Goal: Task Accomplishment & Management: Manage account settings

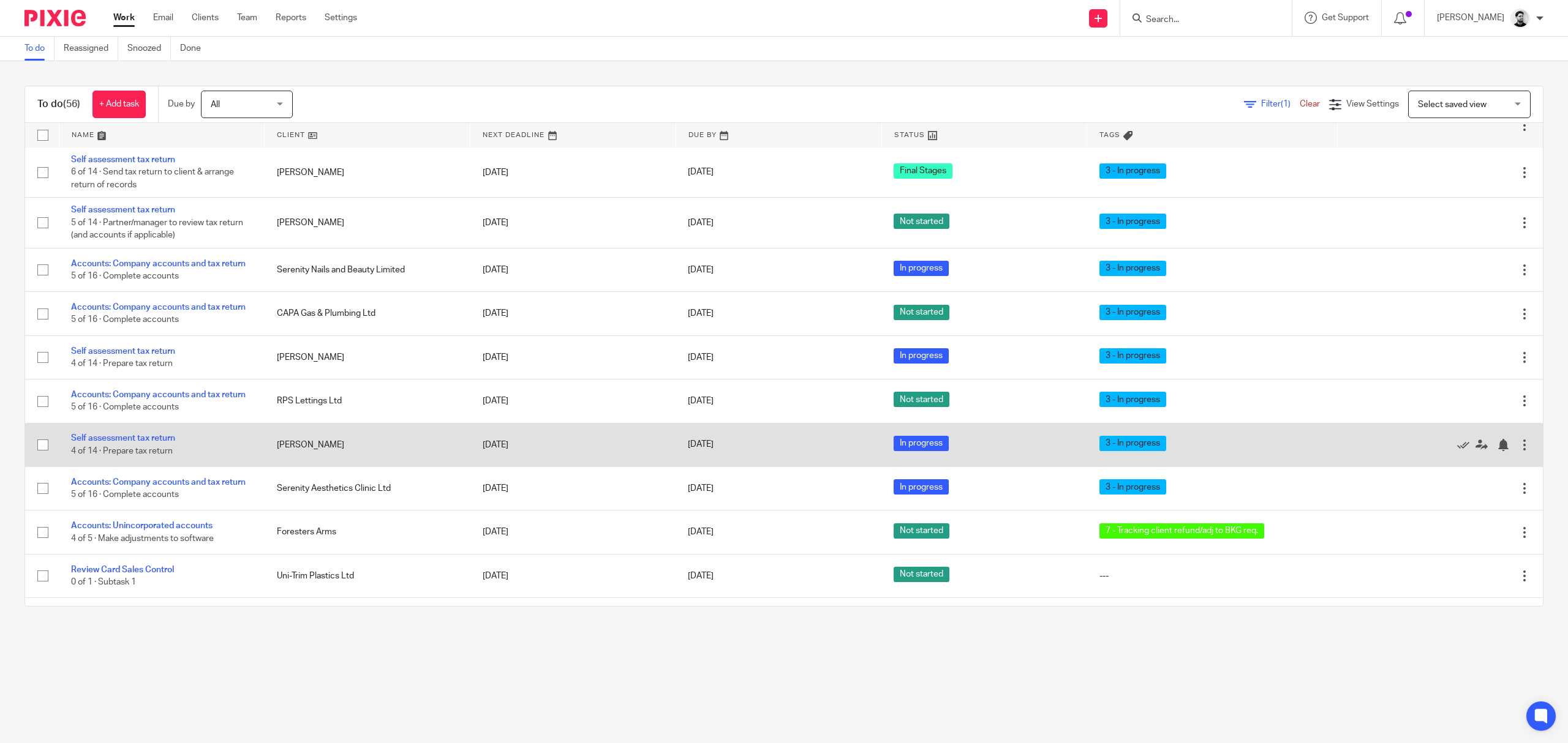
scroll to position [490, 0]
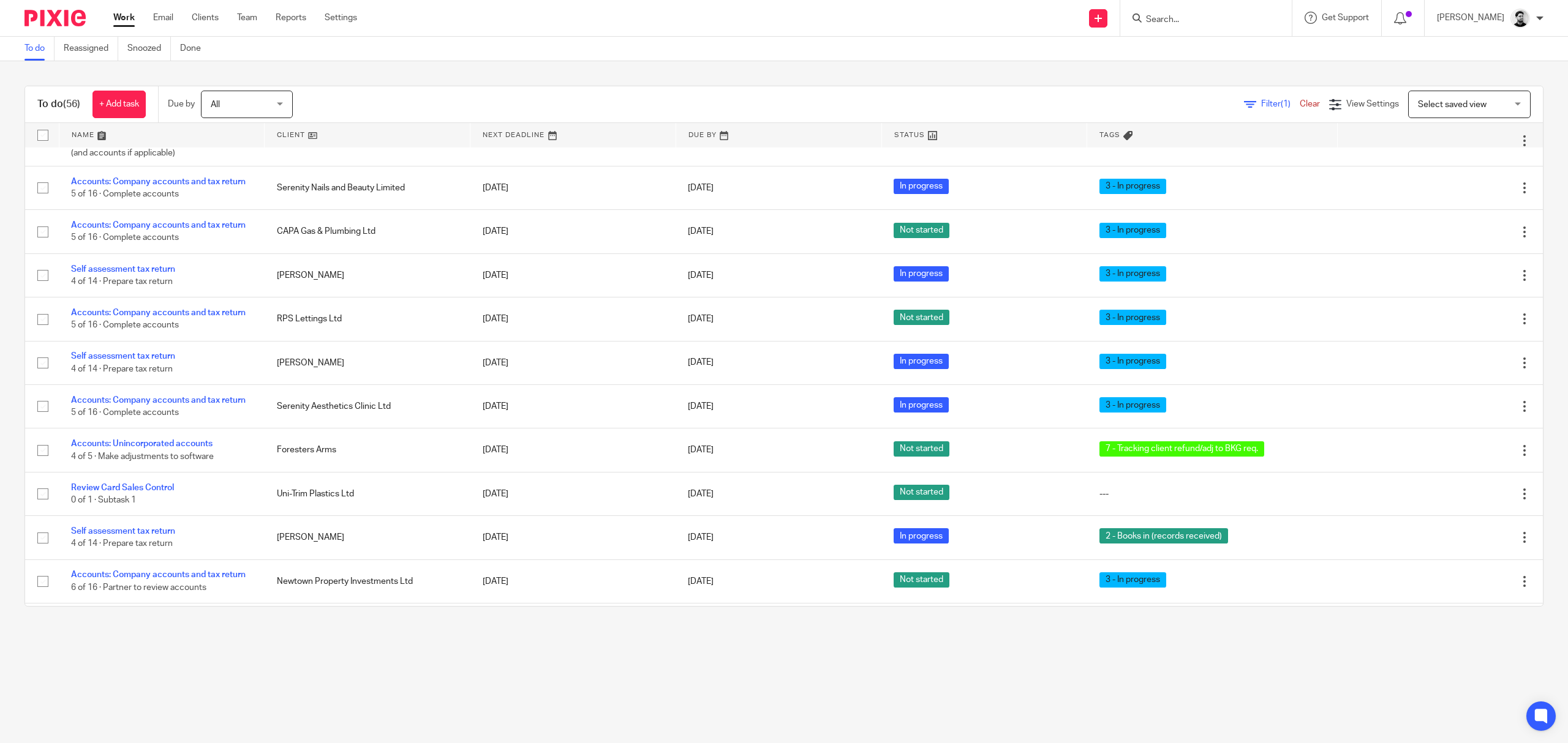
click at [1194, 18] on input "Search" at bounding box center [1200, 20] width 110 height 11
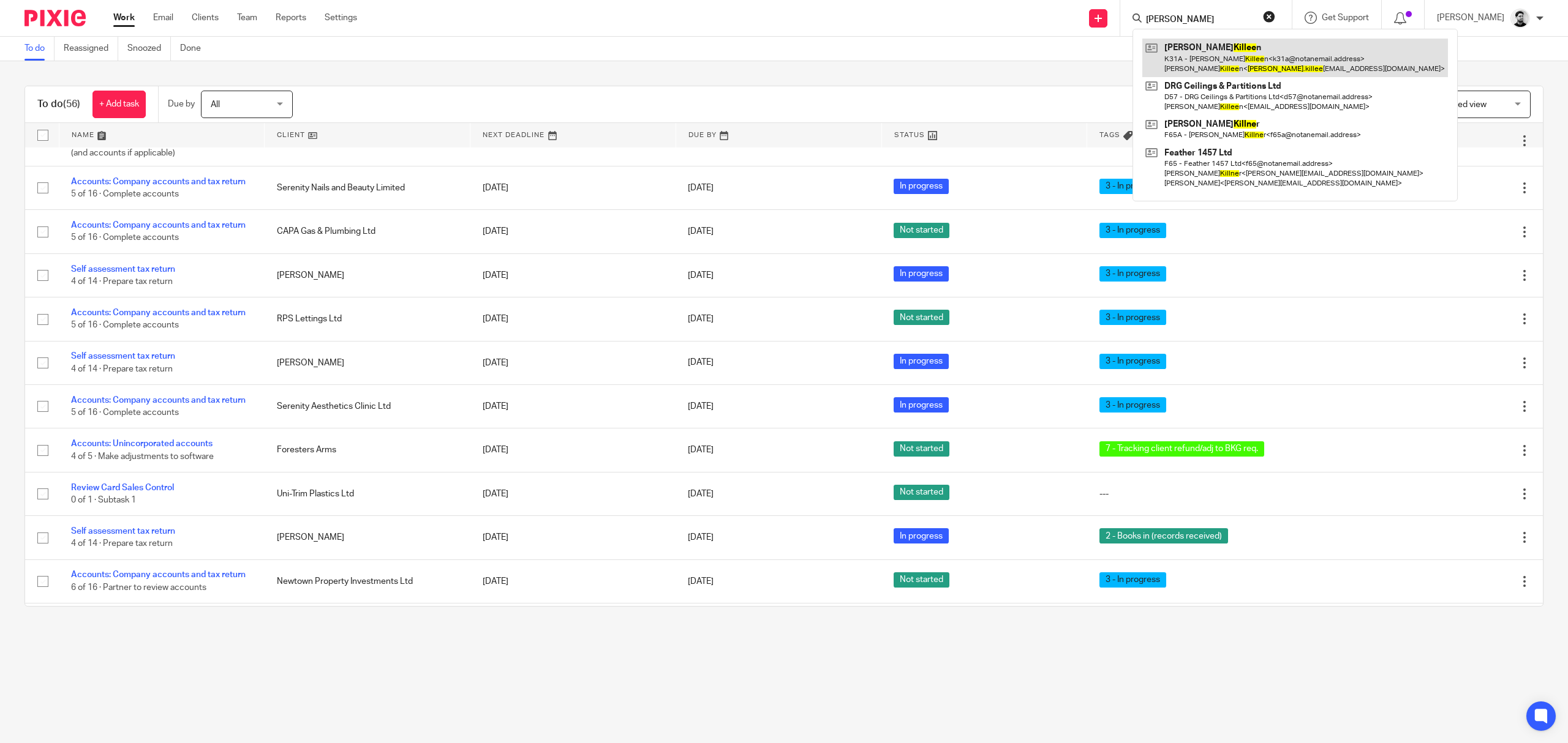
type input "Dan killee"
click at [1191, 58] on link at bounding box center [1294, 58] width 306 height 38
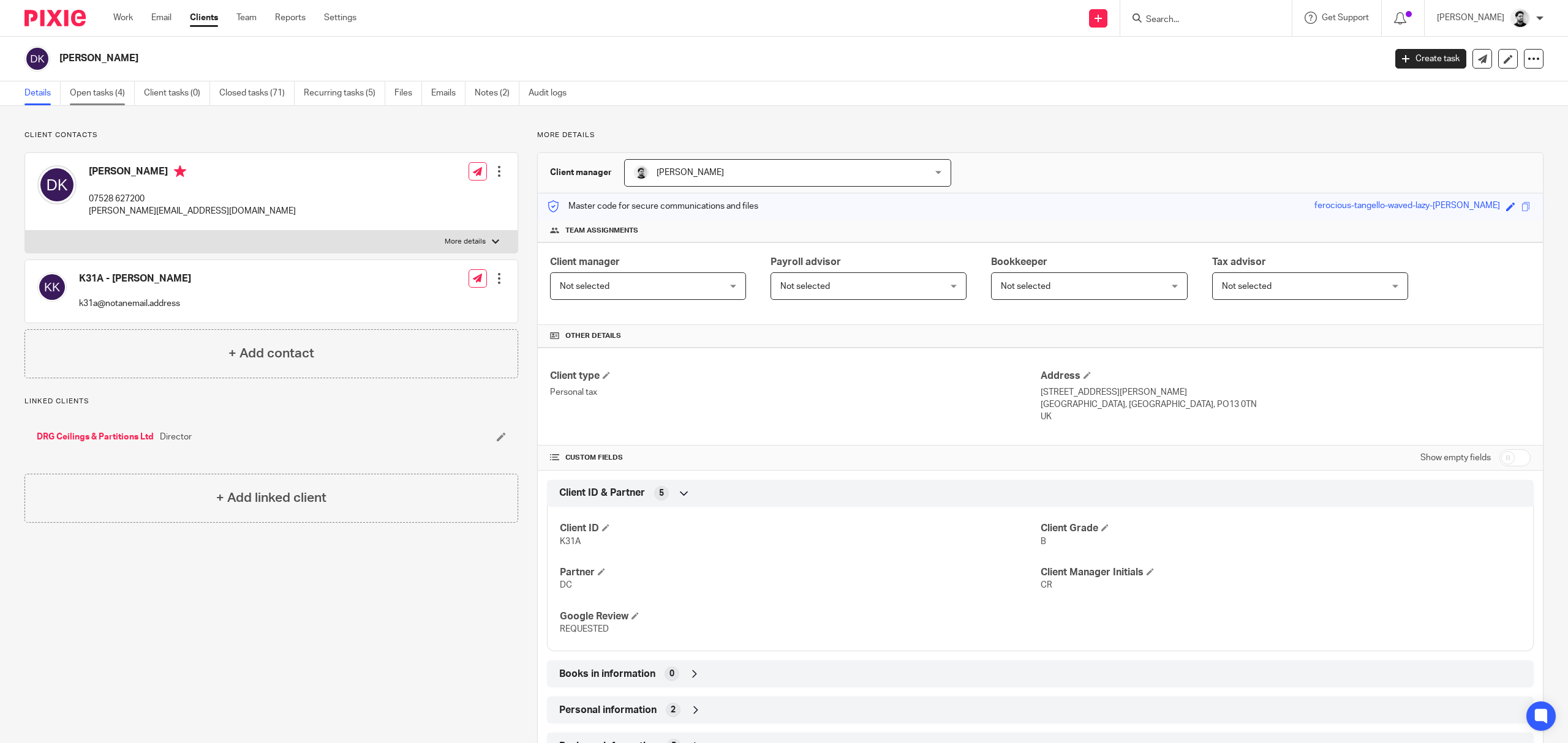
click at [115, 101] on link "Open tasks (4)" at bounding box center [102, 93] width 65 height 24
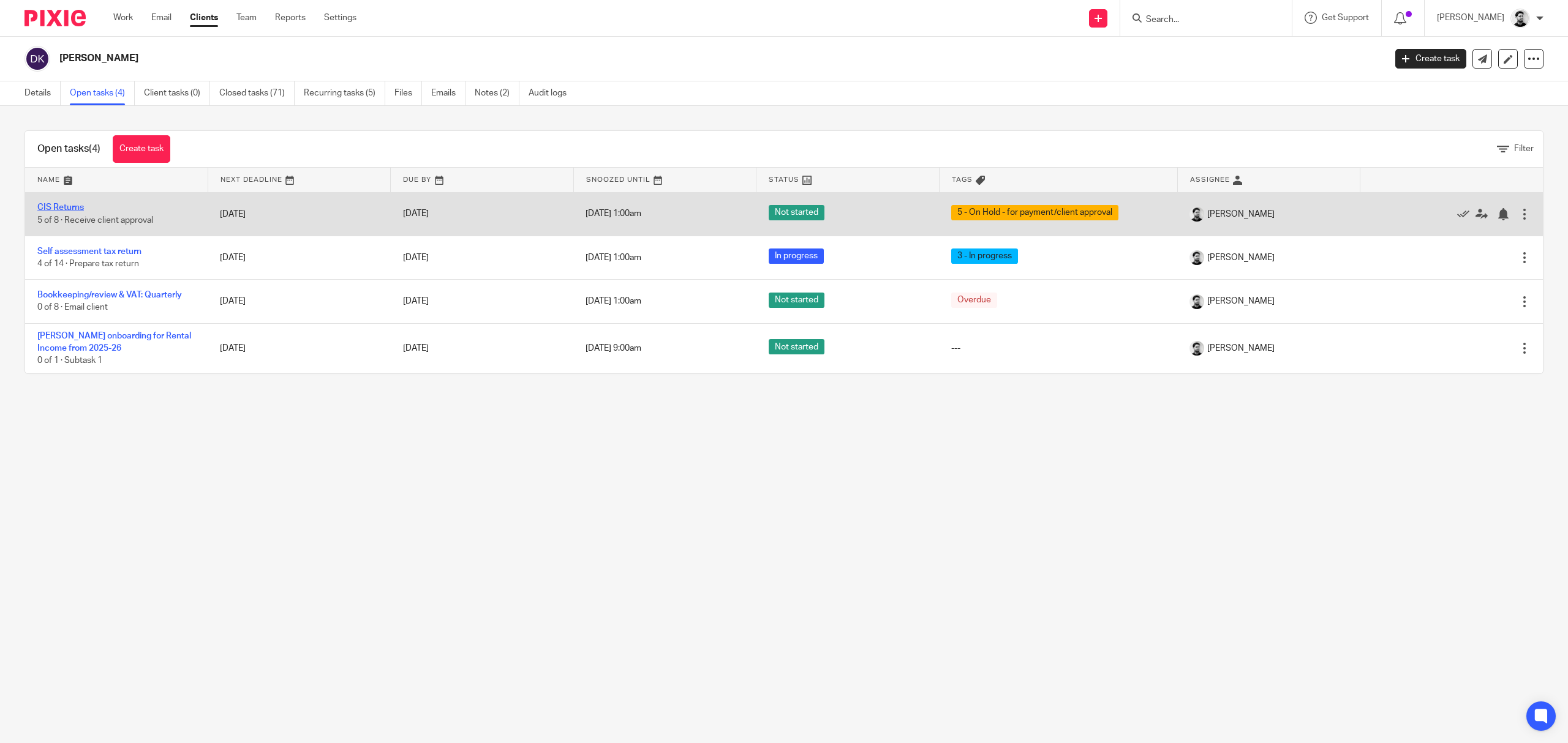
click at [61, 211] on link "CIS Returns" at bounding box center [60, 208] width 46 height 8
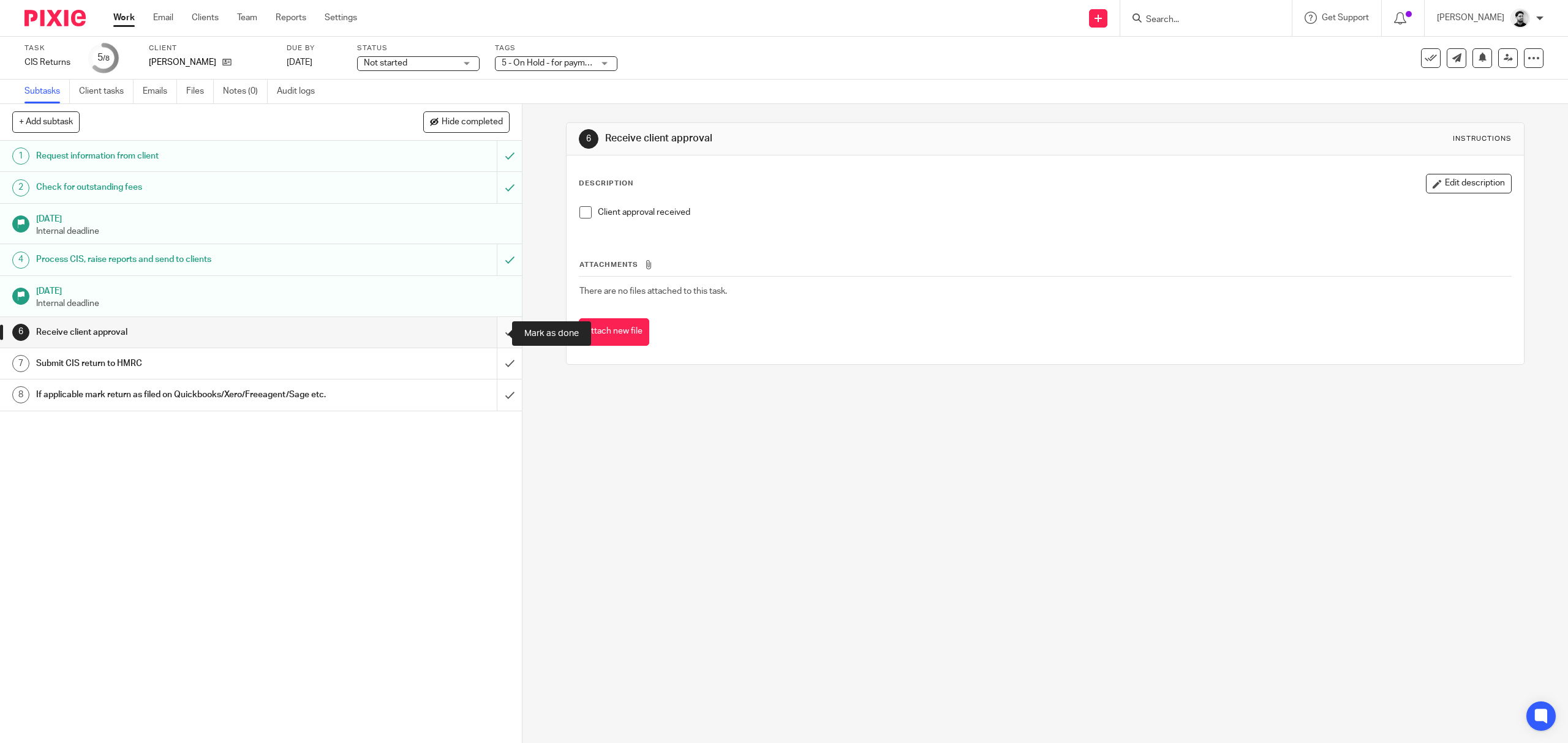
click at [489, 334] on input "submit" at bounding box center [260, 332] width 522 height 30
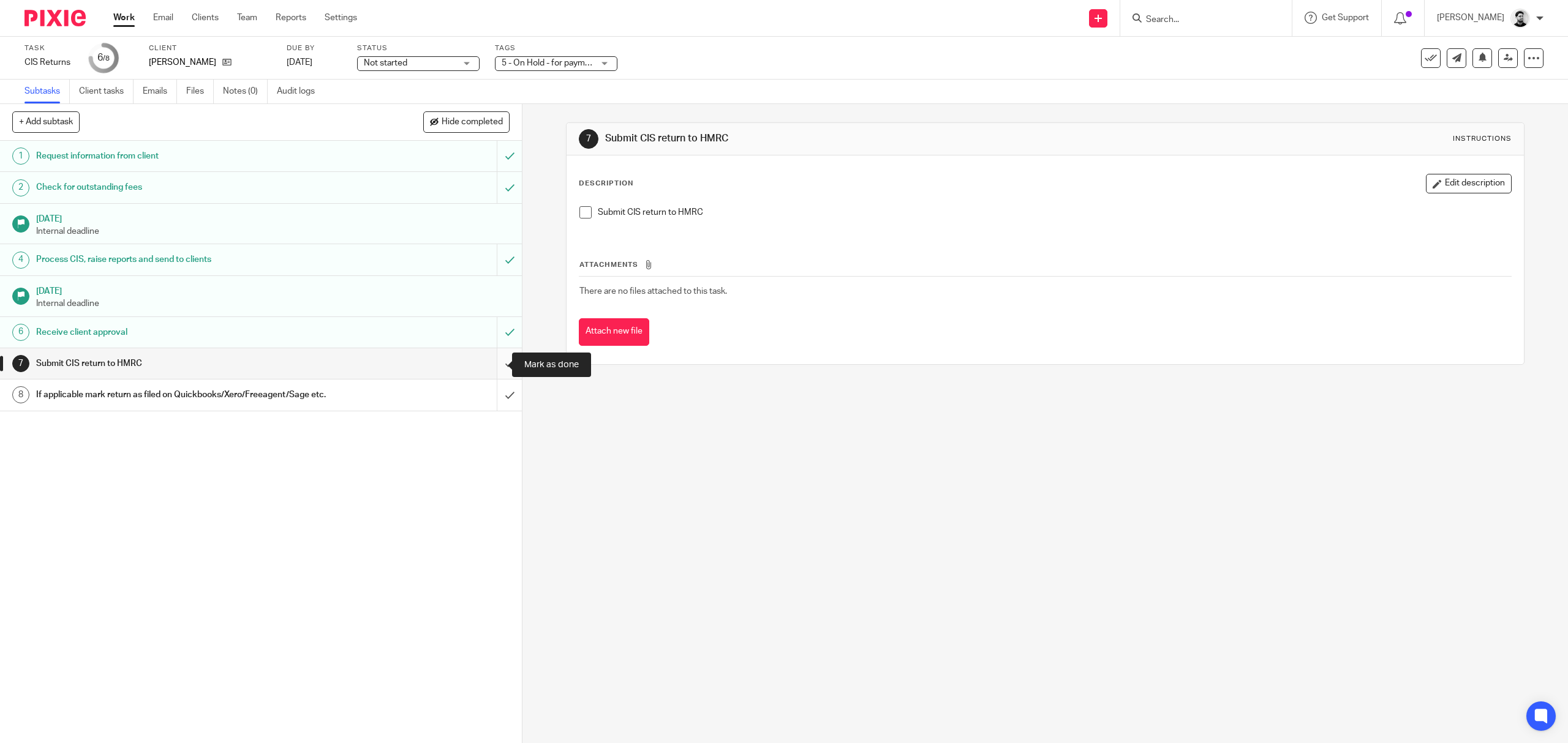
click at [498, 359] on input "submit" at bounding box center [260, 363] width 522 height 30
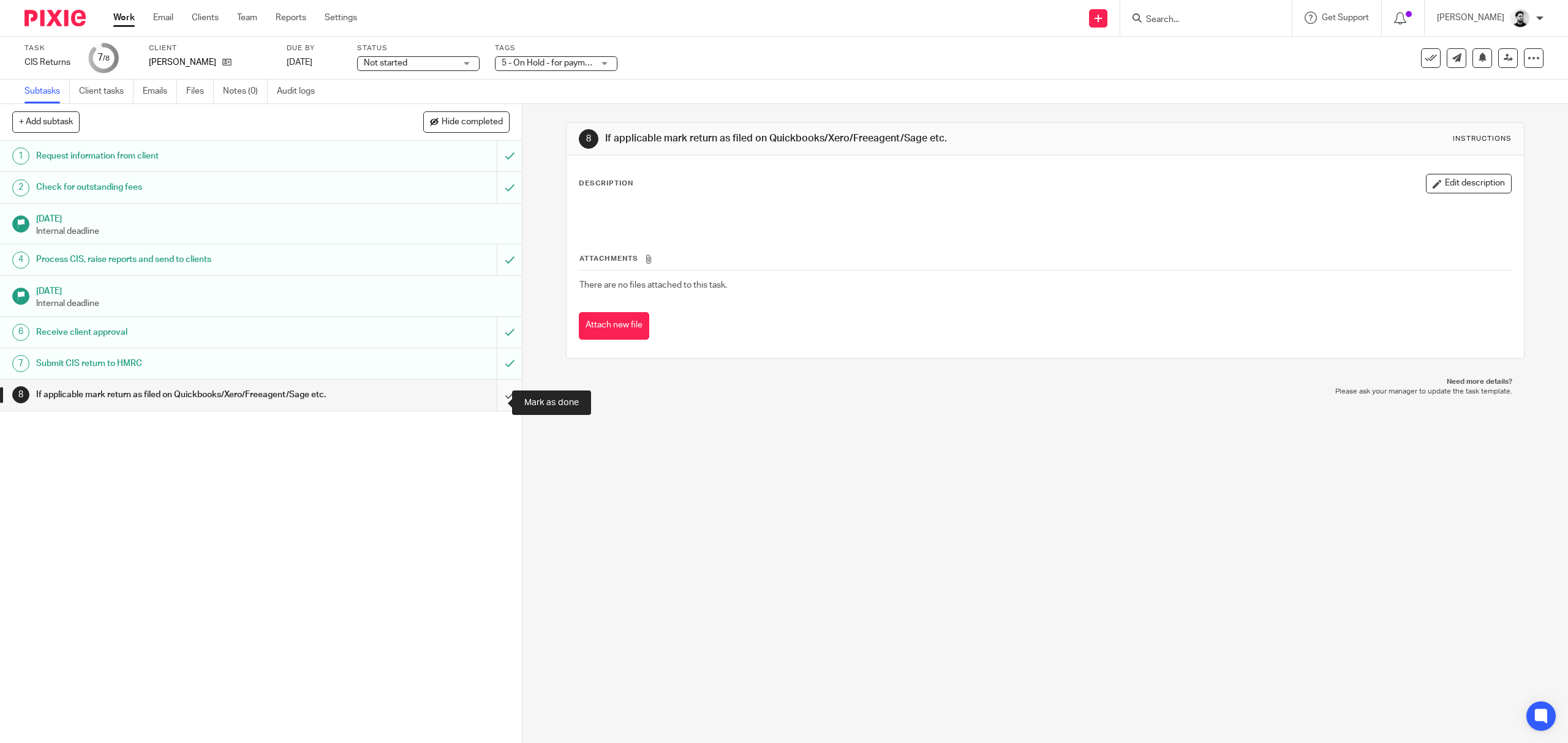
click at [494, 405] on input "submit" at bounding box center [260, 395] width 522 height 30
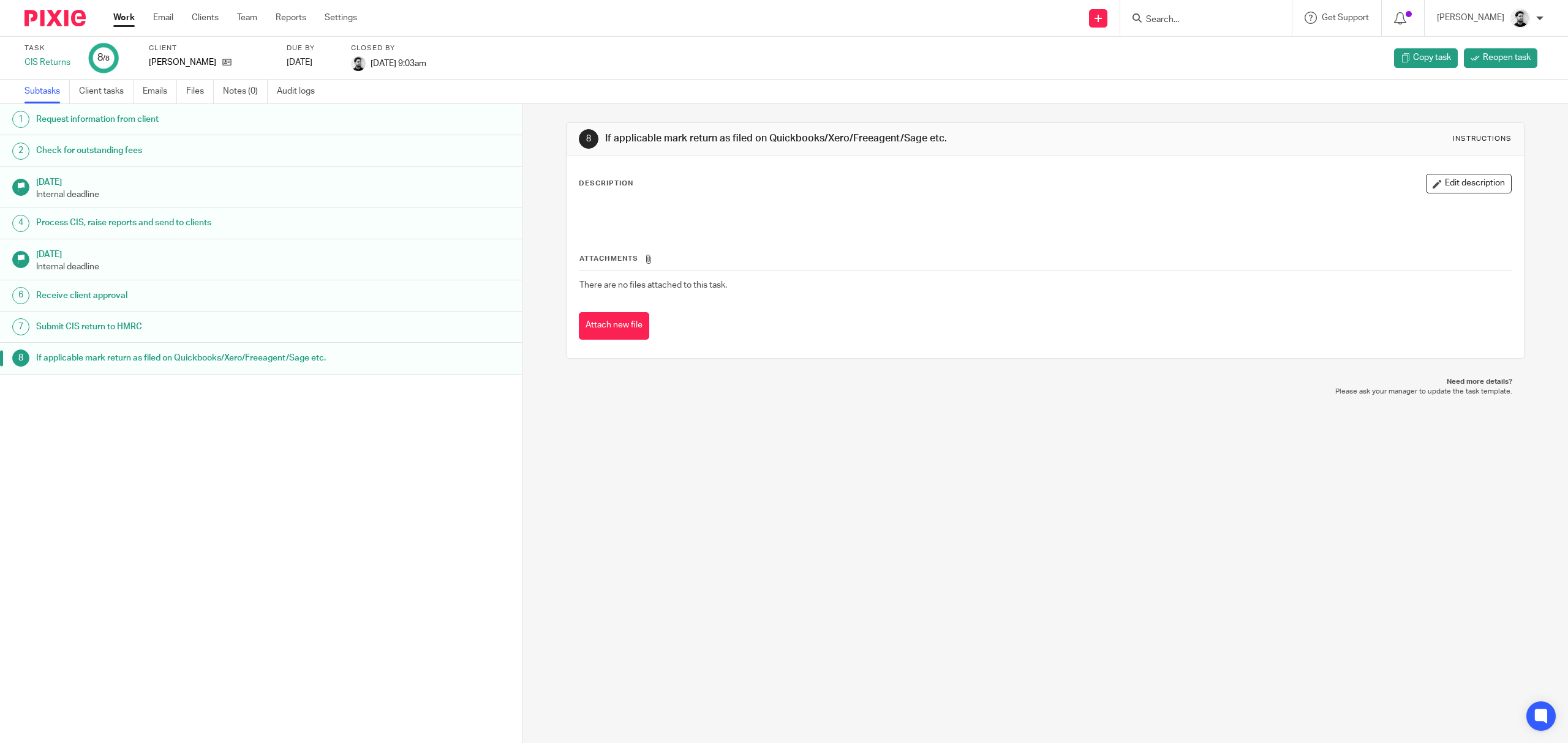
click at [128, 18] on link "Work" at bounding box center [124, 17] width 21 height 12
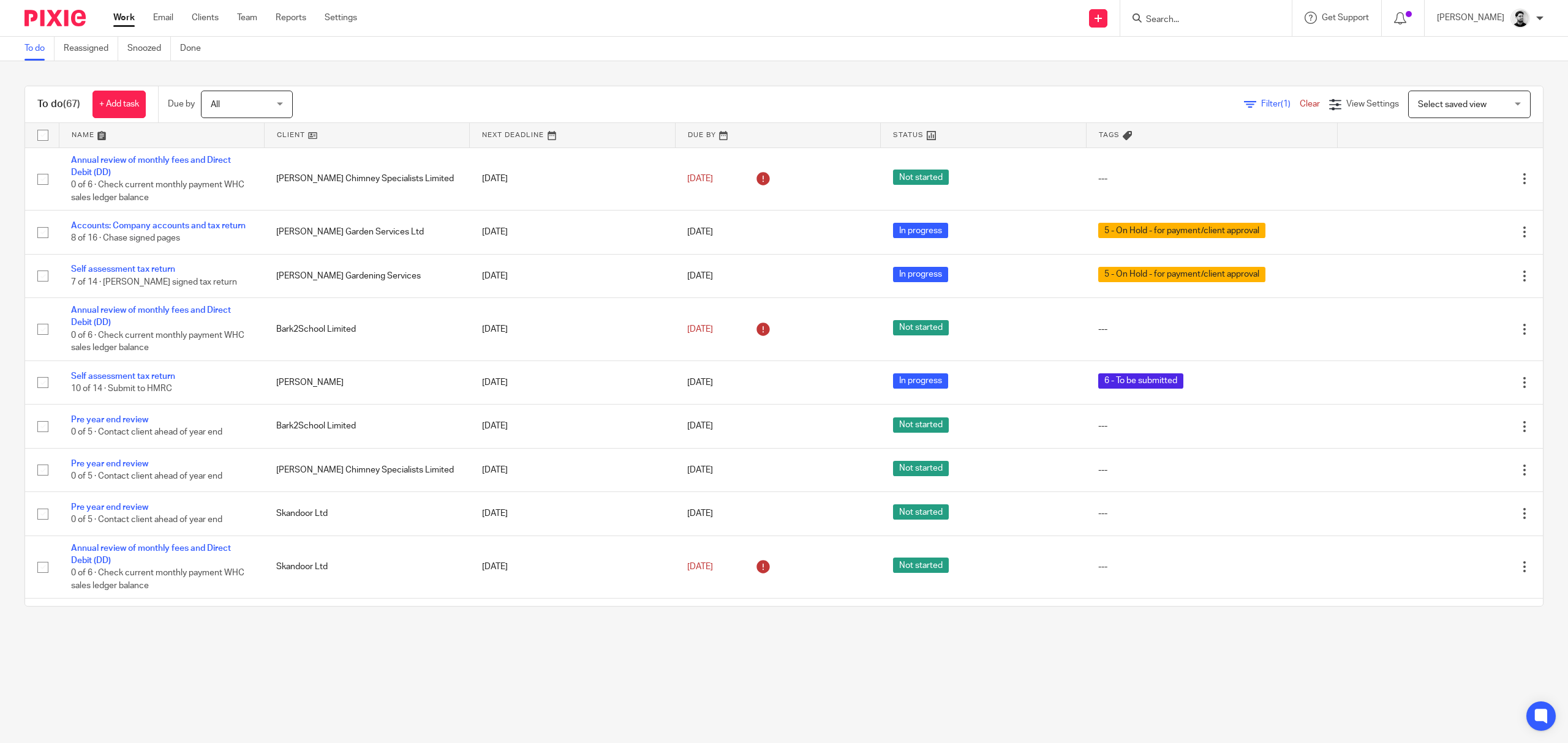
click at [1154, 18] on input "Search" at bounding box center [1200, 20] width 110 height 11
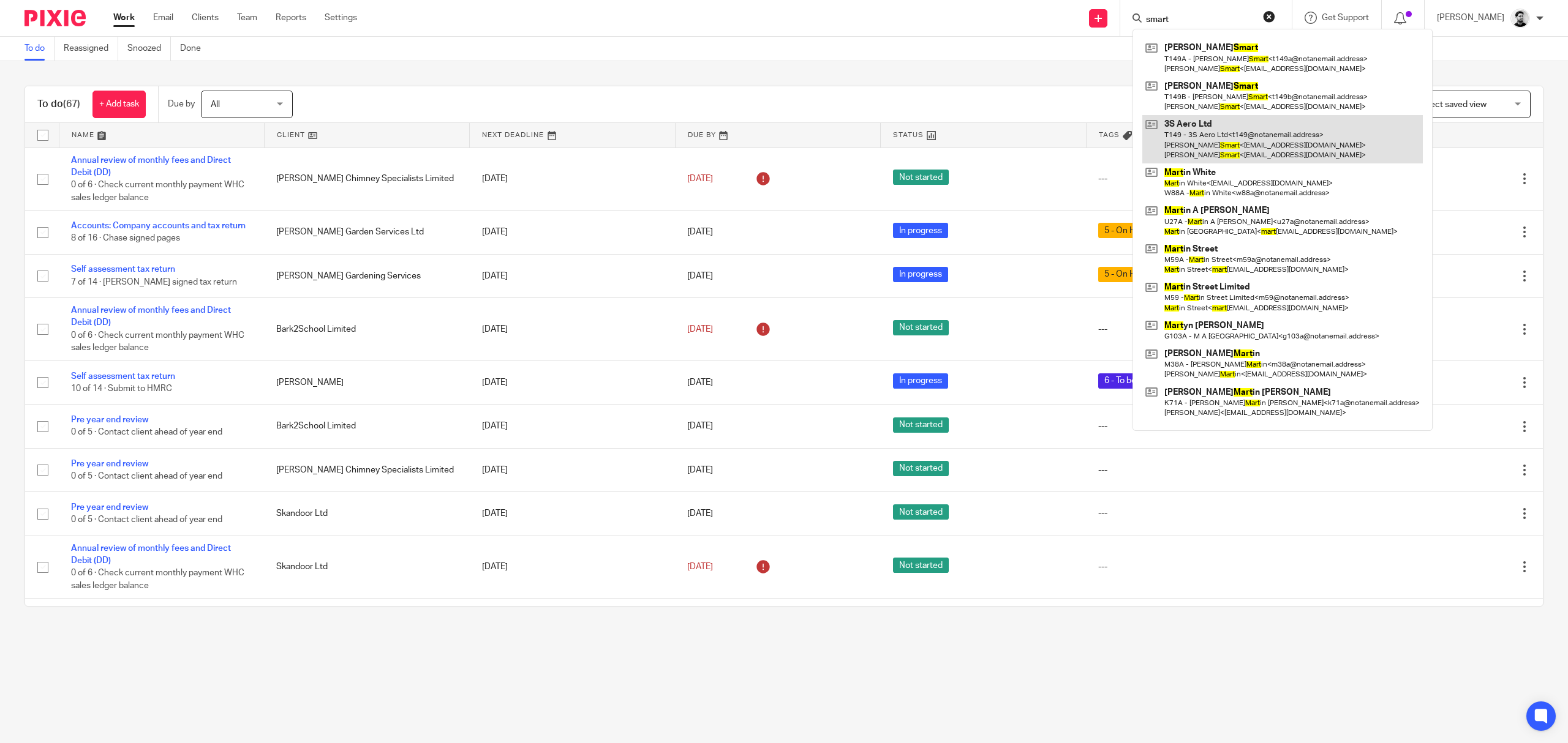
type input "smart"
click at [1220, 129] on link at bounding box center [1282, 139] width 280 height 49
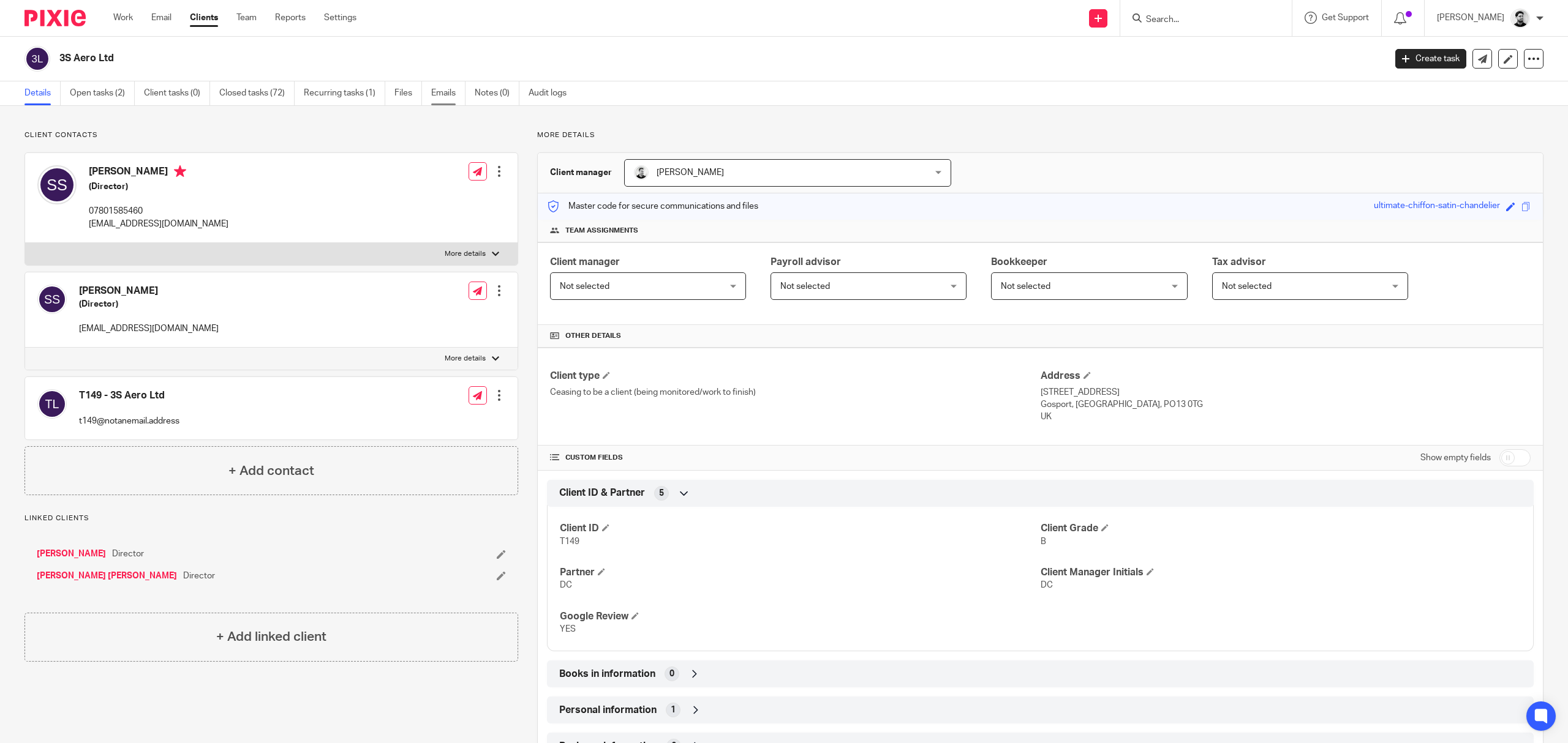
click at [442, 90] on link "Emails" at bounding box center [448, 93] width 35 height 24
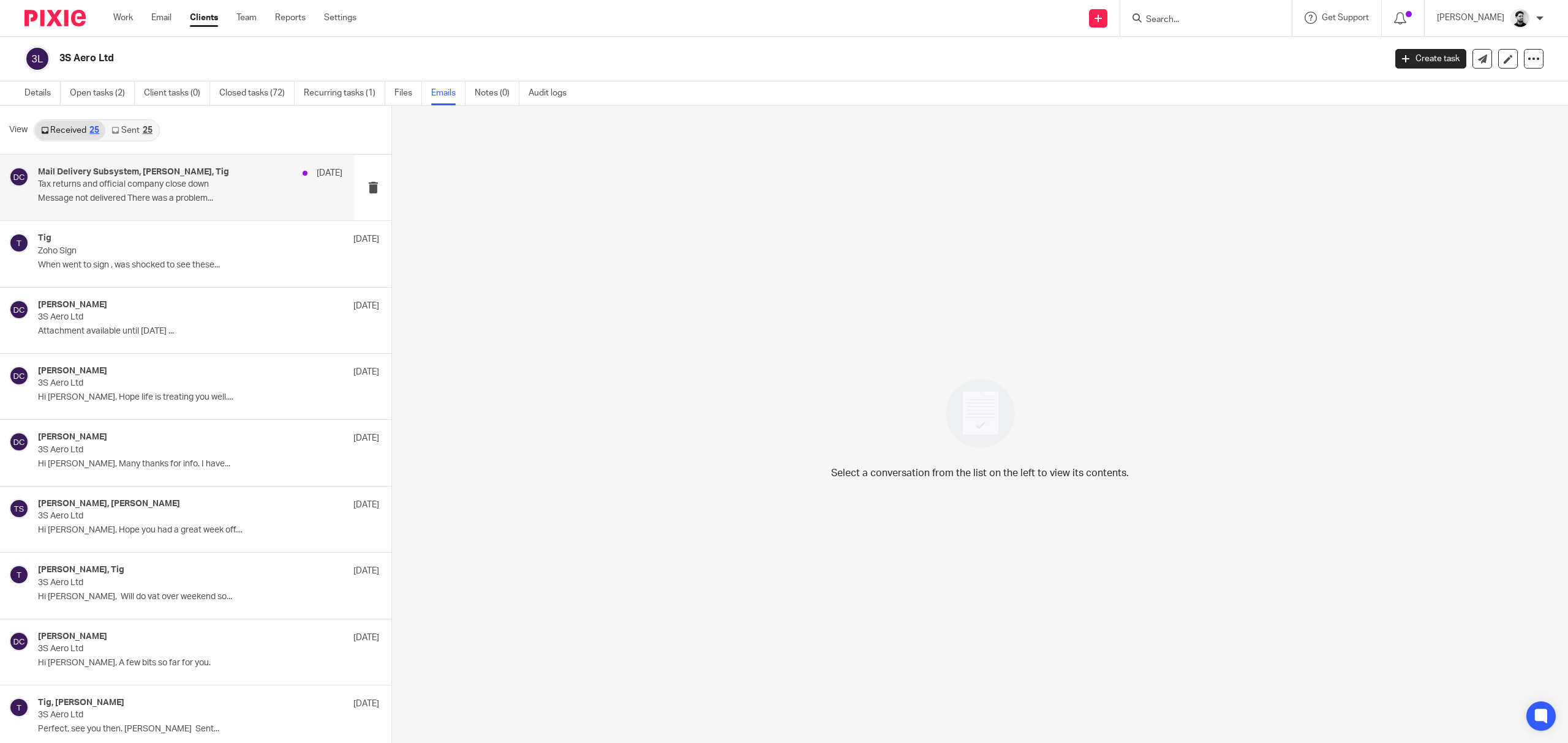
click at [204, 206] on div "Mail Delivery Subsystem, [PERSON_NAME], Tig [DATE] Tax returns and official com…" at bounding box center [190, 188] width 304 height 41
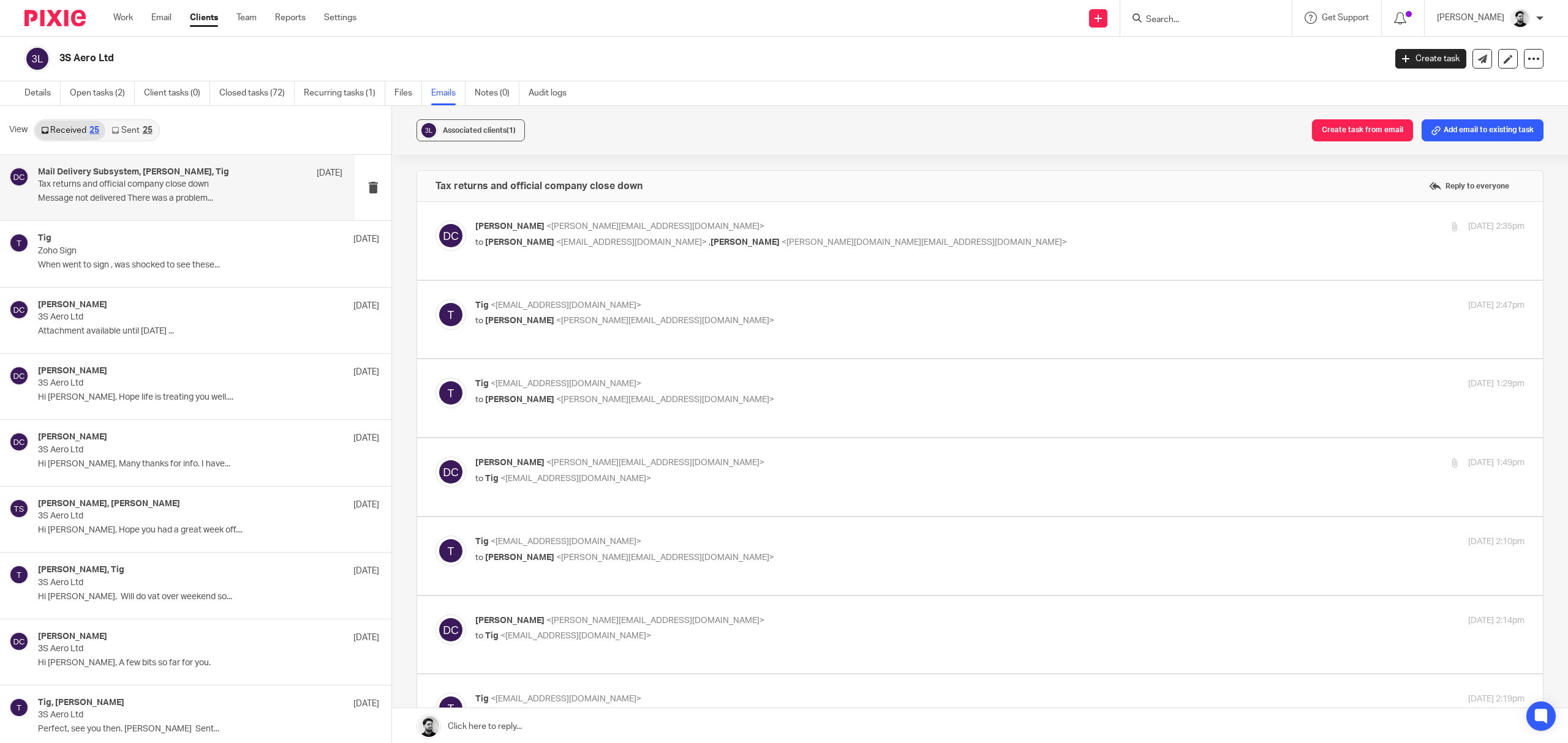
click at [791, 250] on div "David Clarke <d.clarke@woodhicks.co.uk> to sarah smart <woofsmart@virginmedia.c…" at bounding box center [999, 236] width 1049 height 30
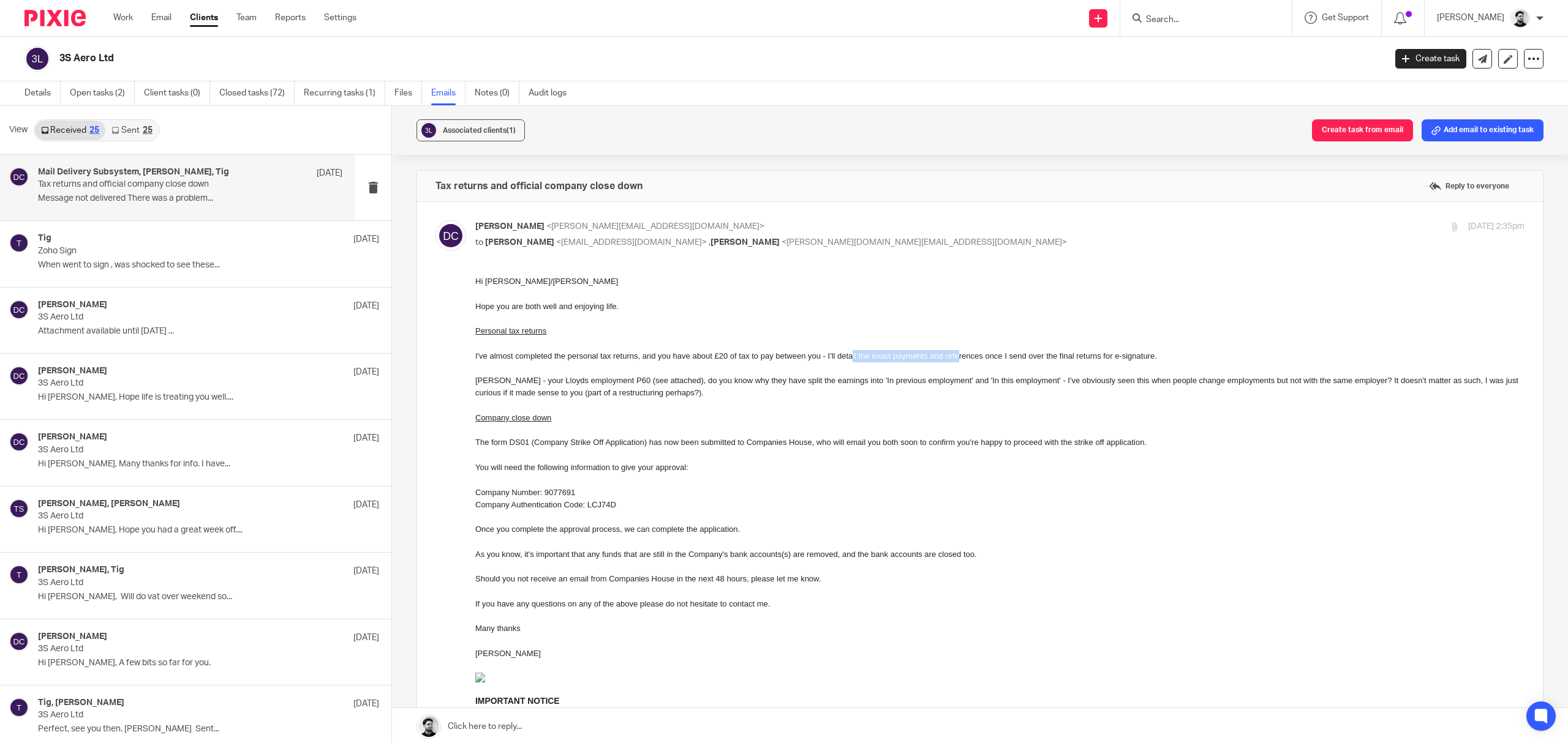
drag, startPoint x: 920, startPoint y: 343, endPoint x: 960, endPoint y: 357, distance: 42.4
click at [960, 357] on div "I've almost completed the personal tax returns, and you have about £20 of tax t…" at bounding box center [999, 356] width 1049 height 12
click at [952, 372] on div at bounding box center [999, 368] width 1049 height 12
drag, startPoint x: 561, startPoint y: 232, endPoint x: 564, endPoint y: 255, distance: 23.2
click at [561, 232] on p "David Clarke <d.clarke@woodhicks.co.uk>" at bounding box center [825, 227] width 700 height 13
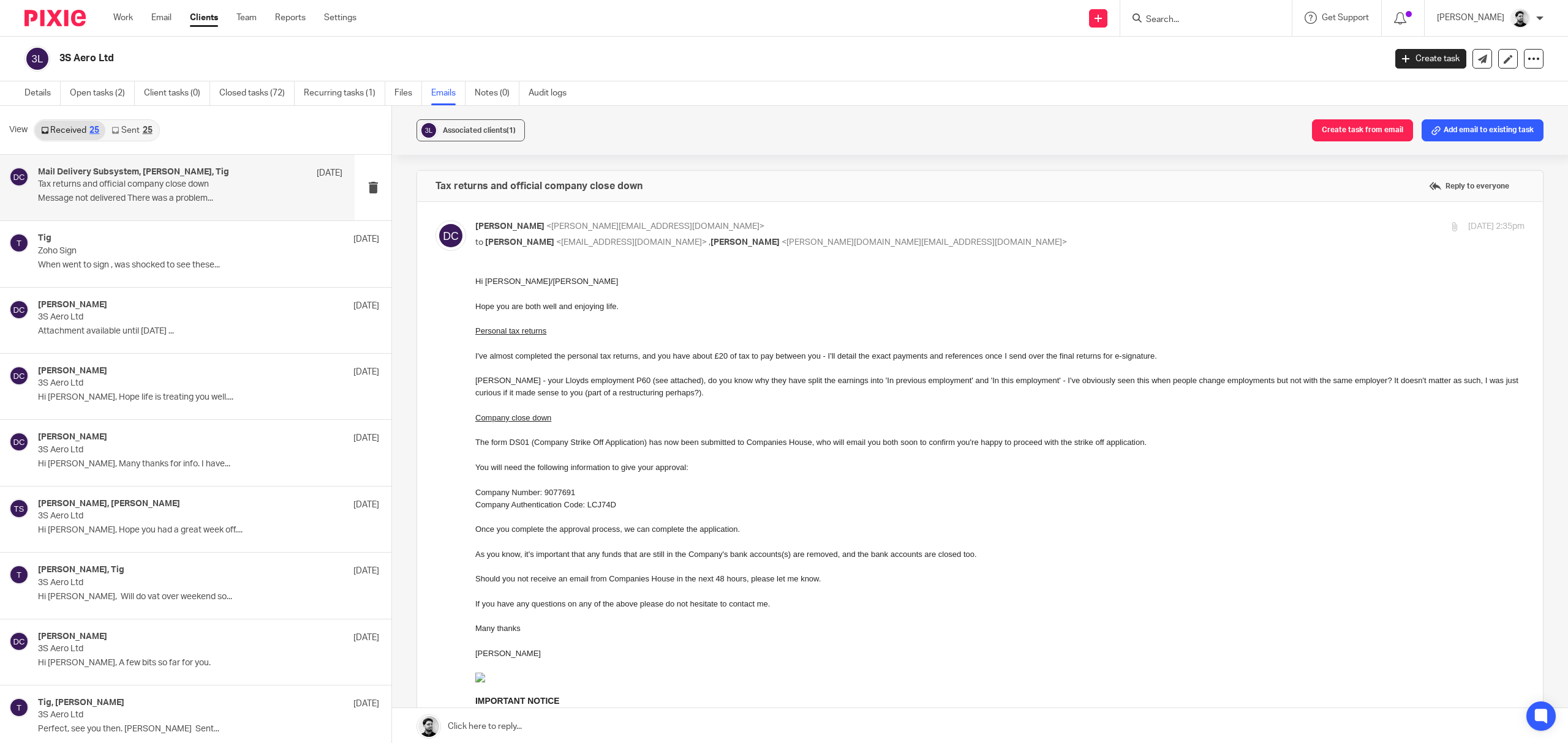
checkbox input "false"
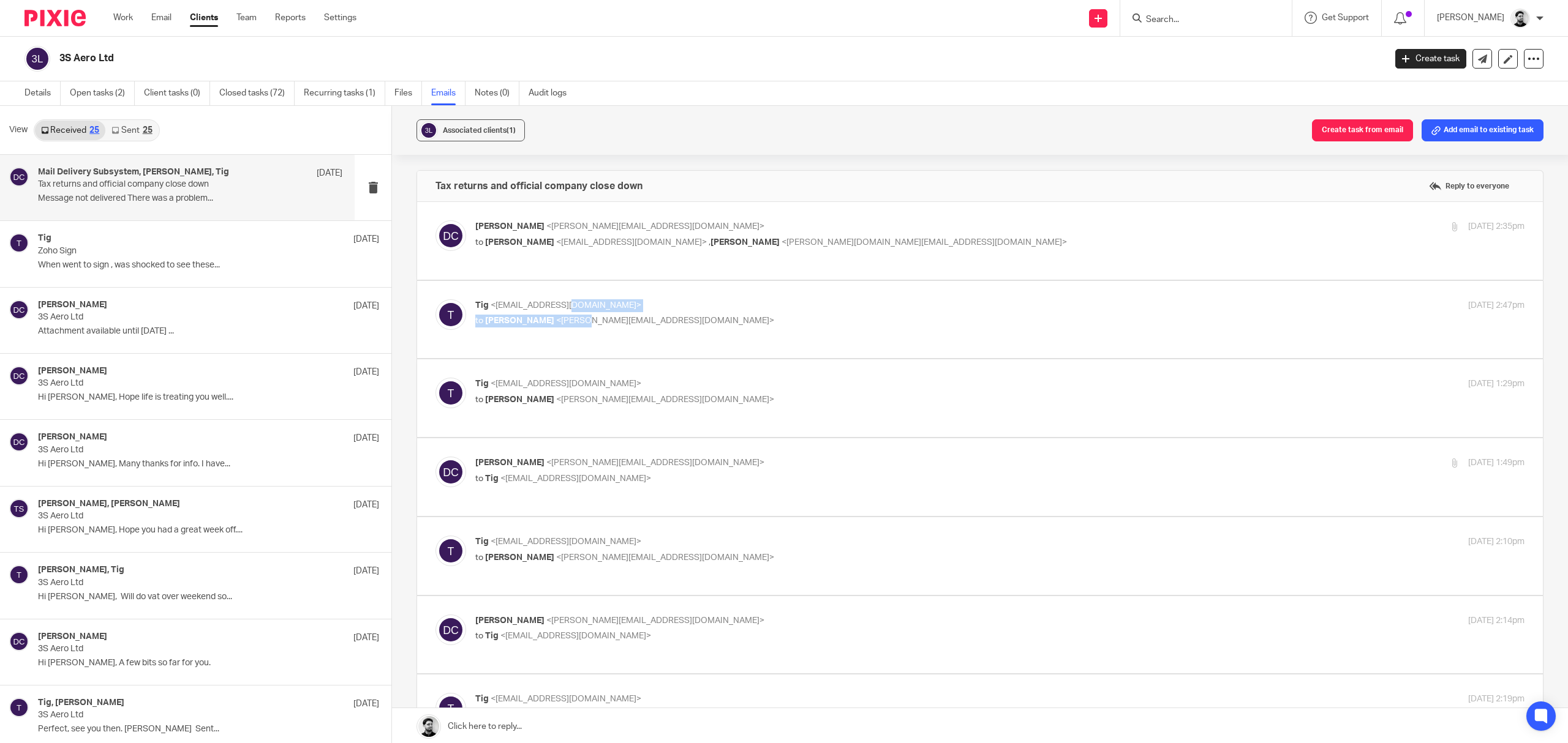
click at [562, 314] on div "Tig <woofsmart@virginmedia.com> to David Clarke <d.clarke@woodhicks.co.uk>" at bounding box center [825, 313] width 700 height 28
click at [630, 317] on body "Work Email Clients Team Reports Settings Work Email Clients Team Reports Settin…" at bounding box center [784, 372] width 1568 height 743
click at [659, 317] on p "to David Clarke <d.clarke@woodhicks.co.uk>" at bounding box center [825, 321] width 700 height 13
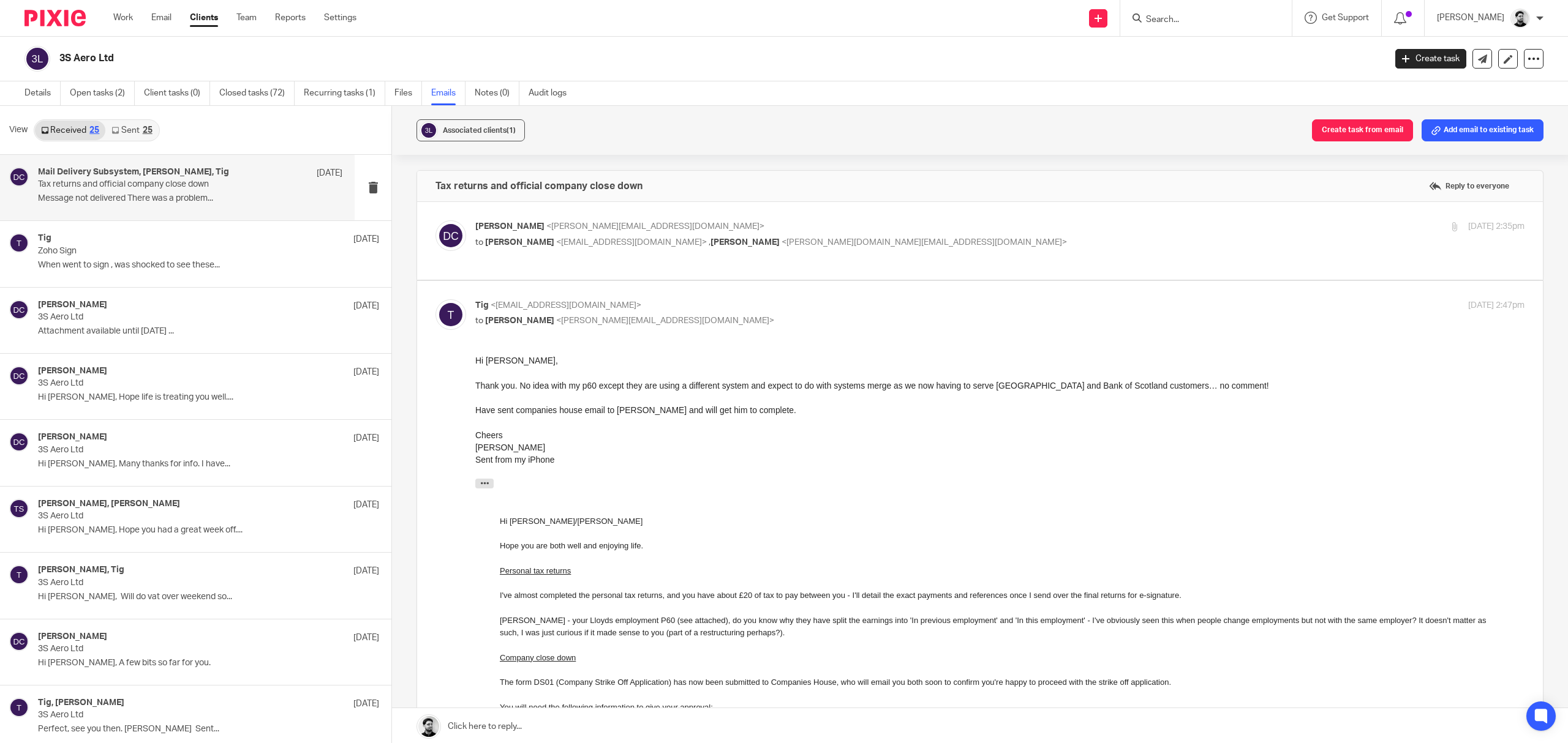
click at [676, 299] on label at bounding box center [980, 682] width 1126 height 802
click at [435, 299] on input "checkbox" at bounding box center [435, 299] width 1 height 1
checkbox input "false"
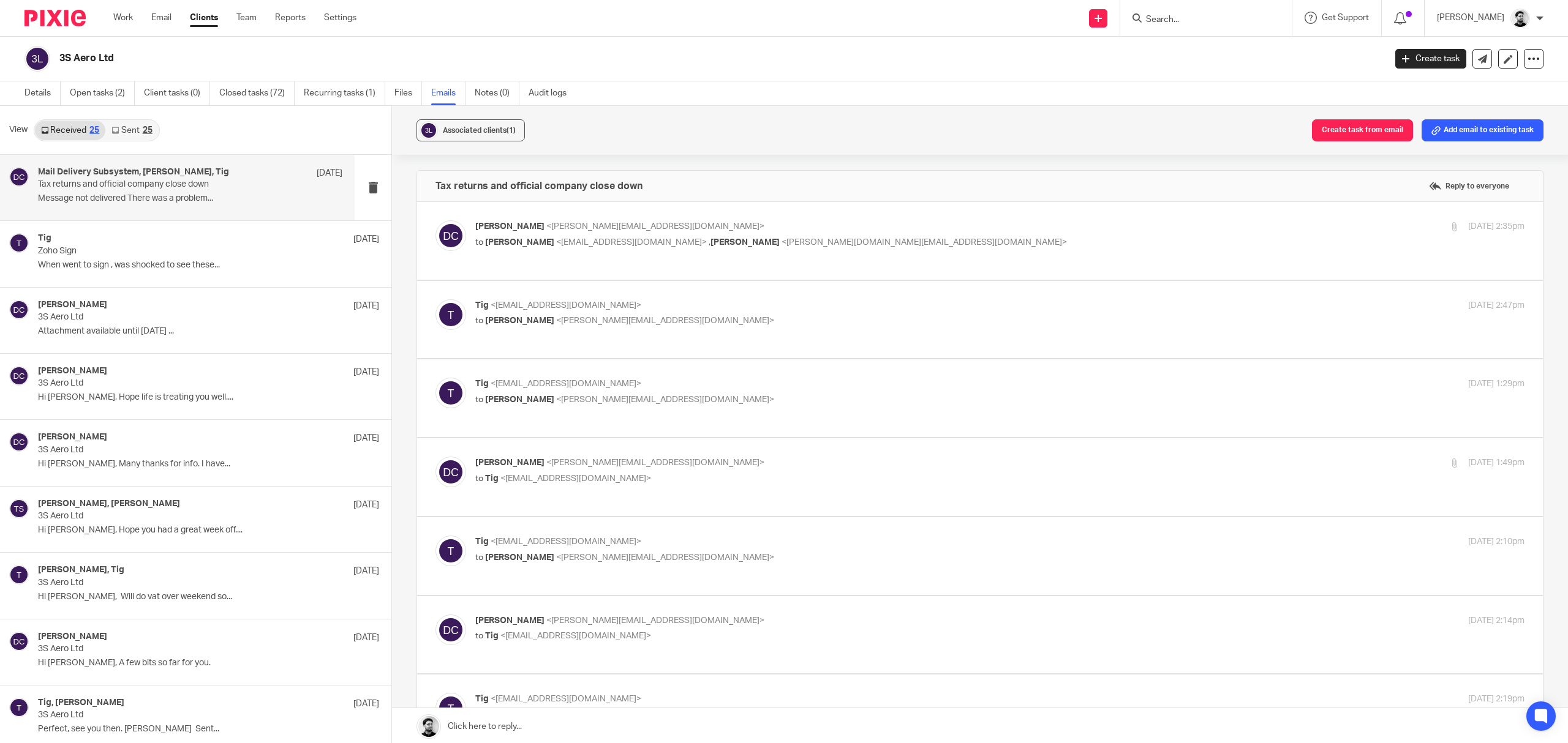
click at [667, 375] on label at bounding box center [980, 398] width 1126 height 77
click at [435, 377] on input "checkbox" at bounding box center [435, 377] width 1 height 1
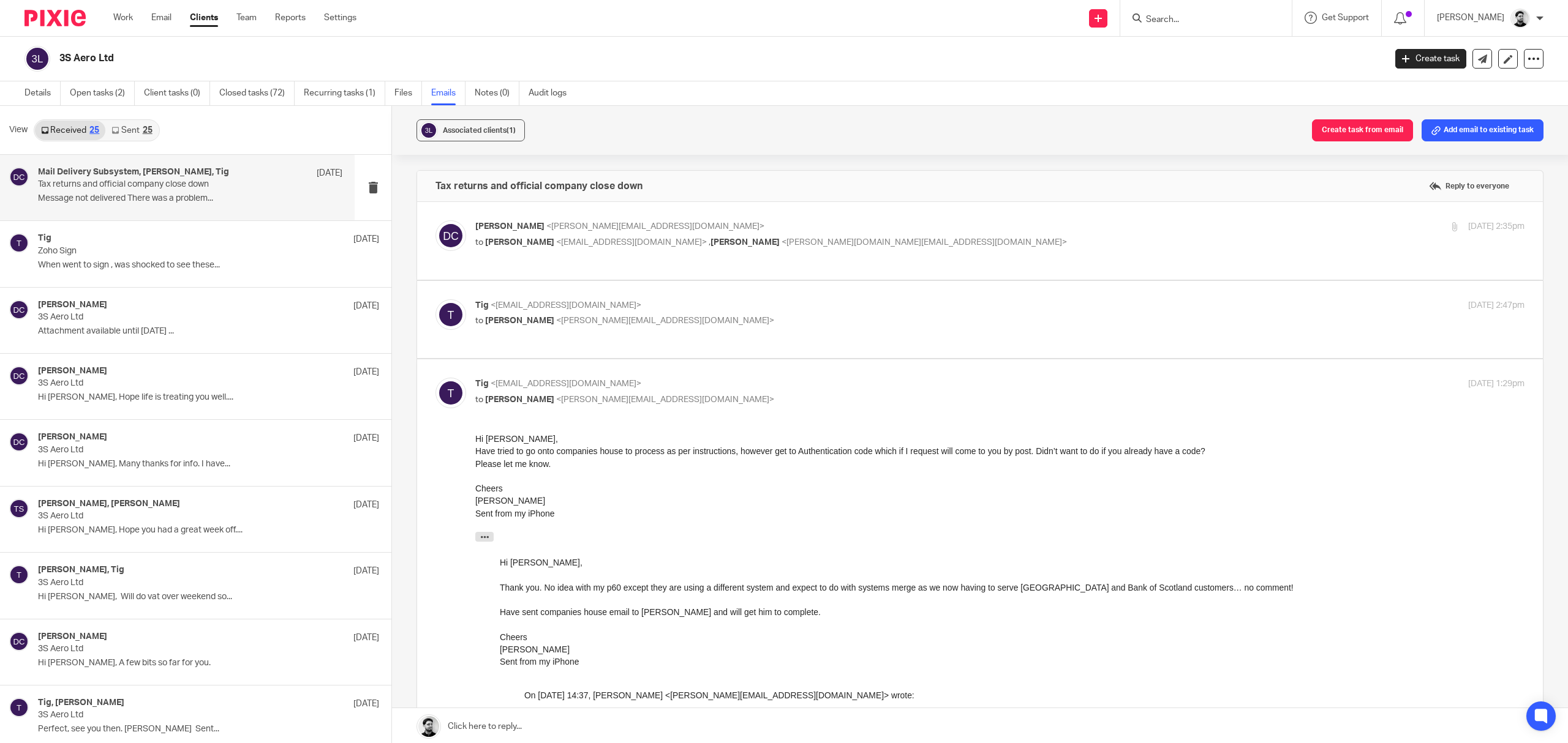
click at [693, 400] on p "to David Clarke <d.clarke@woodhicks.co.uk>" at bounding box center [825, 400] width 700 height 13
checkbox input "false"
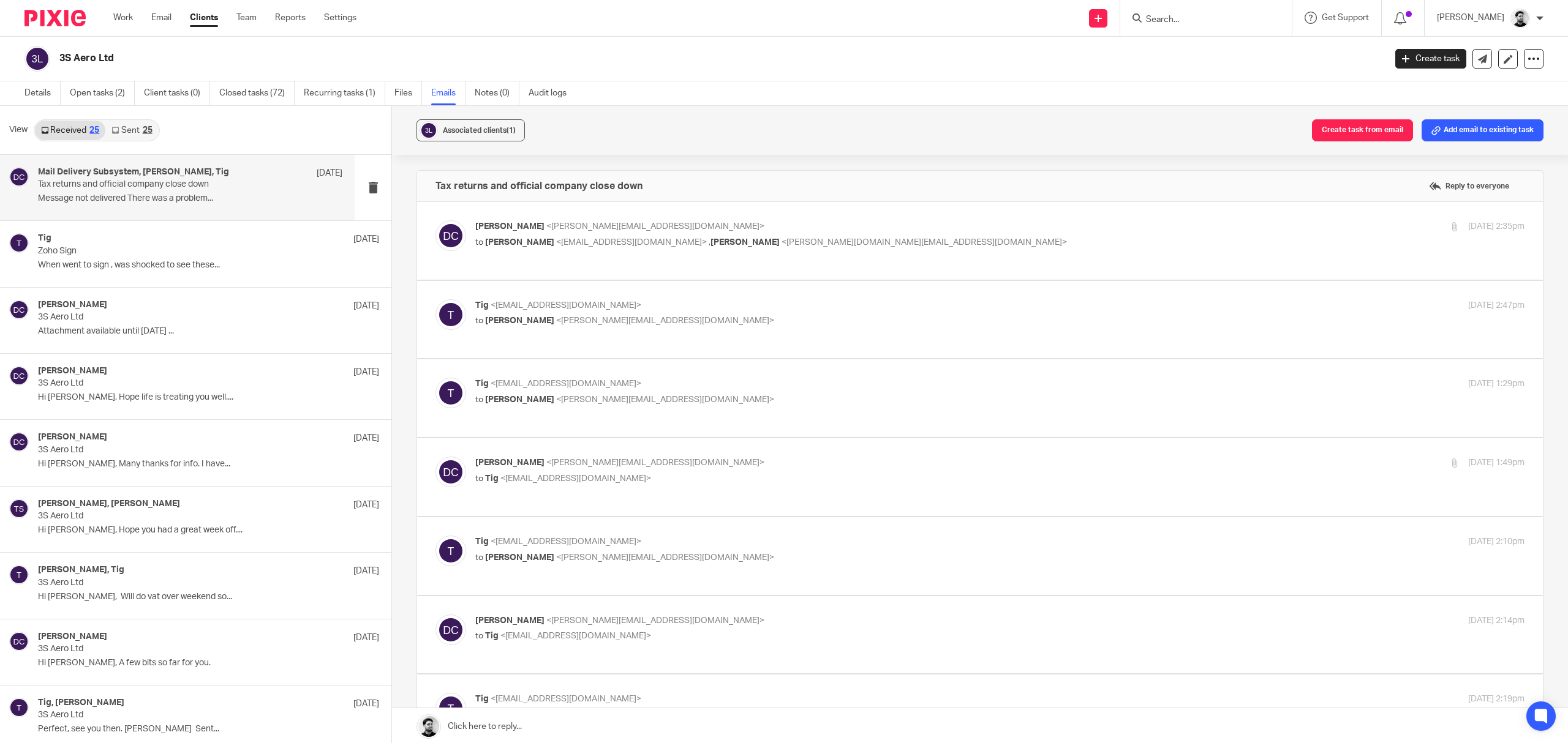
click at [667, 469] on p "David Clarke <d.clarke@woodhicks.co.uk>" at bounding box center [825, 463] width 700 height 13
checkbox input "true"
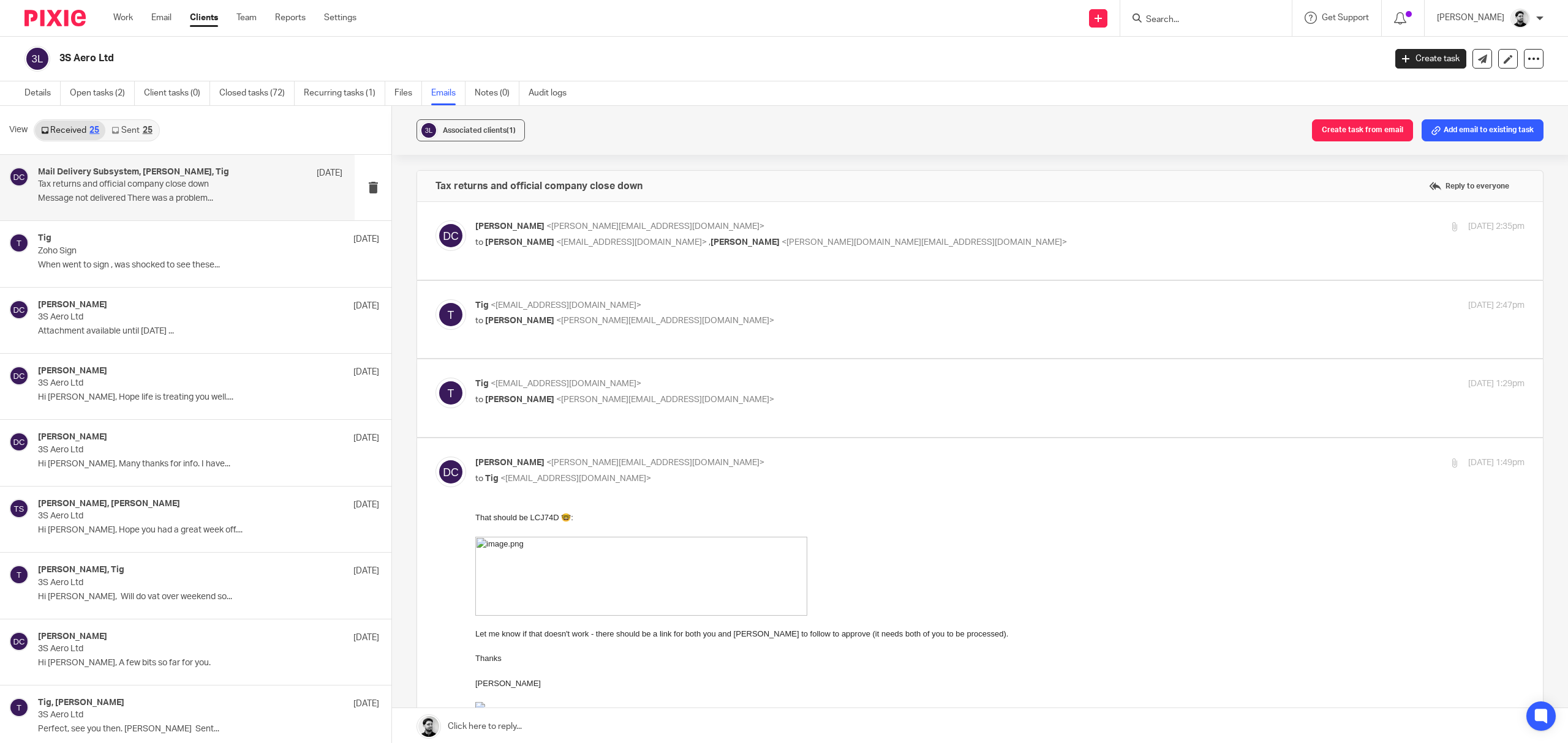
click at [667, 400] on p "to David Clarke <d.clarke@woodhicks.co.uk>" at bounding box center [825, 400] width 700 height 13
checkbox input "true"
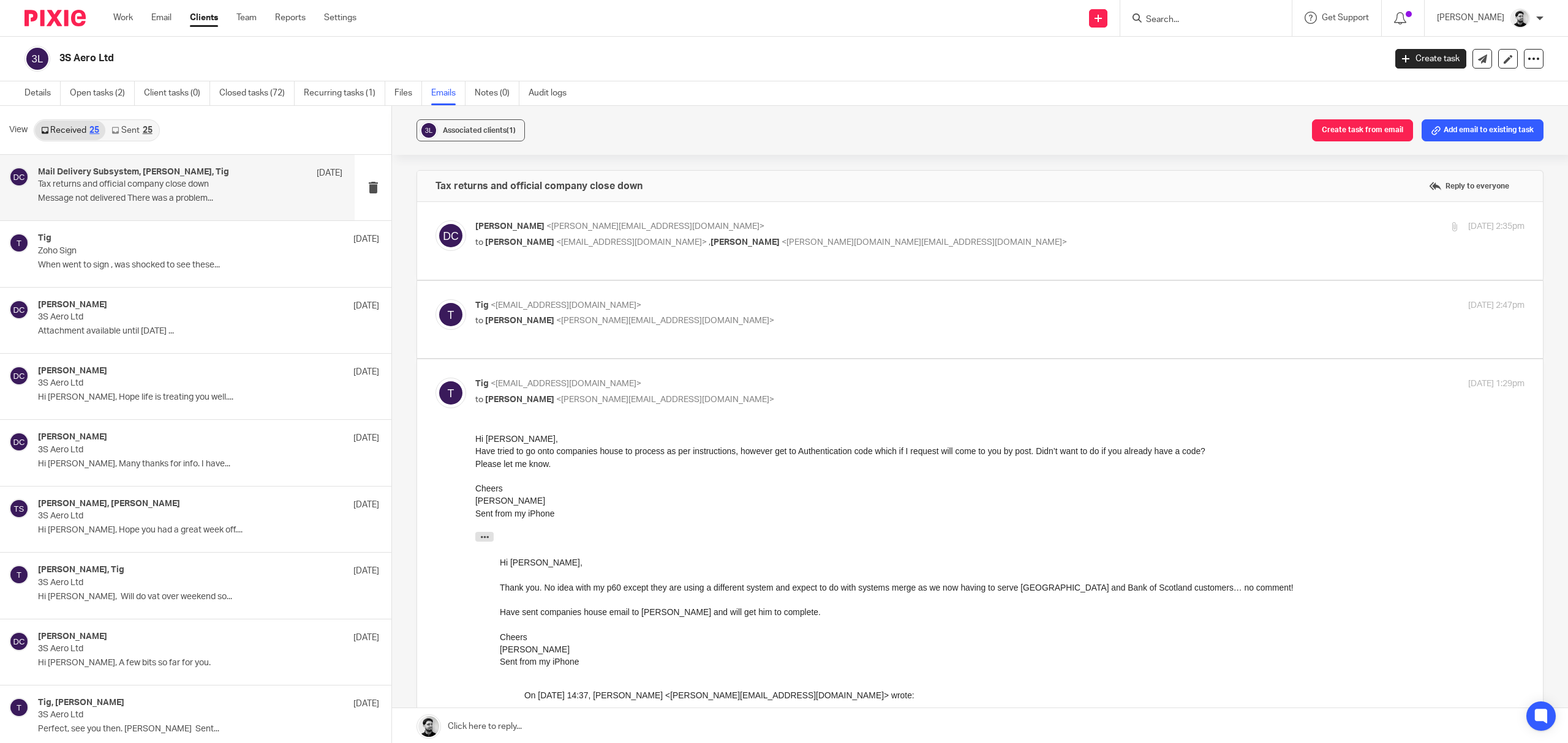
click at [684, 329] on div "Tig <woofsmart@virginmedia.com> to David Clarke <d.clarke@woodhicks.co.uk> 4 Ju…" at bounding box center [999, 314] width 1049 height 30
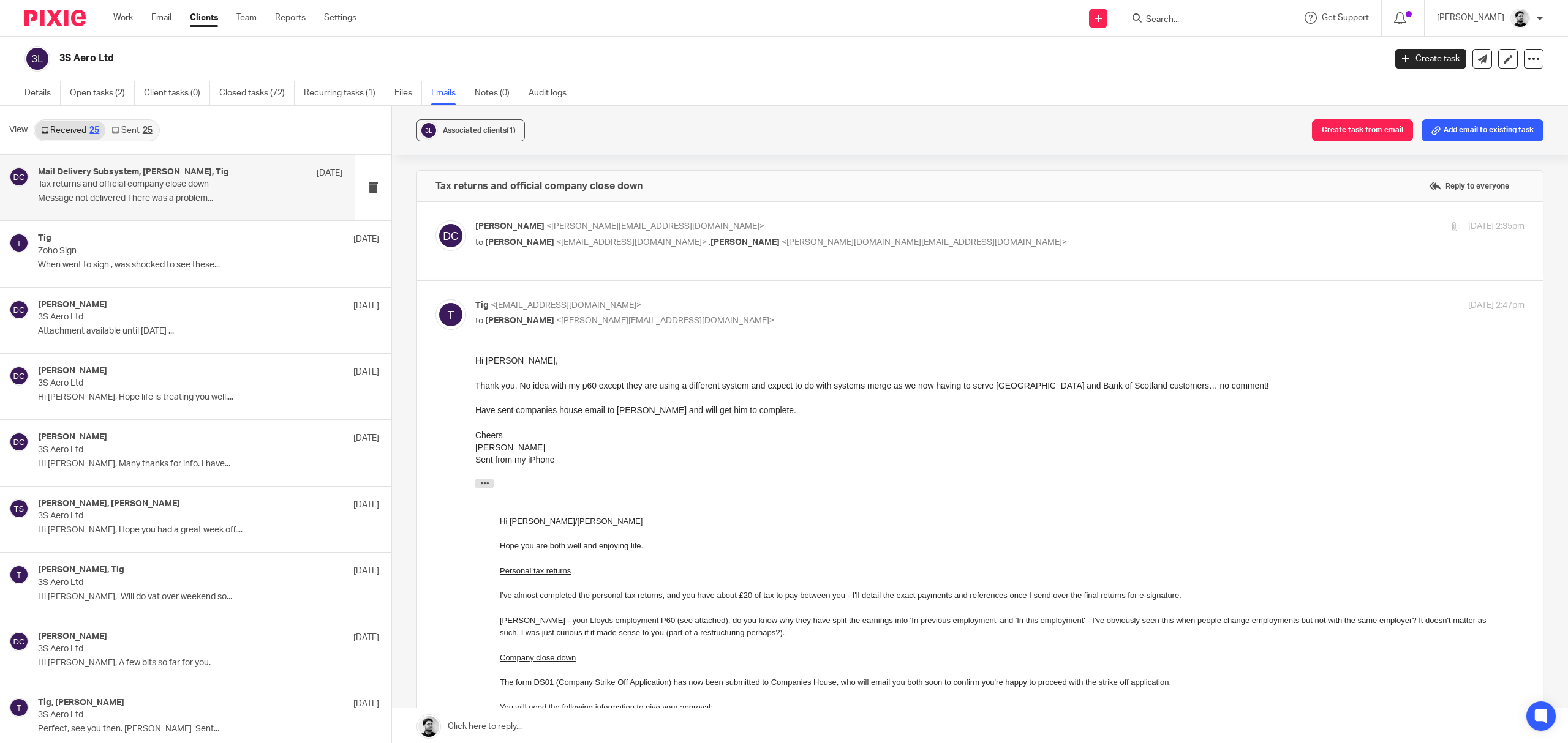
click at [662, 325] on p "to David Clarke <d.clarke@woodhicks.co.uk>" at bounding box center [825, 321] width 700 height 13
checkbox input "false"
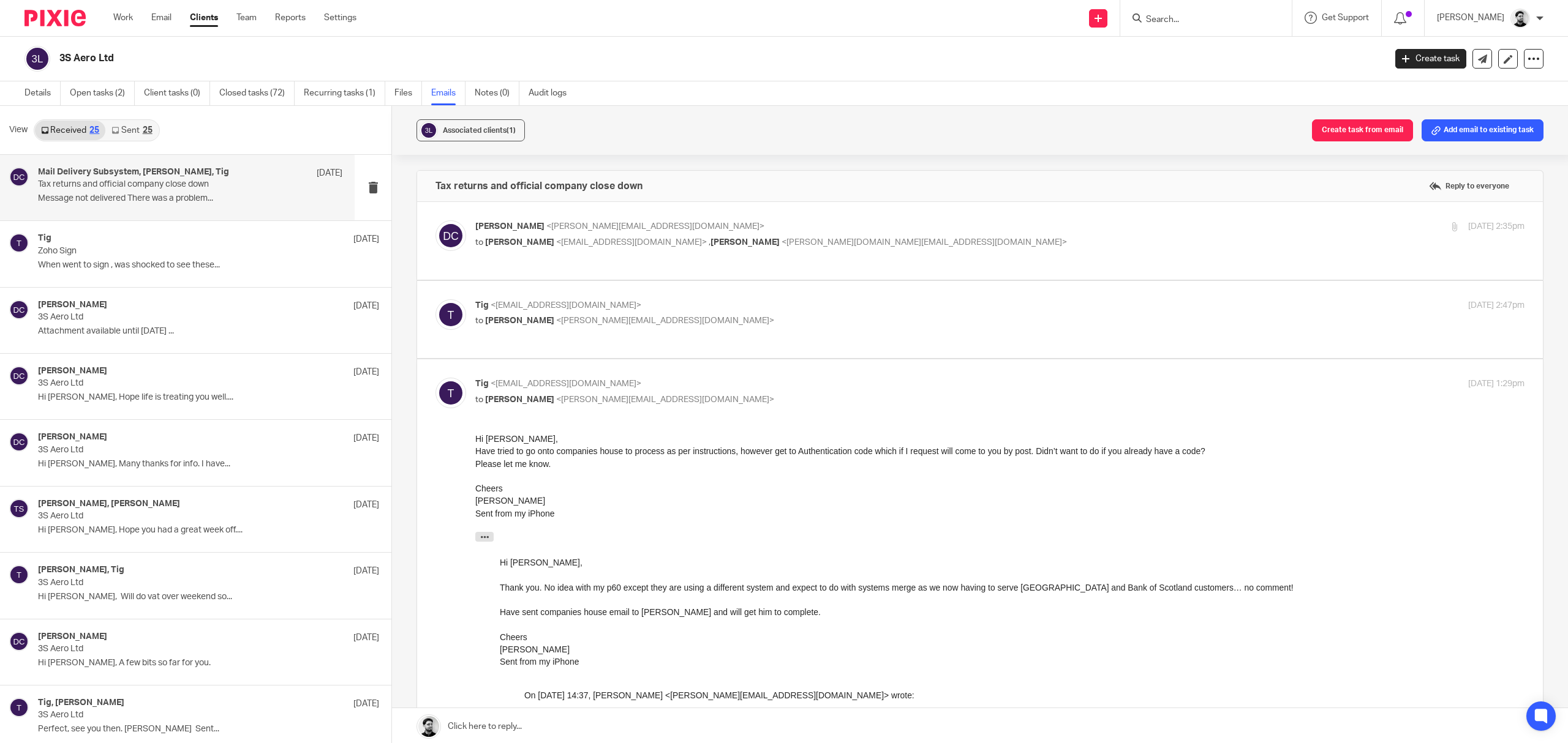
click at [653, 397] on p "to David Clarke <d.clarke@woodhicks.co.uk>" at bounding box center [825, 400] width 700 height 13
checkbox input "false"
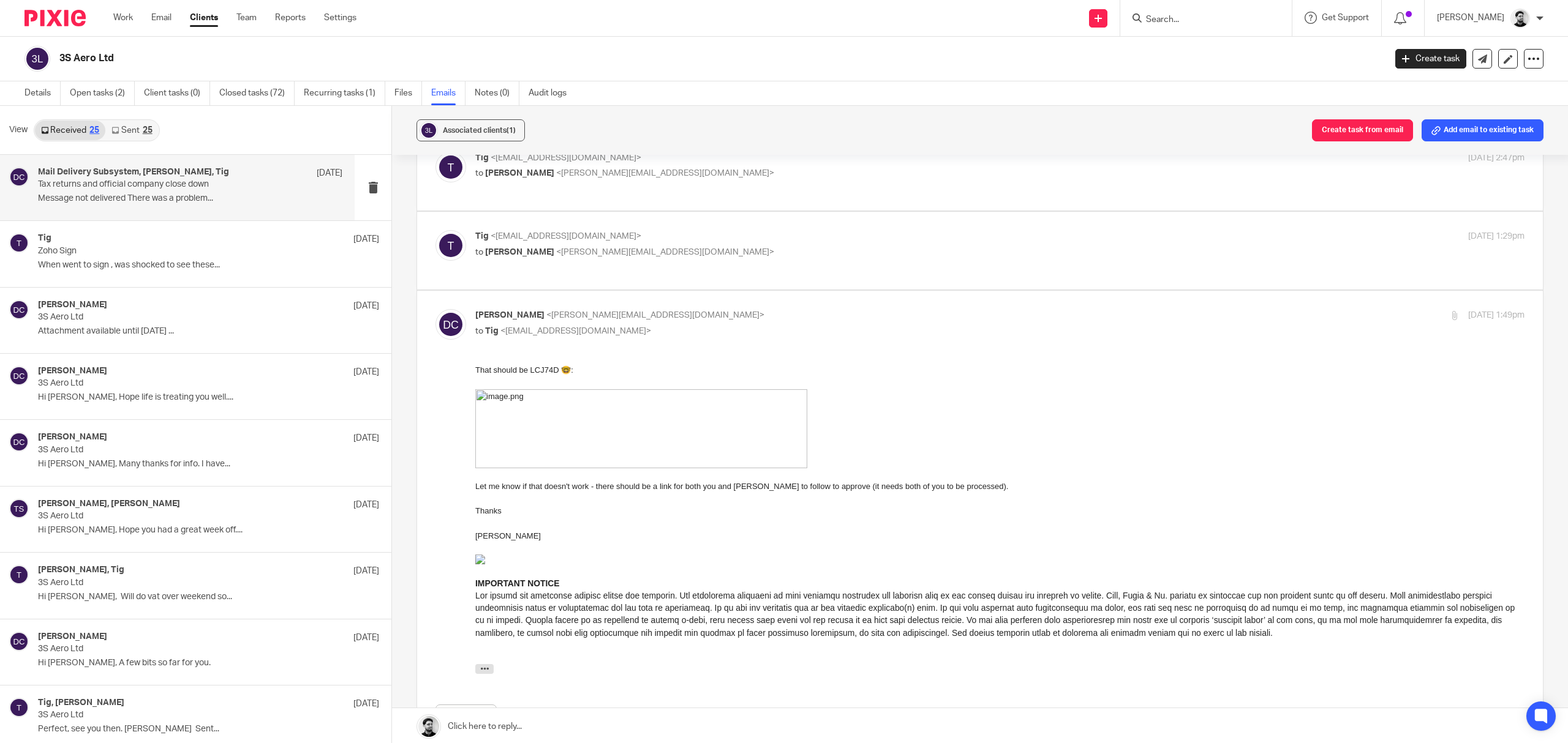
scroll to position [163, 0]
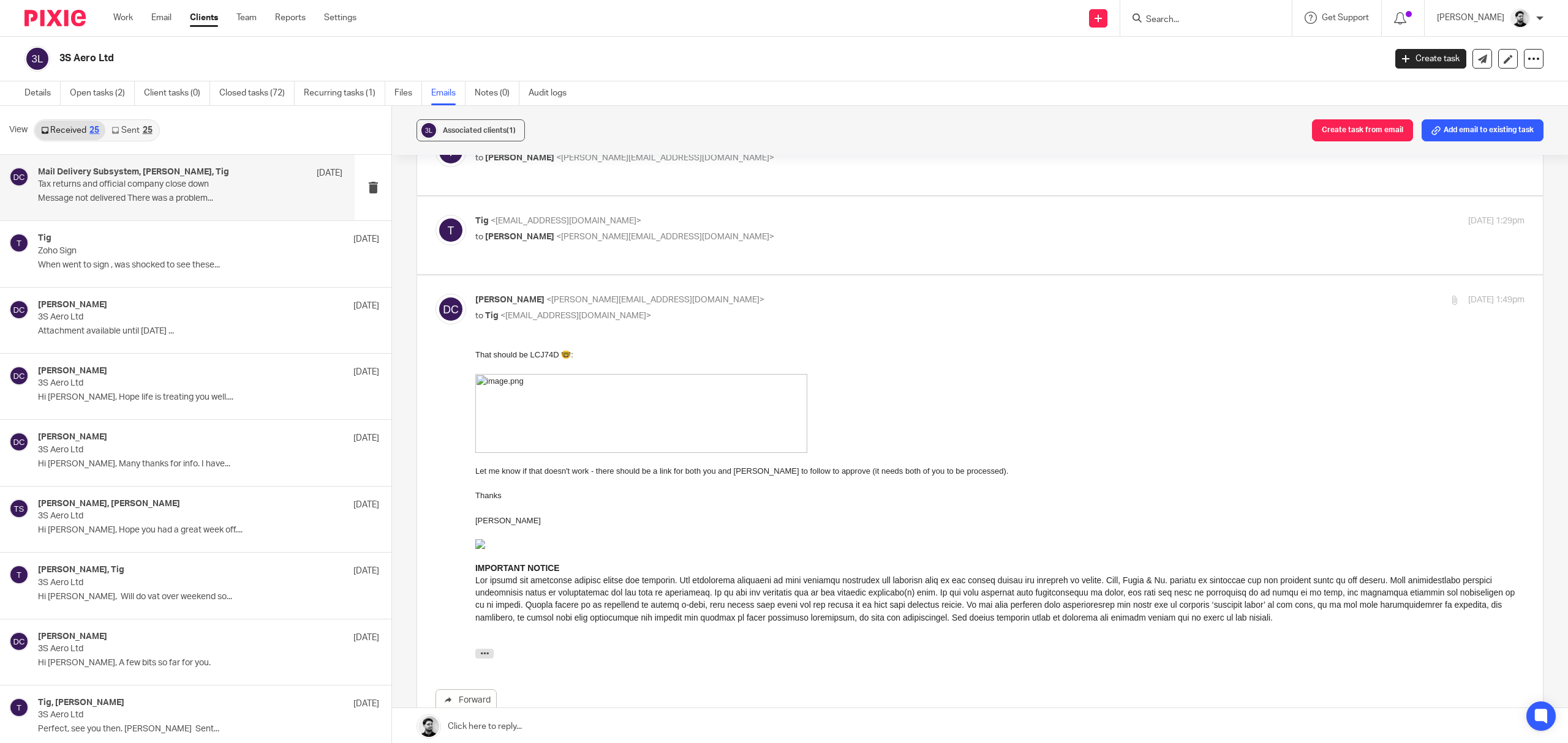
click at [622, 306] on p "David Clarke <d.clarke@woodhicks.co.uk>" at bounding box center [825, 301] width 700 height 13
checkbox input "false"
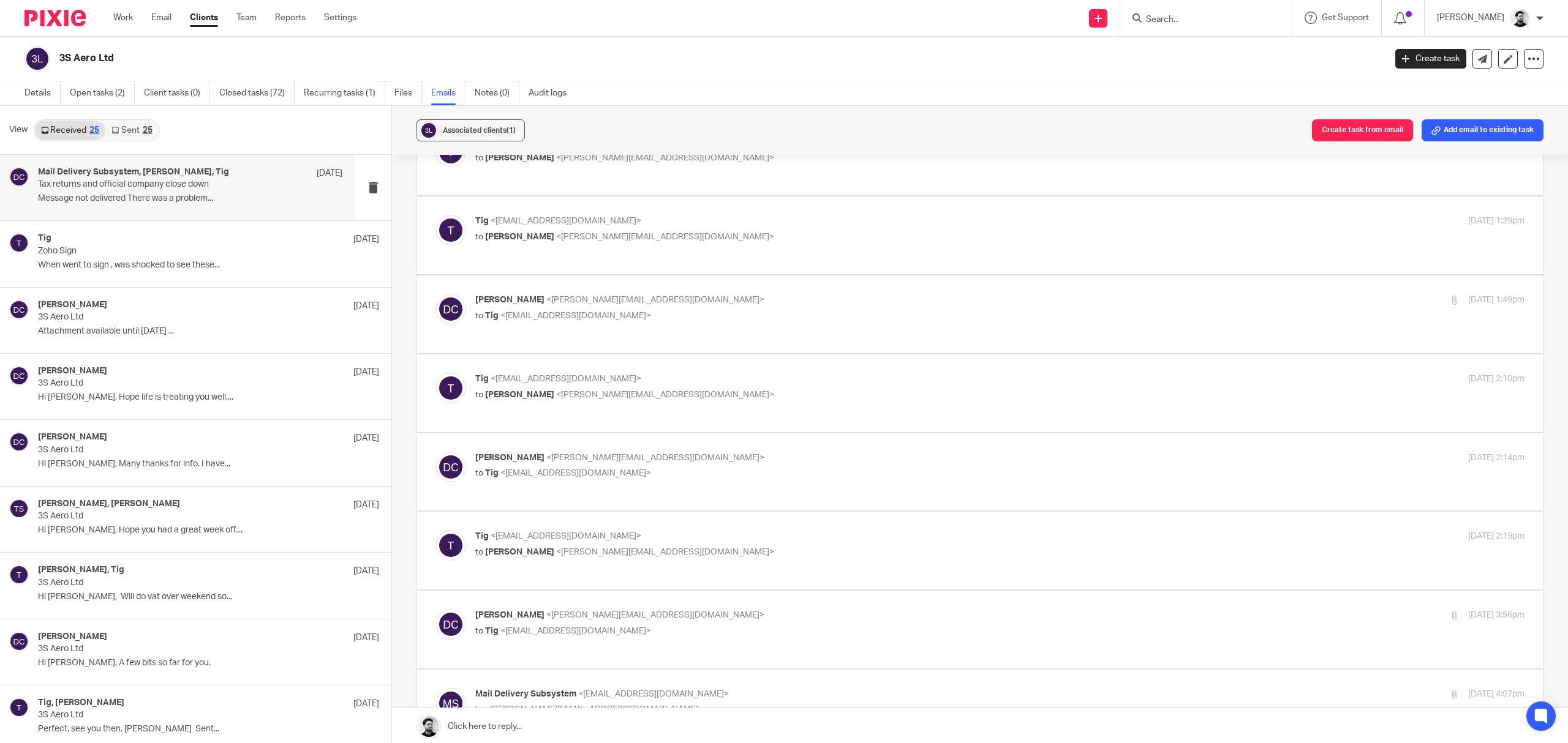
click at [620, 389] on p "to David Clarke <d.clarke@woodhicks.co.uk>" at bounding box center [825, 395] width 700 height 13
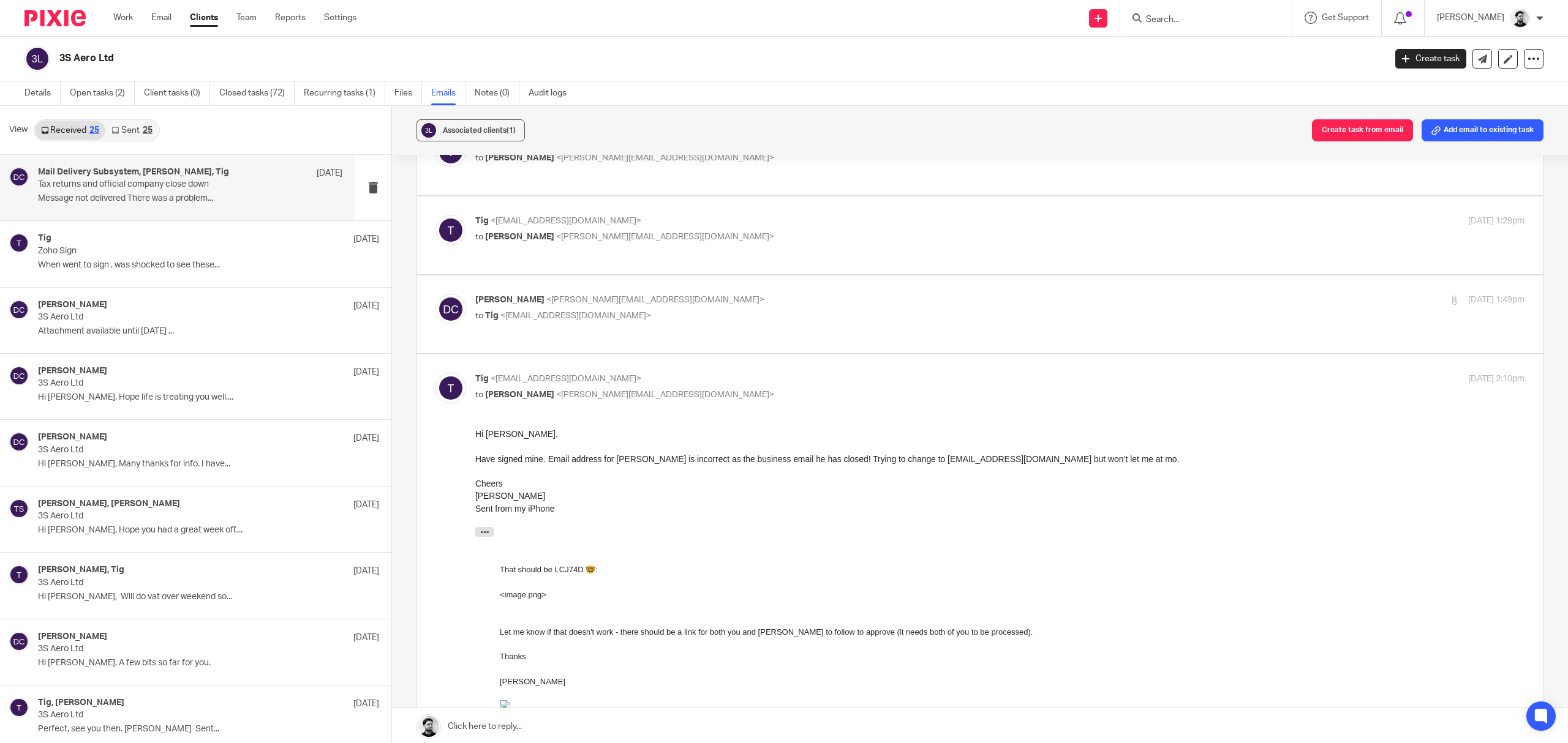
scroll to position [0, 0]
click at [621, 377] on div "Tig <woofsmart@virginmedia.com> to David Clarke <d.clarke@woodhicks.co.uk>" at bounding box center [825, 387] width 700 height 28
checkbox input "false"
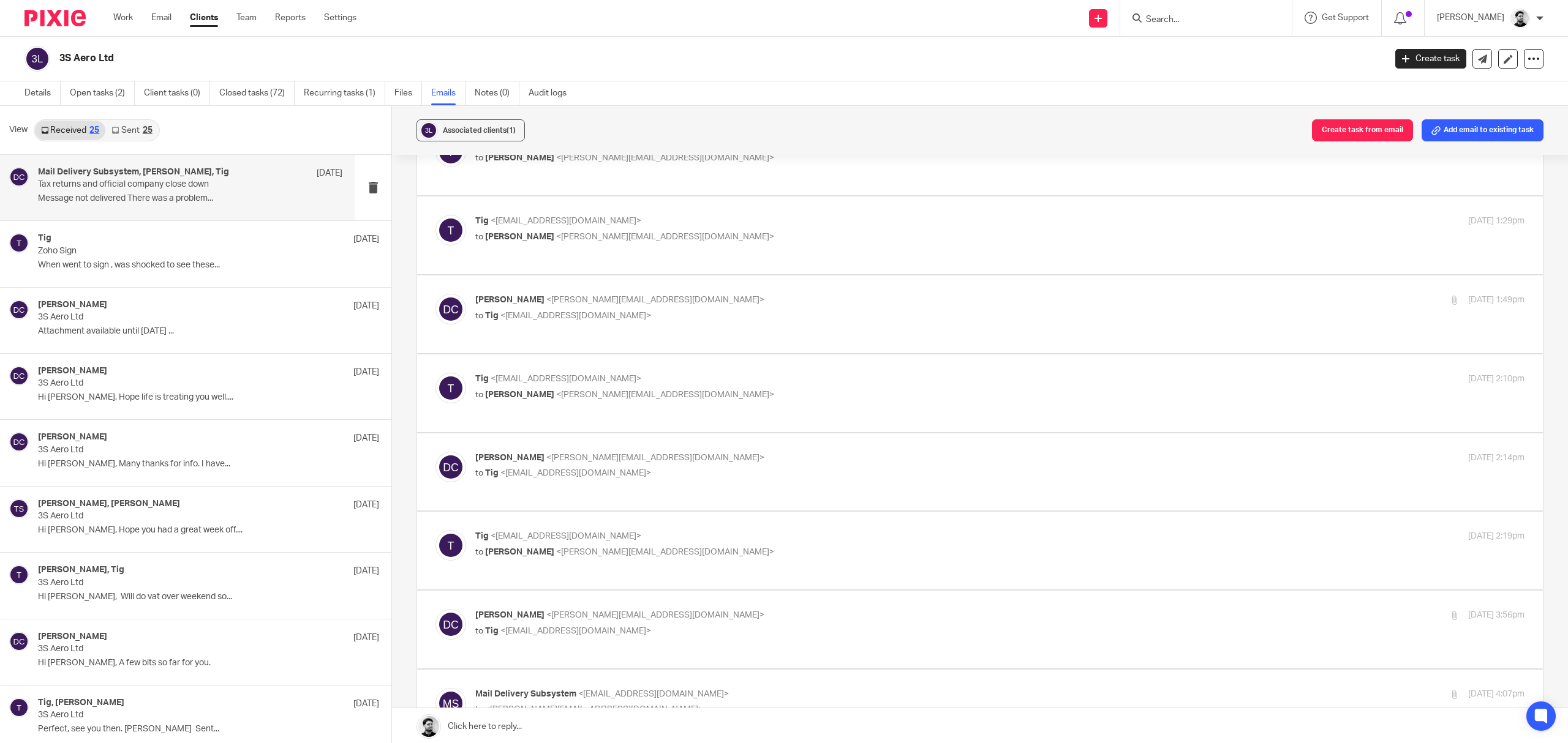
click at [615, 451] on p "David Clarke <d.clarke@woodhicks.co.uk>" at bounding box center [825, 458] width 700 height 13
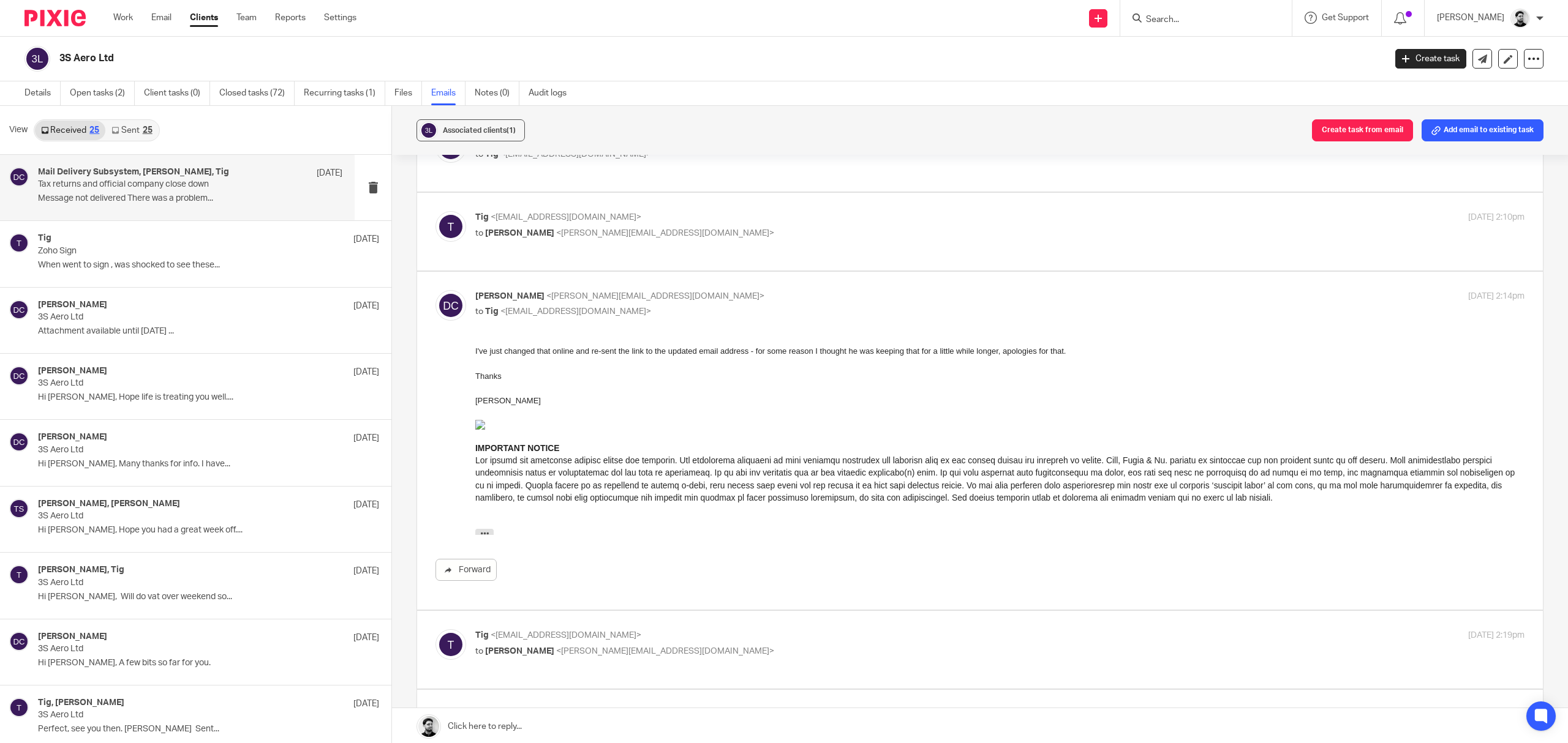
scroll to position [326, 0]
click at [621, 290] on span "<d.clarke@woodhicks.co.uk>" at bounding box center [655, 294] width 218 height 8
checkbox input "false"
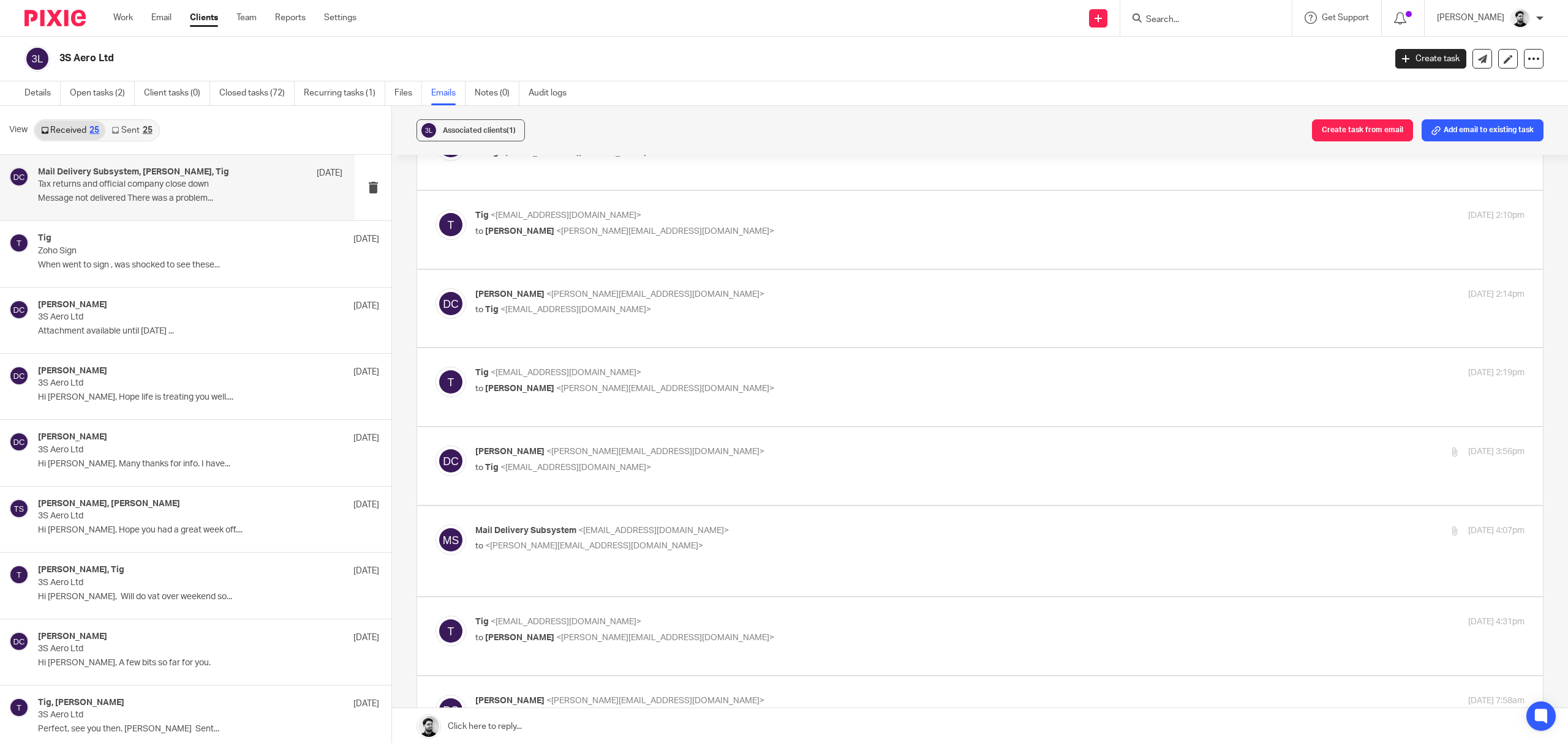
click at [629, 385] on span "<d.clarke@woodhicks.co.uk>" at bounding box center [665, 389] width 218 height 8
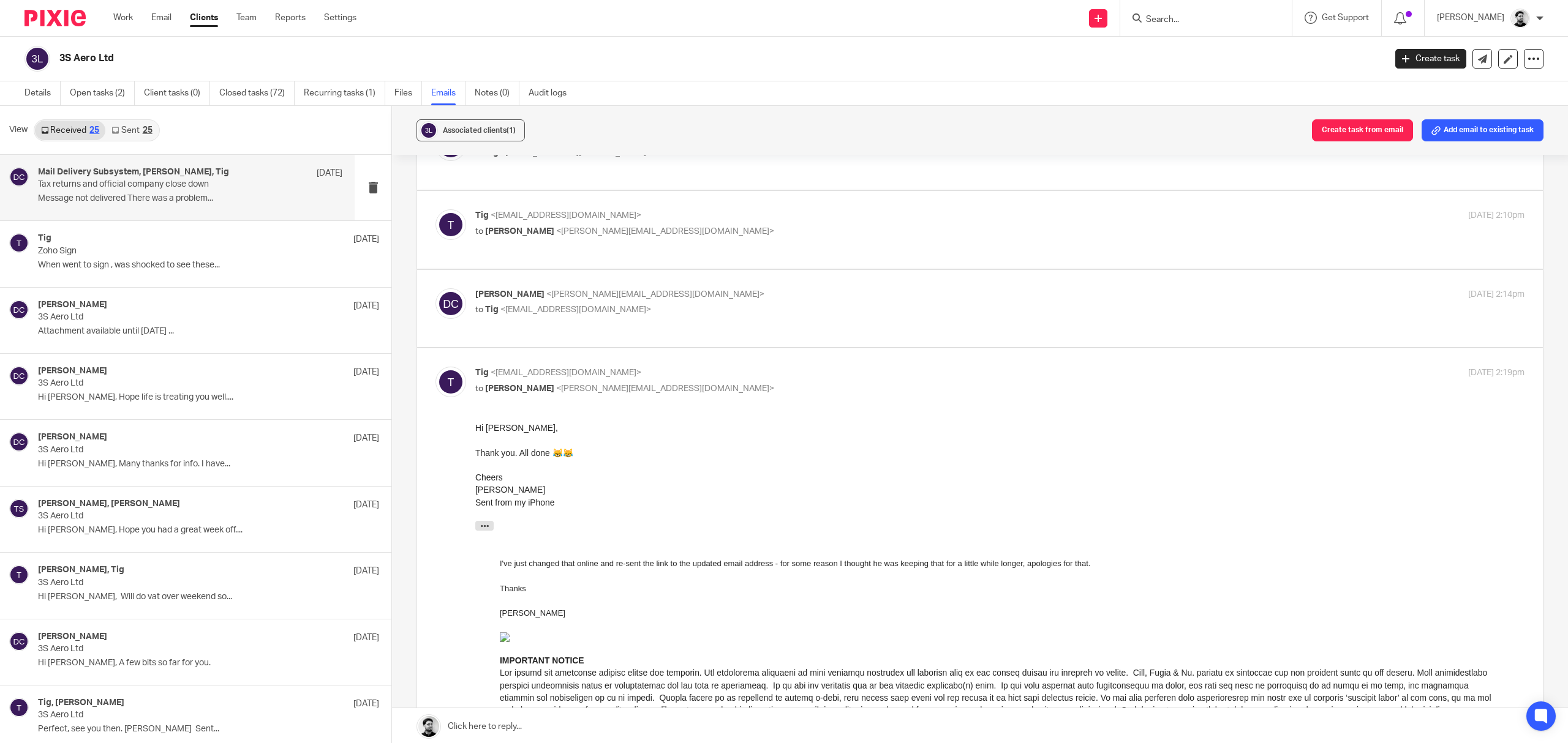
scroll to position [0, 0]
click at [721, 370] on p "Tig <woofsmart@virginmedia.com>" at bounding box center [825, 373] width 700 height 13
checkbox input "false"
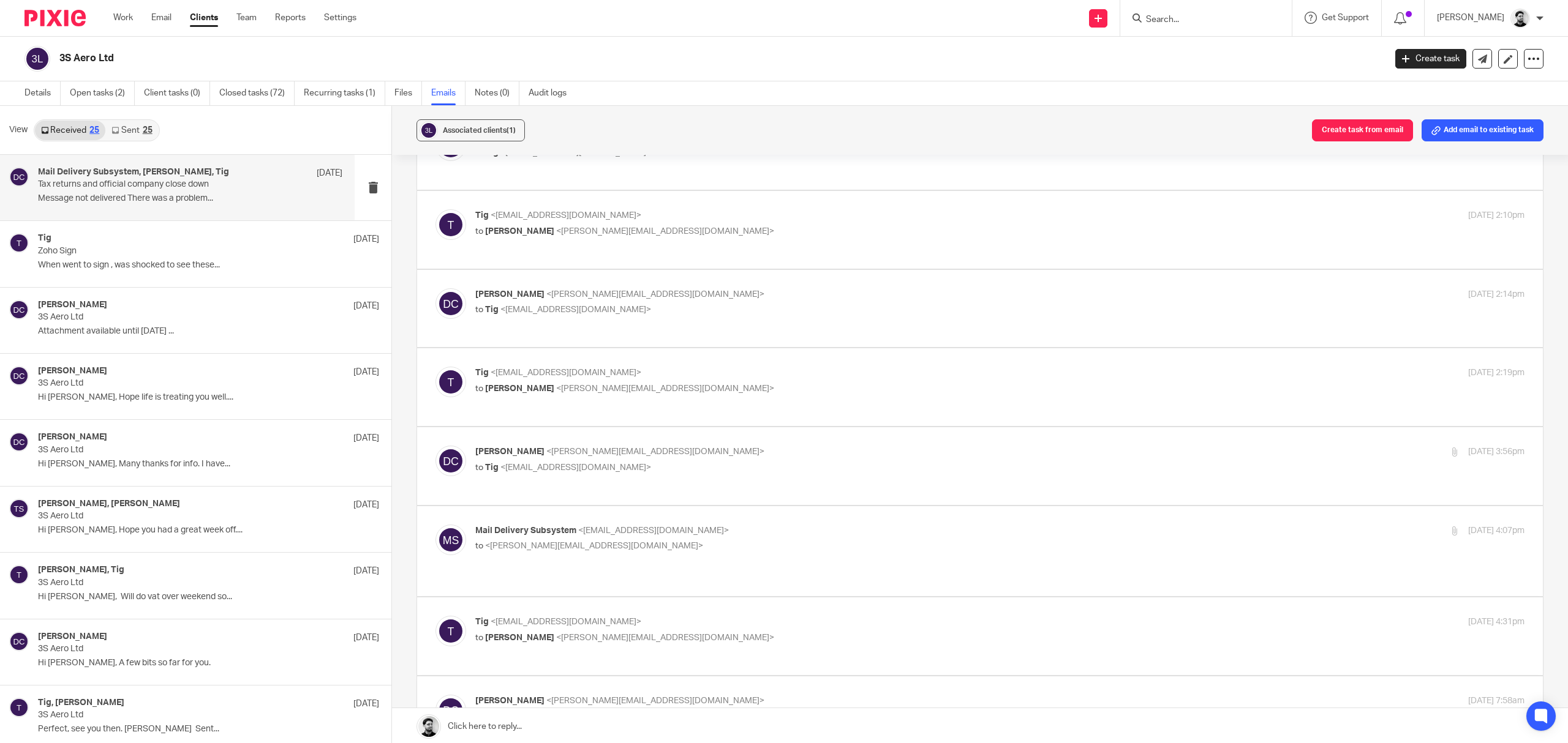
click at [619, 447] on span "<d.clarke@woodhicks.co.uk>" at bounding box center [655, 451] width 218 height 8
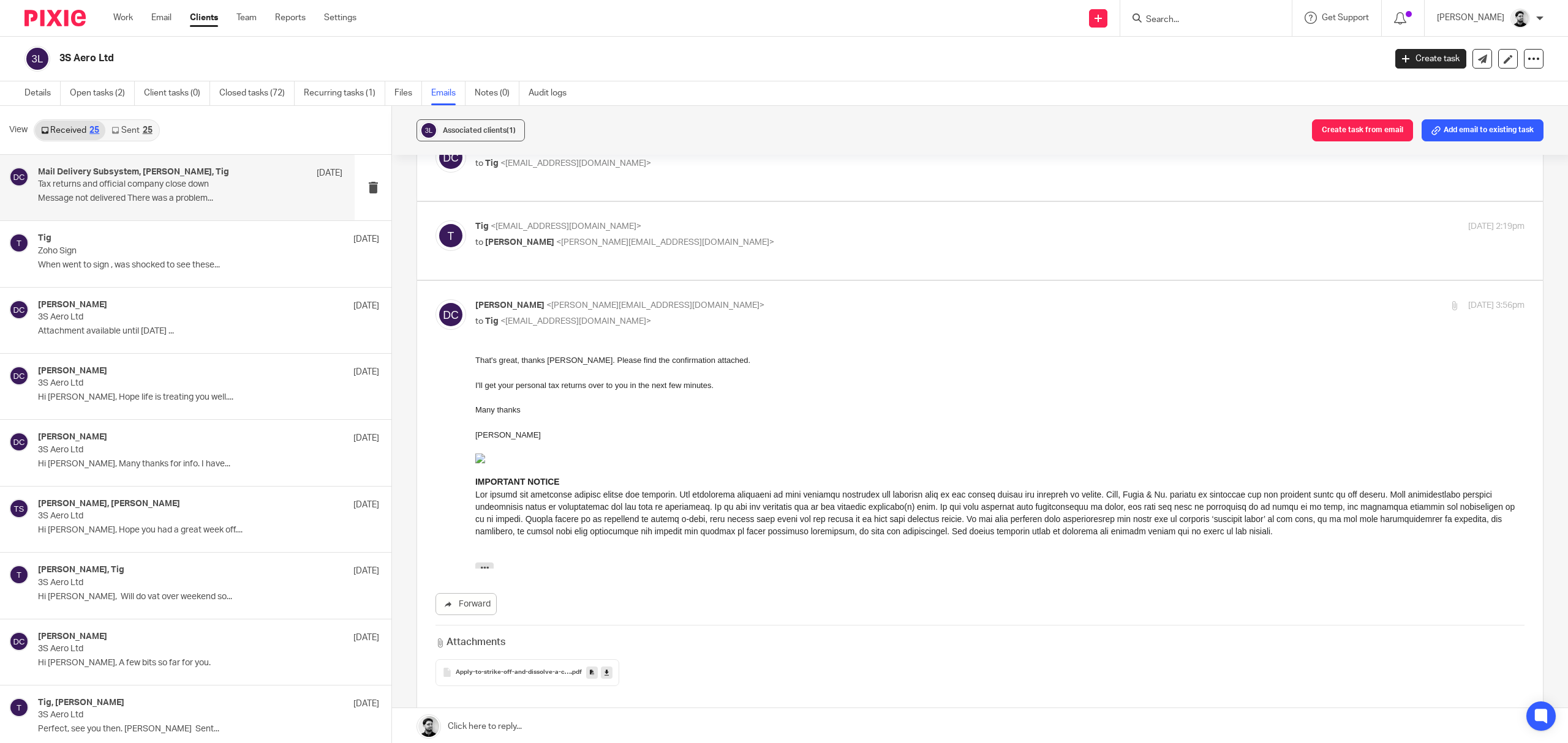
scroll to position [490, 0]
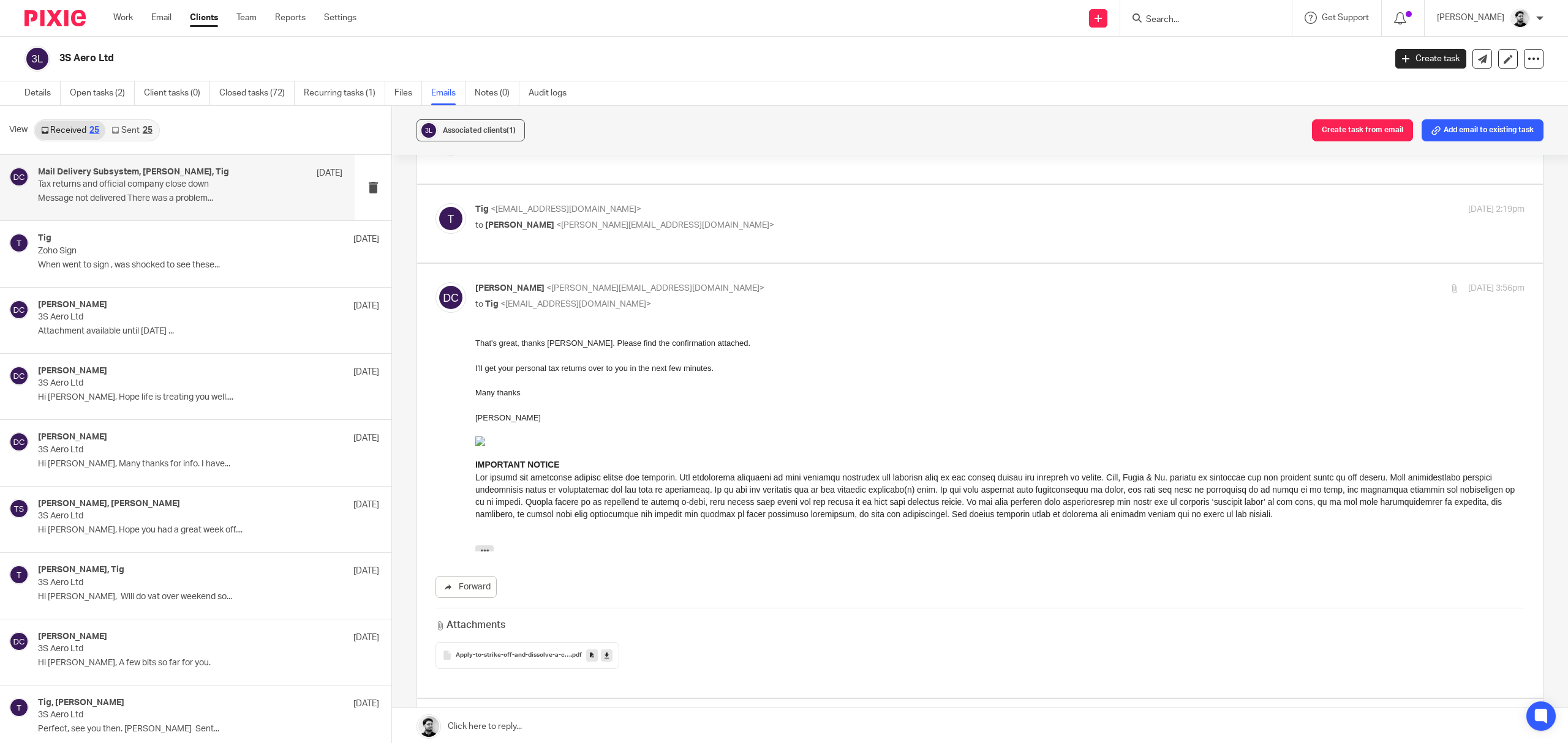
click at [633, 284] on span "<d.clarke@woodhicks.co.uk>" at bounding box center [655, 288] width 218 height 8
checkbox input "false"
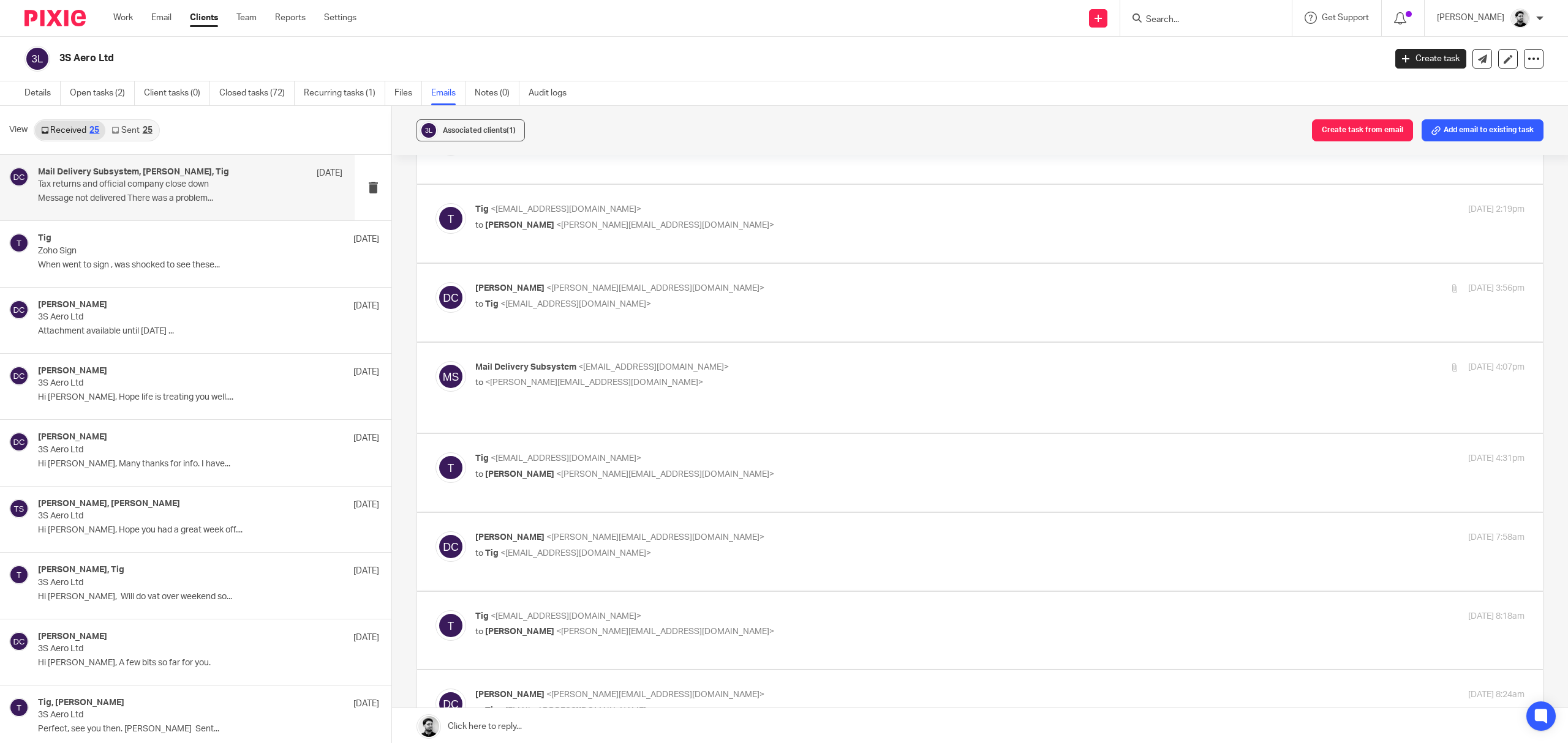
click at [637, 361] on div "Mail Delivery Subsystem <mailer-daemon@googlemail.com> to <d.clarke@woodhicks.c…" at bounding box center [825, 375] width 700 height 28
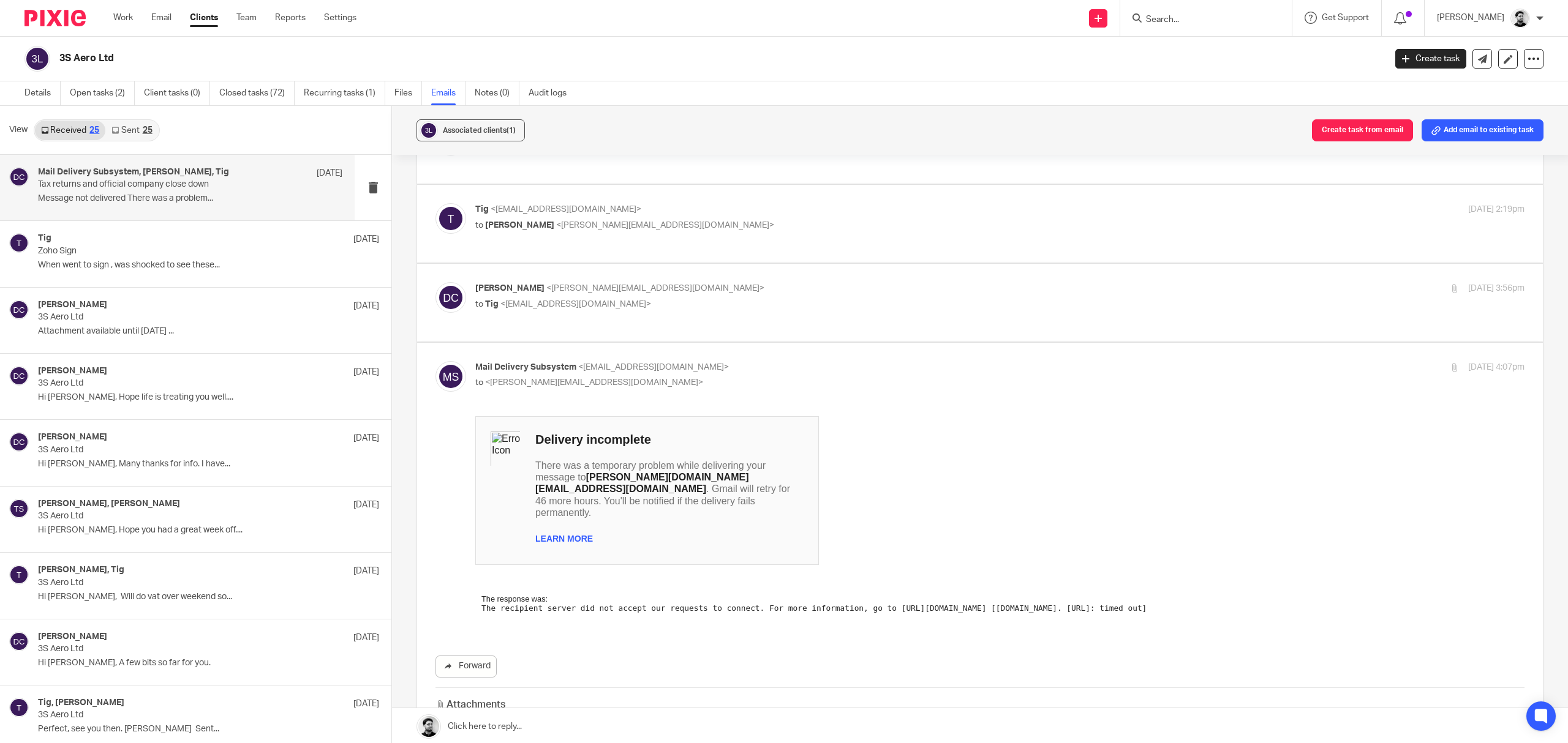
scroll to position [0, 0]
click at [637, 361] on div "Mail Delivery Subsystem <mailer-daemon@googlemail.com> to <d.clarke@woodhicks.c…" at bounding box center [825, 375] width 700 height 28
checkbox input "false"
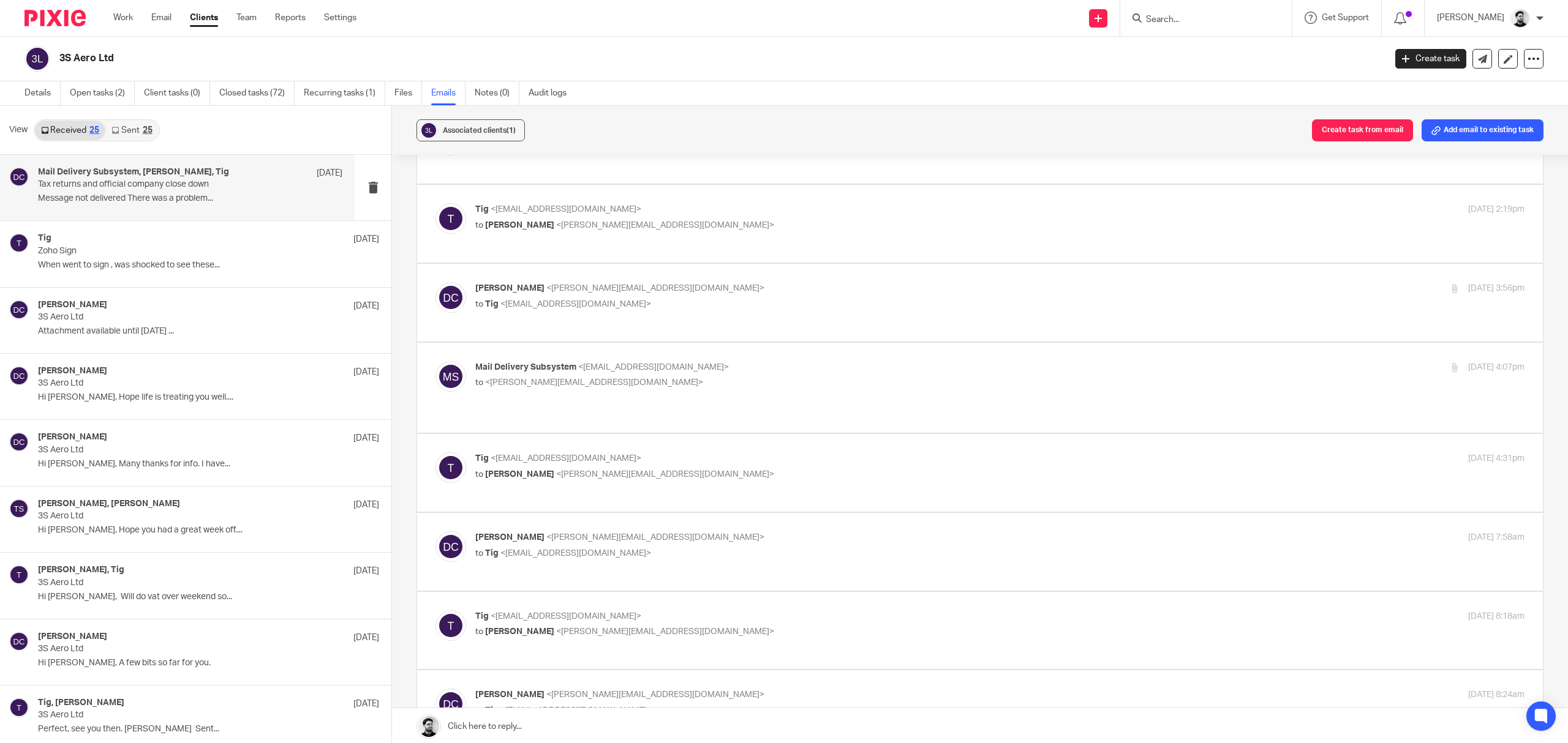
click at [638, 452] on p "Tig <woofsmart@virginmedia.com>" at bounding box center [825, 459] width 700 height 13
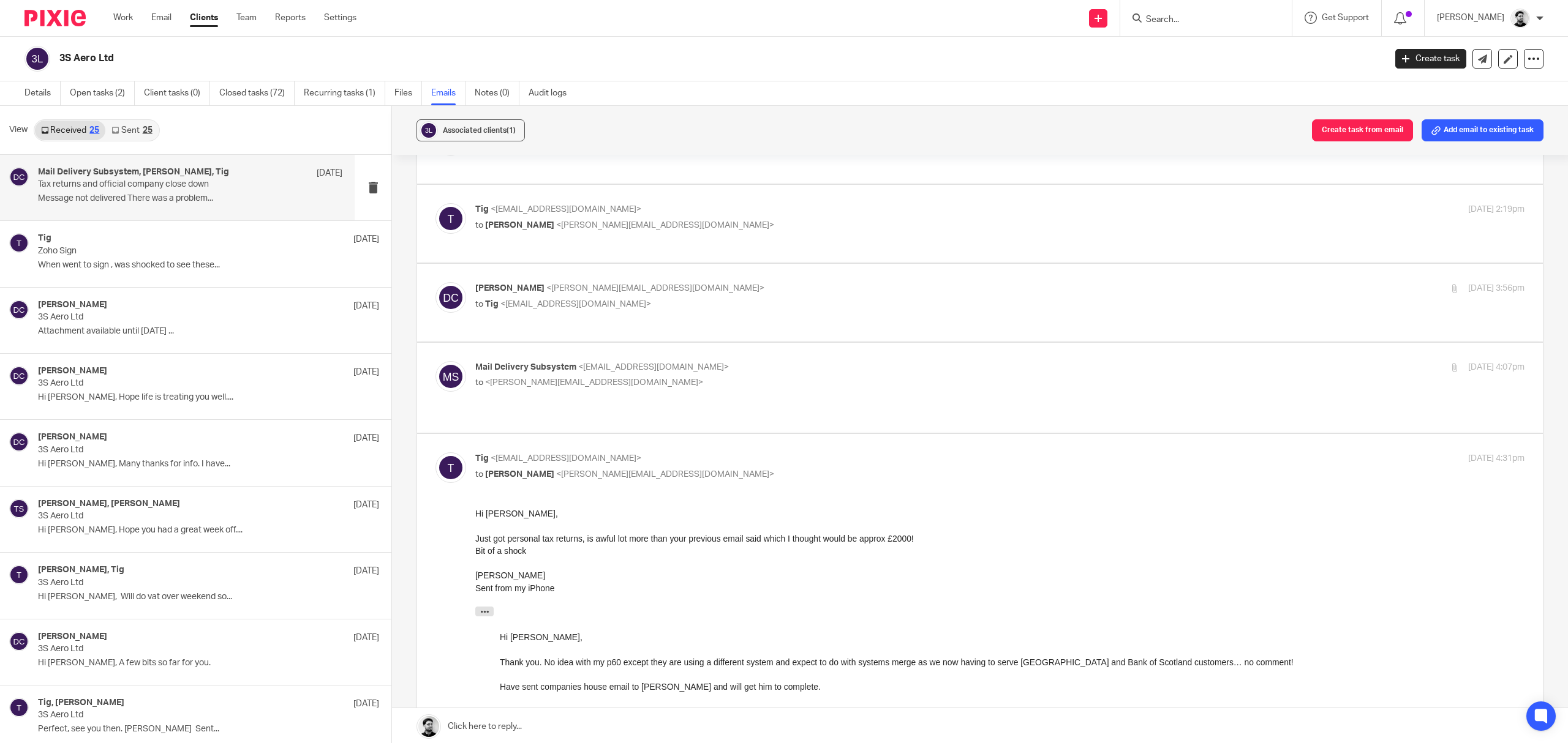
click at [633, 452] on p "Tig <woofsmart@virginmedia.com>" at bounding box center [825, 459] width 700 height 13
checkbox input "false"
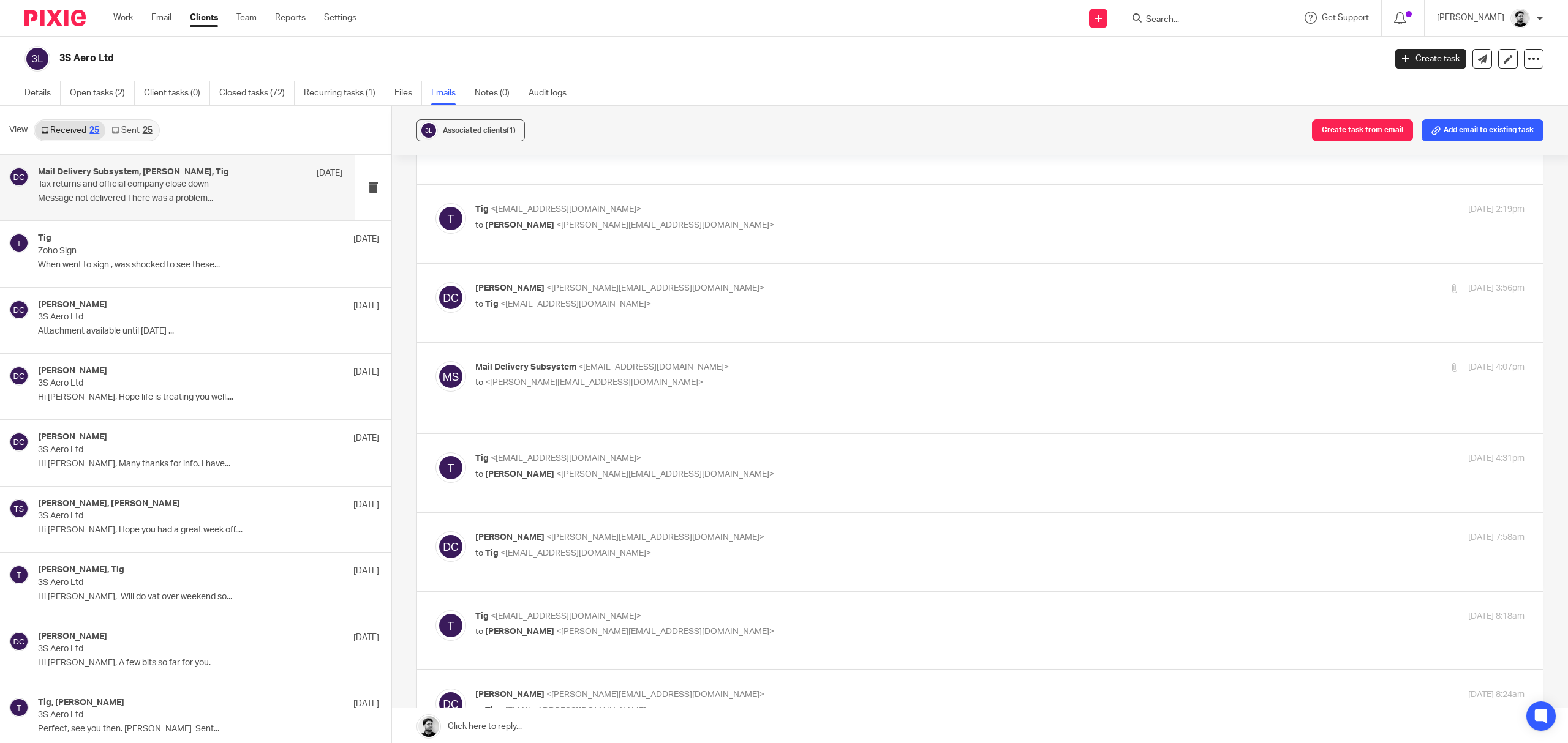
click at [599, 547] on p "to Tig <woofsmart@virginmedia.com>" at bounding box center [825, 554] width 700 height 13
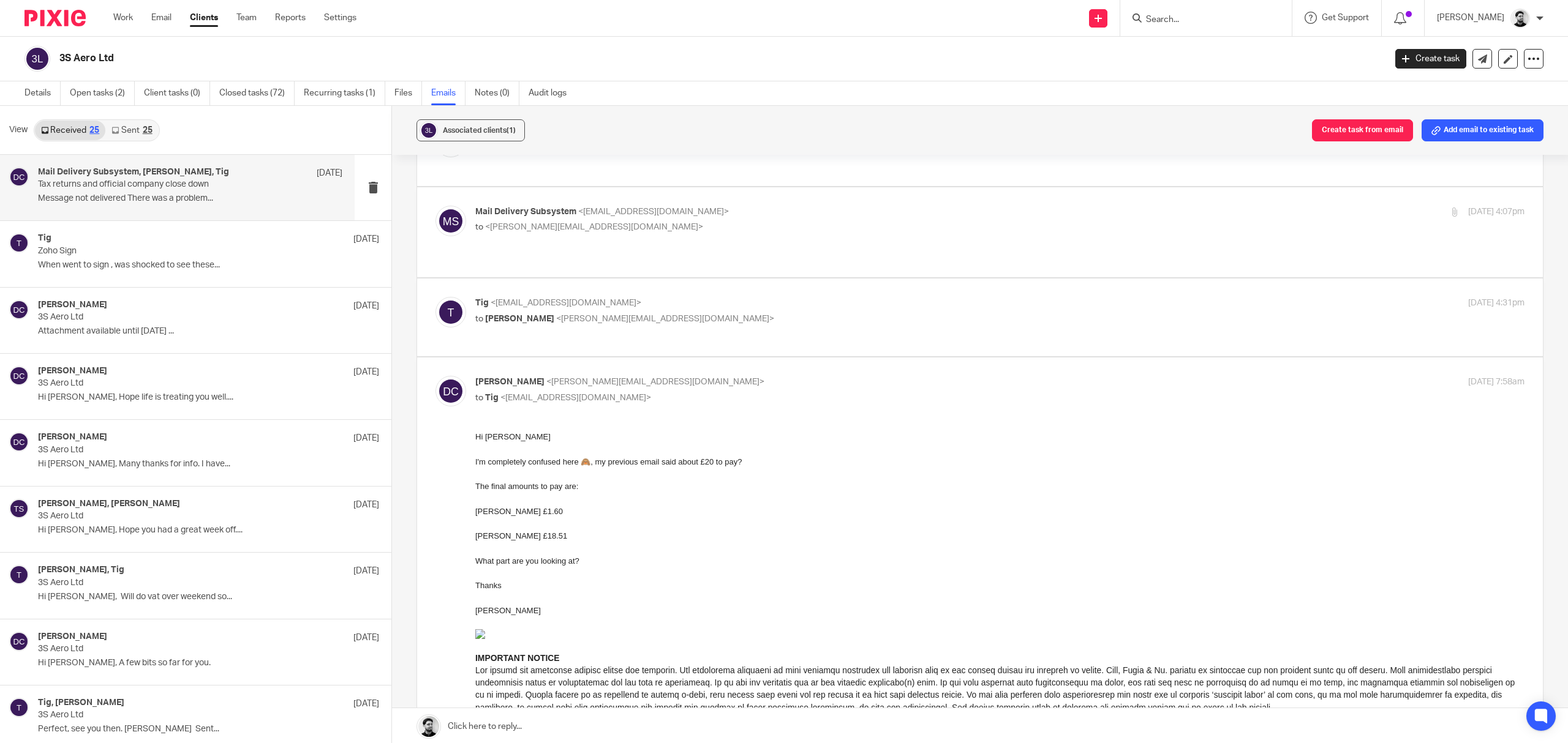
scroll to position [652, 0]
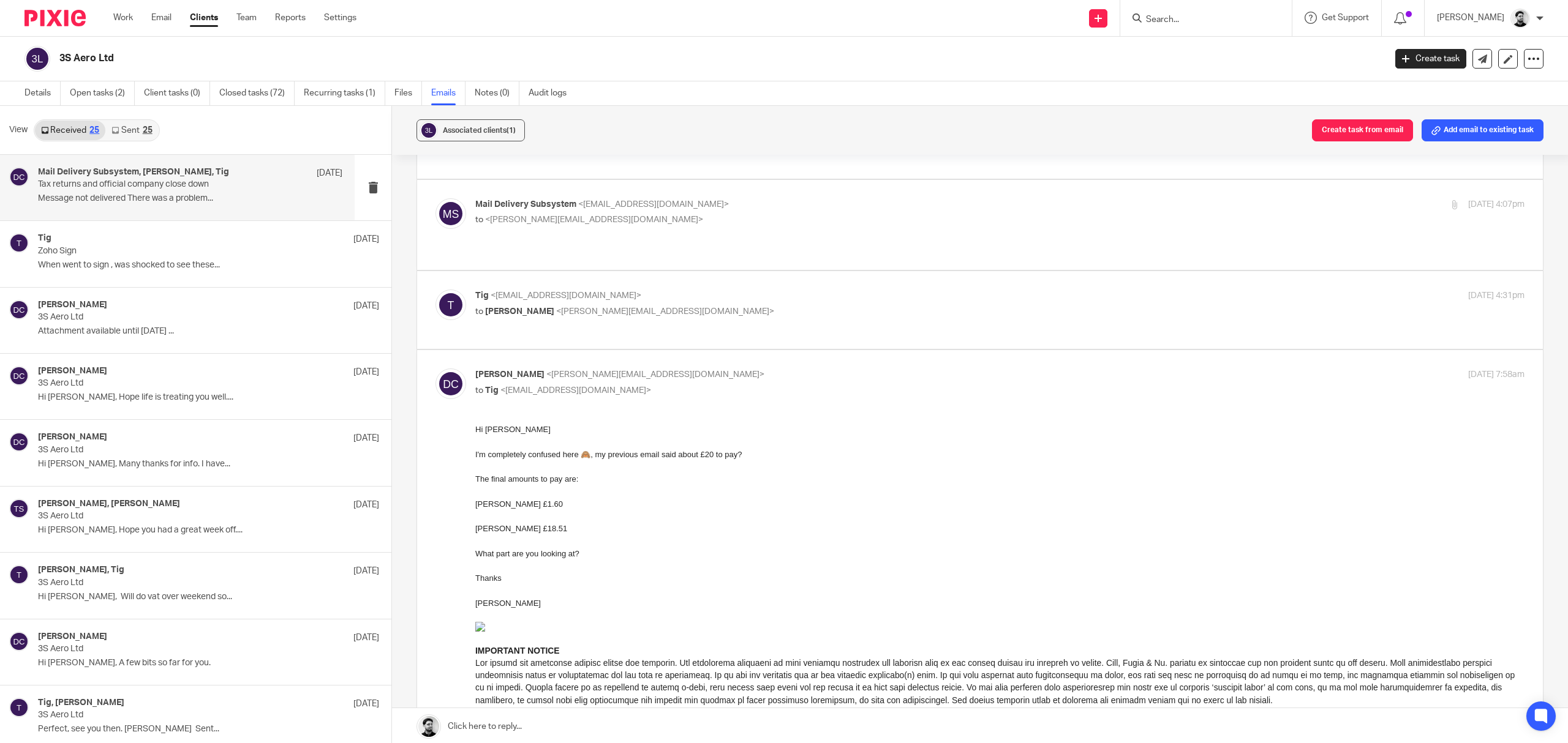
click at [635, 385] on p "to Tig <woofsmart@virginmedia.com>" at bounding box center [825, 391] width 700 height 13
checkbox input "false"
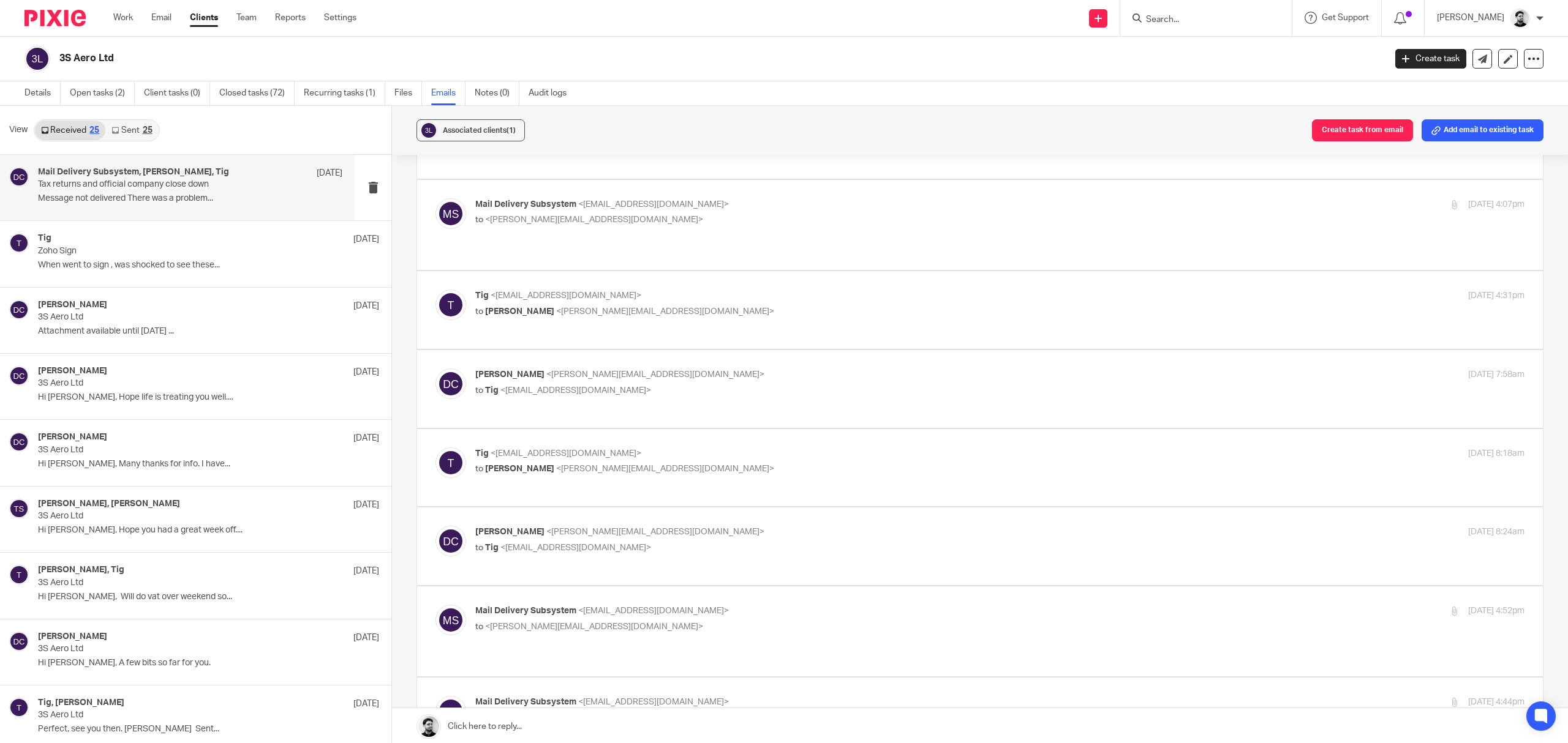
click at [631, 447] on p "Tig <woofsmart@virginmedia.com>" at bounding box center [825, 454] width 700 height 13
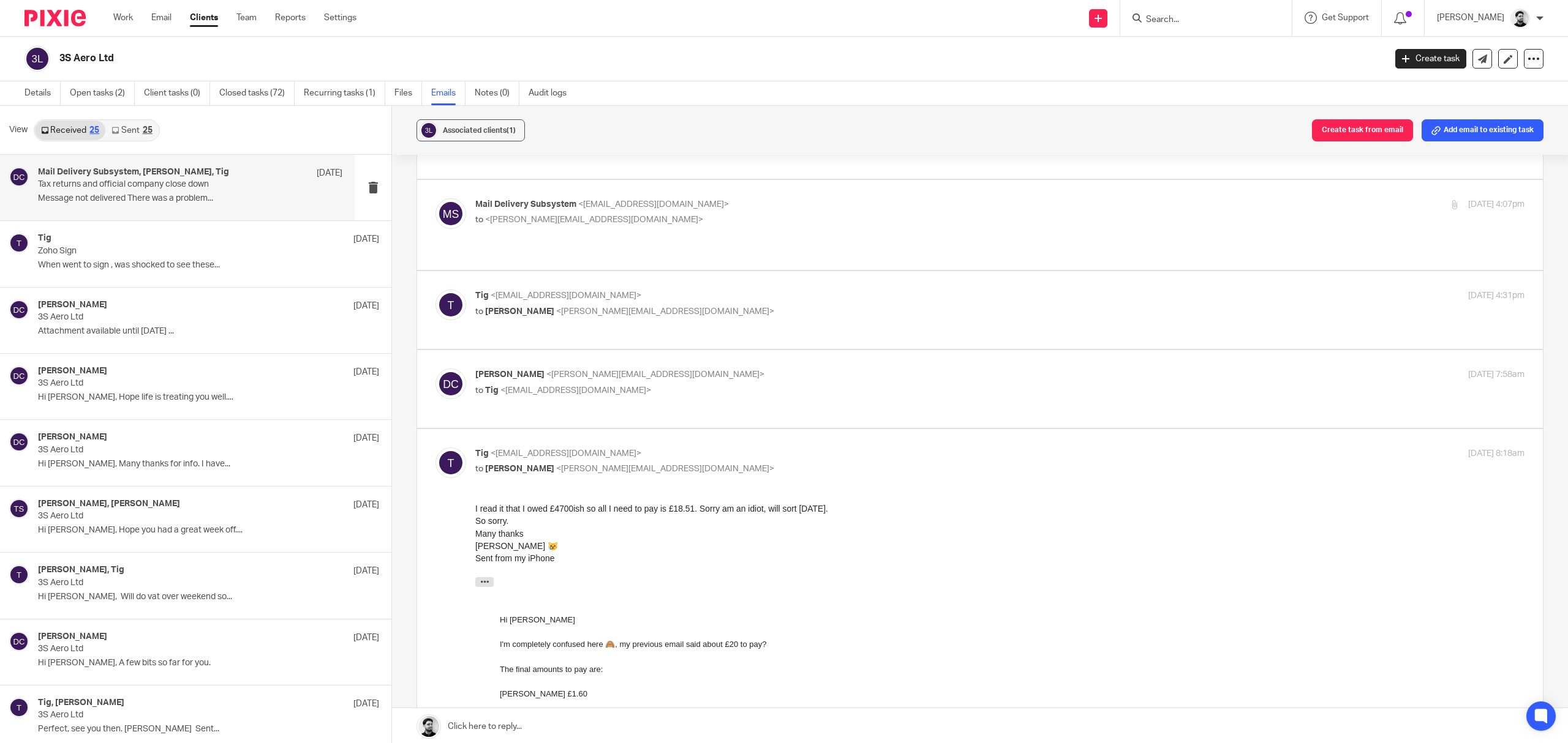
scroll to position [0, 0]
click at [632, 447] on p "Tig <woofsmart@virginmedia.com>" at bounding box center [825, 454] width 700 height 13
checkbox input "false"
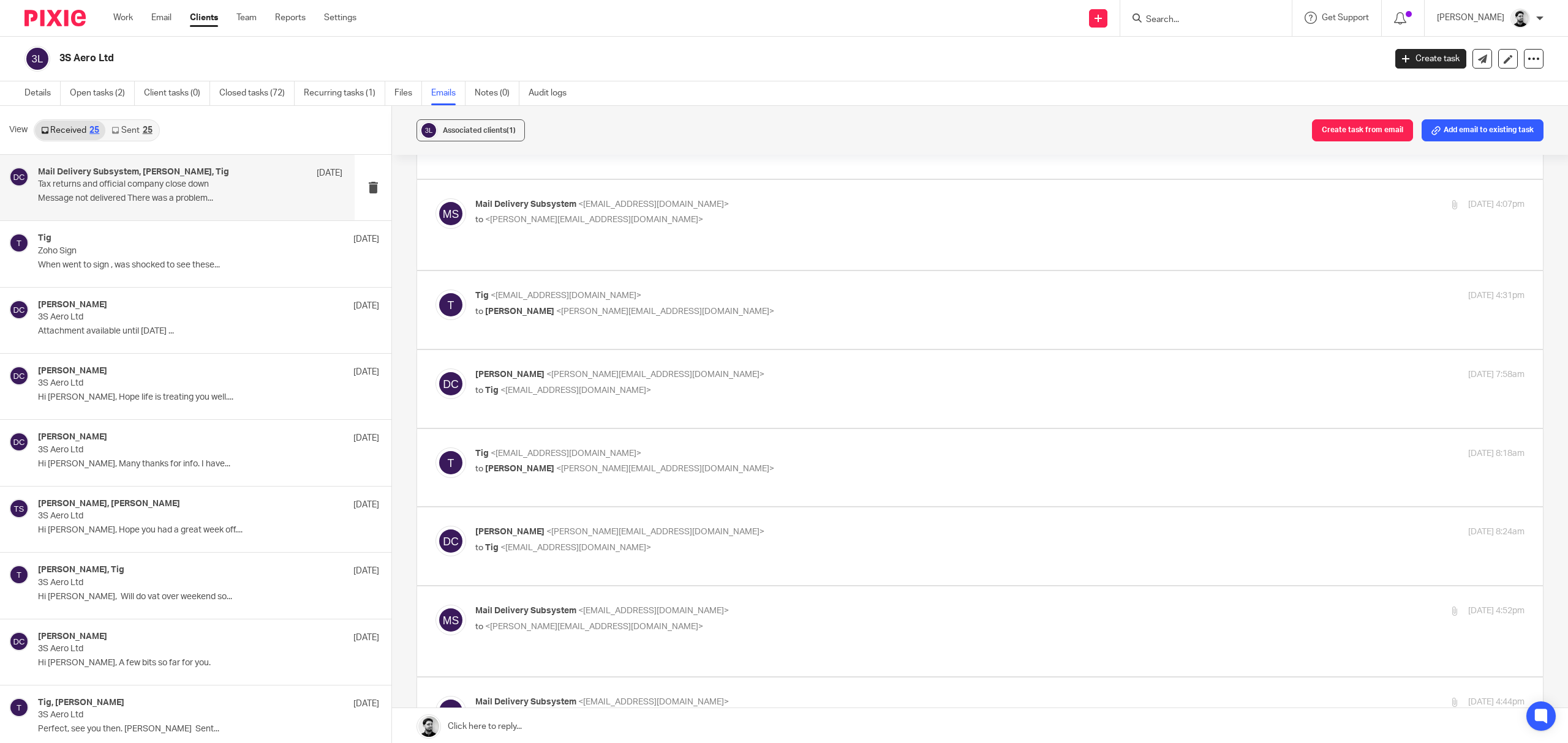
click at [617, 528] on span "<d.clarke@woodhicks.co.uk>" at bounding box center [655, 532] width 218 height 8
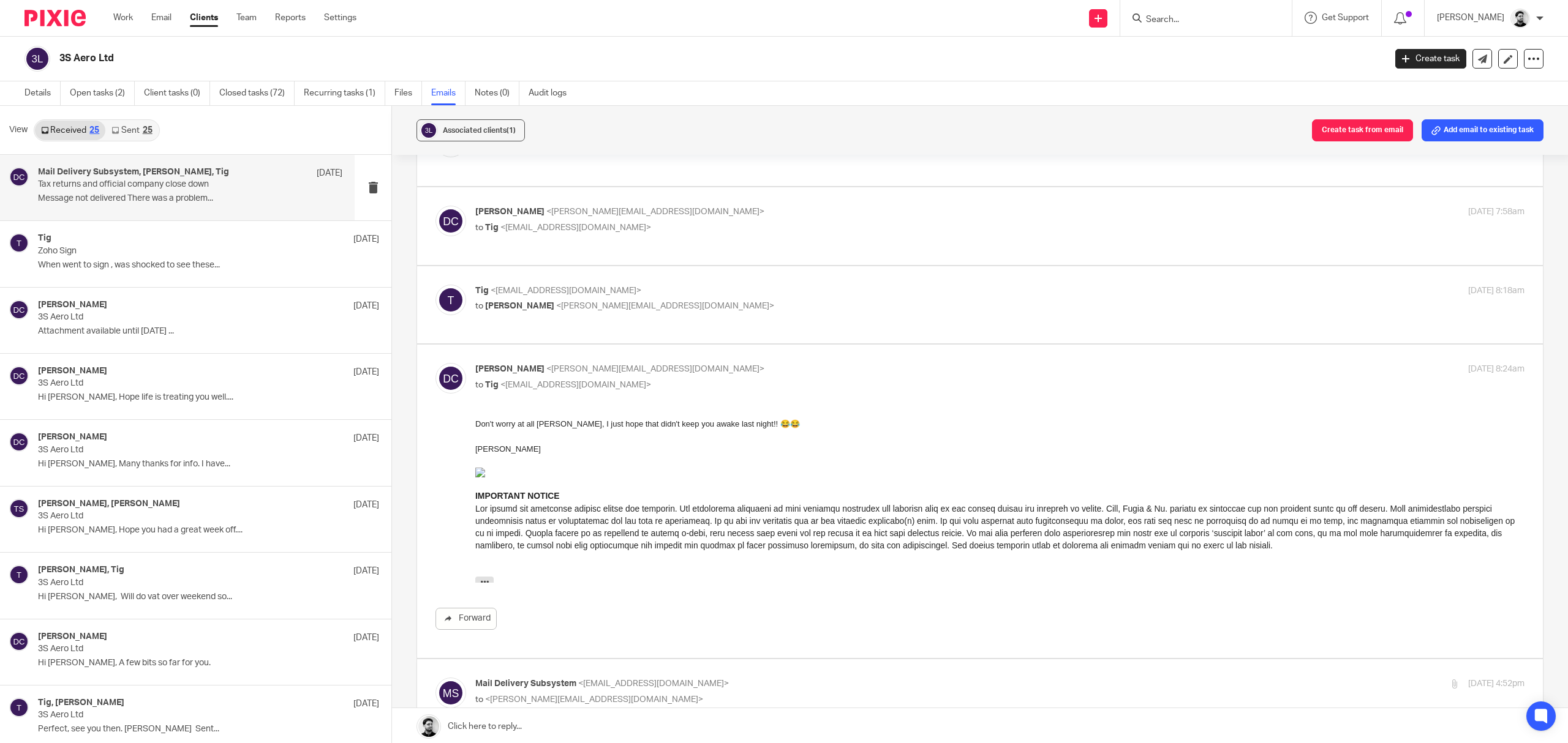
scroll to position [816, 0]
click at [620, 381] on span "<woofsmart@virginmedia.com>" at bounding box center [575, 385] width 151 height 8
checkbox input "false"
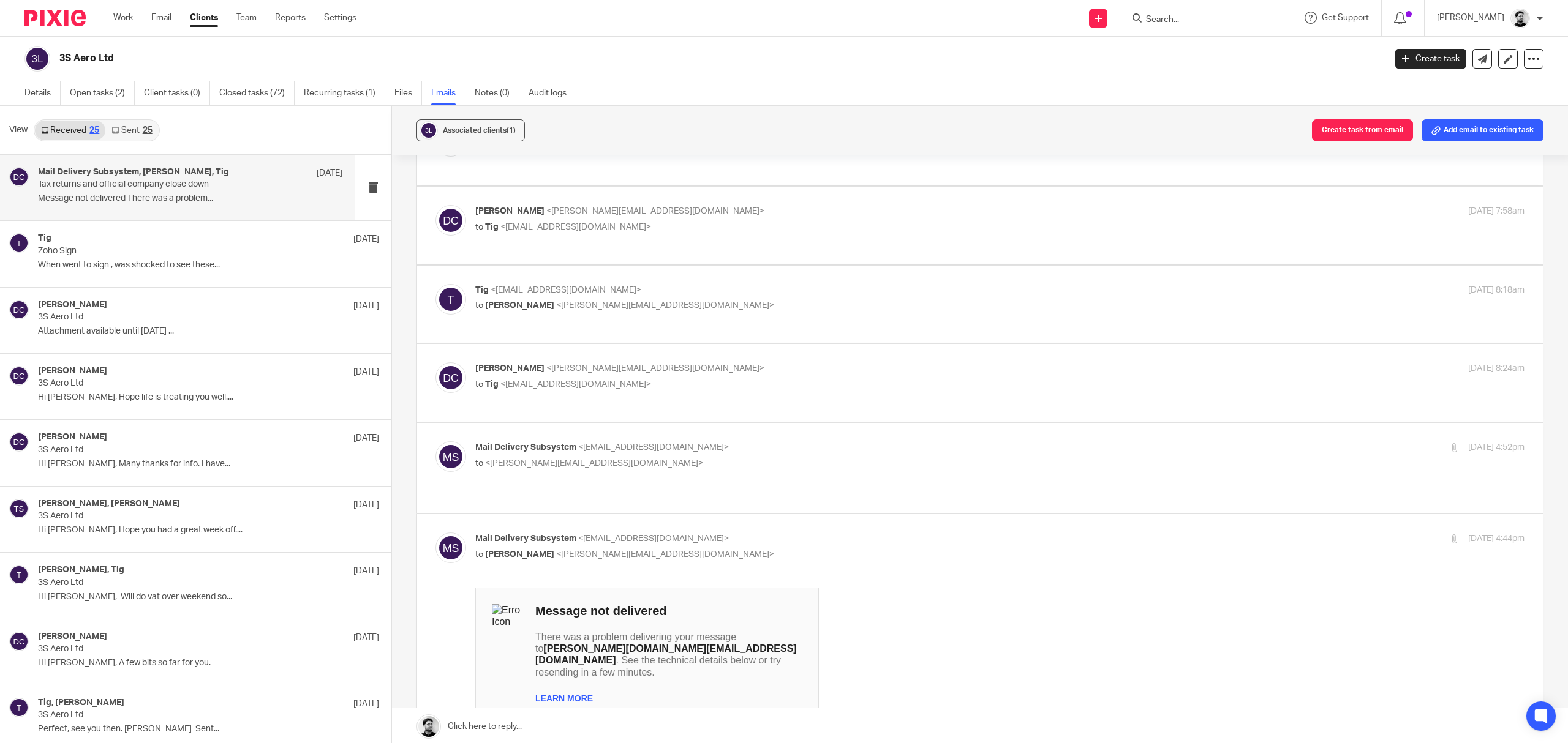
click at [632, 443] on span "<mailer-daemon@googlemail.com>" at bounding box center [653, 447] width 151 height 8
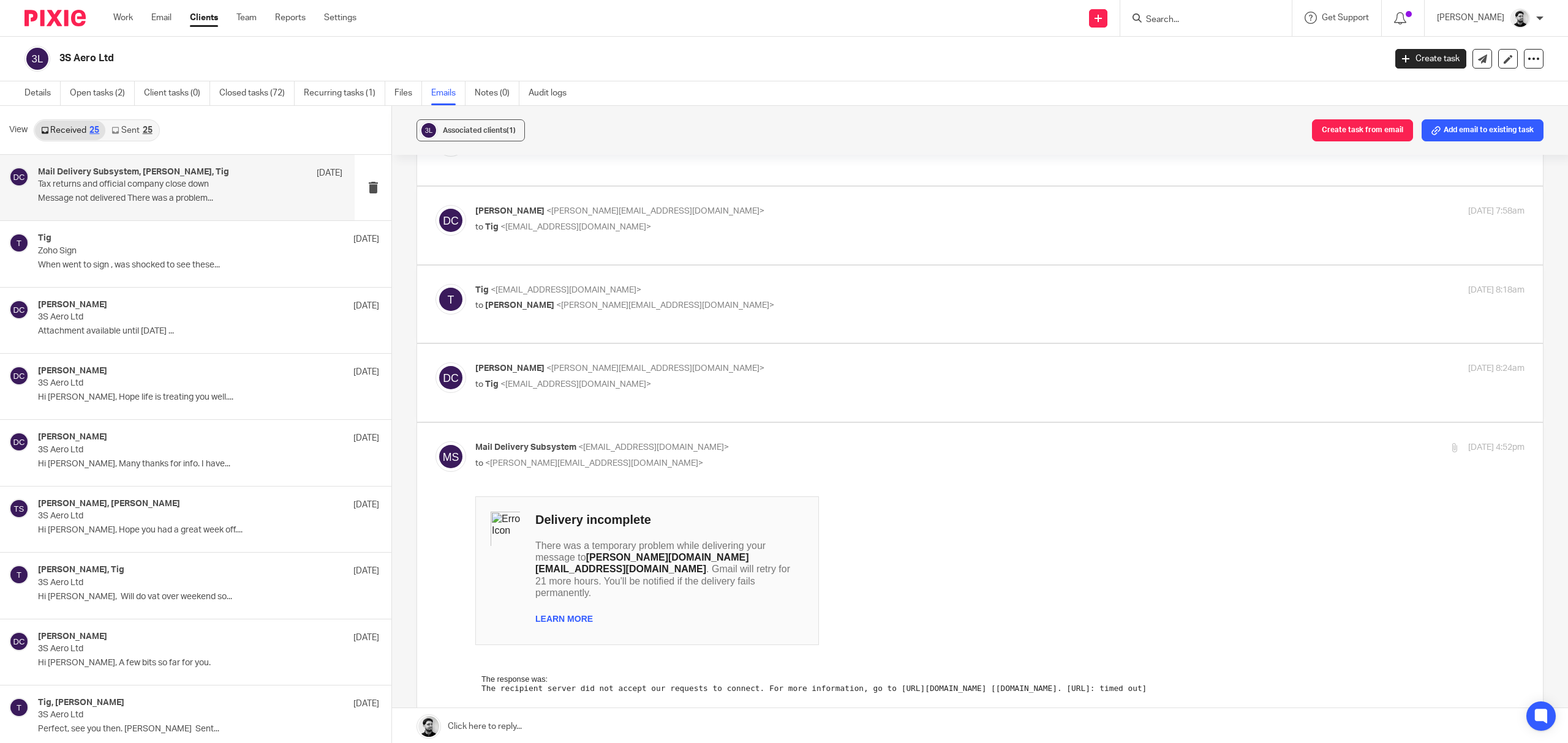
scroll to position [0, 0]
click at [639, 443] on span "<mailer-daemon@googlemail.com>" at bounding box center [653, 447] width 151 height 8
checkbox input "false"
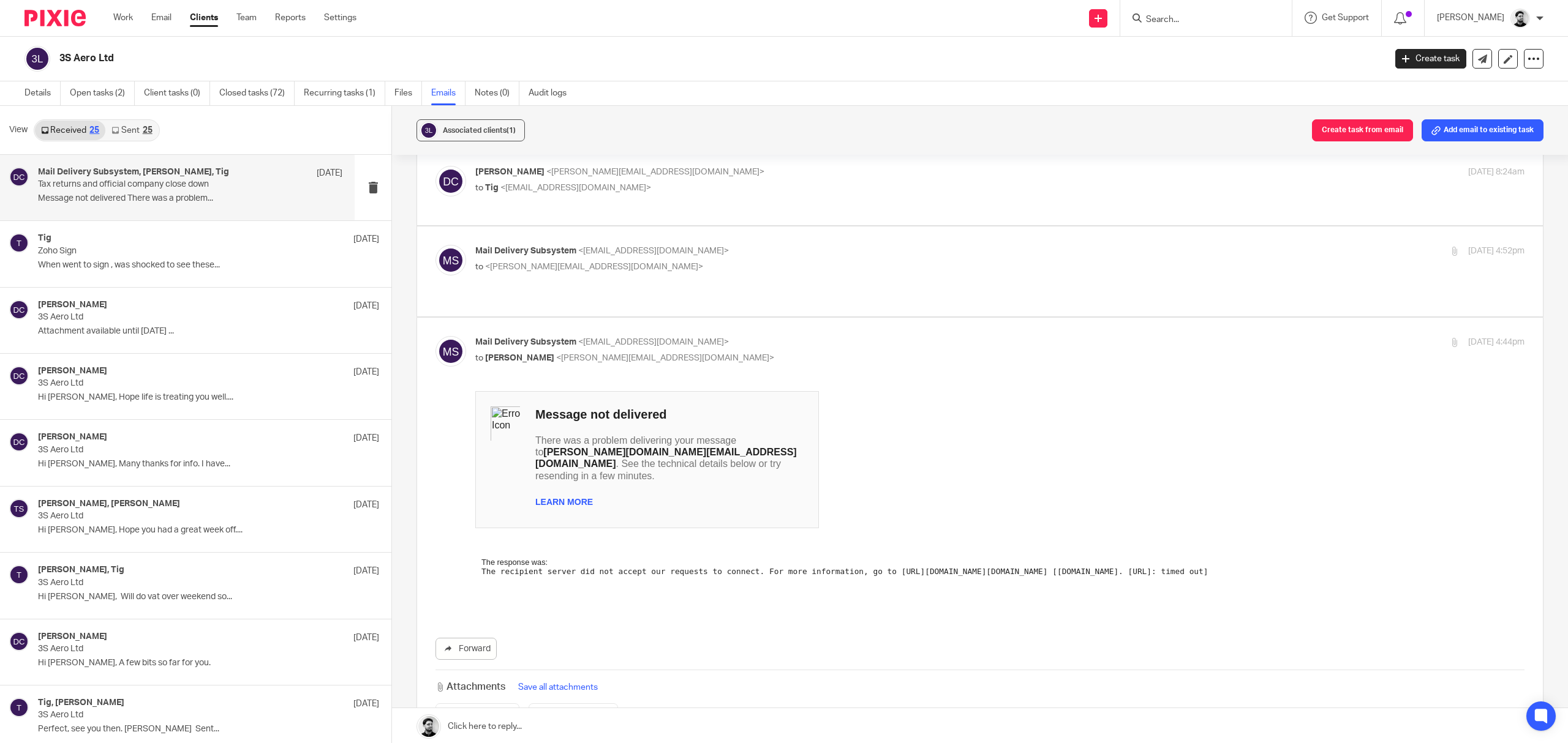
scroll to position [1061, 0]
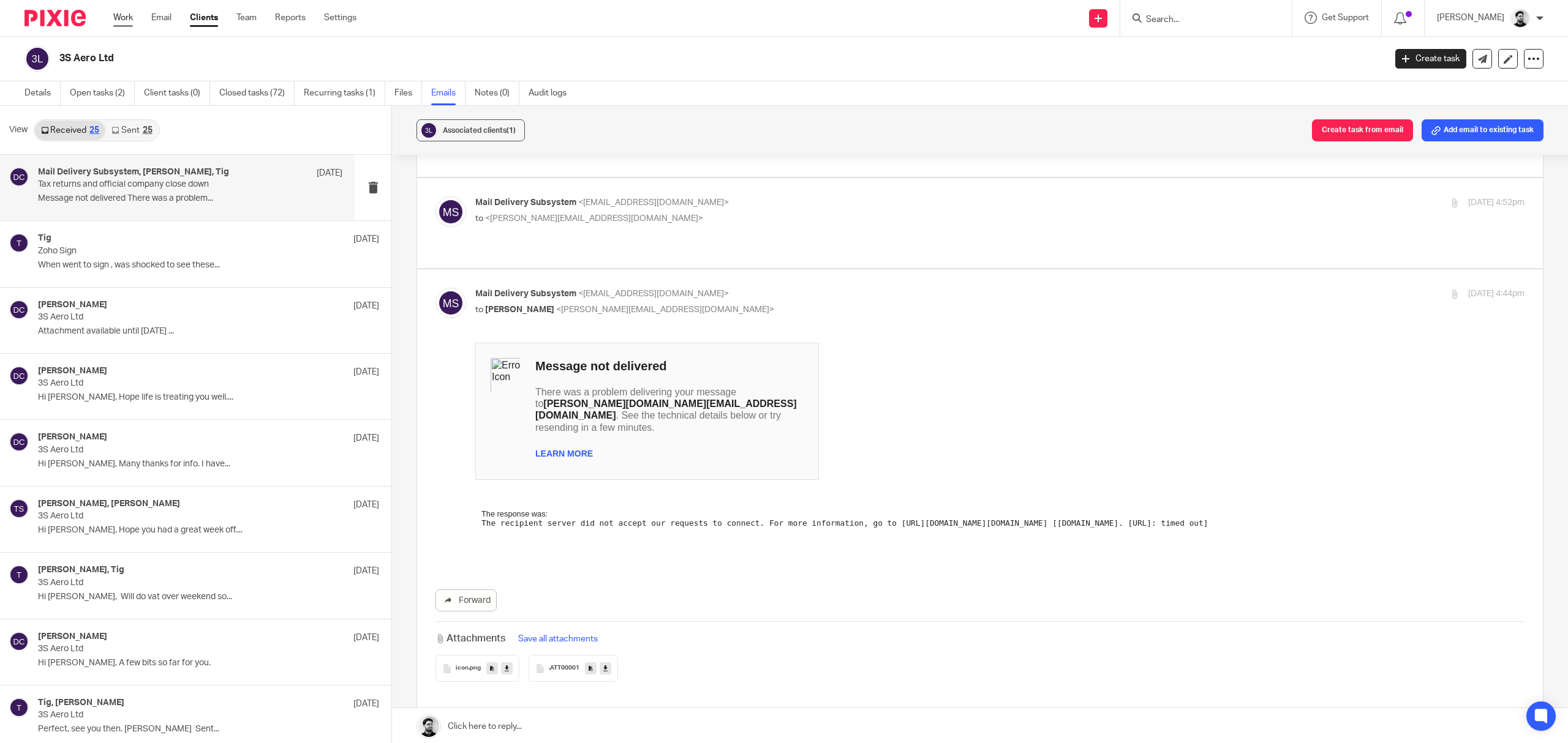
click at [121, 18] on link "Work" at bounding box center [123, 17] width 20 height 12
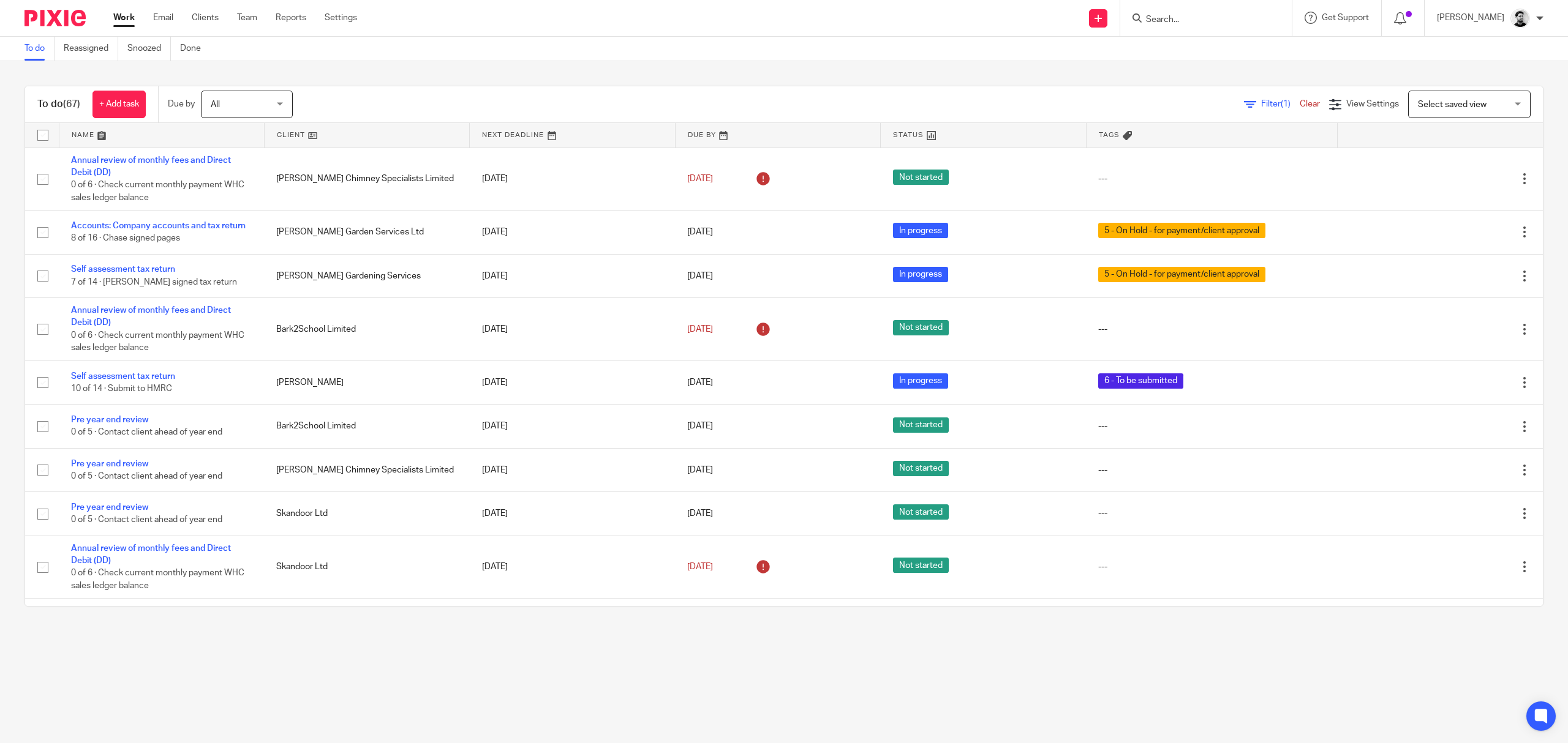
click at [1208, 16] on input "Search" at bounding box center [1200, 20] width 110 height 11
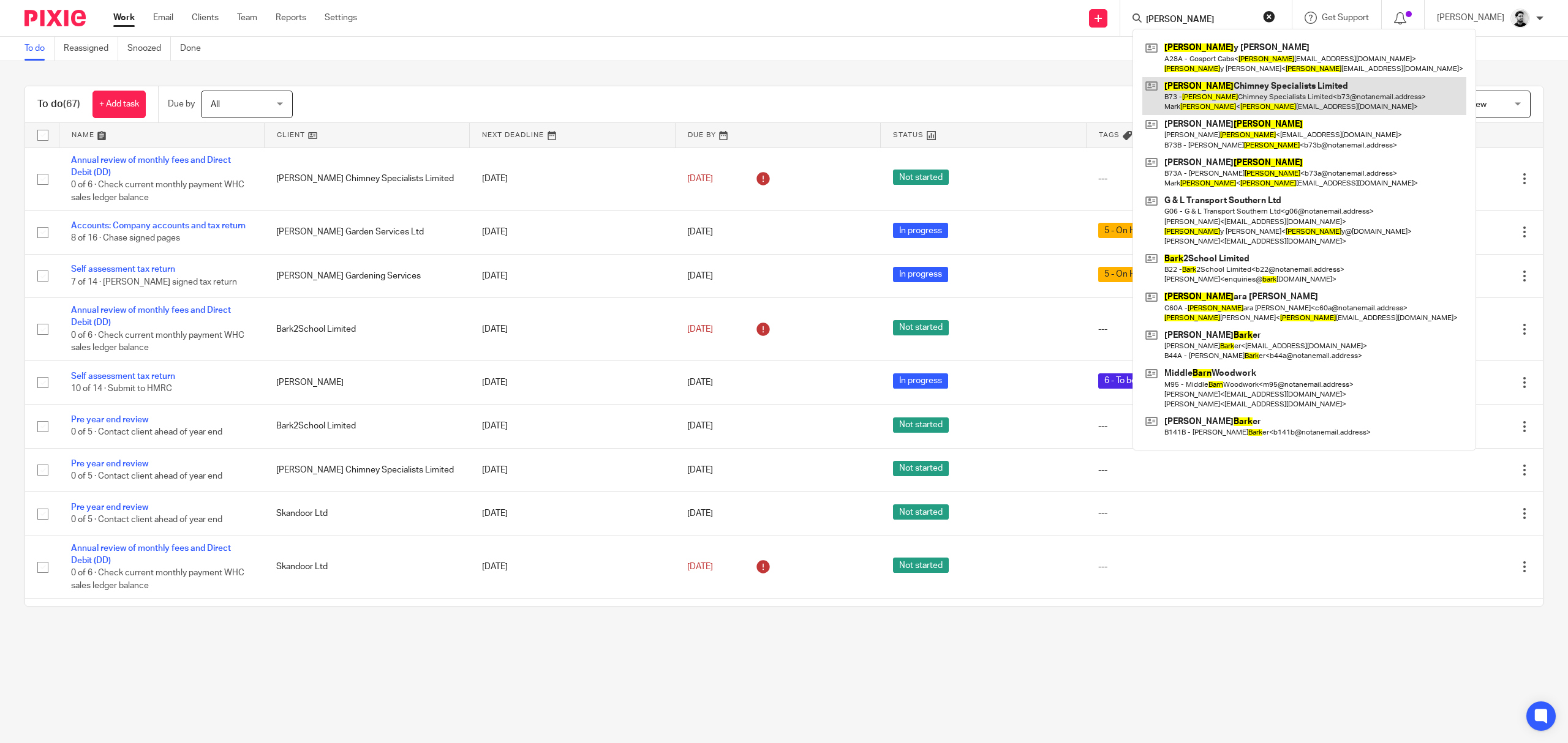
type input "barr"
click at [1198, 90] on link at bounding box center [1304, 96] width 324 height 38
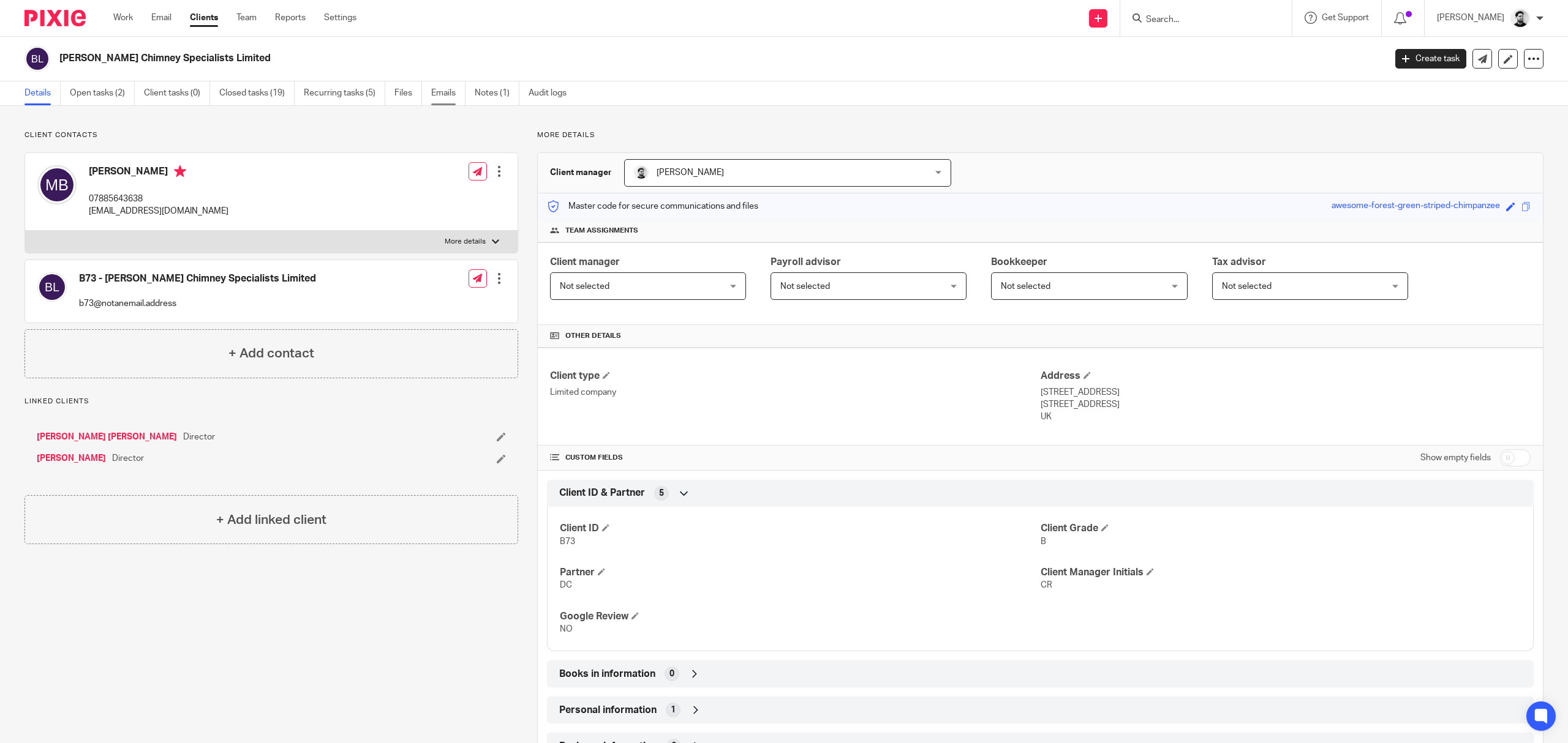
click at [439, 98] on link "Emails" at bounding box center [448, 93] width 35 height 24
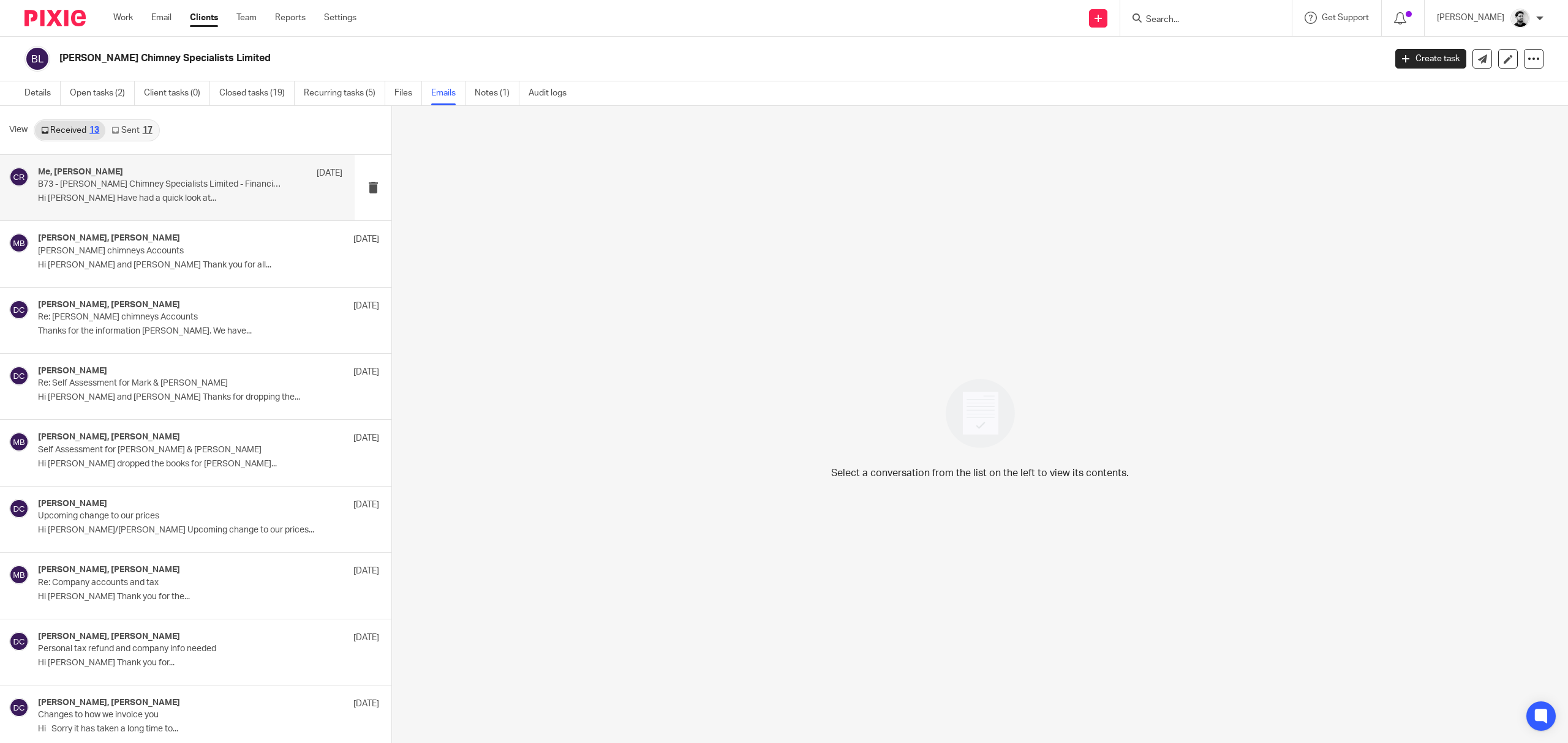
click at [199, 203] on p "Hi [PERSON_NAME] Have had a quick look at..." at bounding box center [190, 199] width 304 height 11
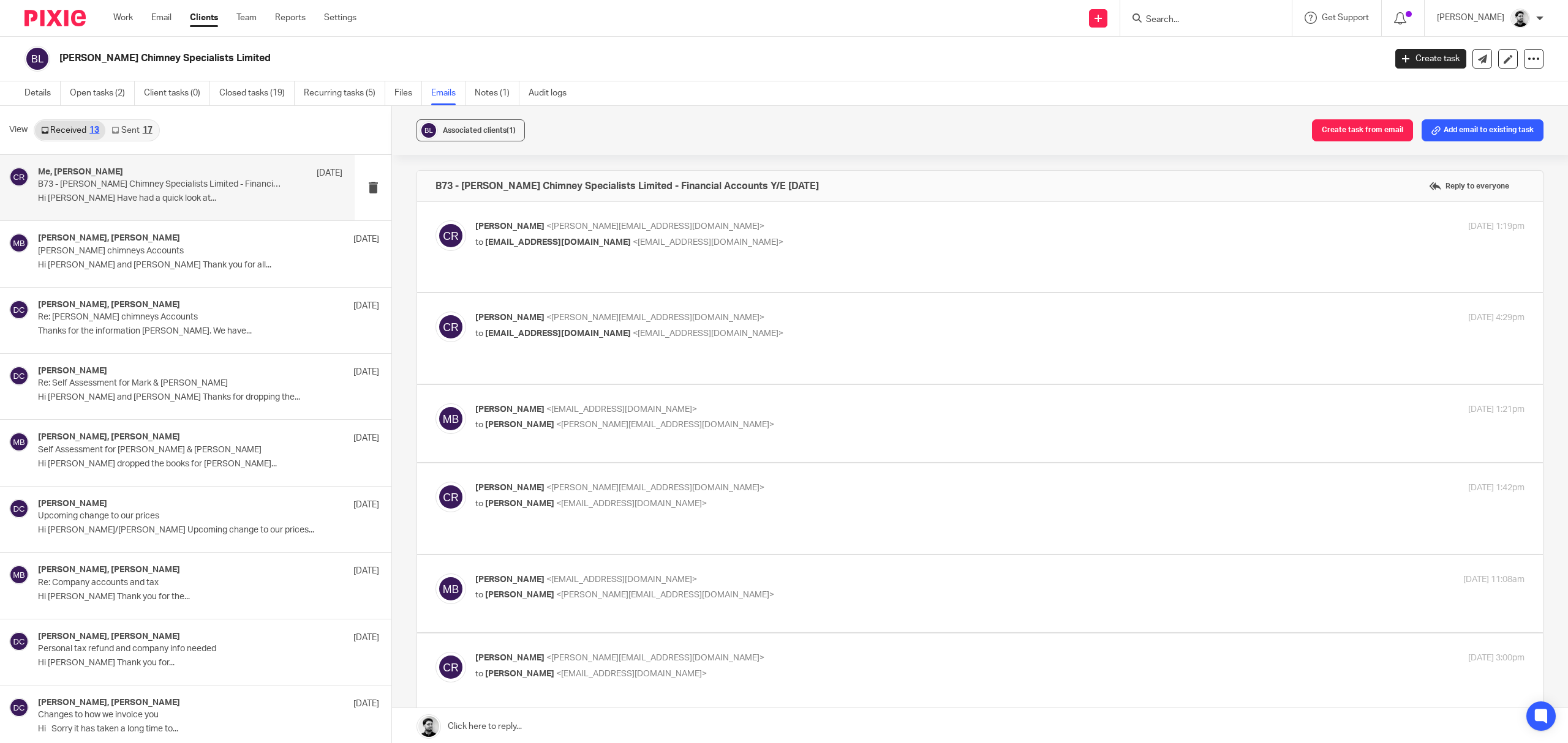
click at [795, 222] on p "Cameron Roberts <c.roberts@woodhicks.co.uk>" at bounding box center [825, 227] width 700 height 13
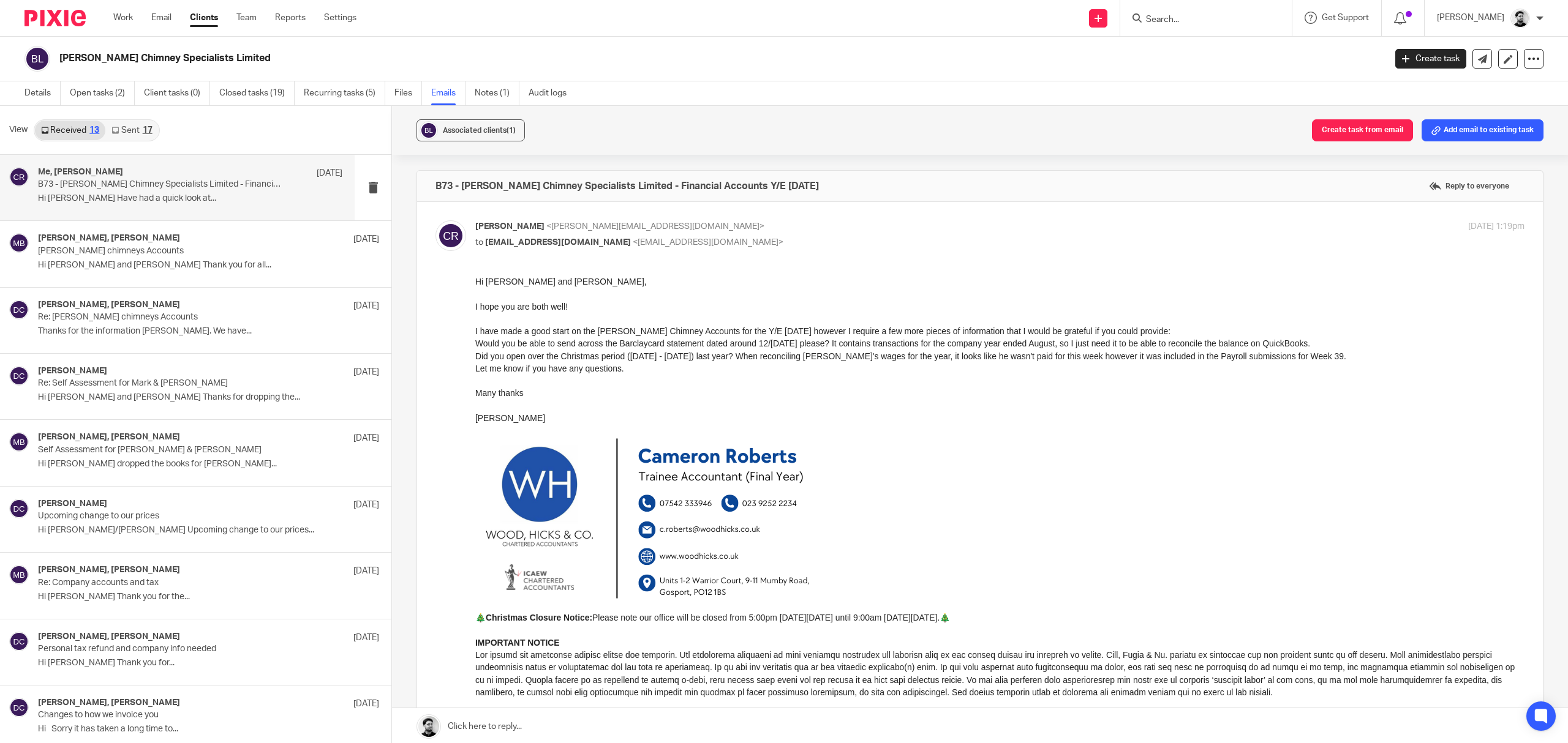
click at [791, 222] on p "Cameron Roberts <c.roberts@woodhicks.co.uk>" at bounding box center [825, 227] width 700 height 13
checkbox input "false"
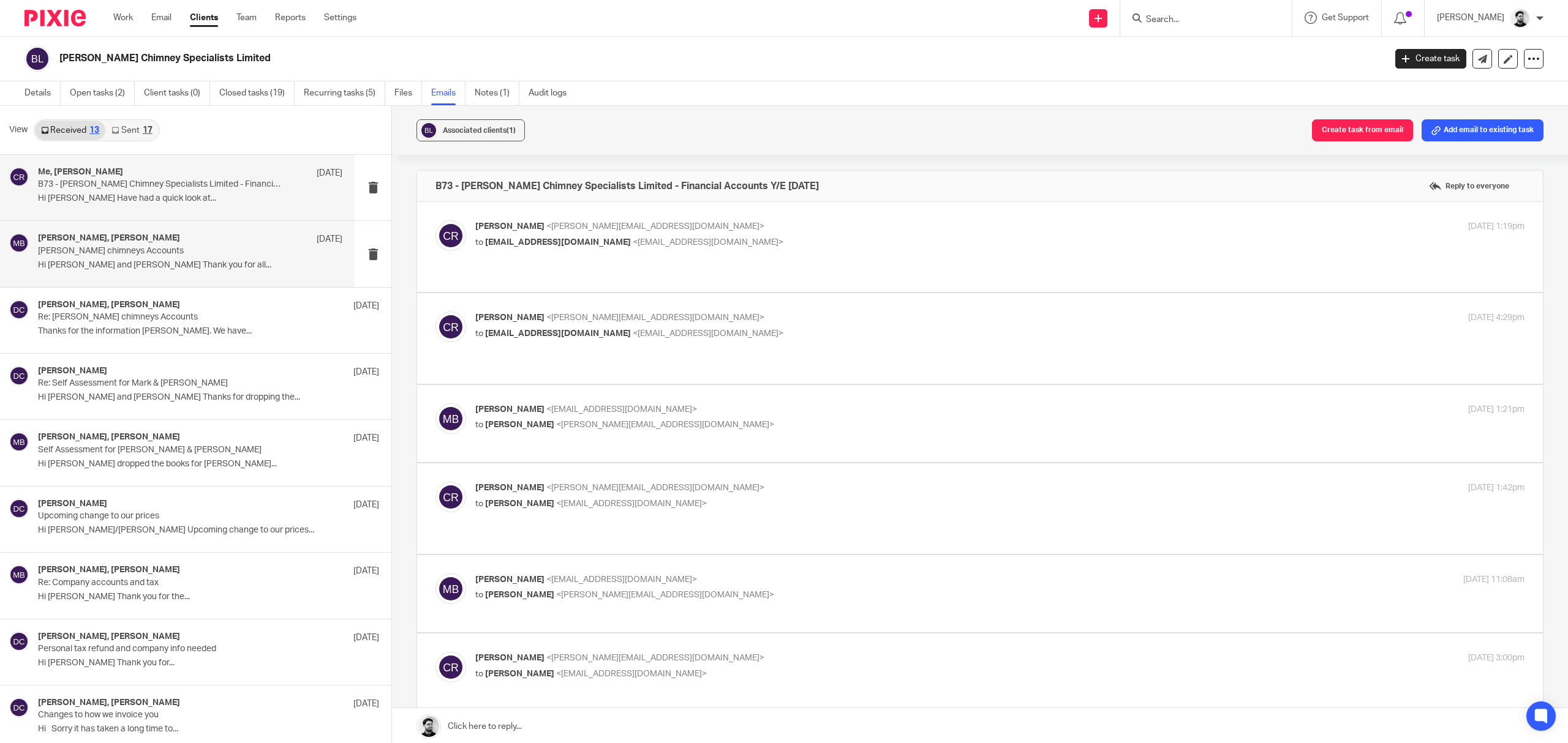
click at [201, 275] on div "mark barr, David Clarke 16 Dec Barr chimneys Accounts Hi David and Cameron Than…" at bounding box center [177, 254] width 354 height 66
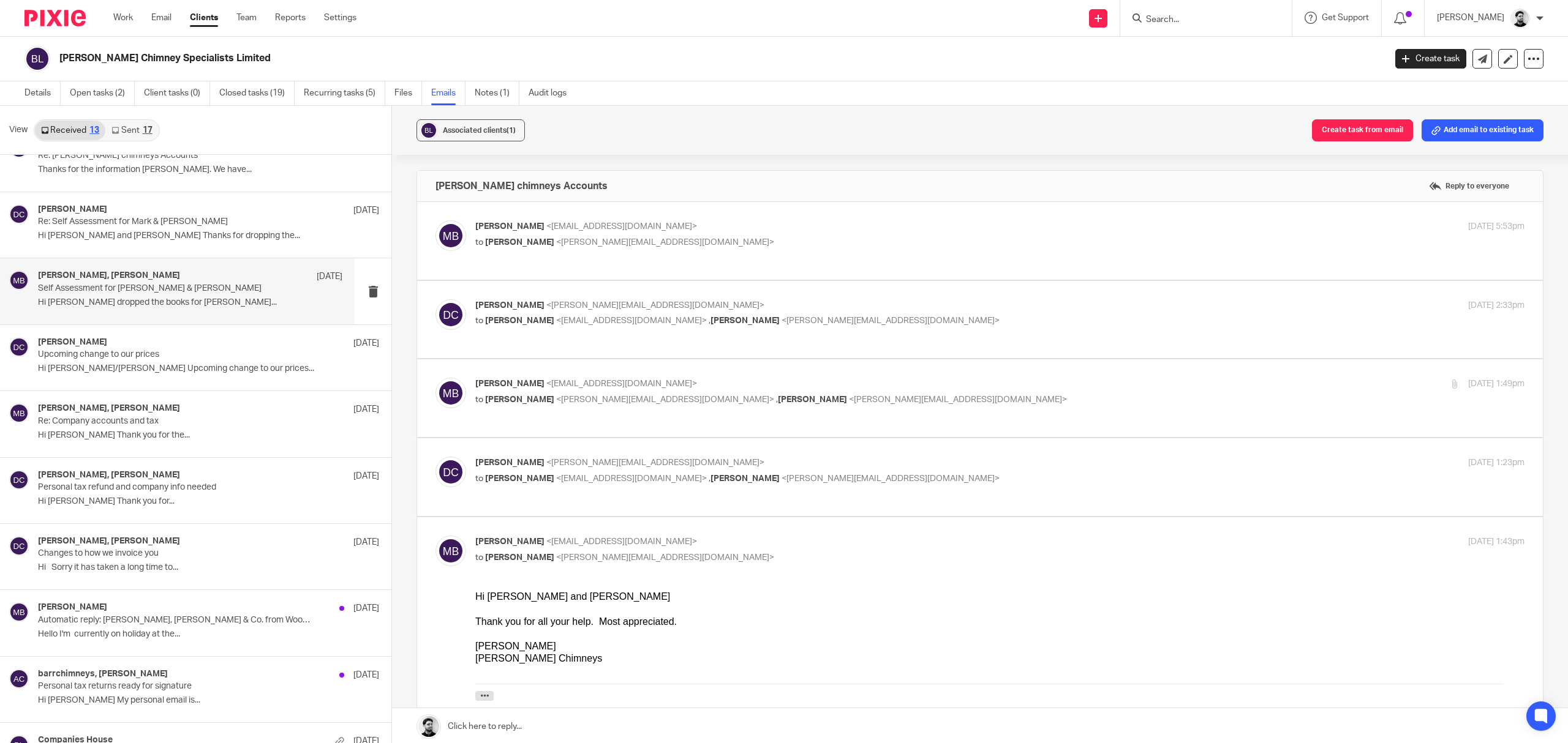
scroll to position [163, 0]
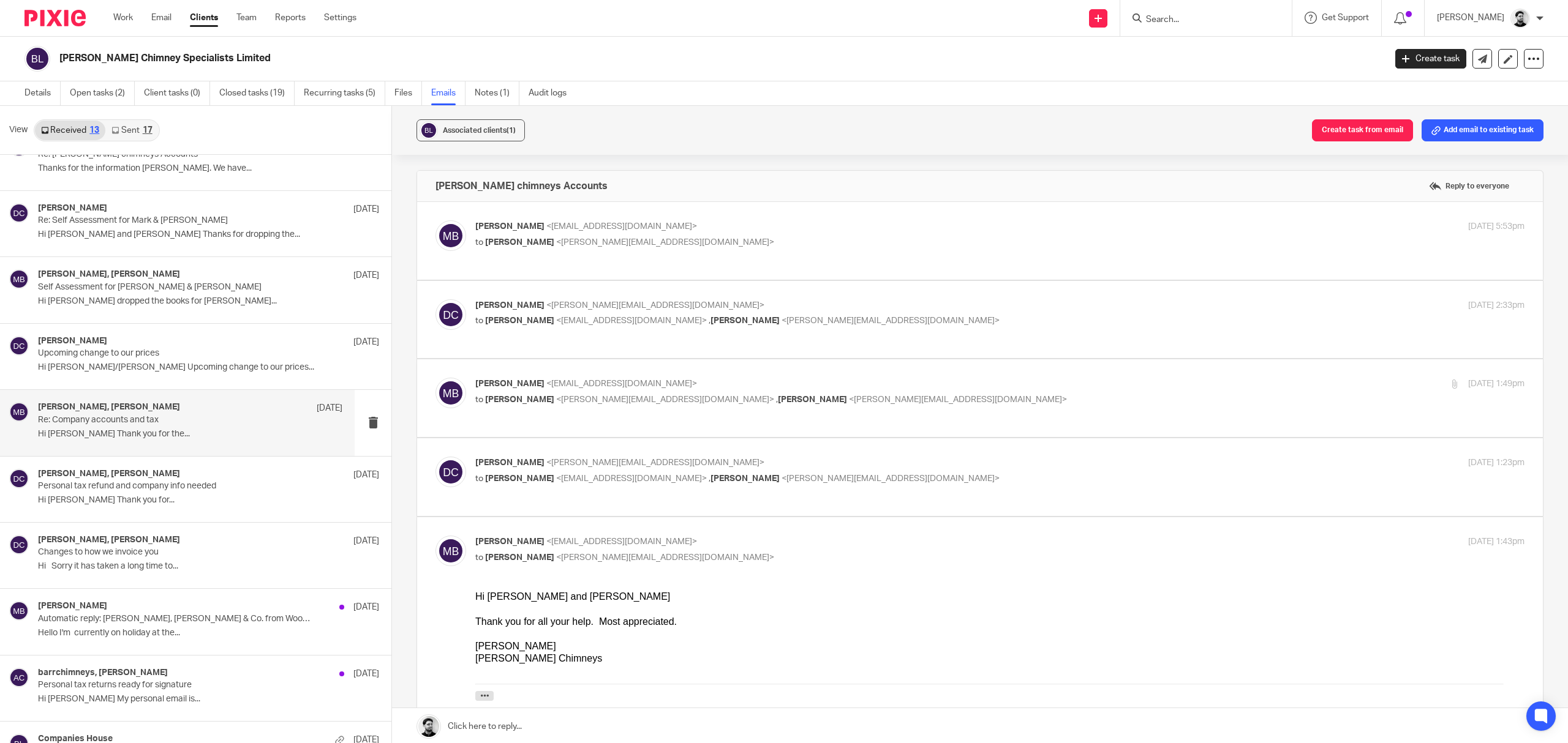
click at [207, 425] on p "Re: Company accounts and tax" at bounding box center [160, 420] width 244 height 11
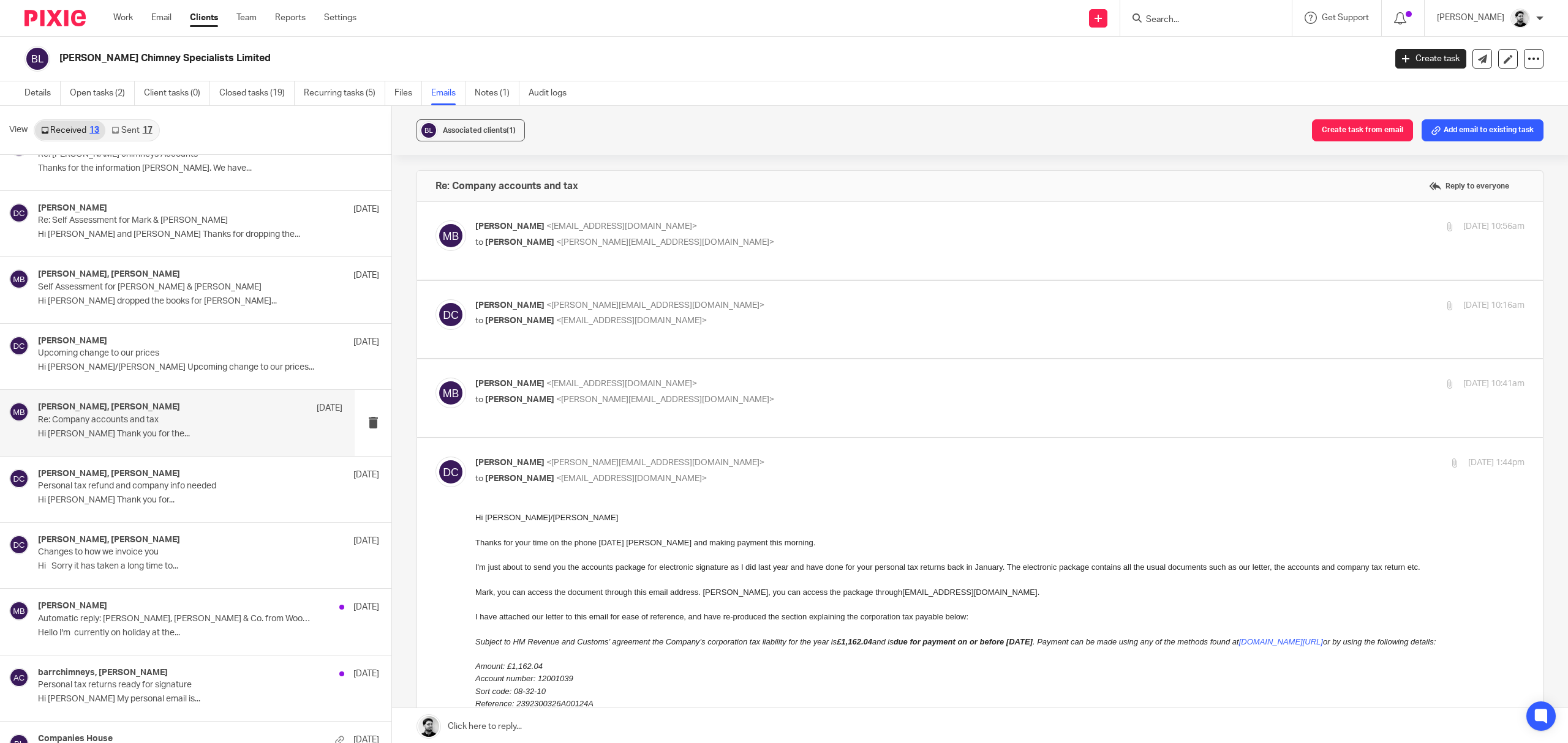
scroll to position [0, 0]
click at [185, 495] on div "David Clarke, mark barr 23 Jan 2024 Personal tax refund and company info needed…" at bounding box center [190, 489] width 304 height 41
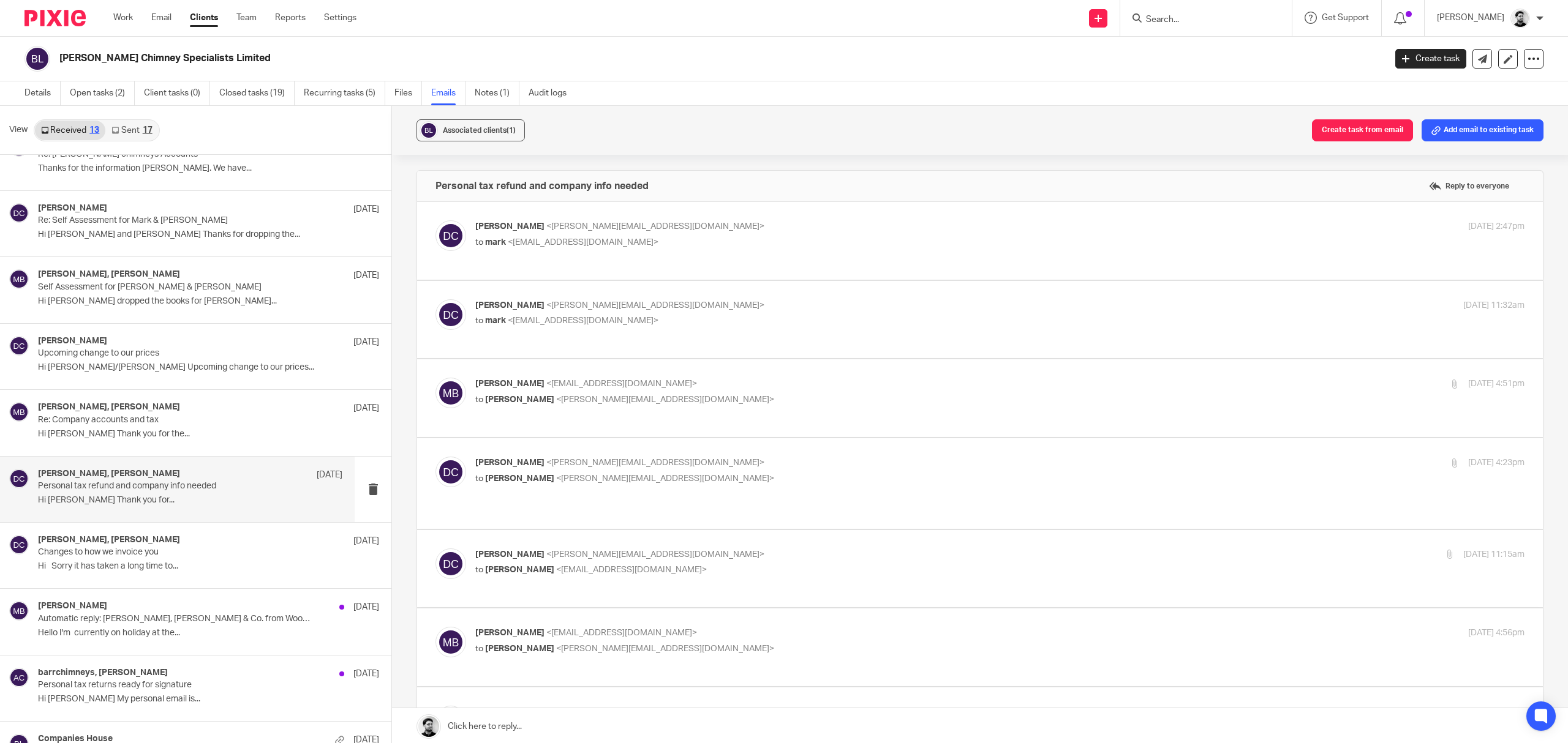
click at [701, 227] on p "David Clarke <d.clarke@woodhicks.co.uk>" at bounding box center [825, 227] width 700 height 13
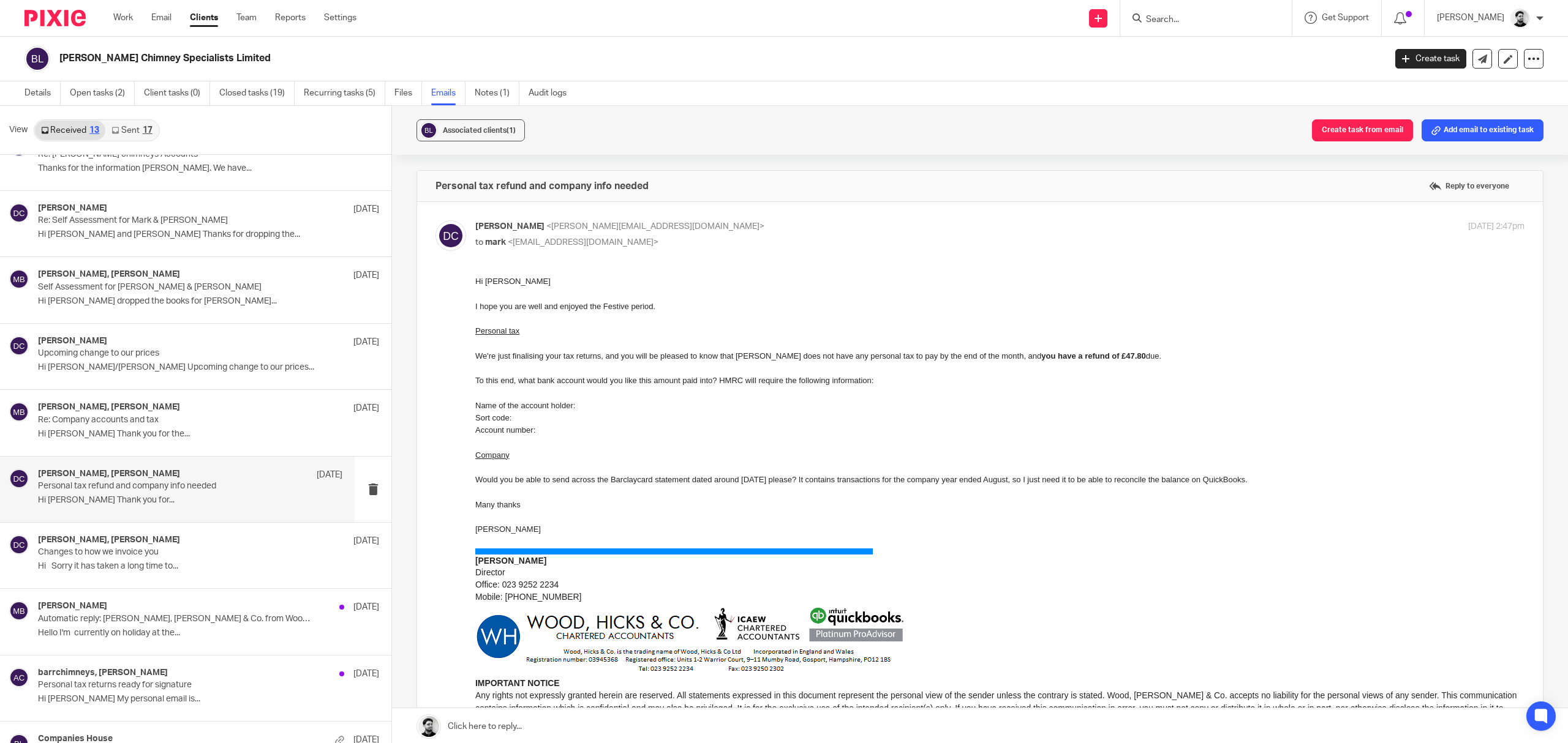
click at [700, 225] on p "David Clarke <d.clarke@woodhicks.co.uk>" at bounding box center [825, 227] width 700 height 13
checkbox input "false"
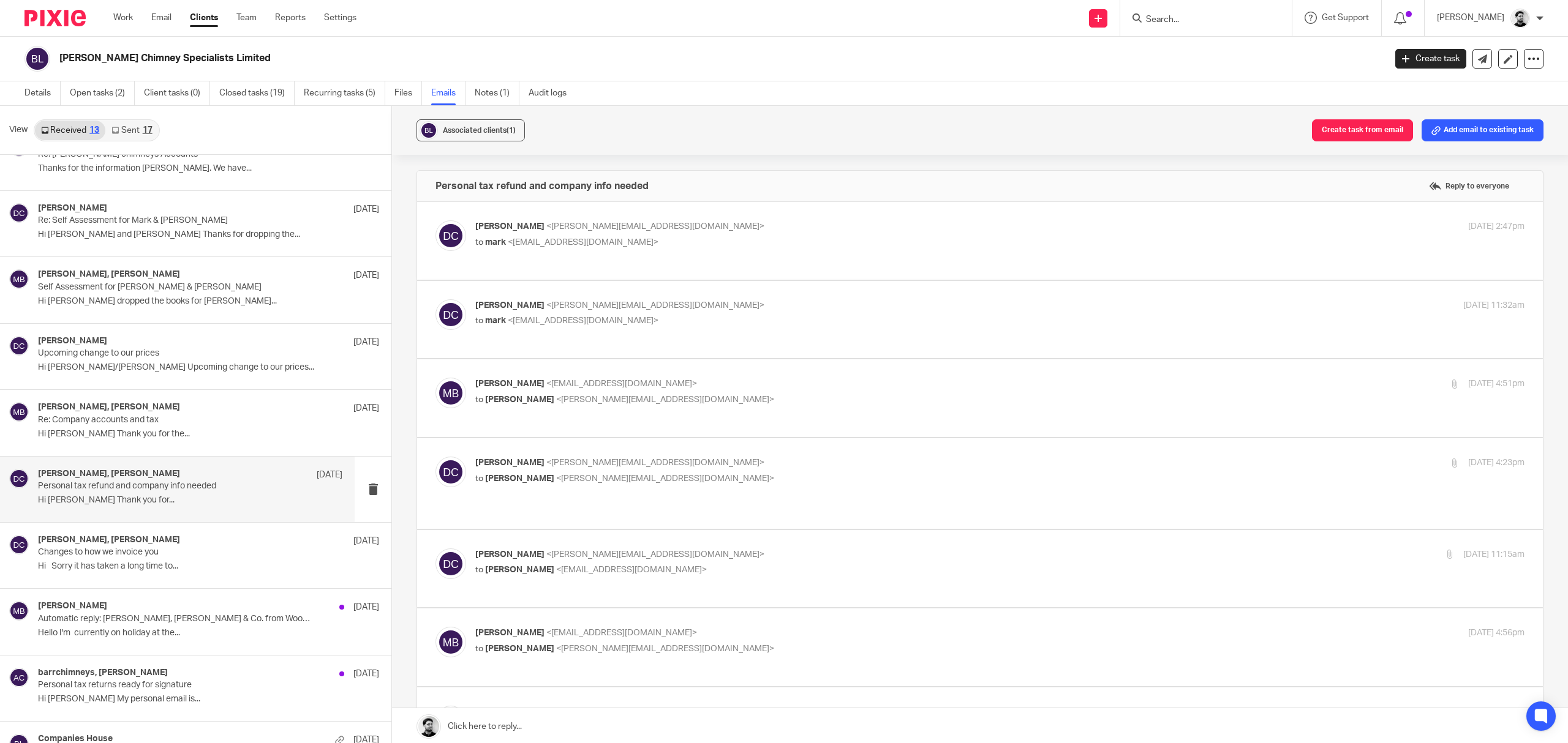
click at [694, 299] on label at bounding box center [980, 320] width 1126 height 77
click at [435, 299] on input "checkbox" at bounding box center [435, 299] width 1 height 1
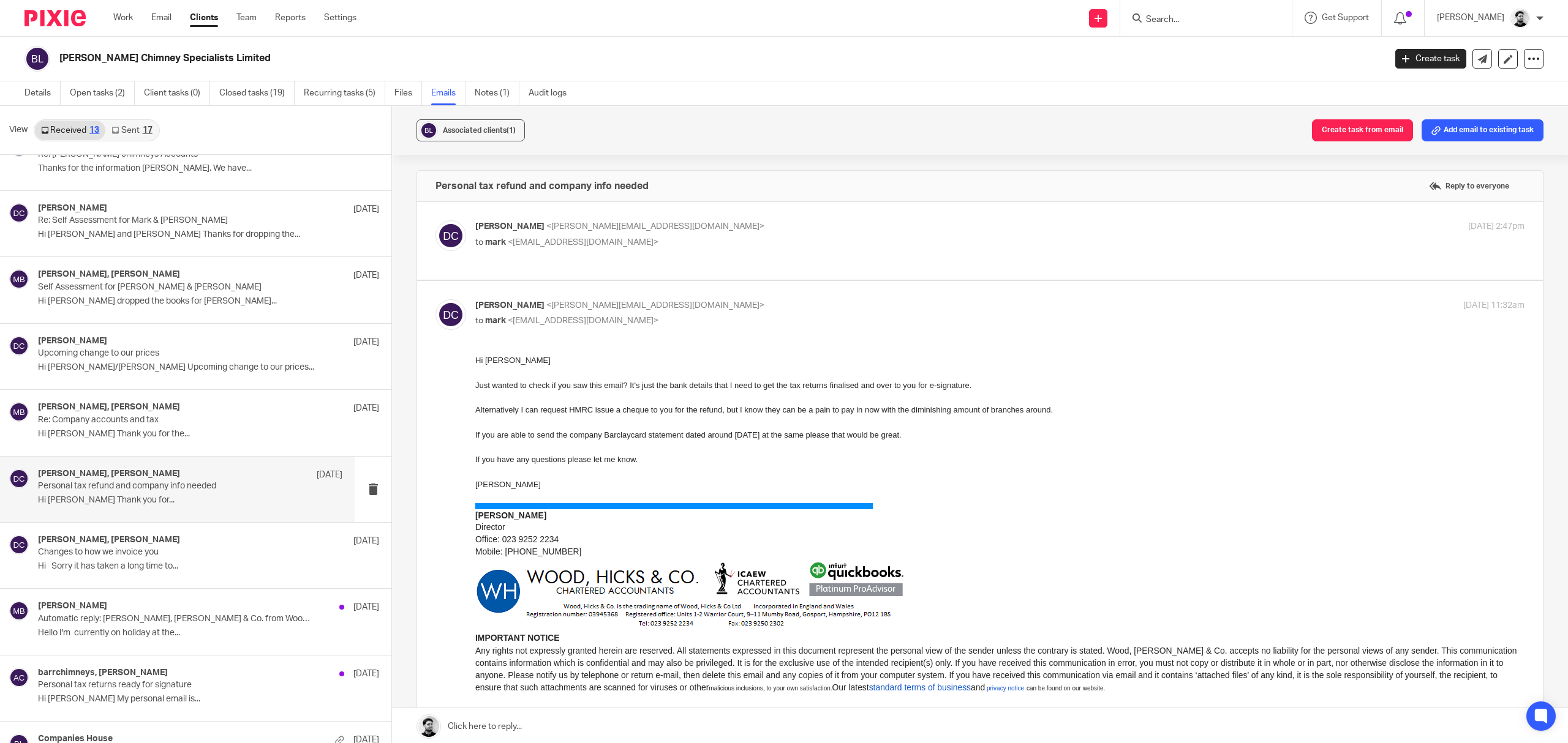
click at [694, 299] on label at bounding box center [980, 545] width 1126 height 530
click at [435, 299] on input "checkbox" at bounding box center [435, 299] width 1 height 1
checkbox input "false"
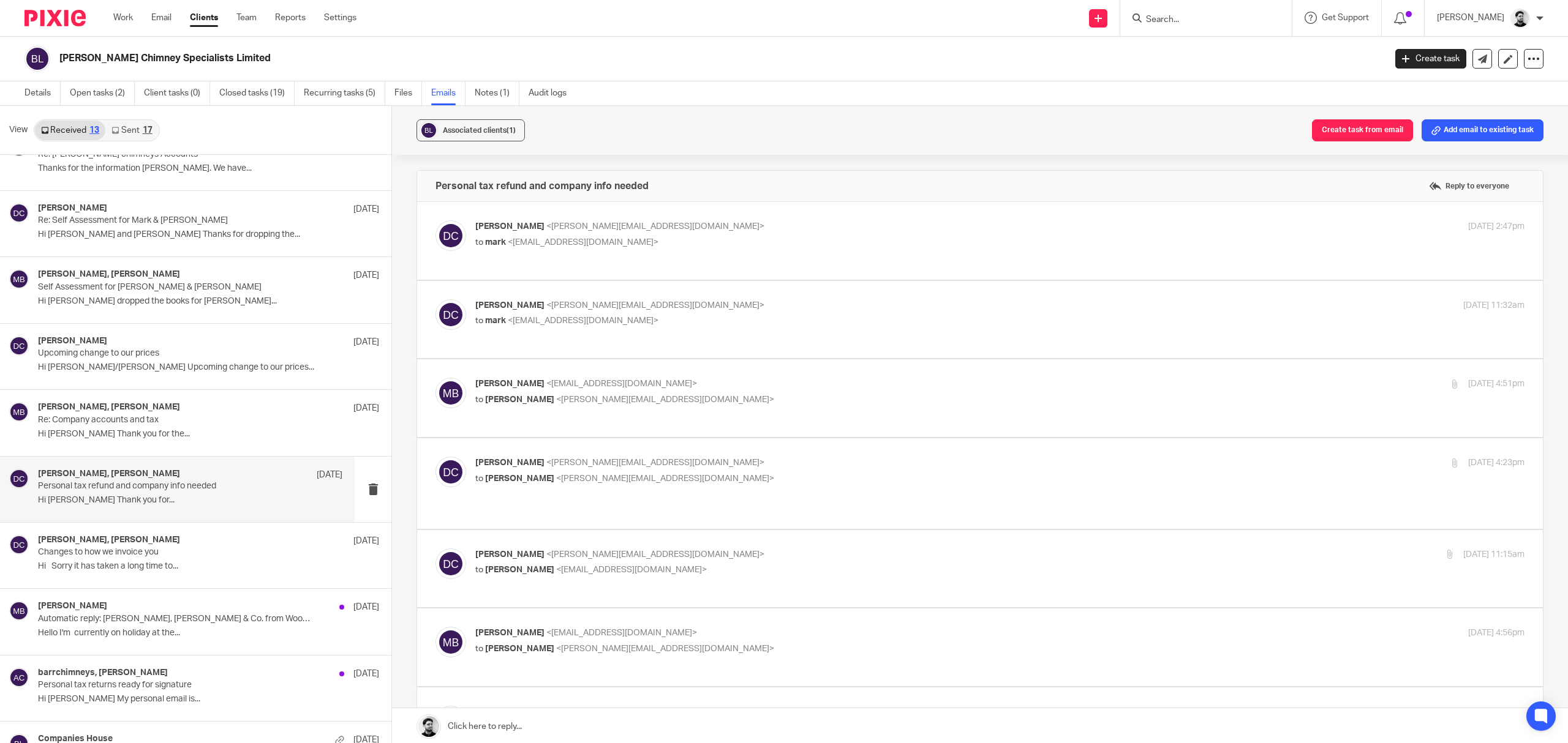
click at [630, 380] on span "<barrchimneys@hotmail.co.uk>" at bounding box center [621, 384] width 151 height 8
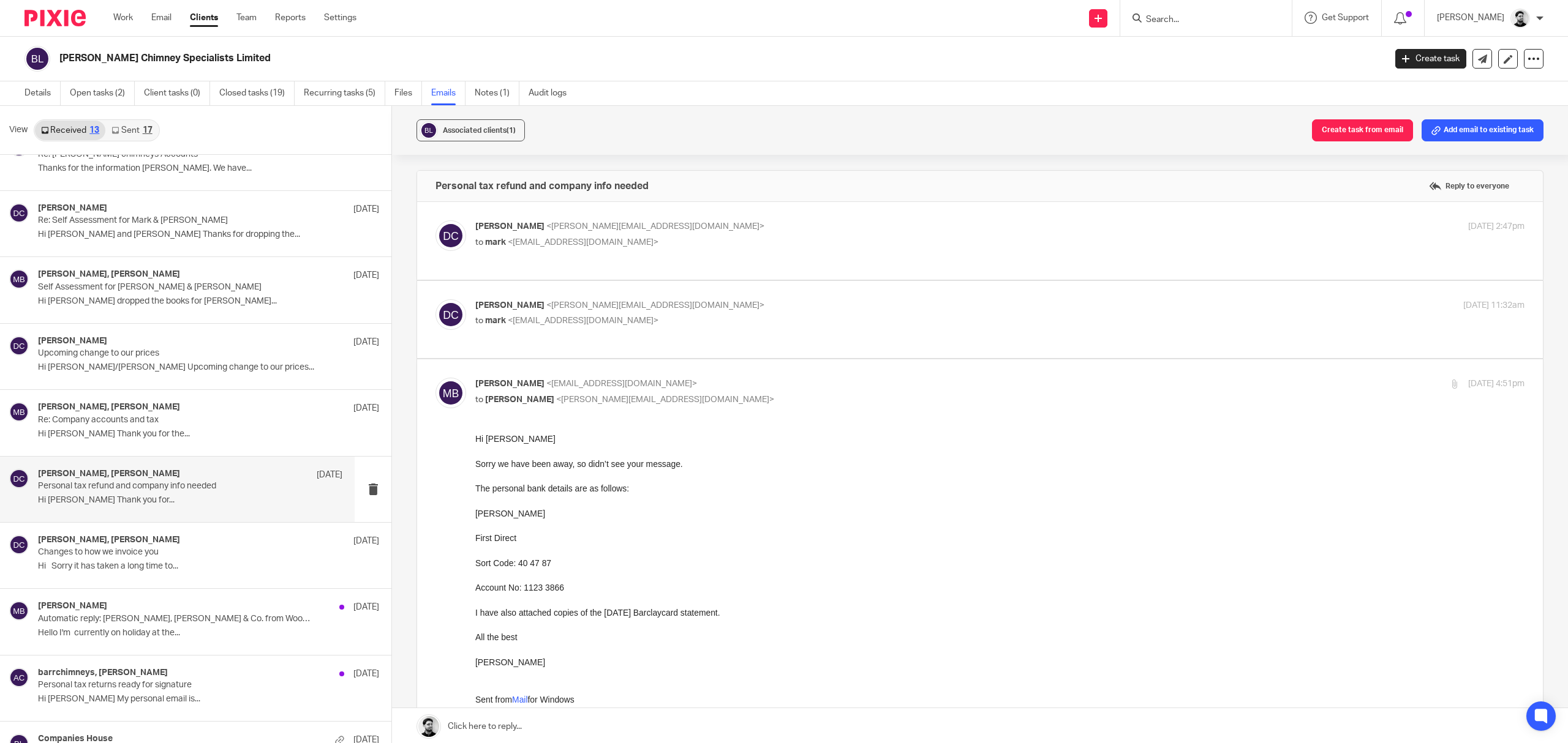
click at [630, 380] on p "mark barr <barrchimneys@hotmail.co.uk>" at bounding box center [825, 385] width 700 height 13
checkbox input "false"
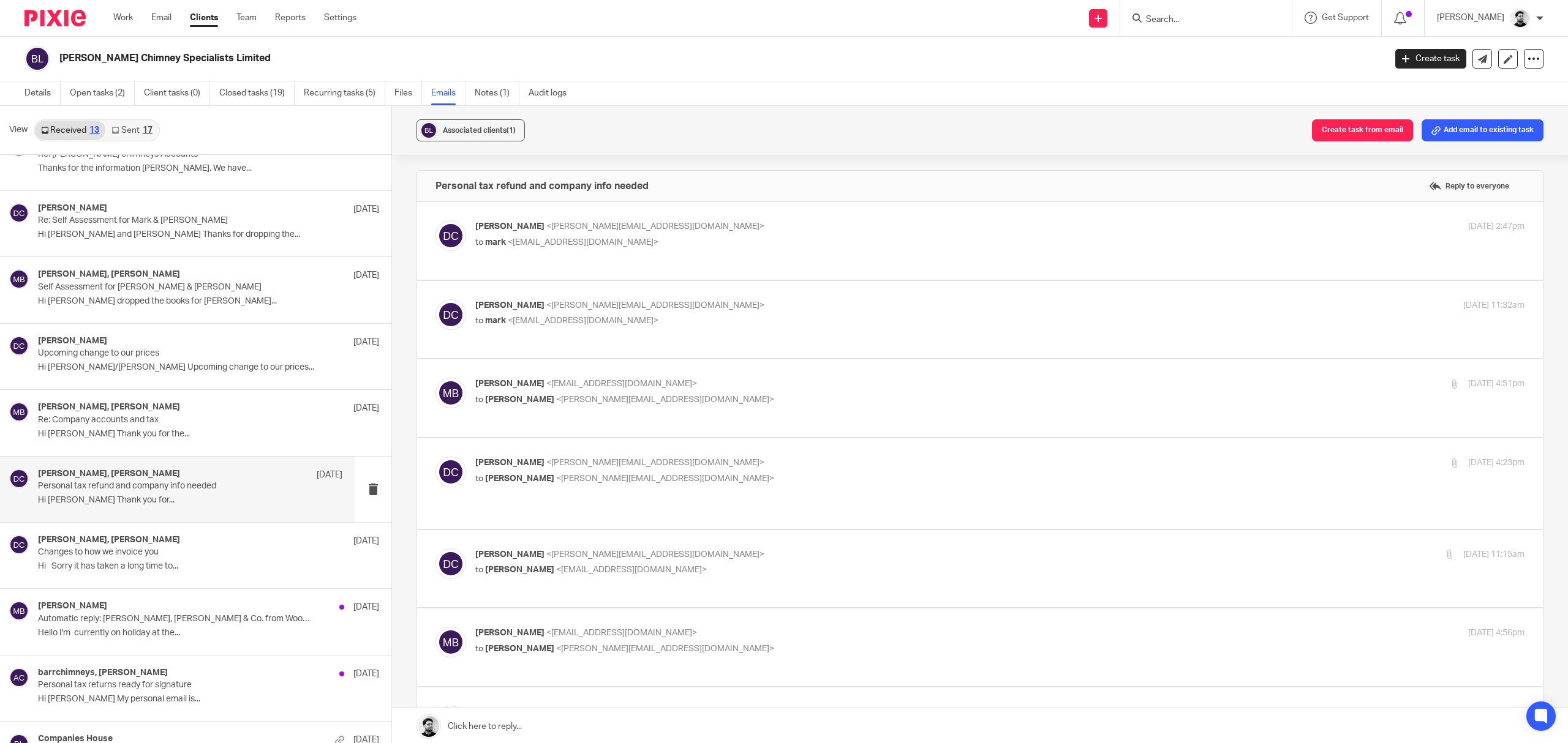
click at [639, 456] on p "David Clarke <d.clarke@woodhicks.co.uk>" at bounding box center [825, 463] width 700 height 13
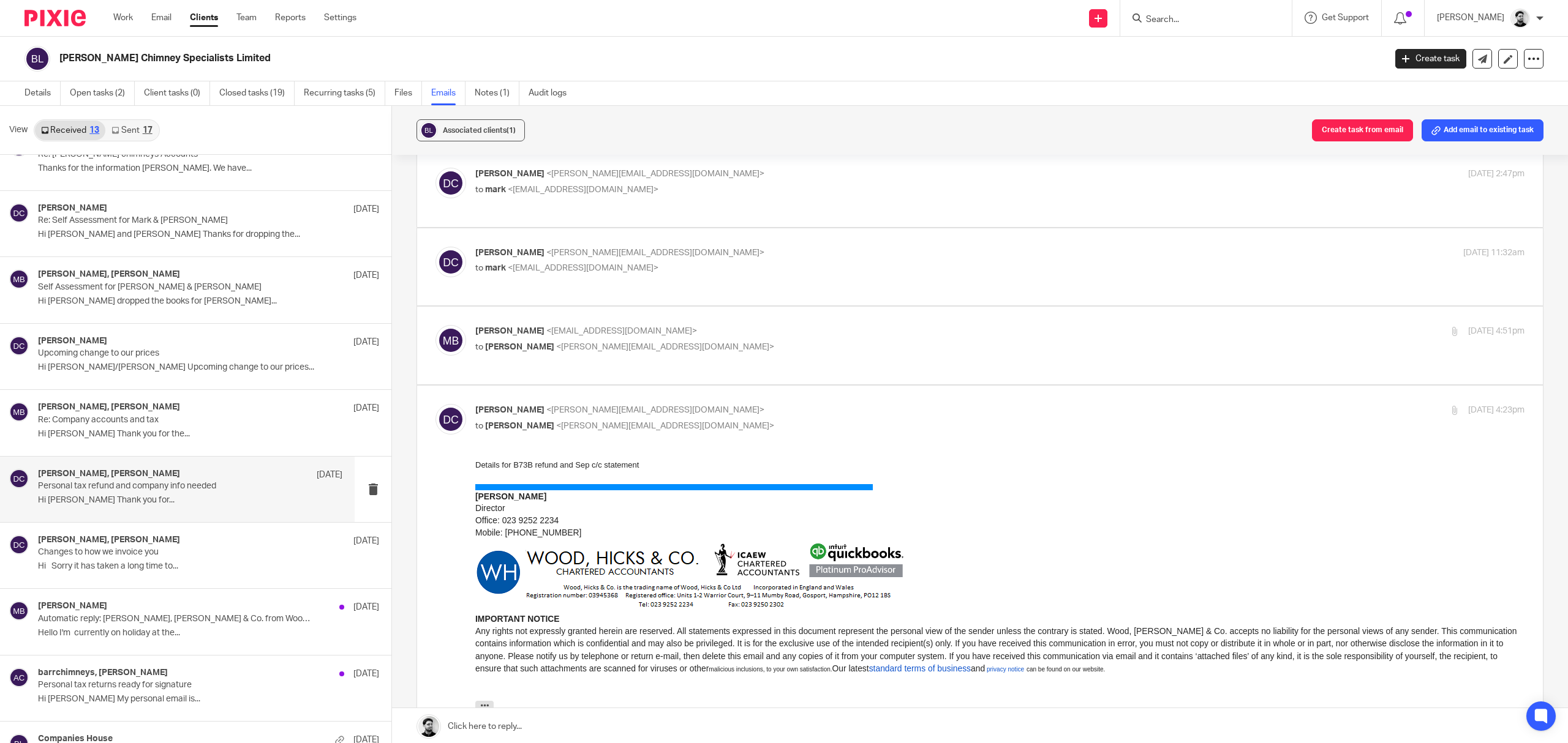
scroll to position [82, 0]
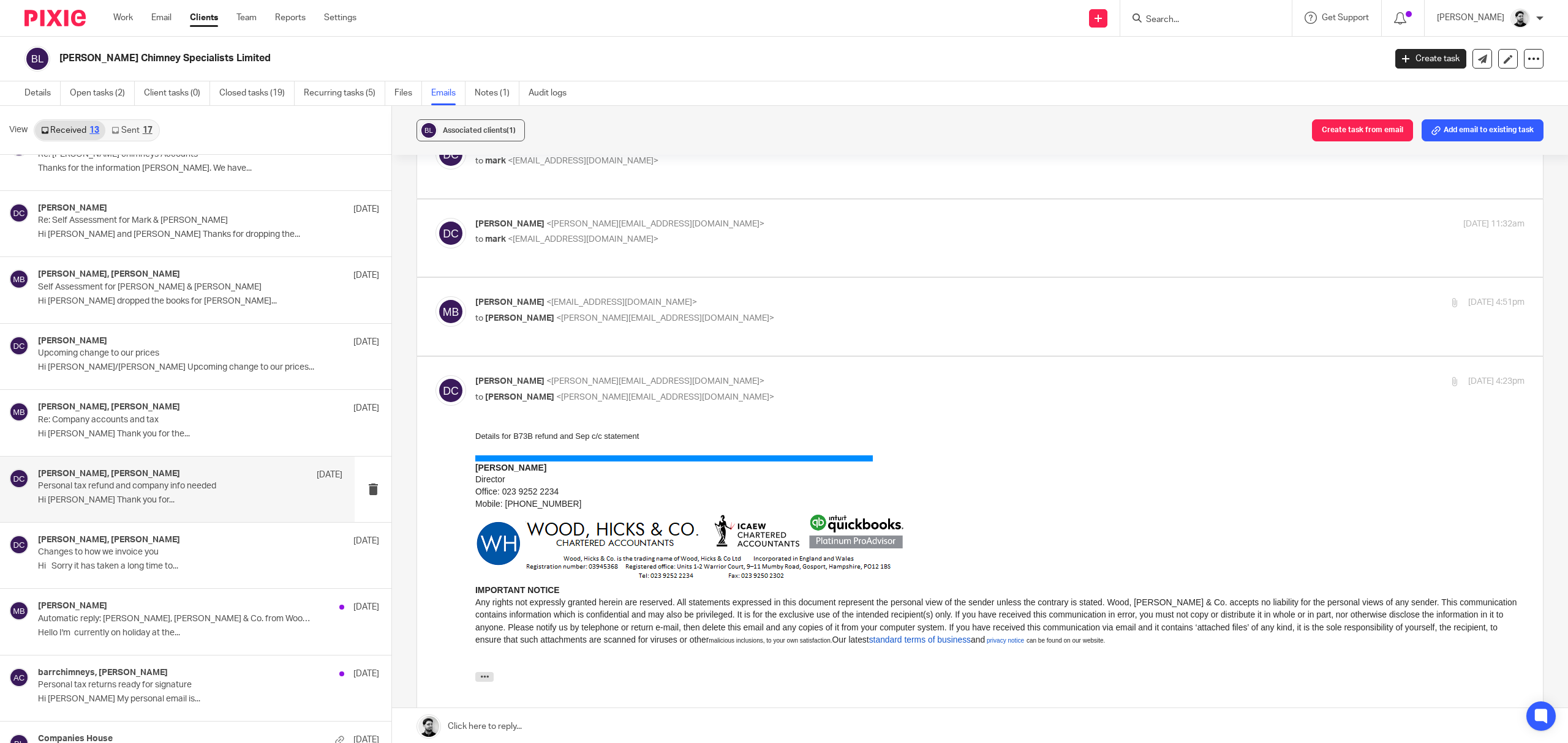
click at [687, 376] on p "David Clarke <d.clarke@woodhicks.co.uk>" at bounding box center [825, 382] width 700 height 13
checkbox input "false"
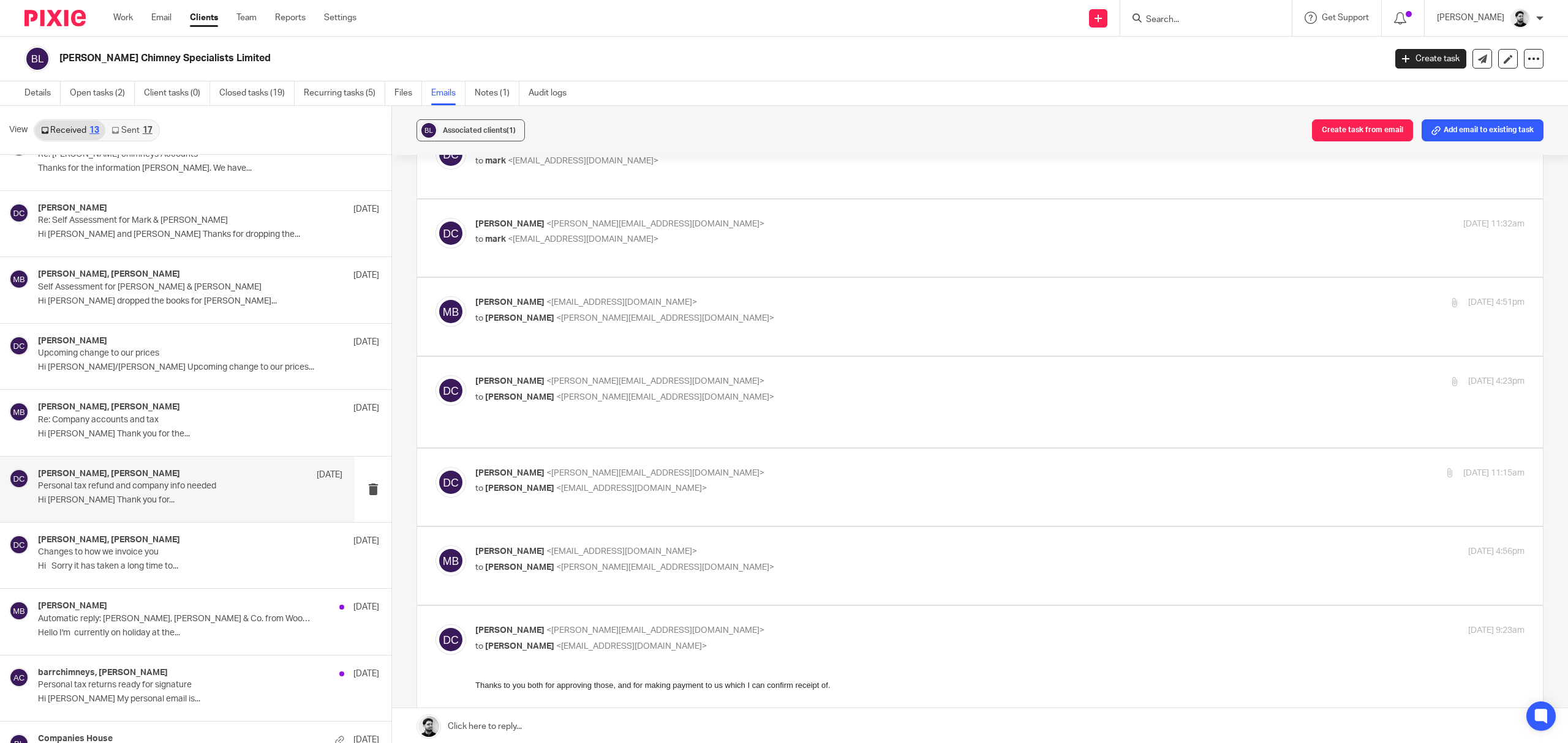
click at [697, 467] on p "David Clarke <d.clarke@woodhicks.co.uk>" at bounding box center [825, 474] width 700 height 13
checkbox input "true"
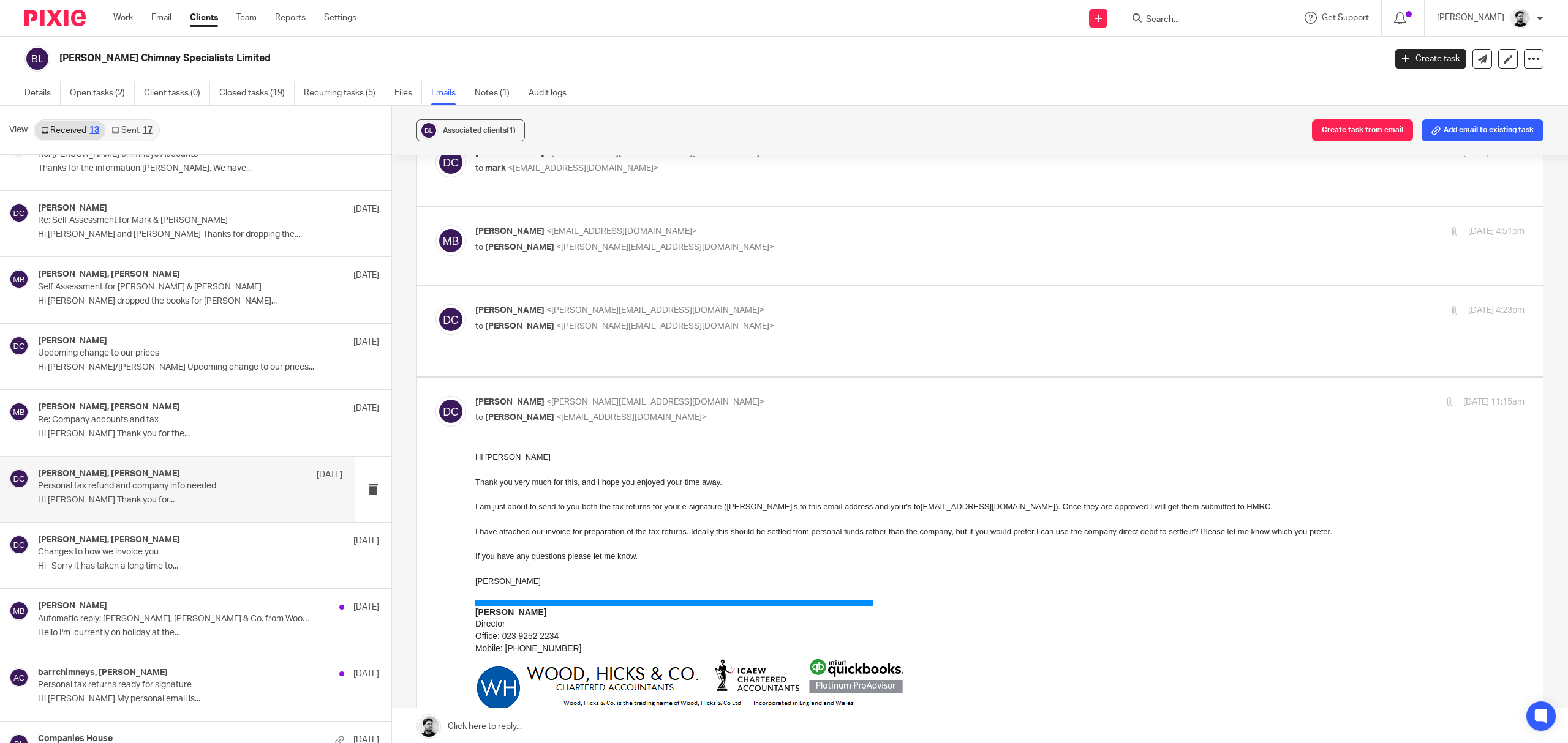
scroll to position [326, 0]
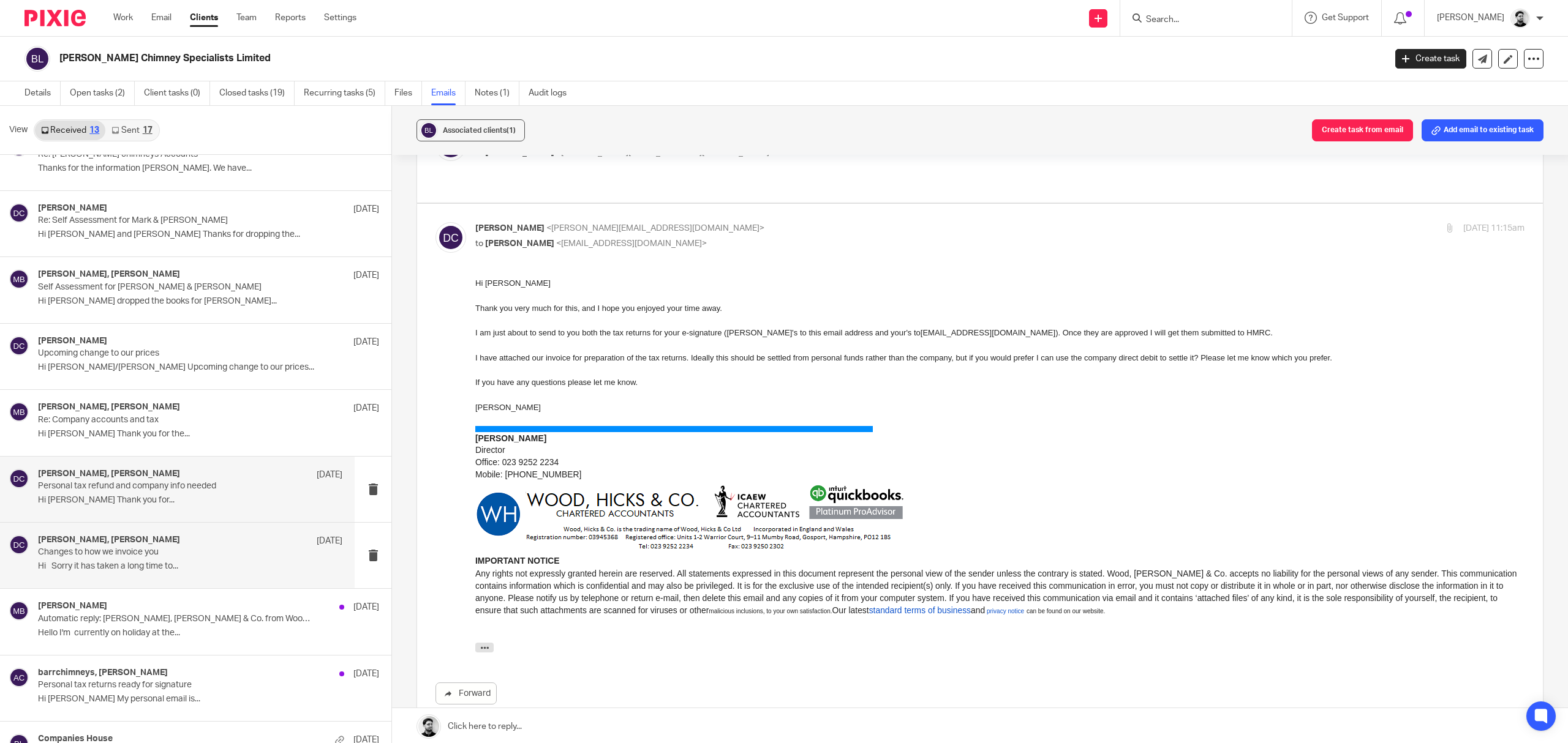
click at [197, 569] on p "Hi Sorry it has taken a long time to..." at bounding box center [190, 567] width 304 height 11
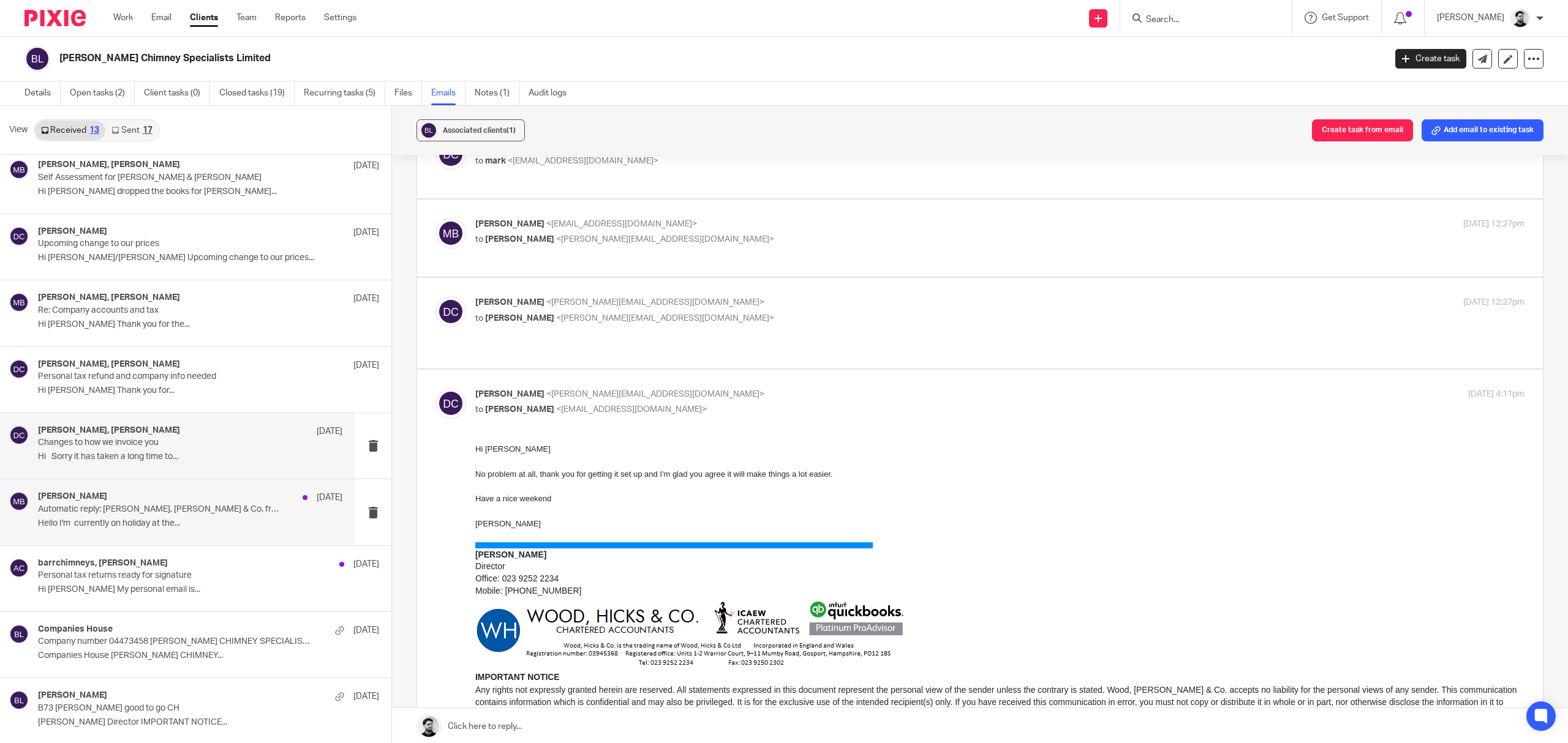
scroll to position [2, 0]
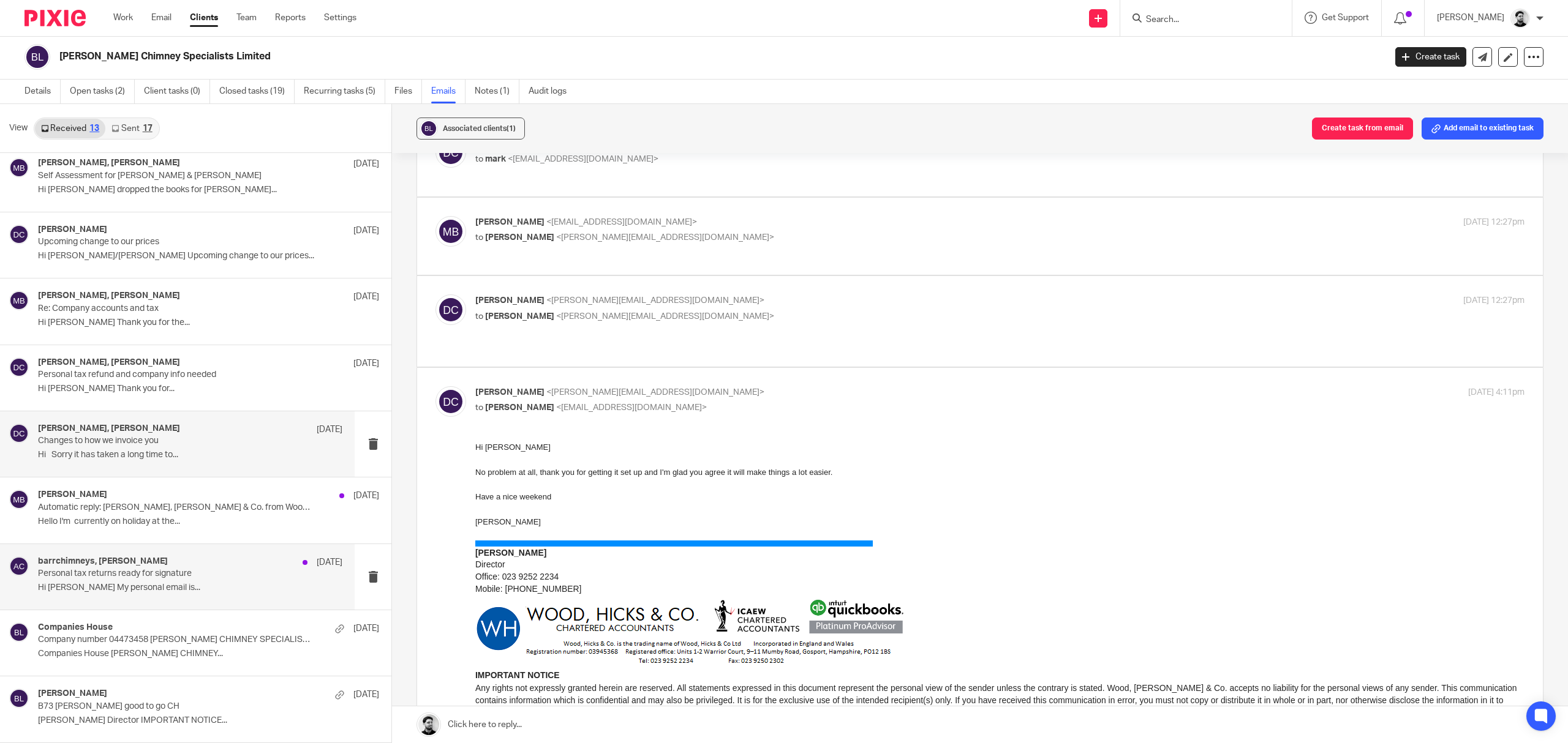
click at [187, 596] on div "barrchimneys, Andrew Chapman 22 Jan 2022 Personal tax returns ready for signatu…" at bounding box center [190, 577] width 304 height 41
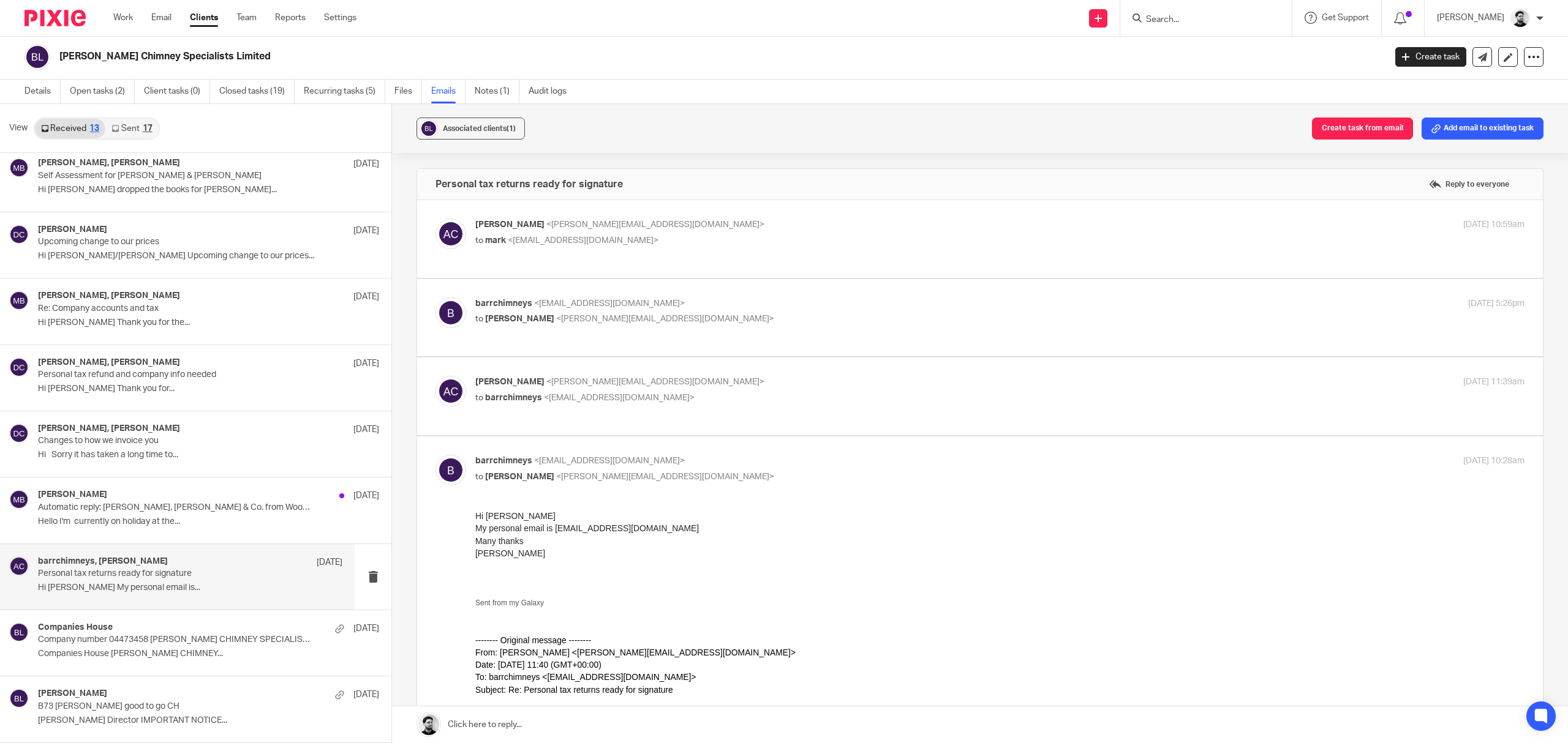
scroll to position [0, 0]
click at [654, 206] on label at bounding box center [980, 239] width 1126 height 77
click at [435, 218] on input "checkbox" at bounding box center [435, 218] width 1 height 1
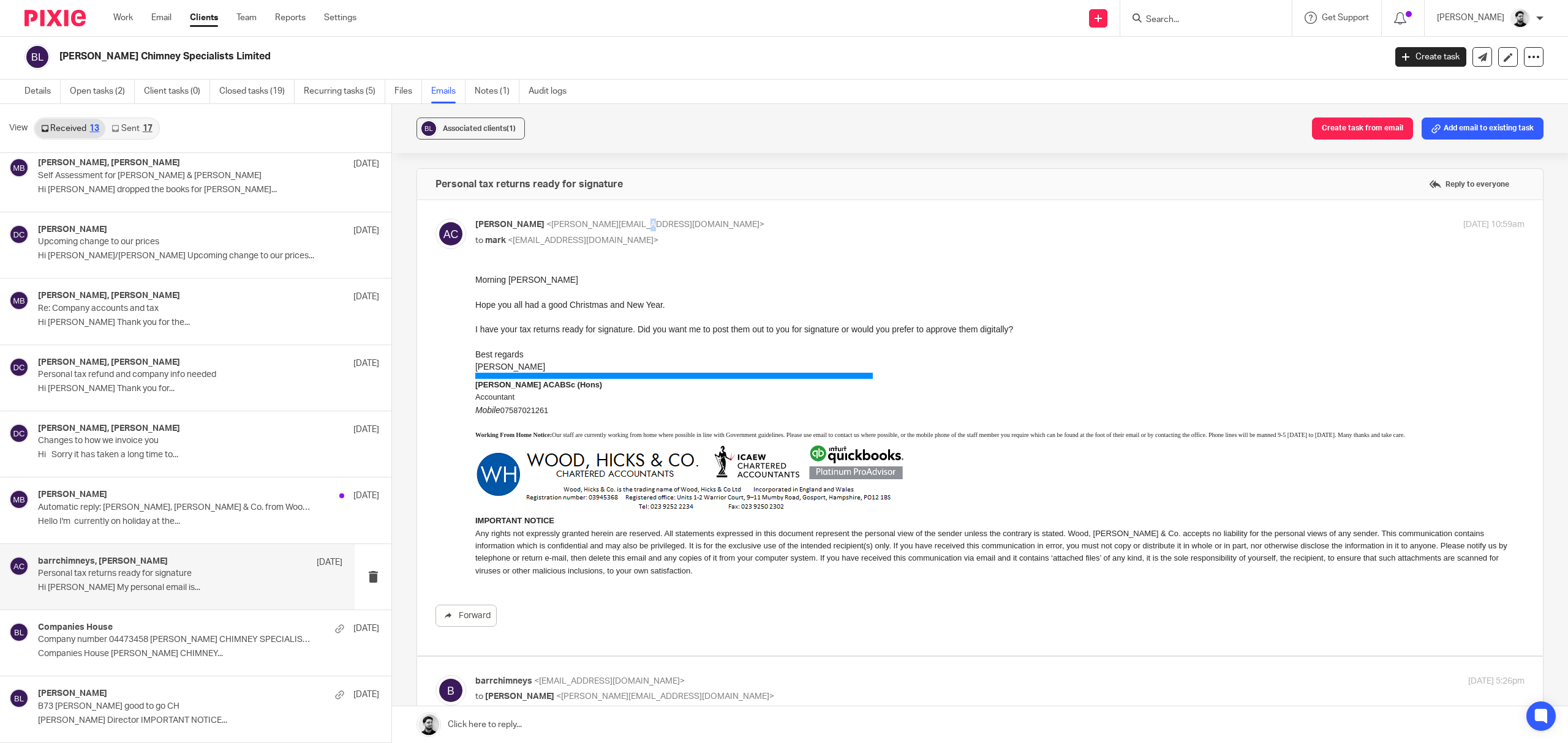
click at [648, 218] on p "Andrew Chapman <a.chapman@woodhicks.co.uk>" at bounding box center [825, 225] width 700 height 13
click at [698, 227] on p "Andrew Chapman <a.chapman@woodhicks.co.uk>" at bounding box center [825, 225] width 700 height 13
checkbox input "false"
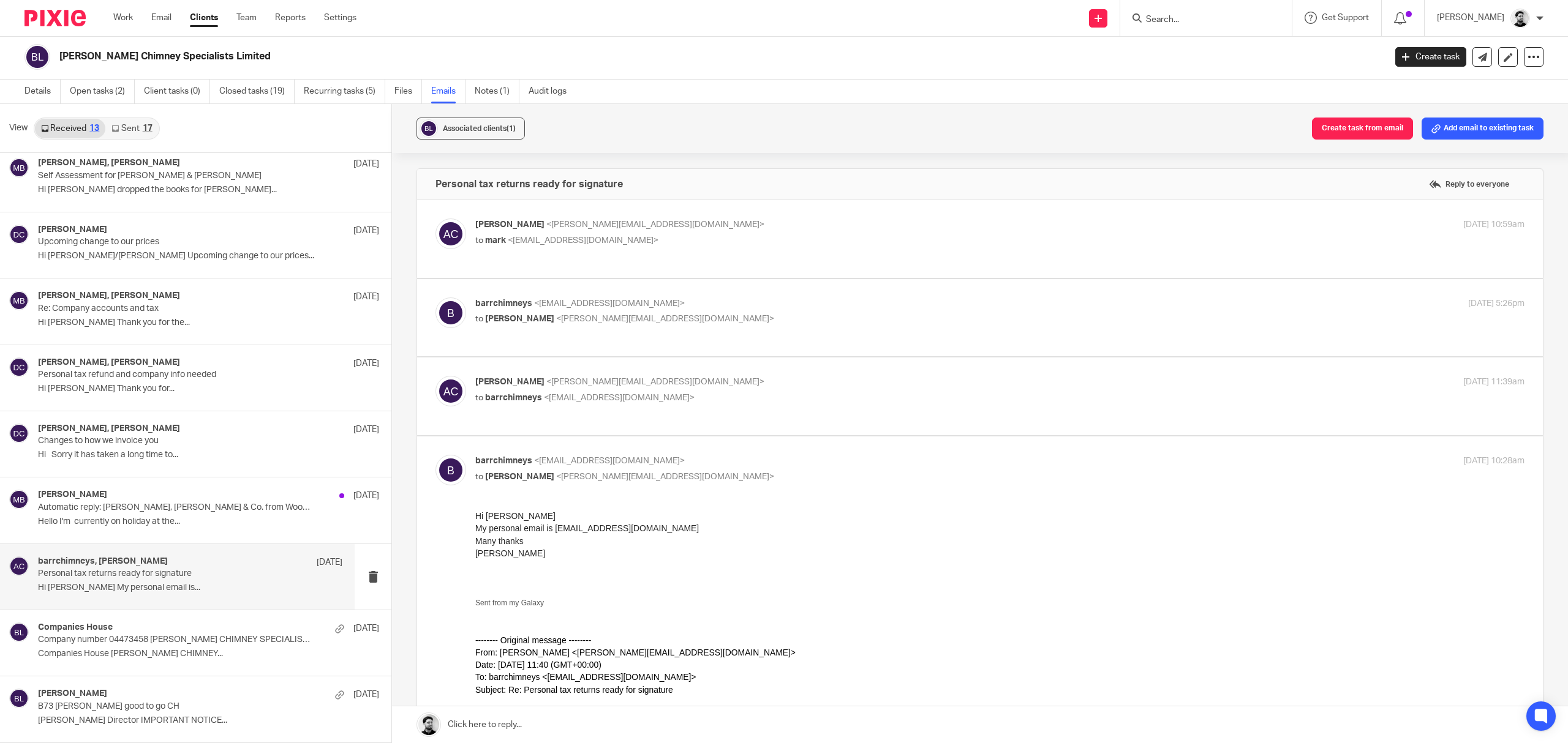
click at [695, 302] on p "barrchimneys <barrchimneys@hotmail.co.uk>" at bounding box center [825, 304] width 700 height 13
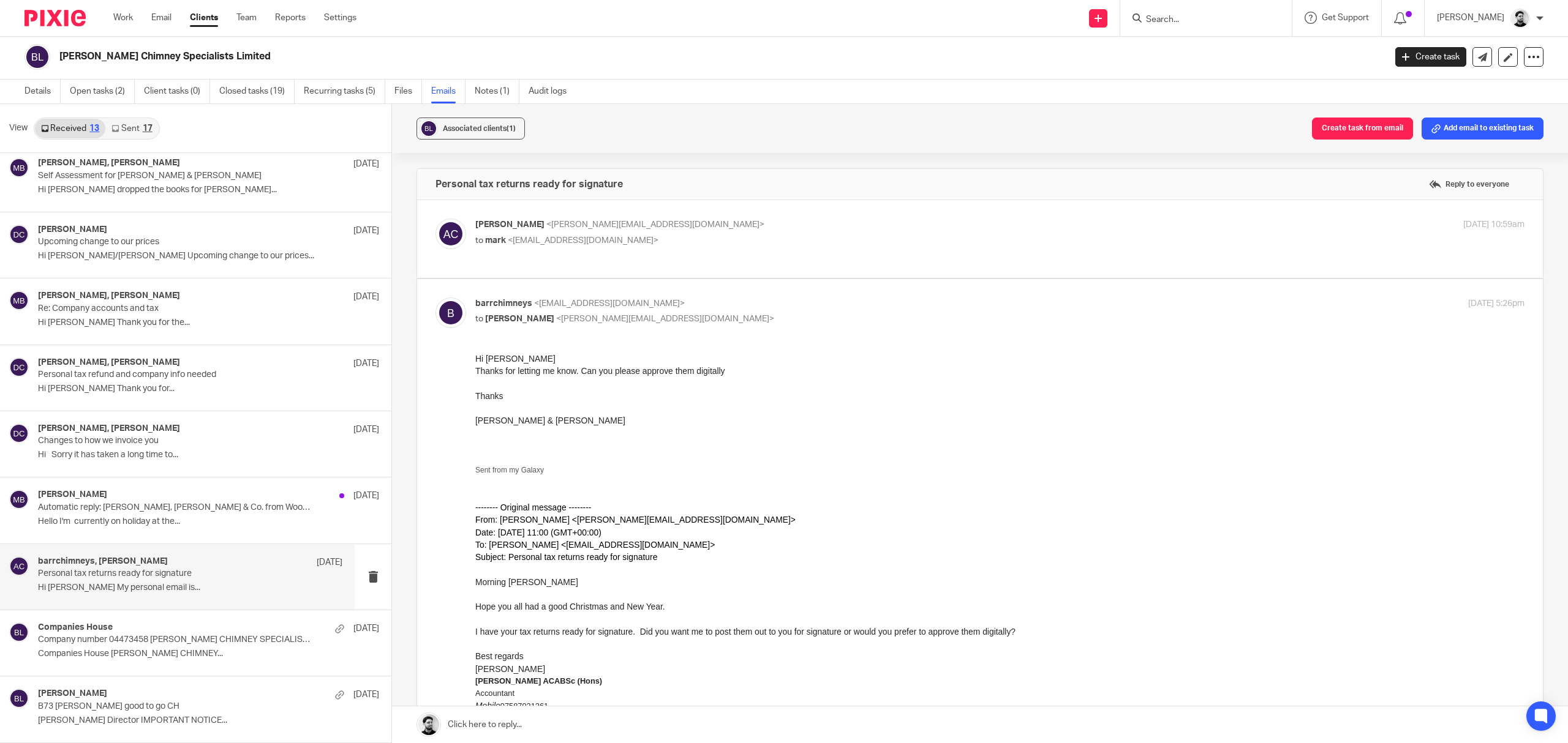
click at [695, 302] on p "barrchimneys <barrchimneys@hotmail.co.uk>" at bounding box center [825, 304] width 700 height 13
checkbox input "false"
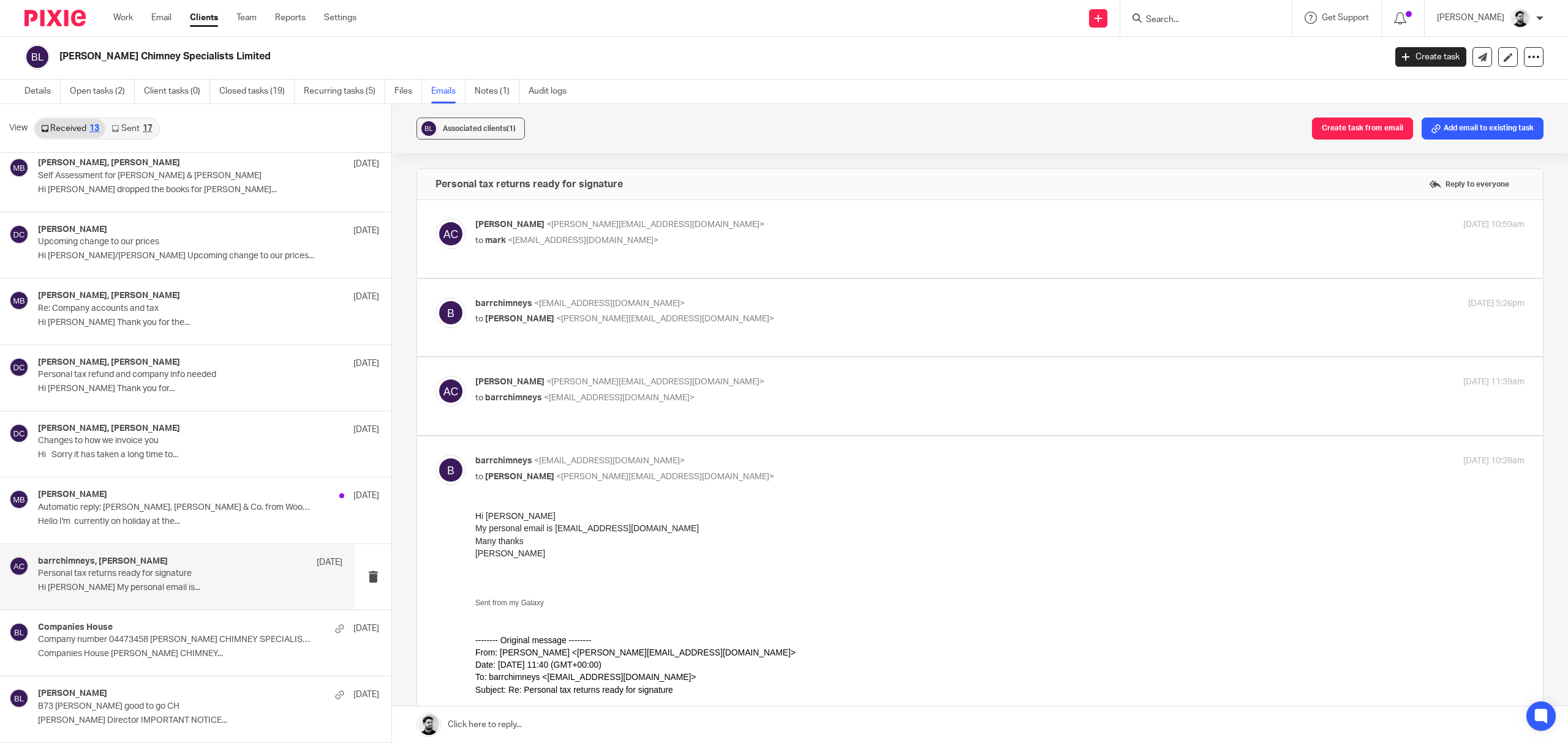
click at [674, 387] on p "Andrew Chapman <a.chapman@woodhicks.co.uk>" at bounding box center [825, 382] width 700 height 13
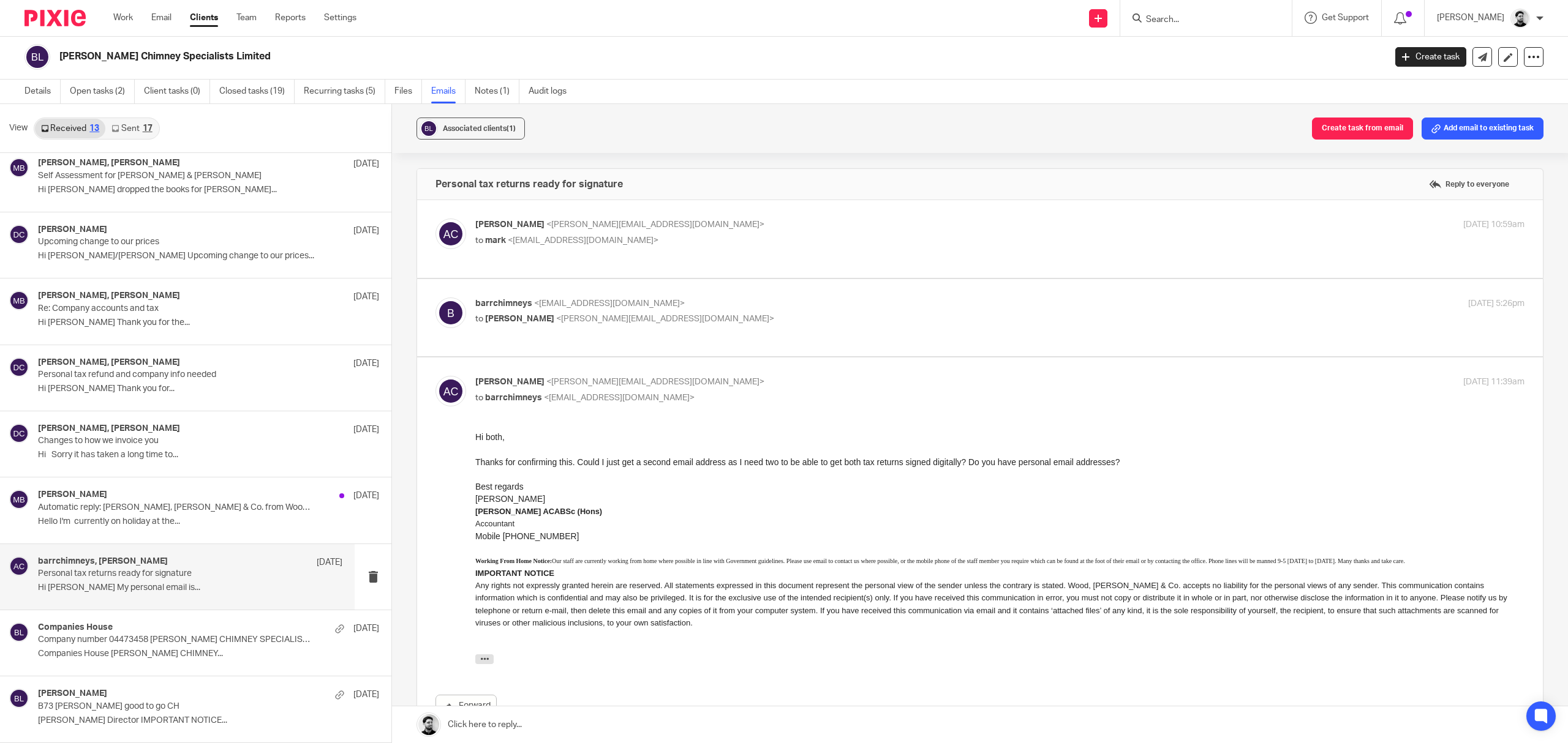
click at [669, 395] on p "to barrchimneys <barrchimneys@hotmail.co.uk>" at bounding box center [825, 399] width 700 height 13
checkbox input "false"
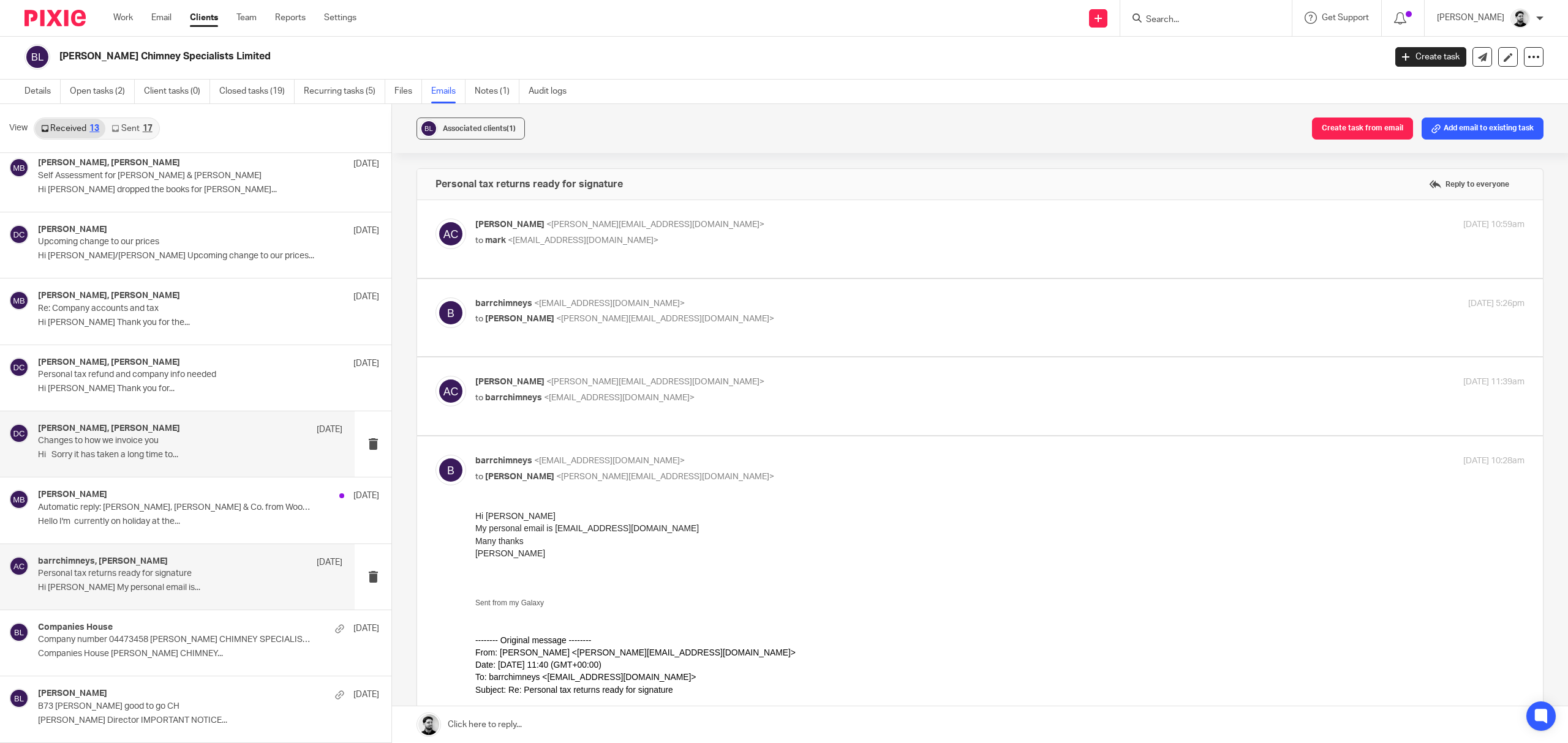
click at [194, 447] on div "David Clarke, mark barr 15 Sep 2023 Changes to how we invoice you Hi Sorry it h…" at bounding box center [190, 444] width 304 height 41
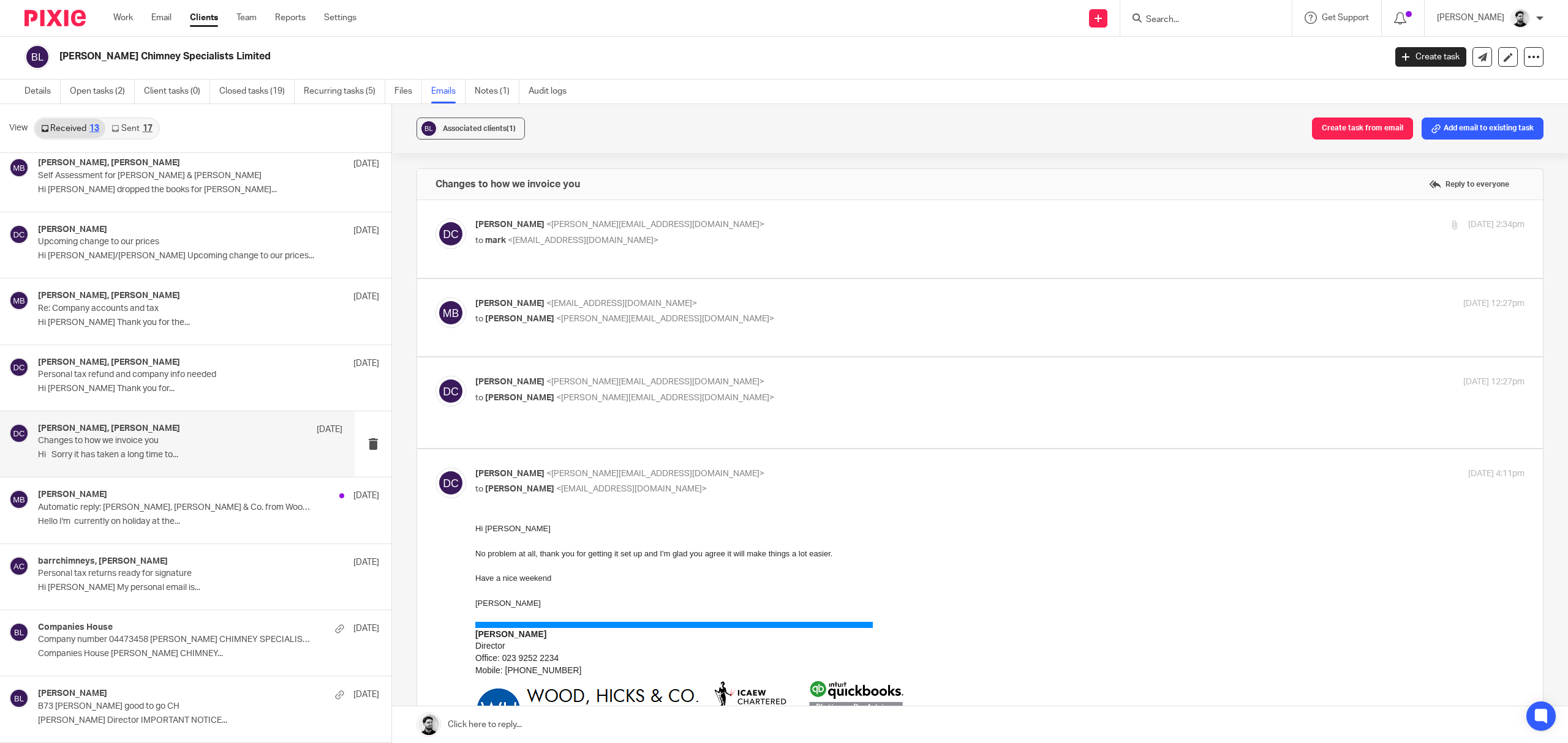
click at [695, 236] on p "to mark <barrchimneys@hotmail.co.uk>" at bounding box center [825, 241] width 700 height 13
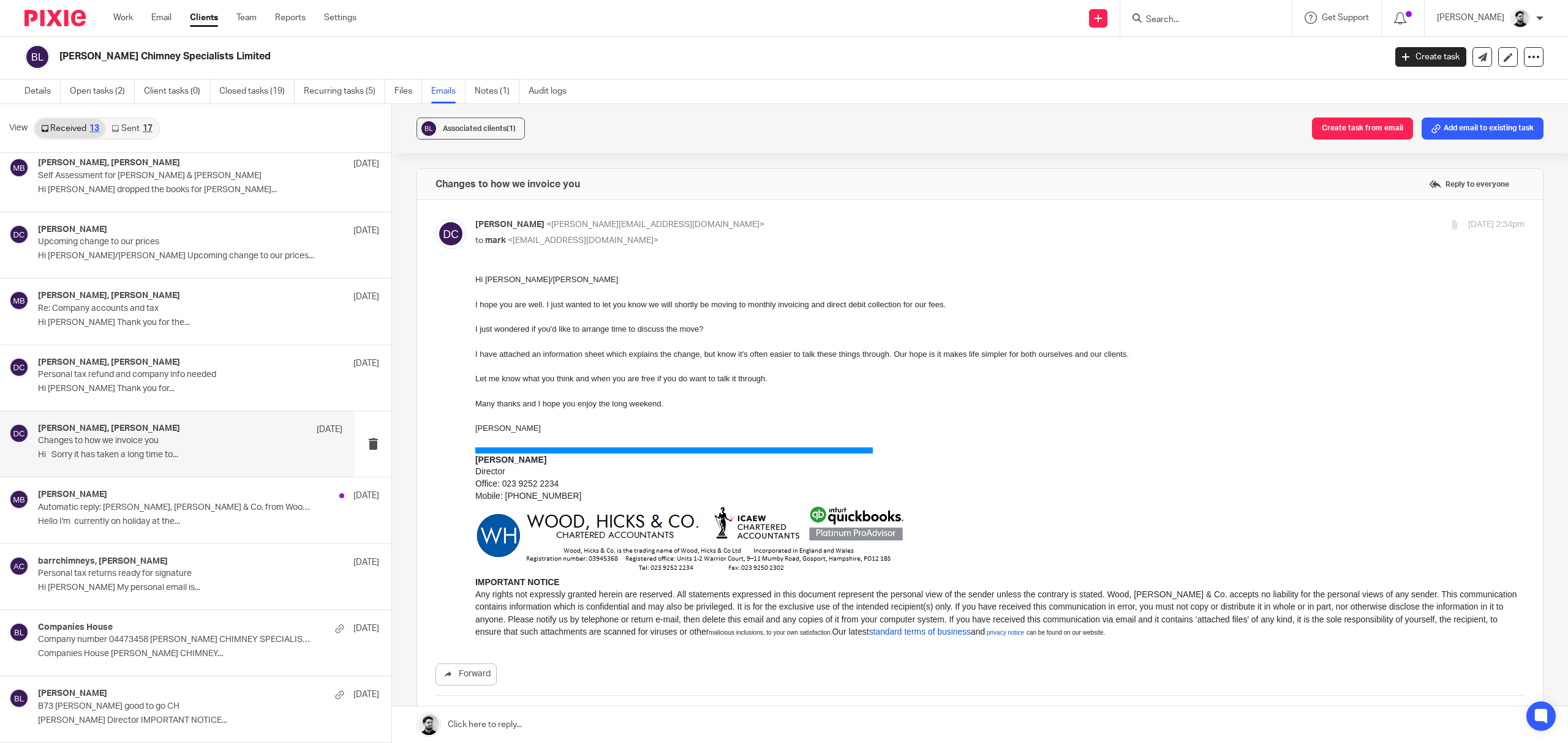
click at [690, 219] on p "David Clarke <d.clarke@woodhicks.co.uk>" at bounding box center [825, 225] width 700 height 13
checkbox input "false"
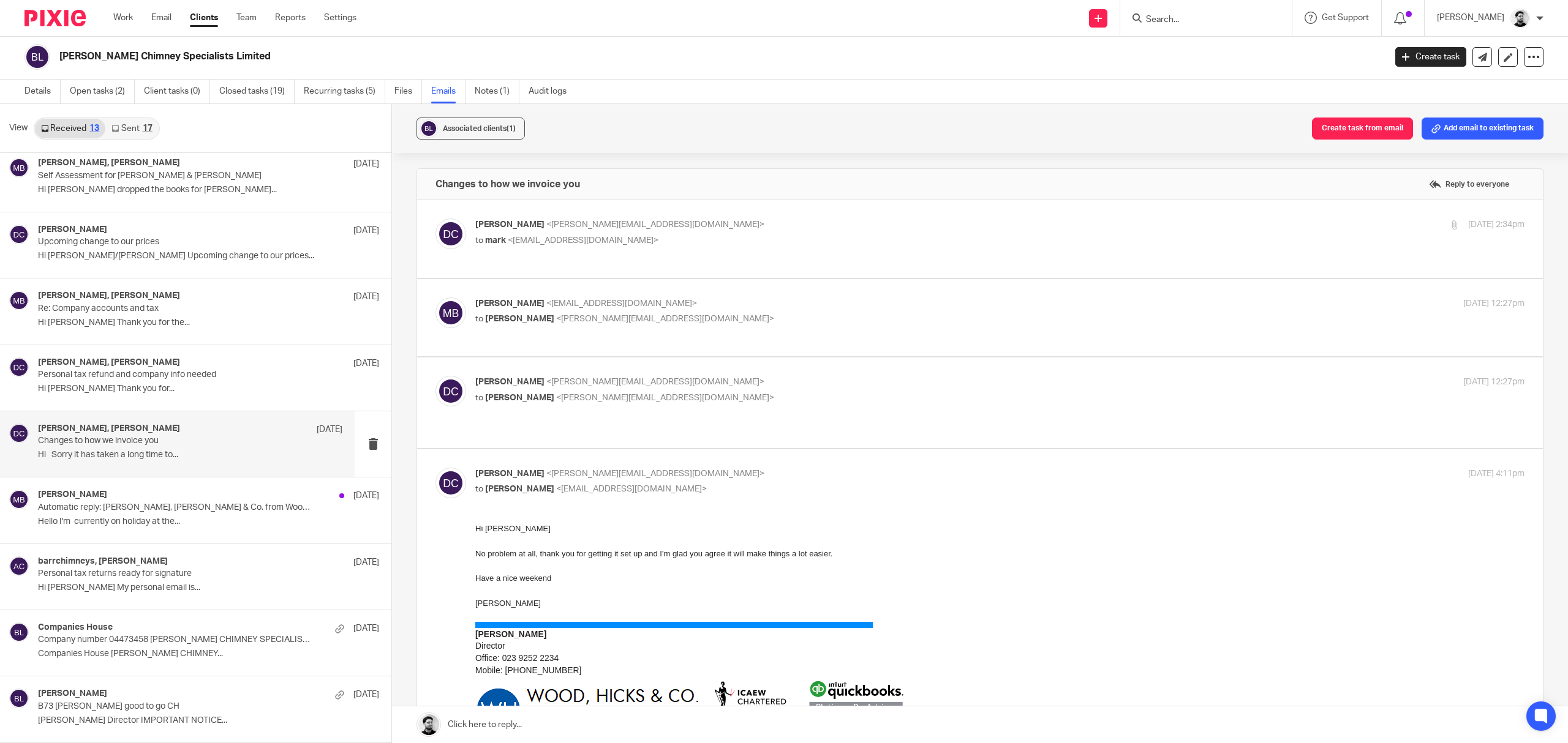
click at [648, 319] on div "mark barr <barrchimneys@hotmail.co.uk> to David Clarke <d.clarke@woodhicks.co.u…" at bounding box center [979, 318] width 1088 height 41
click at [655, 313] on p "to David Clarke <d.clarke@woodhicks.co.uk>" at bounding box center [825, 320] width 700 height 13
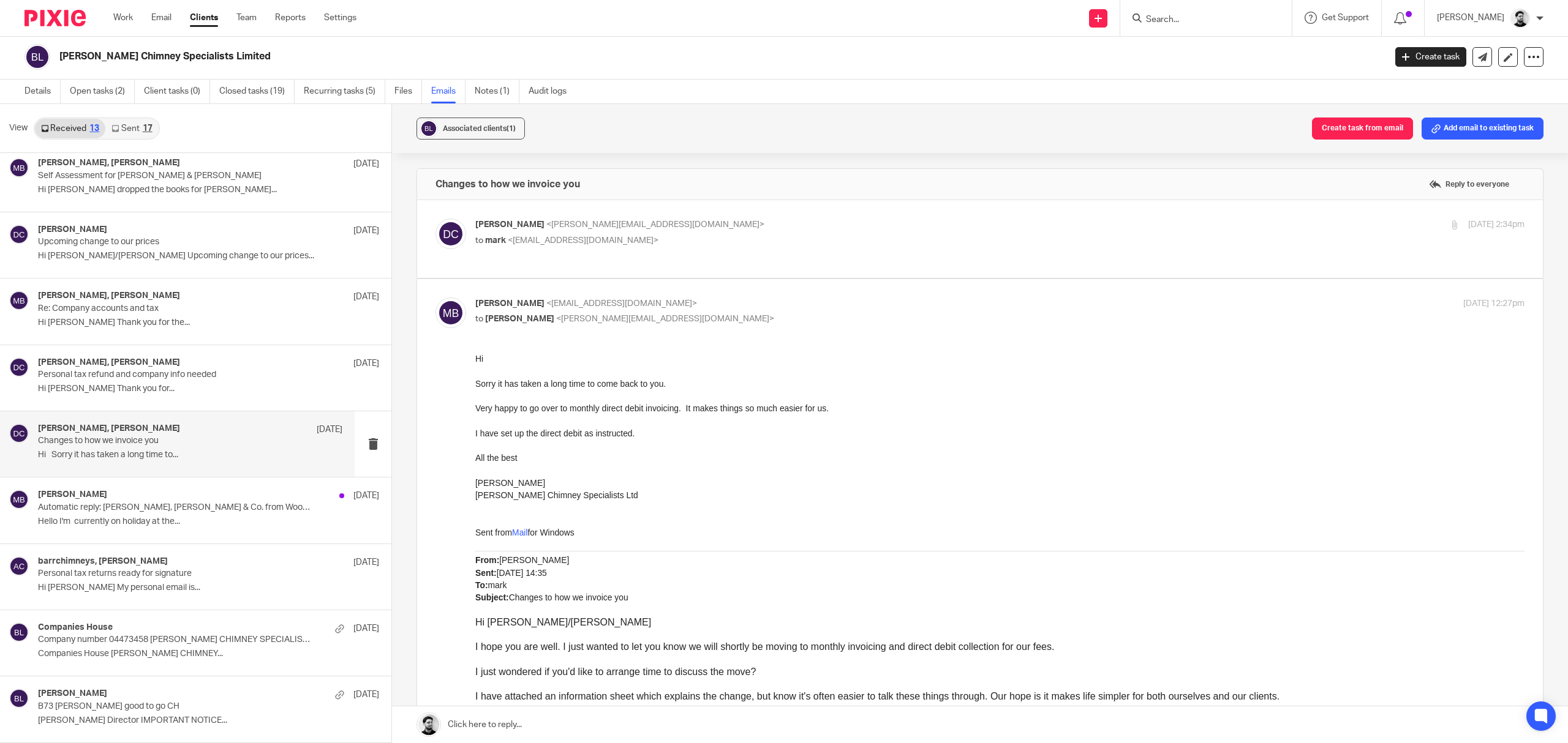
click at [657, 313] on p "to David Clarke <d.clarke@woodhicks.co.uk>" at bounding box center [825, 320] width 700 height 13
checkbox input "false"
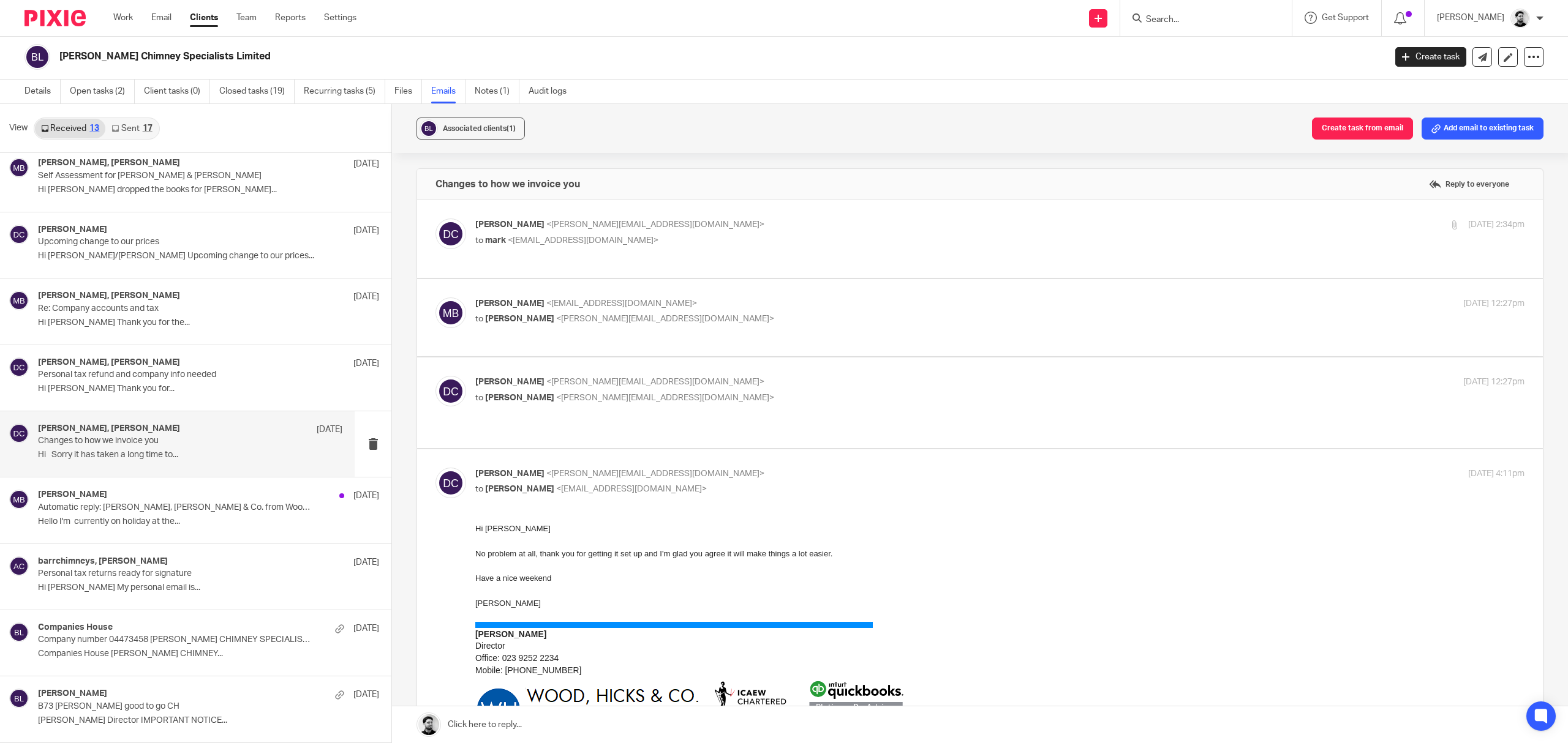
click at [649, 378] on p "David Clarke <d.clarke@woodhicks.co.uk>" at bounding box center [825, 382] width 700 height 13
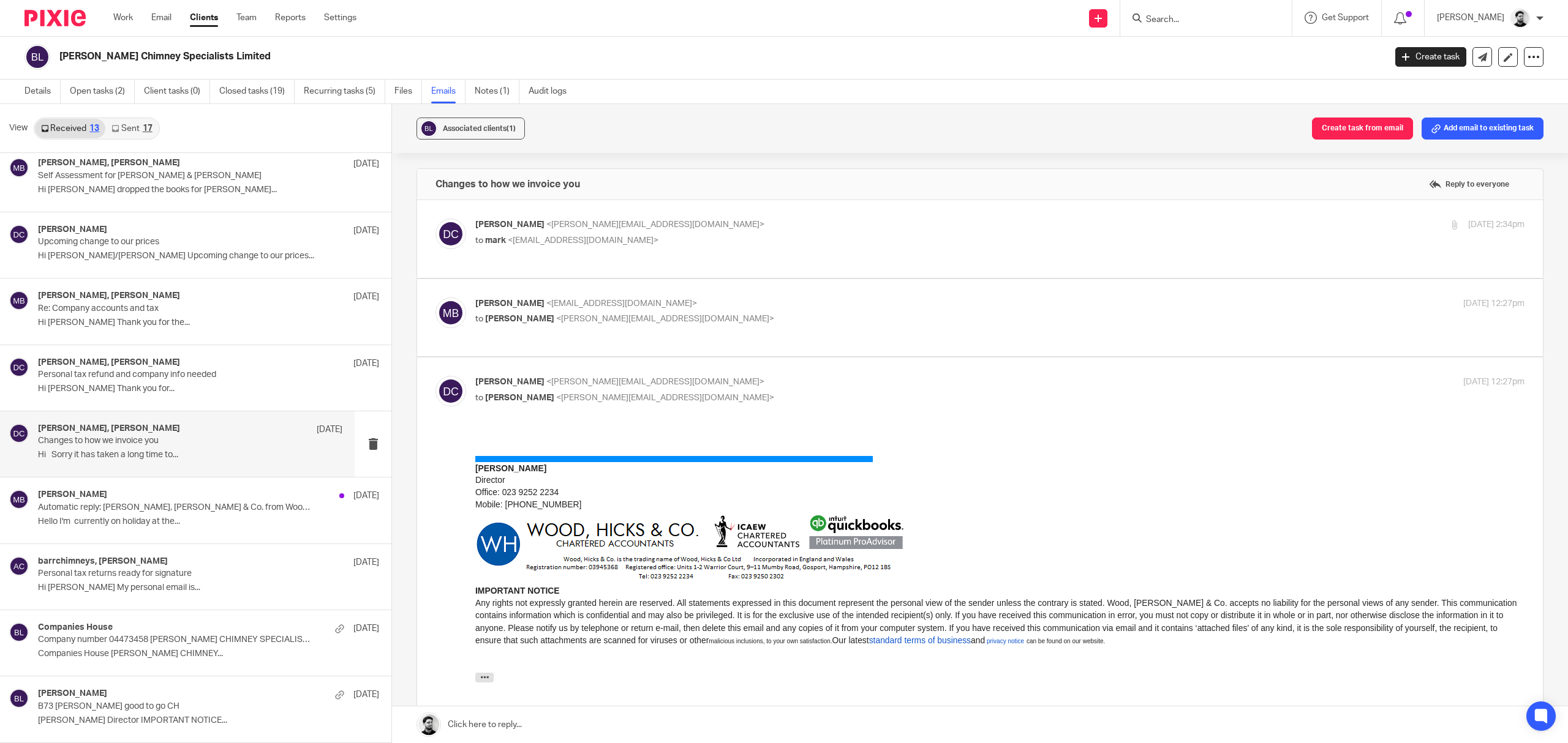
click at [649, 378] on p "David Clarke <d.clarke@woodhicks.co.uk>" at bounding box center [825, 382] width 700 height 13
checkbox input "false"
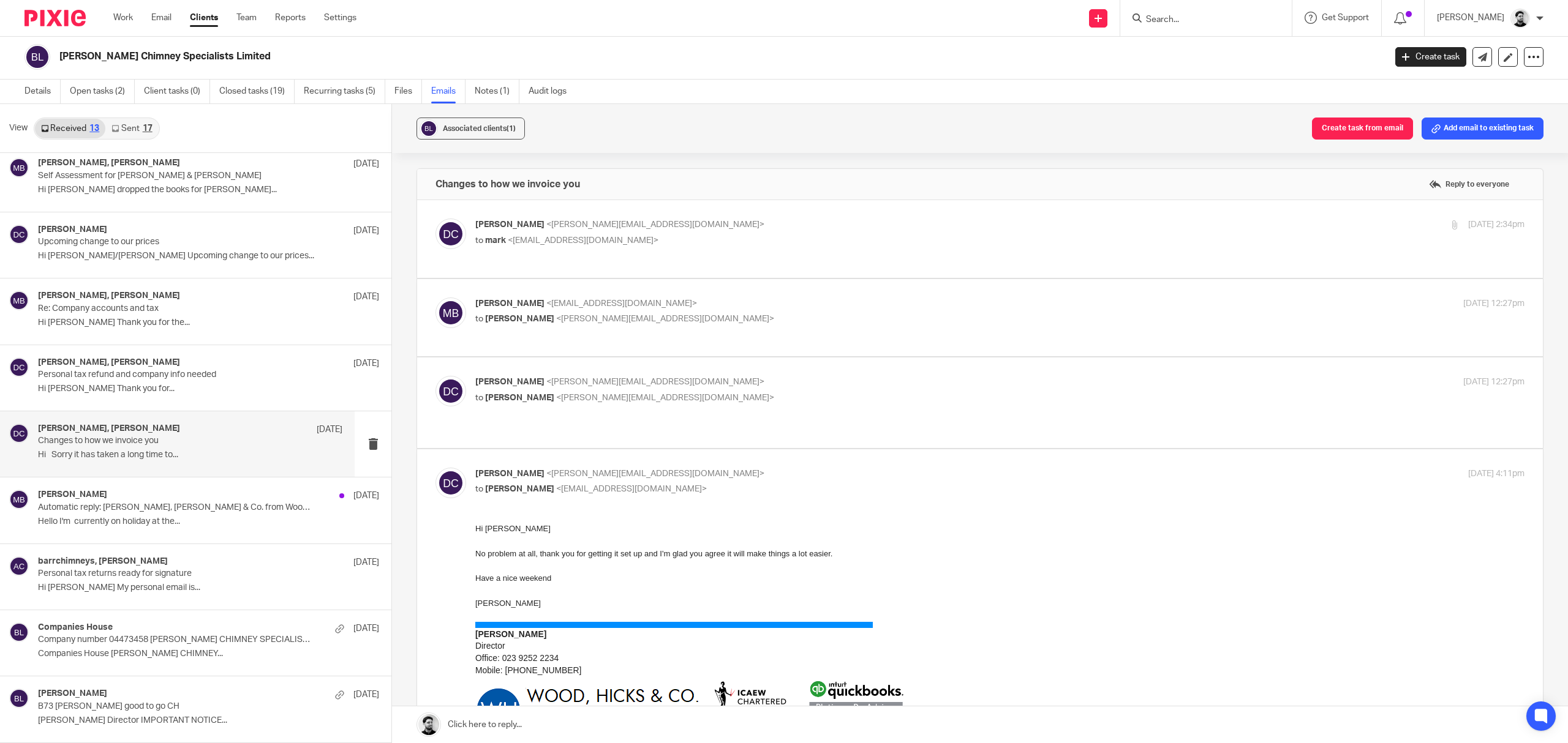
click at [1214, 28] on div at bounding box center [1205, 18] width 171 height 36
click at [1174, 22] on input "Search" at bounding box center [1200, 20] width 110 height 11
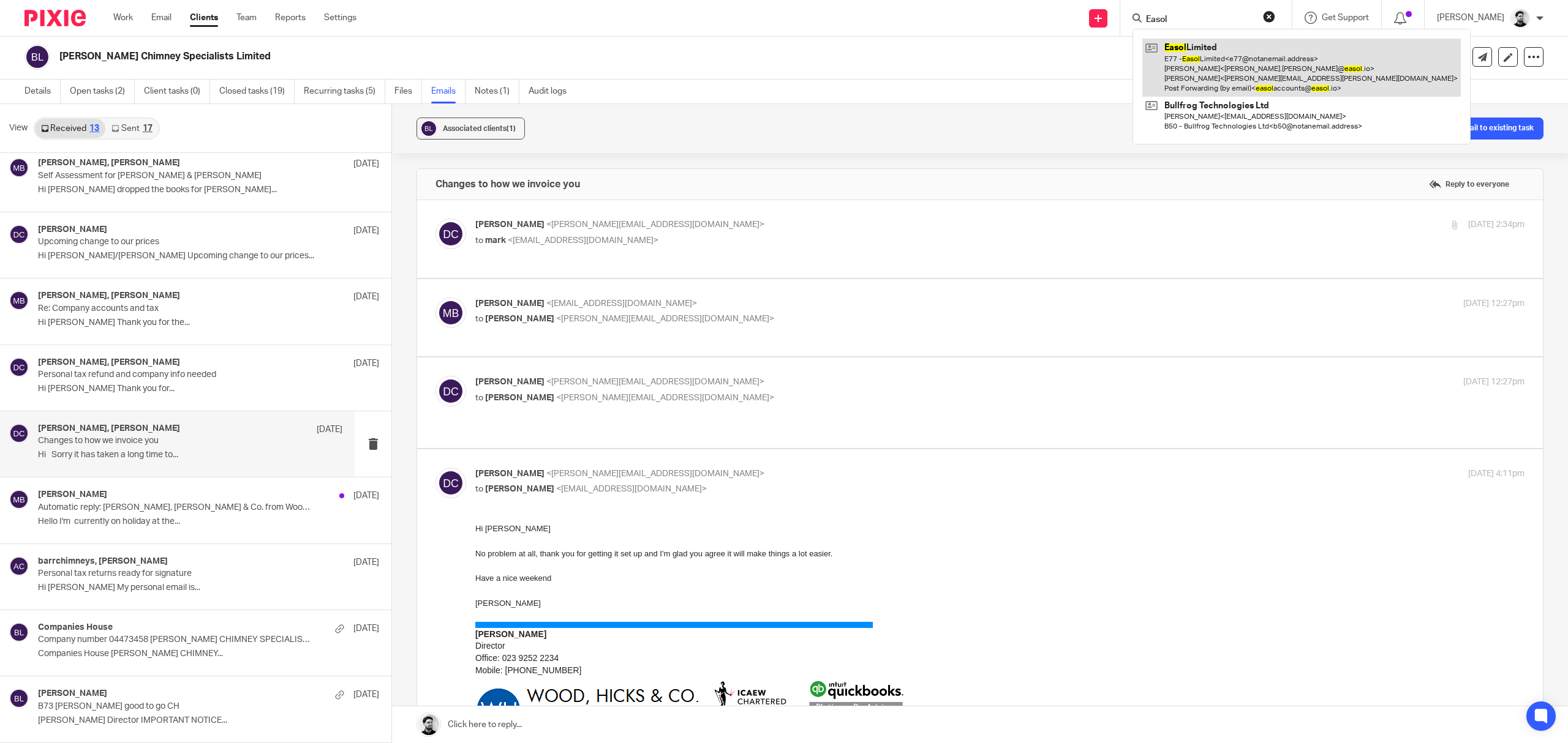
type input "Easol"
click at [1289, 63] on link at bounding box center [1301, 68] width 318 height 58
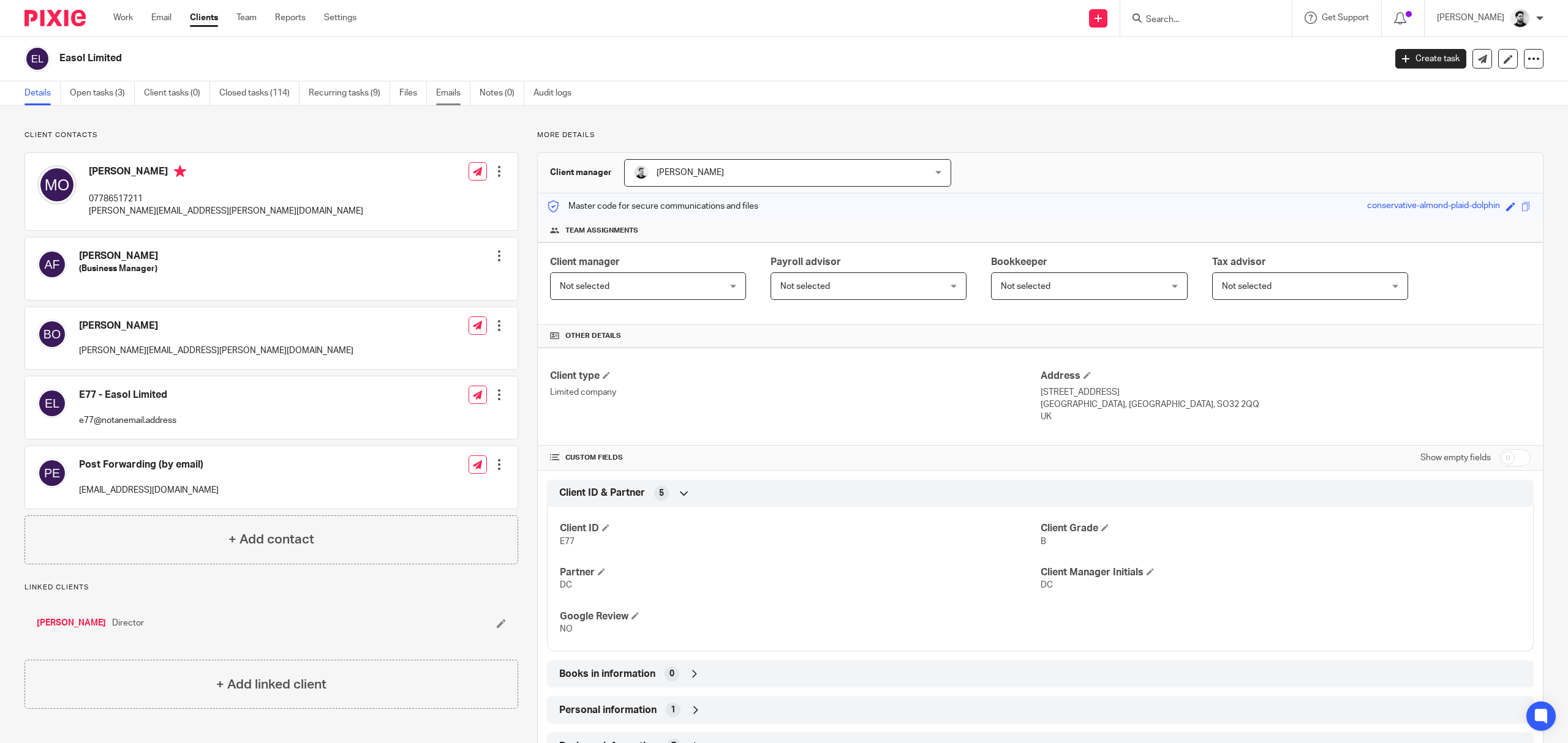
click at [438, 91] on link "Emails" at bounding box center [453, 93] width 35 height 24
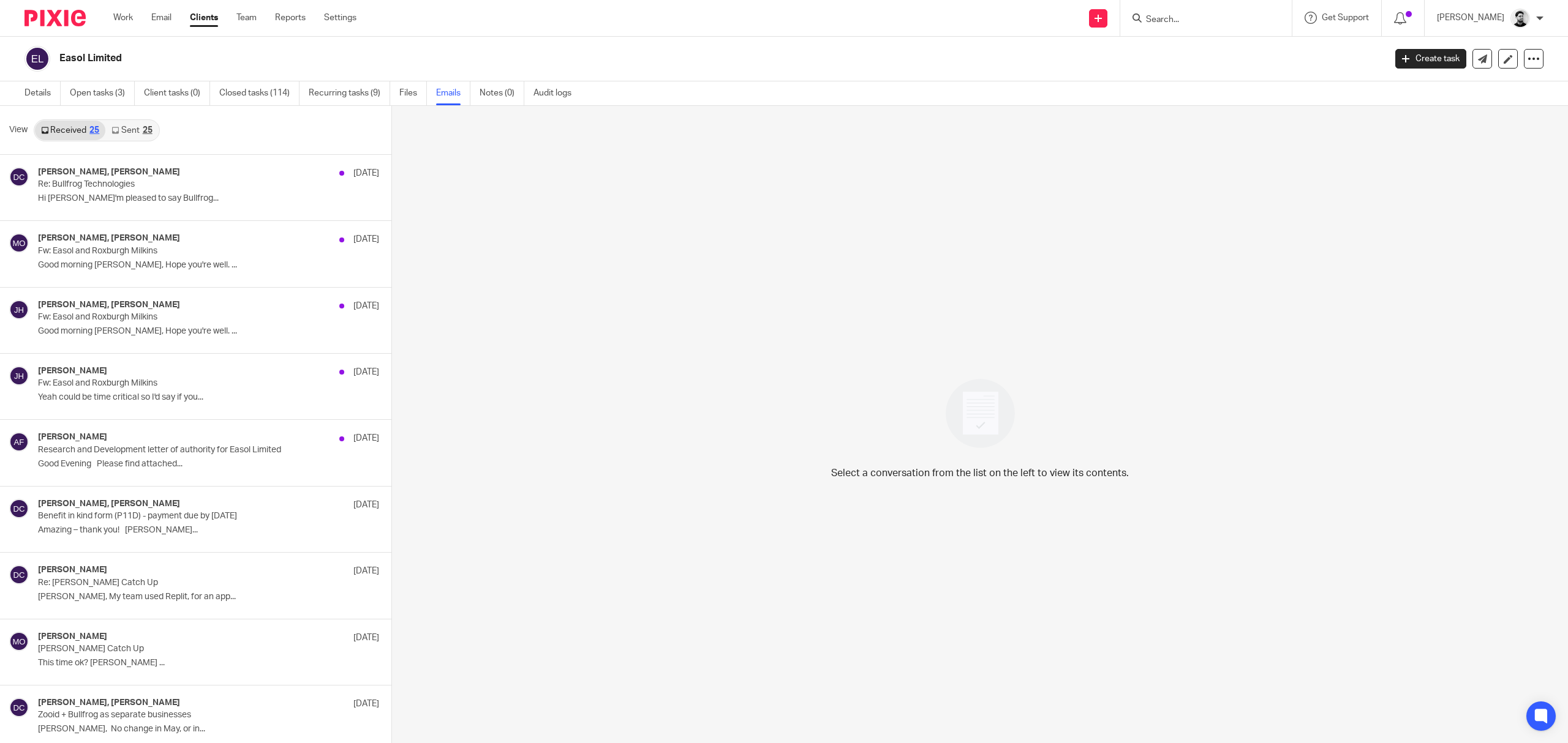
click at [133, 133] on link "Sent 25" at bounding box center [132, 130] width 53 height 20
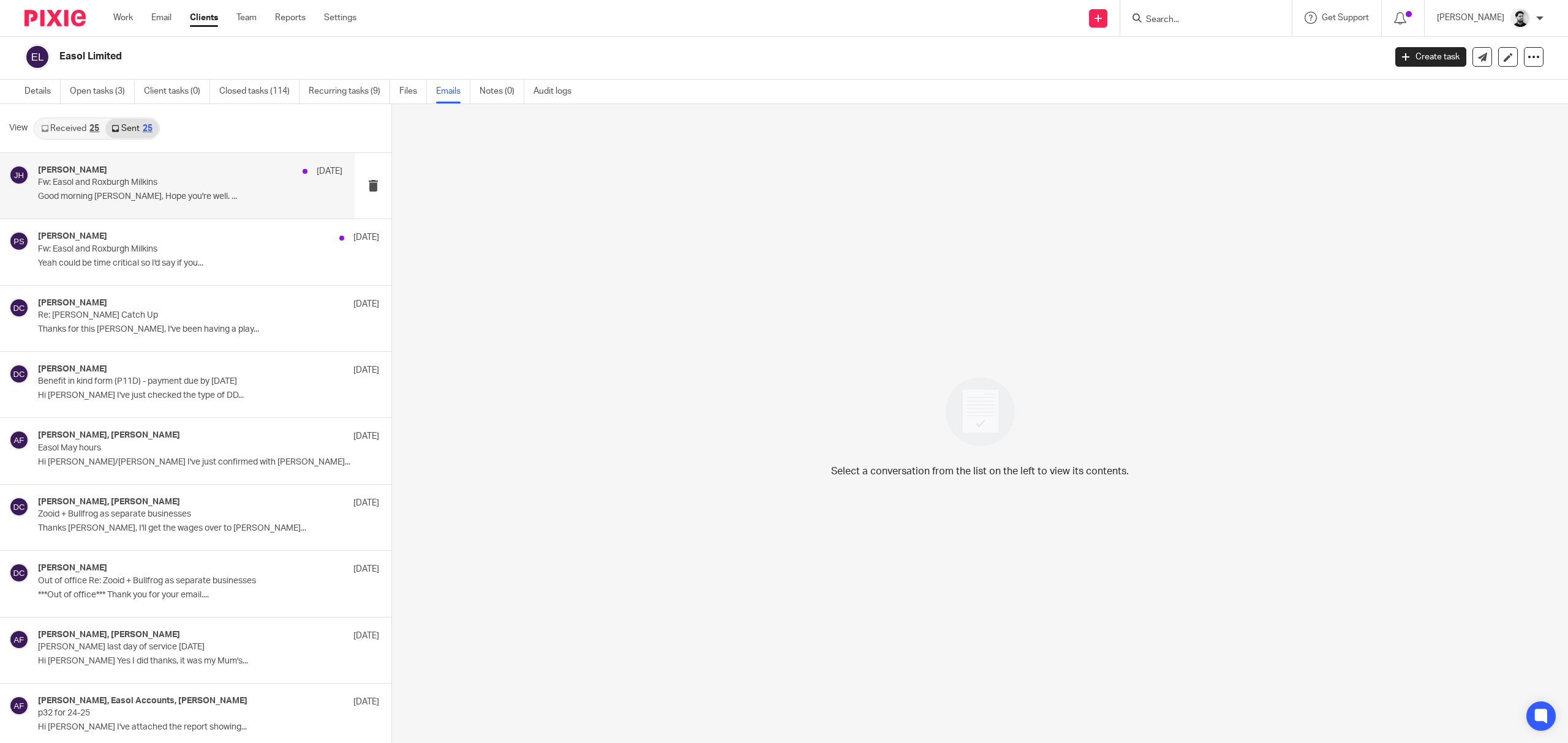
click at [150, 196] on p "Good morning [PERSON_NAME], Hope you're well. ..." at bounding box center [190, 197] width 304 height 11
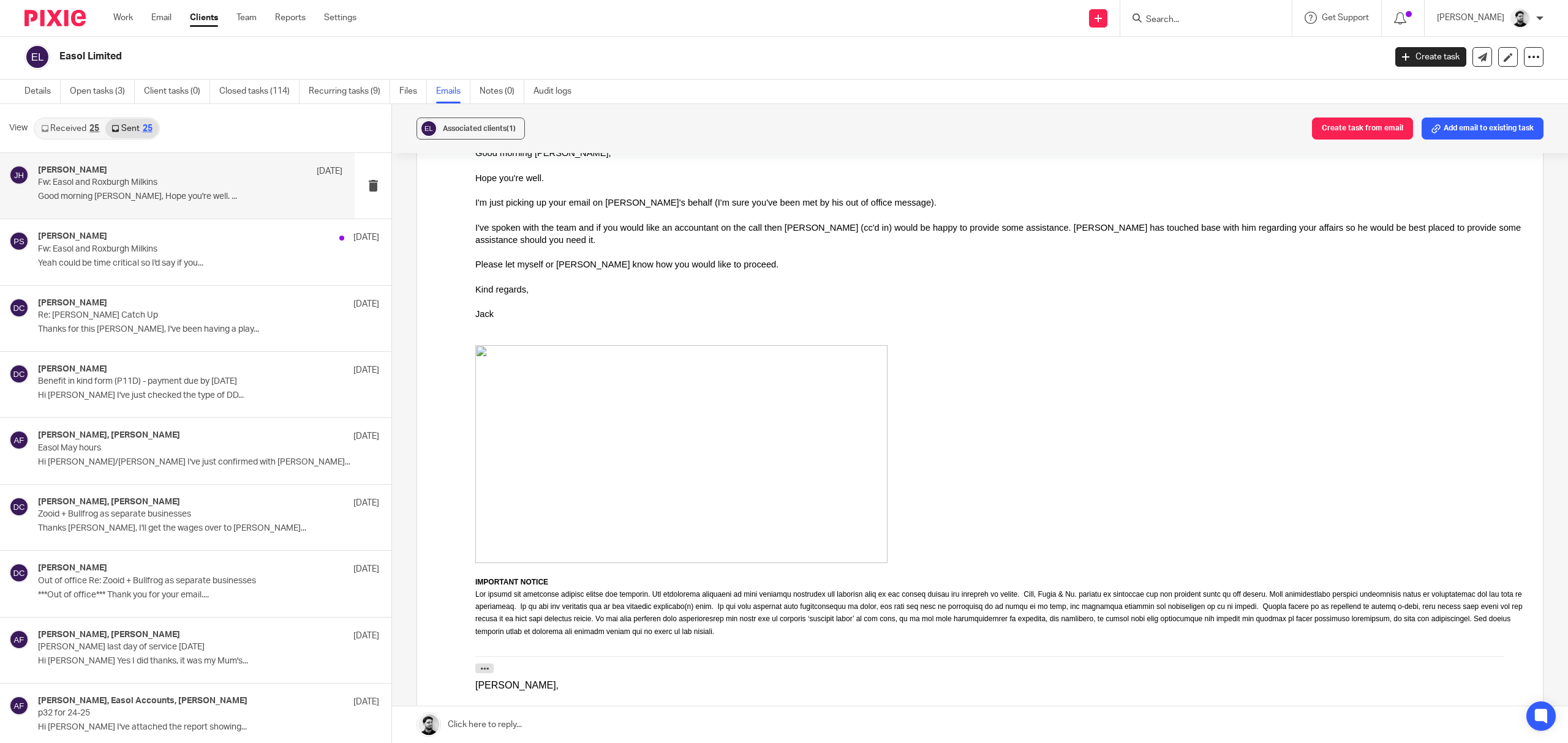
scroll to position [816, 0]
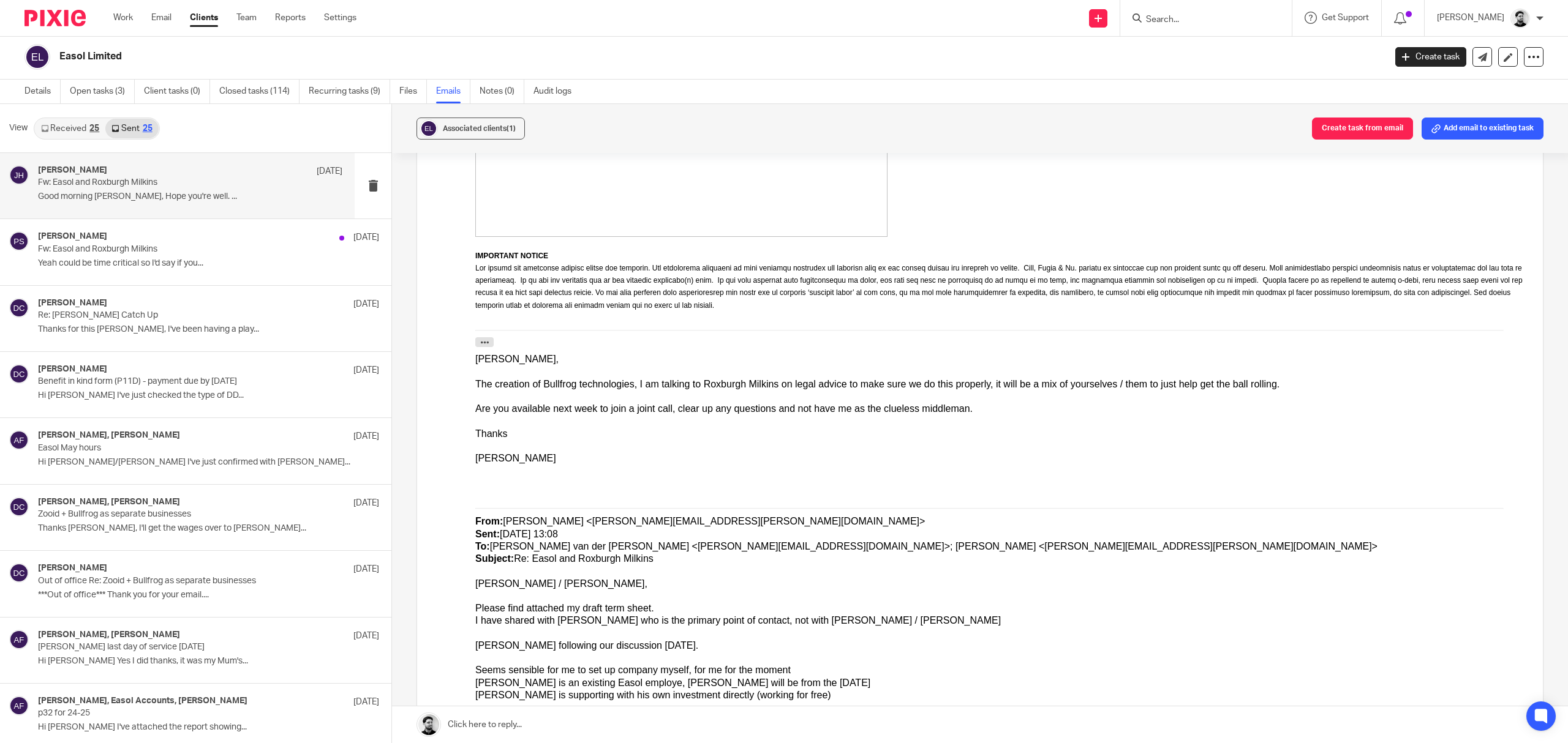
click at [1167, 22] on input "Search" at bounding box center [1200, 20] width 110 height 11
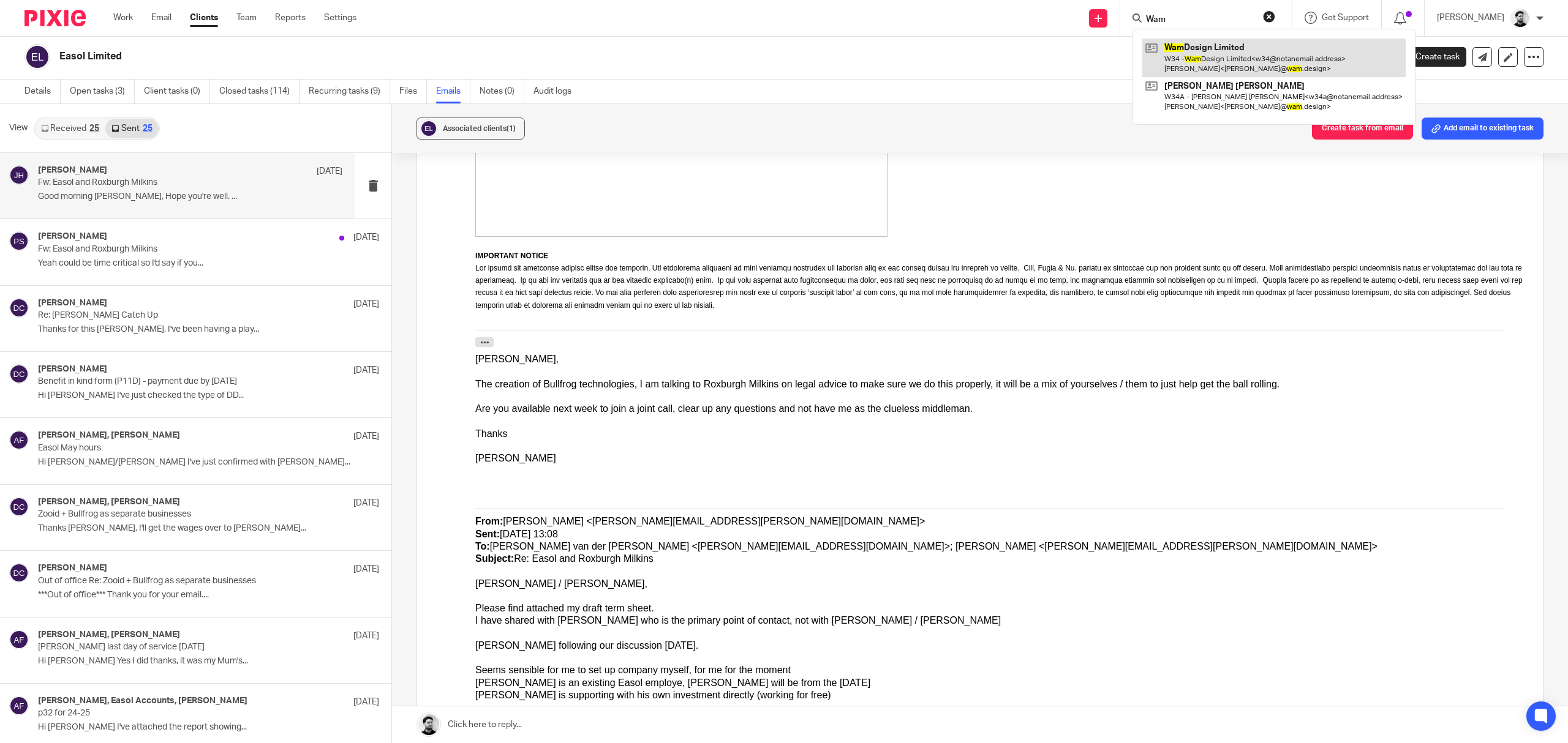
type input "Wam"
click at [1203, 61] on link at bounding box center [1274, 58] width 264 height 38
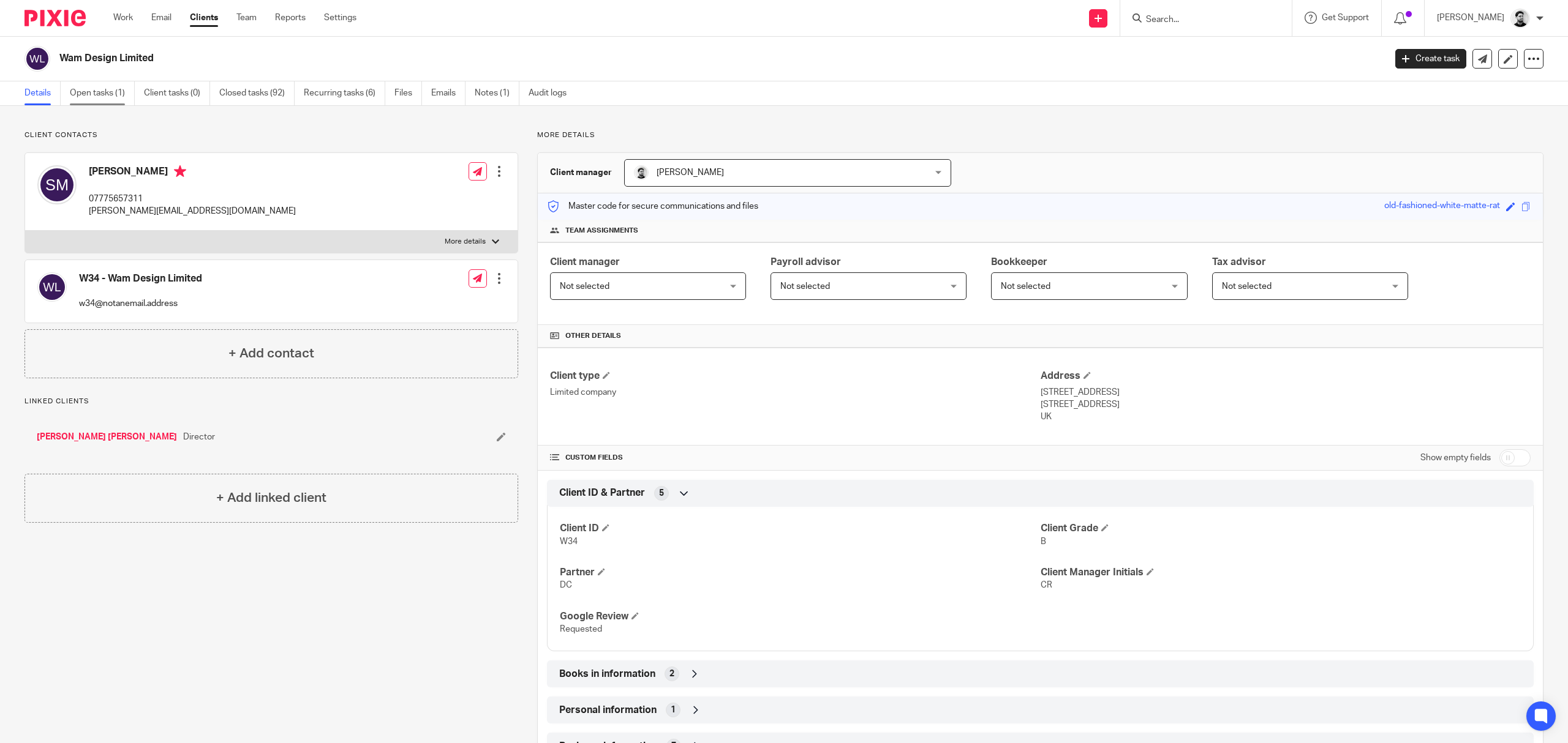
click at [77, 96] on link "Open tasks (1)" at bounding box center [102, 93] width 65 height 24
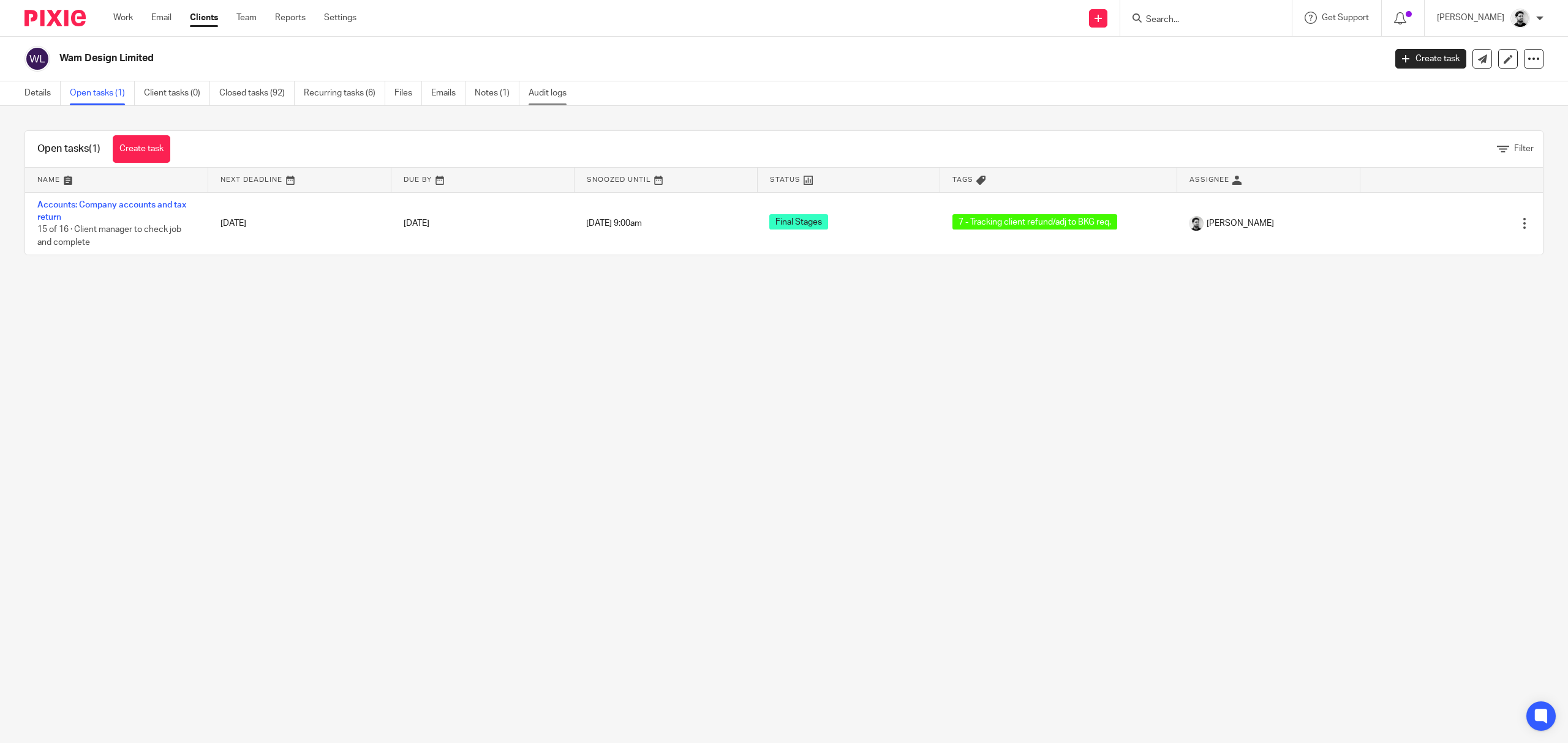
click at [545, 91] on link "Audit logs" at bounding box center [551, 93] width 47 height 24
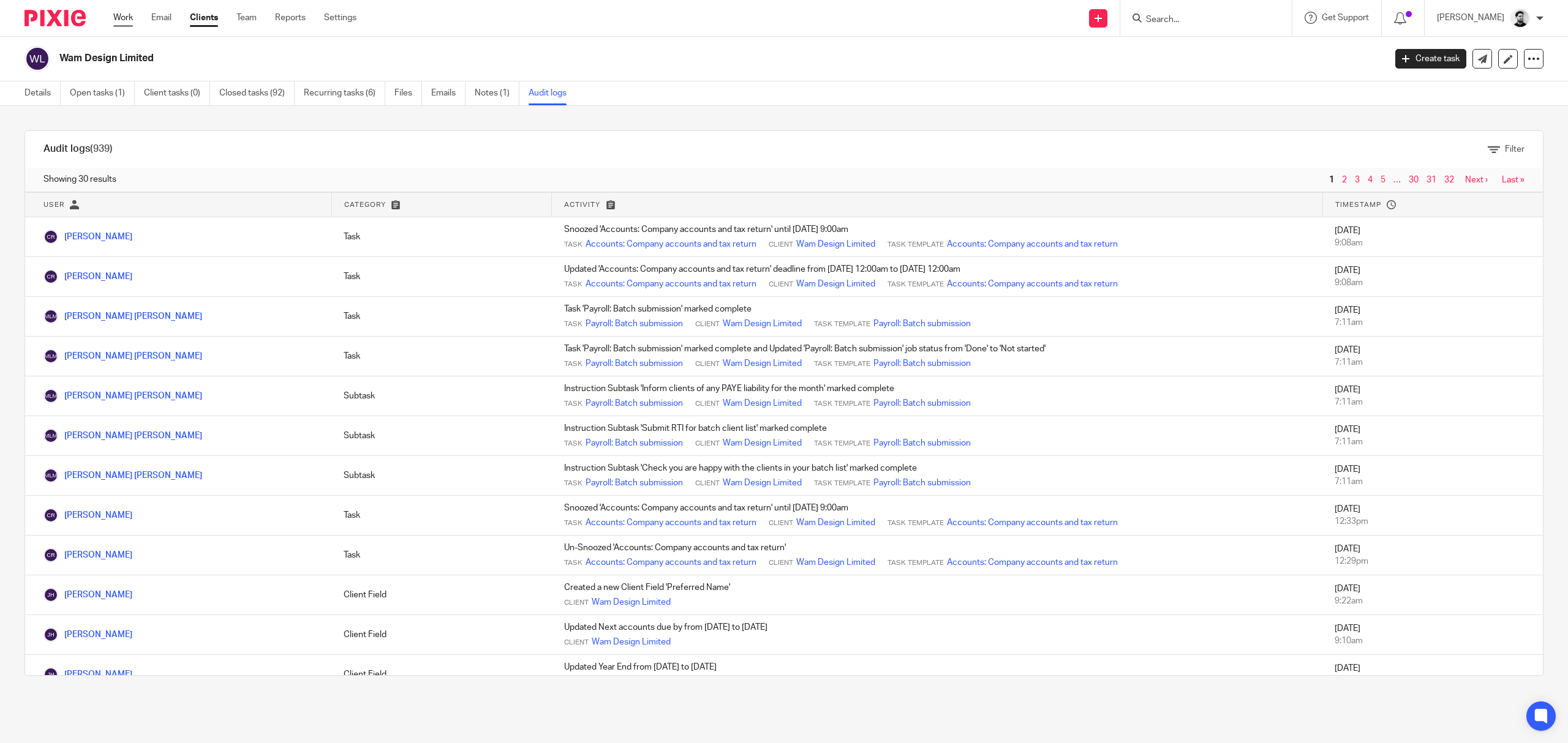
click at [113, 21] on link "Work" at bounding box center [123, 17] width 20 height 12
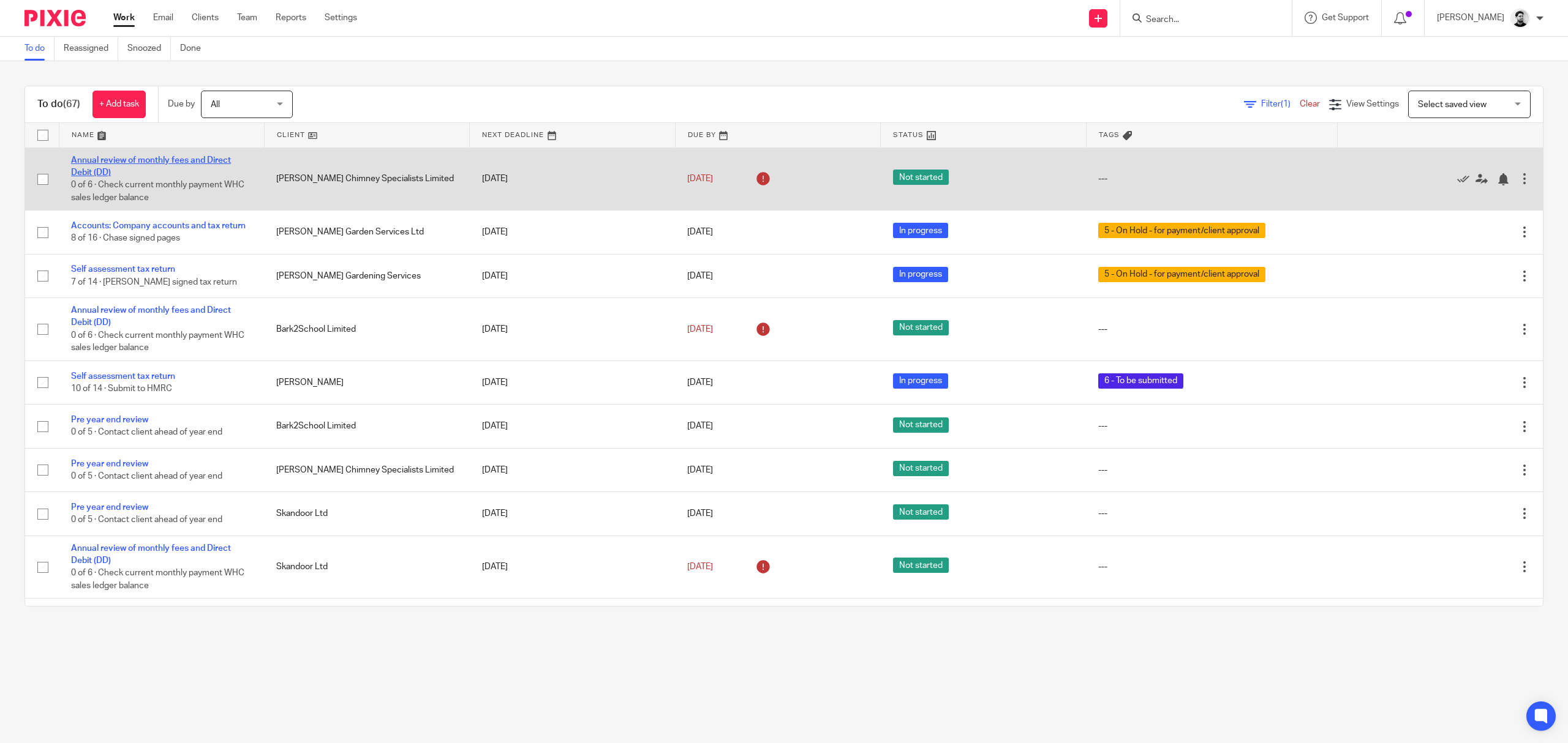
click at [144, 159] on link "Annual review of monthly fees and Direct Debit (DD)" at bounding box center [151, 166] width 160 height 21
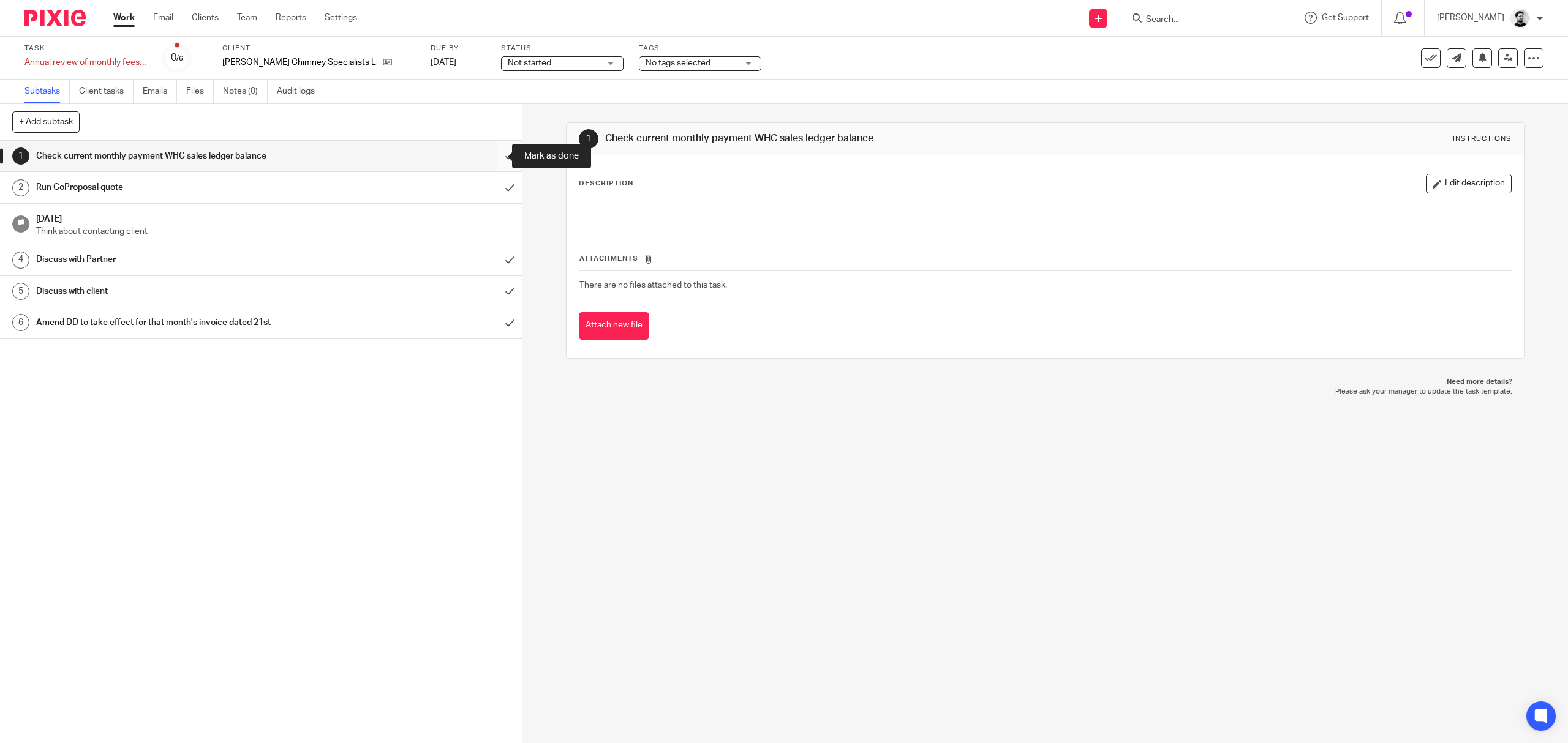
click at [494, 154] on input "submit" at bounding box center [260, 156] width 522 height 30
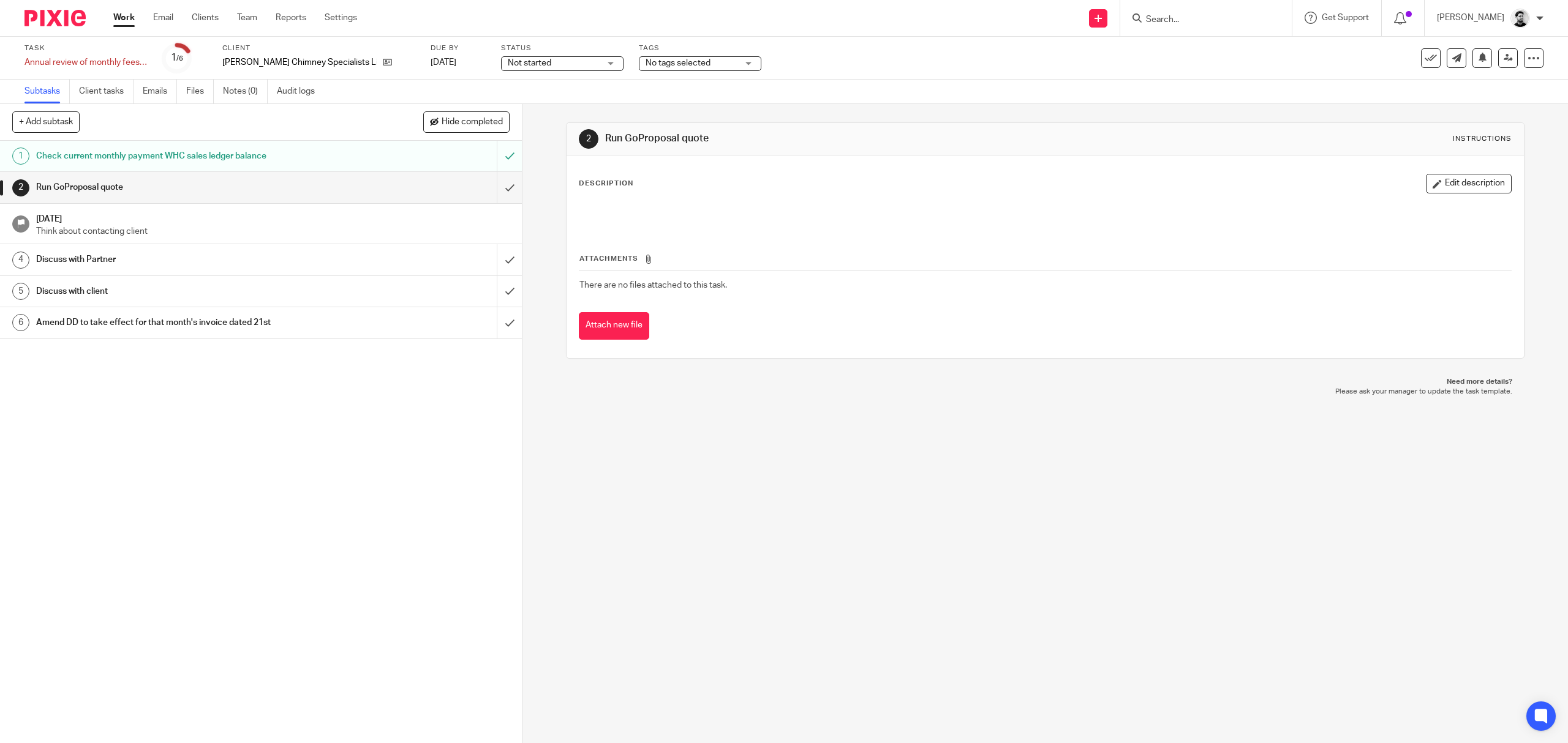
click at [1205, 21] on input "Search" at bounding box center [1200, 20] width 110 height 11
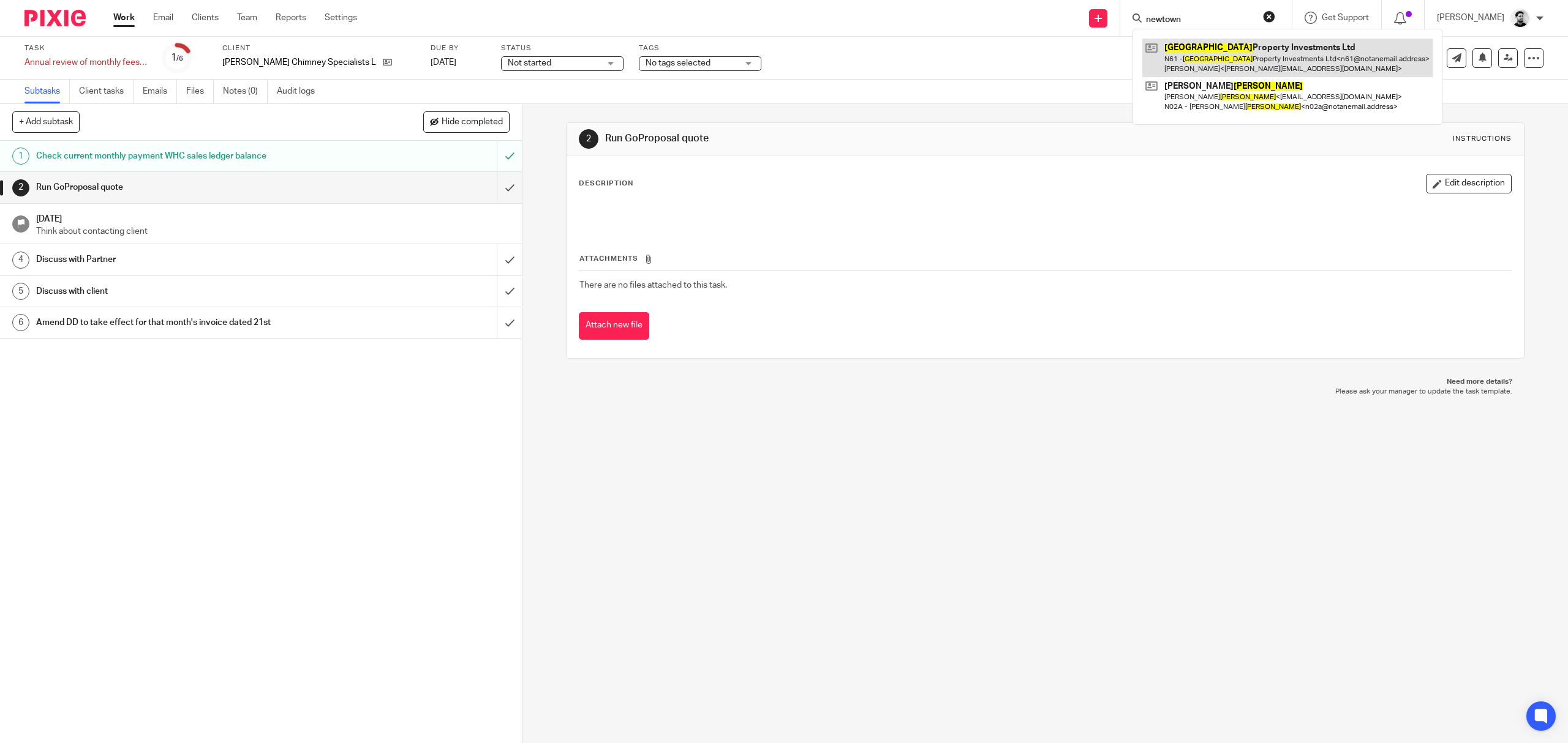
type input "newtown"
click at [1329, 52] on link at bounding box center [1287, 58] width 290 height 38
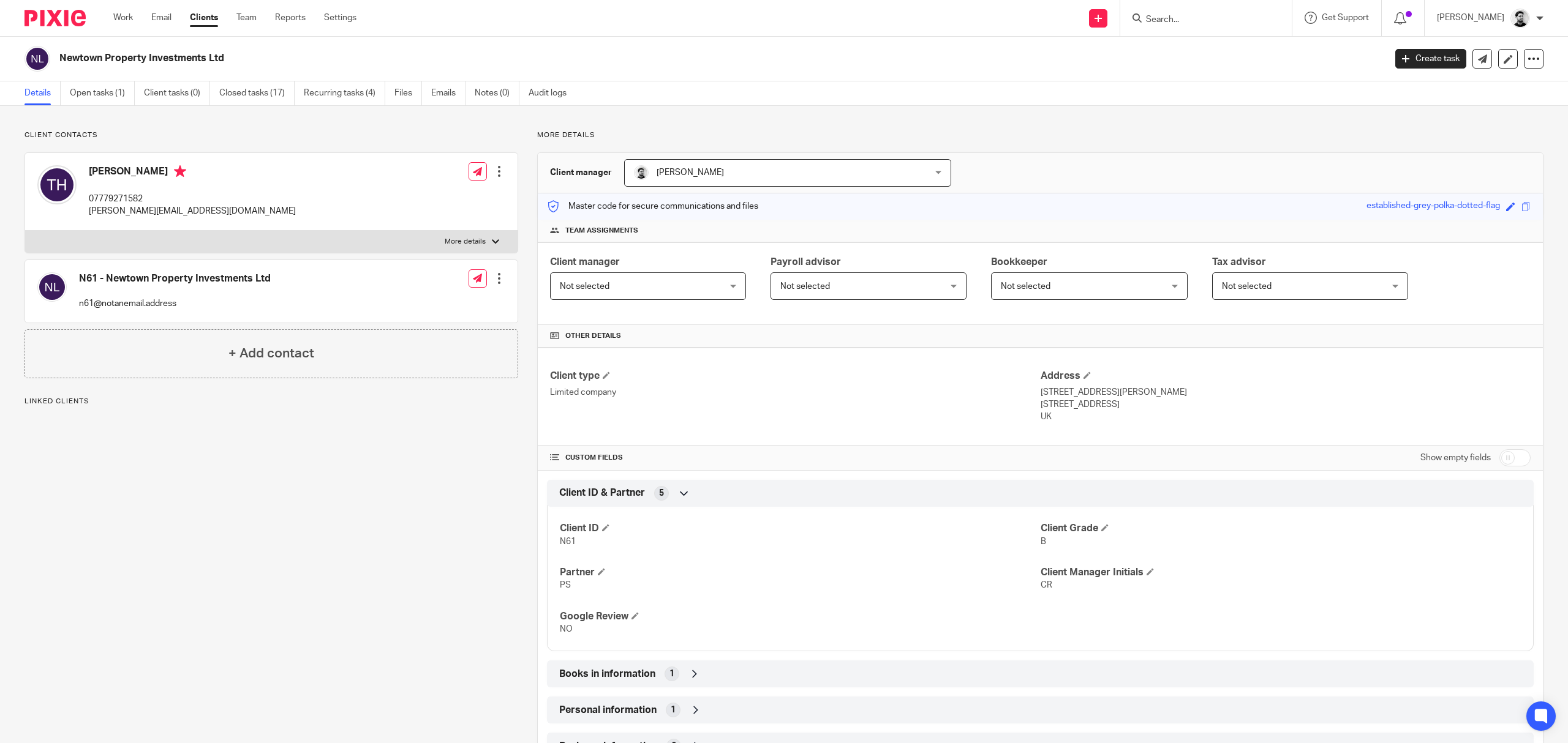
click at [433, 93] on link "Emails" at bounding box center [448, 93] width 35 height 24
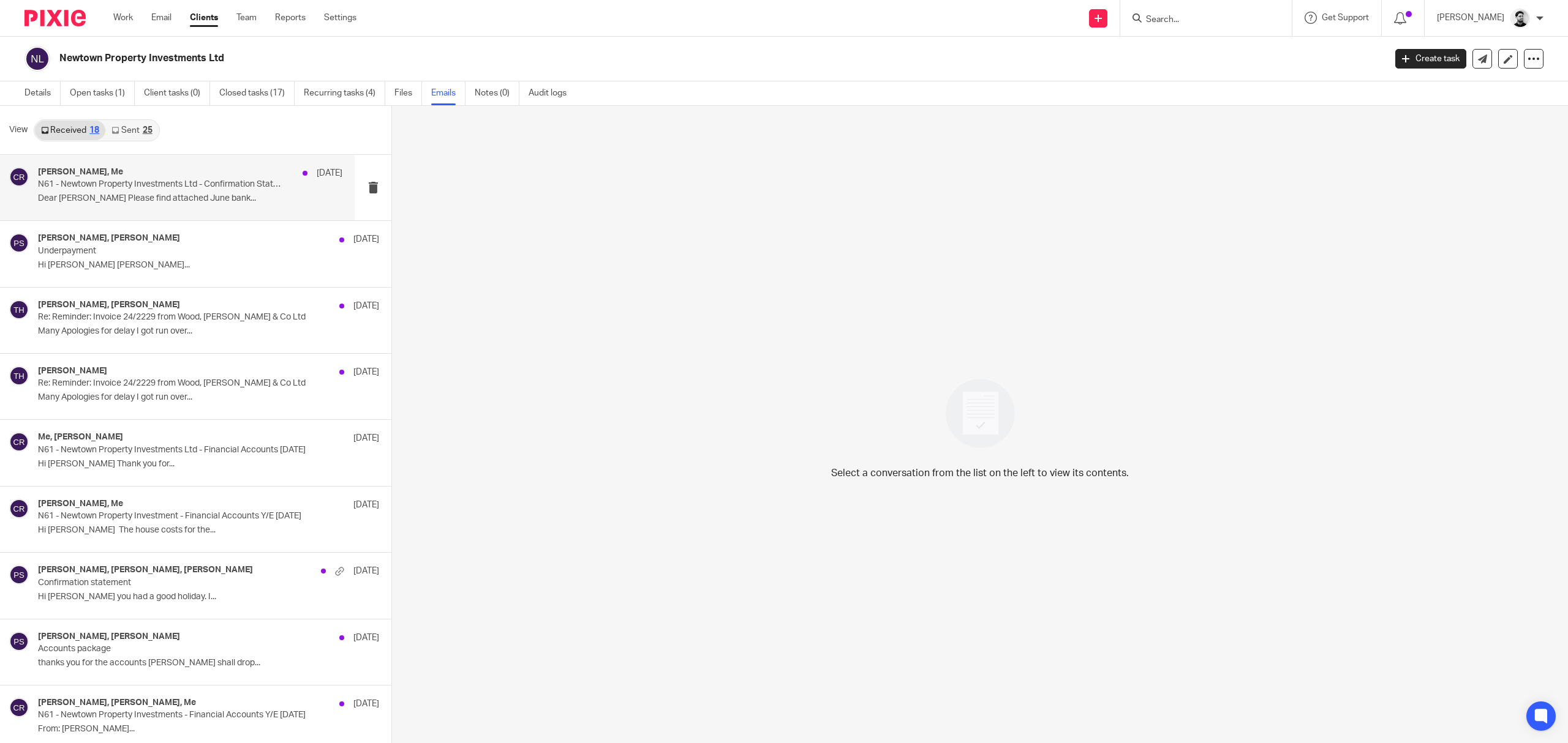
click at [226, 194] on p "Dear [PERSON_NAME] Please find attached June bank..." at bounding box center [190, 199] width 304 height 11
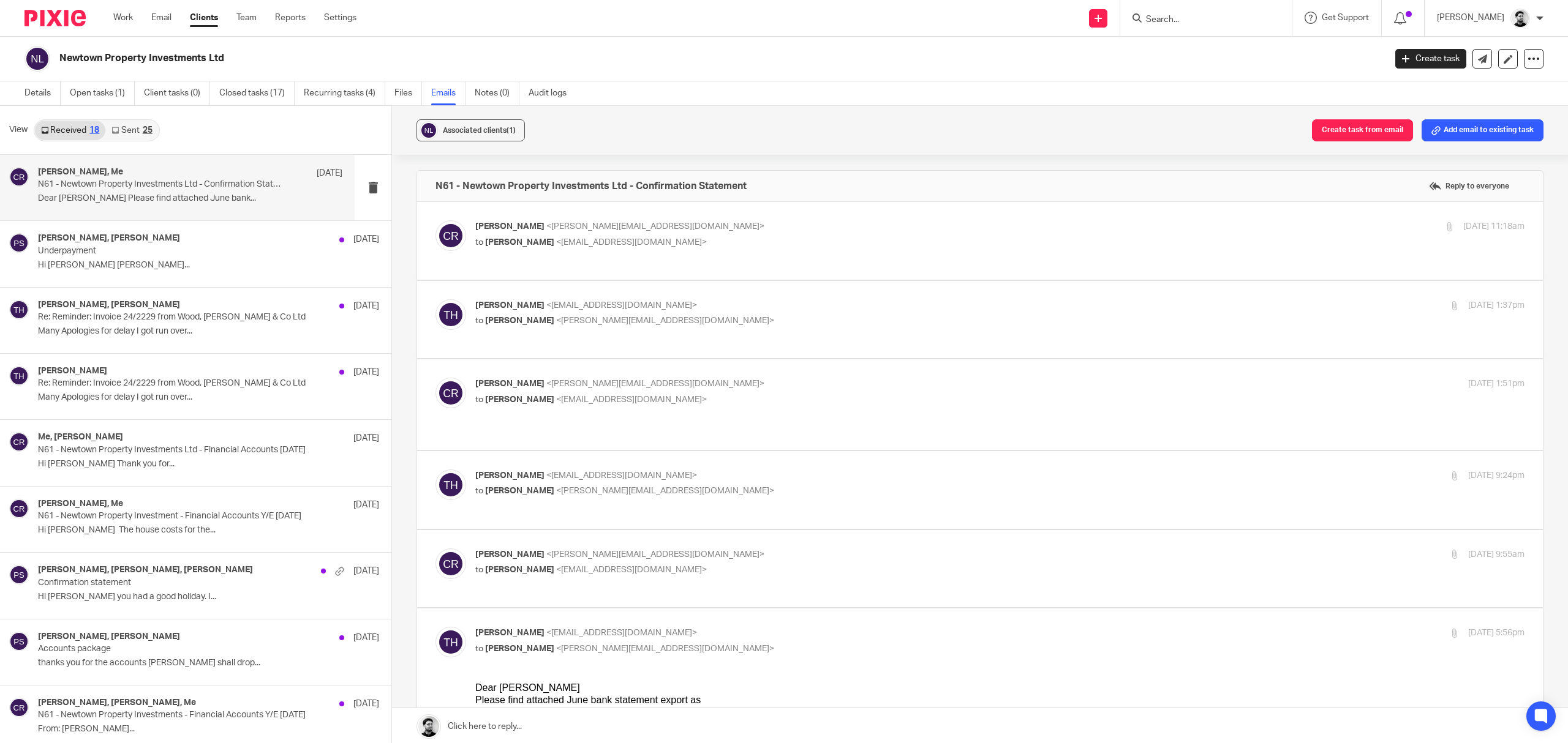
click at [137, 135] on link "Sent 25" at bounding box center [132, 130] width 53 height 20
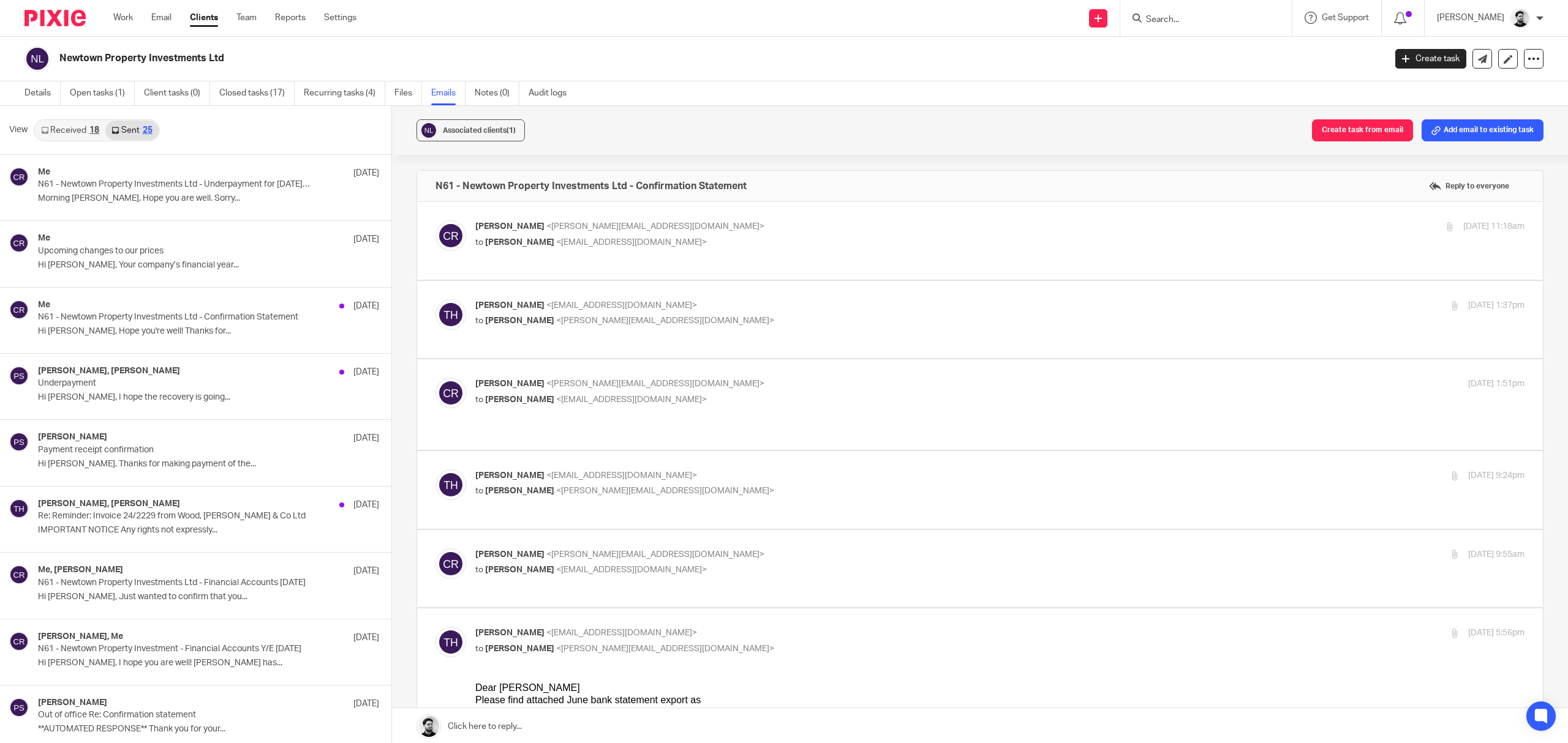
scroll to position [2, 0]
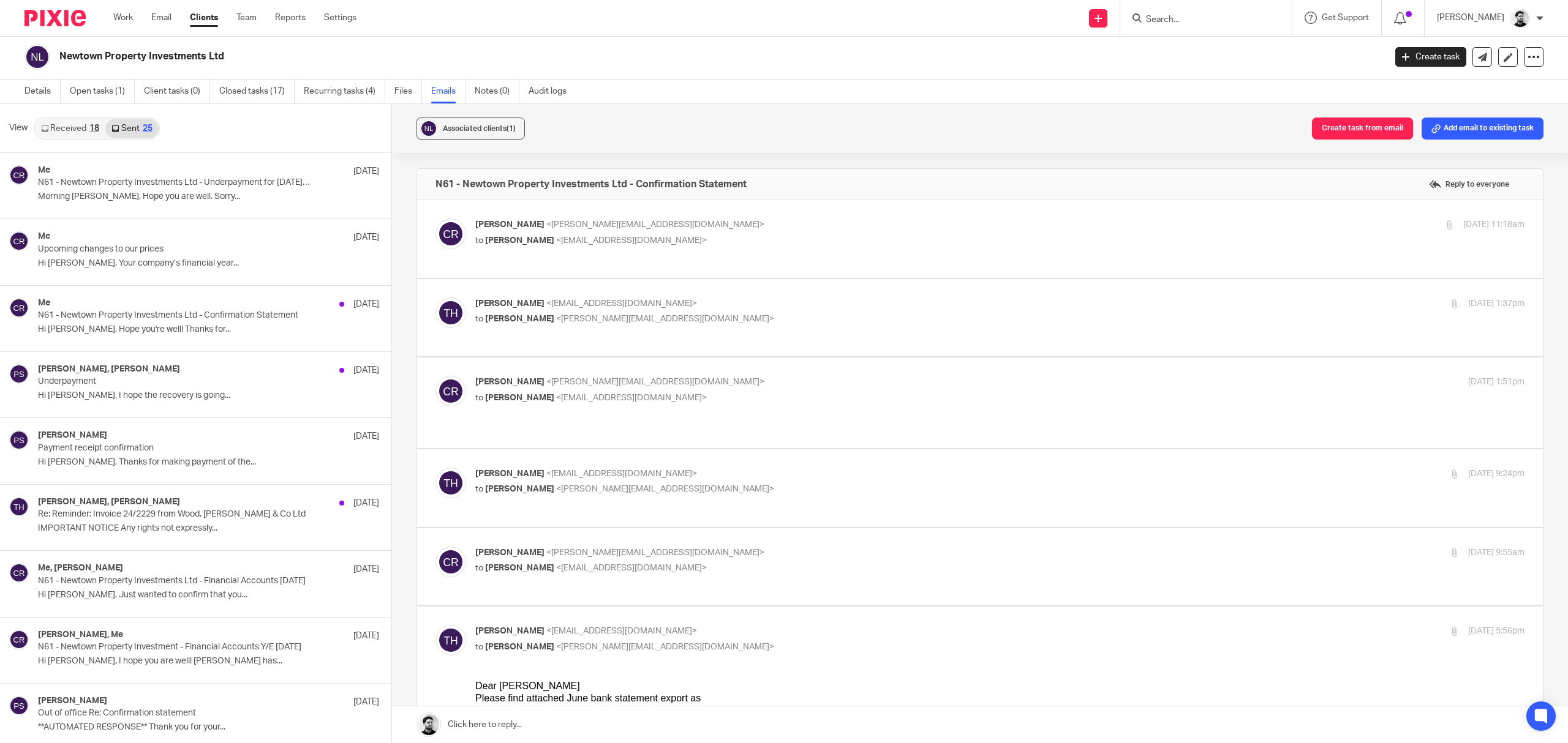
click at [665, 227] on p "[PERSON_NAME] <[PERSON_NAME][EMAIL_ADDRESS][DOMAIN_NAME]>" at bounding box center [825, 225] width 700 height 13
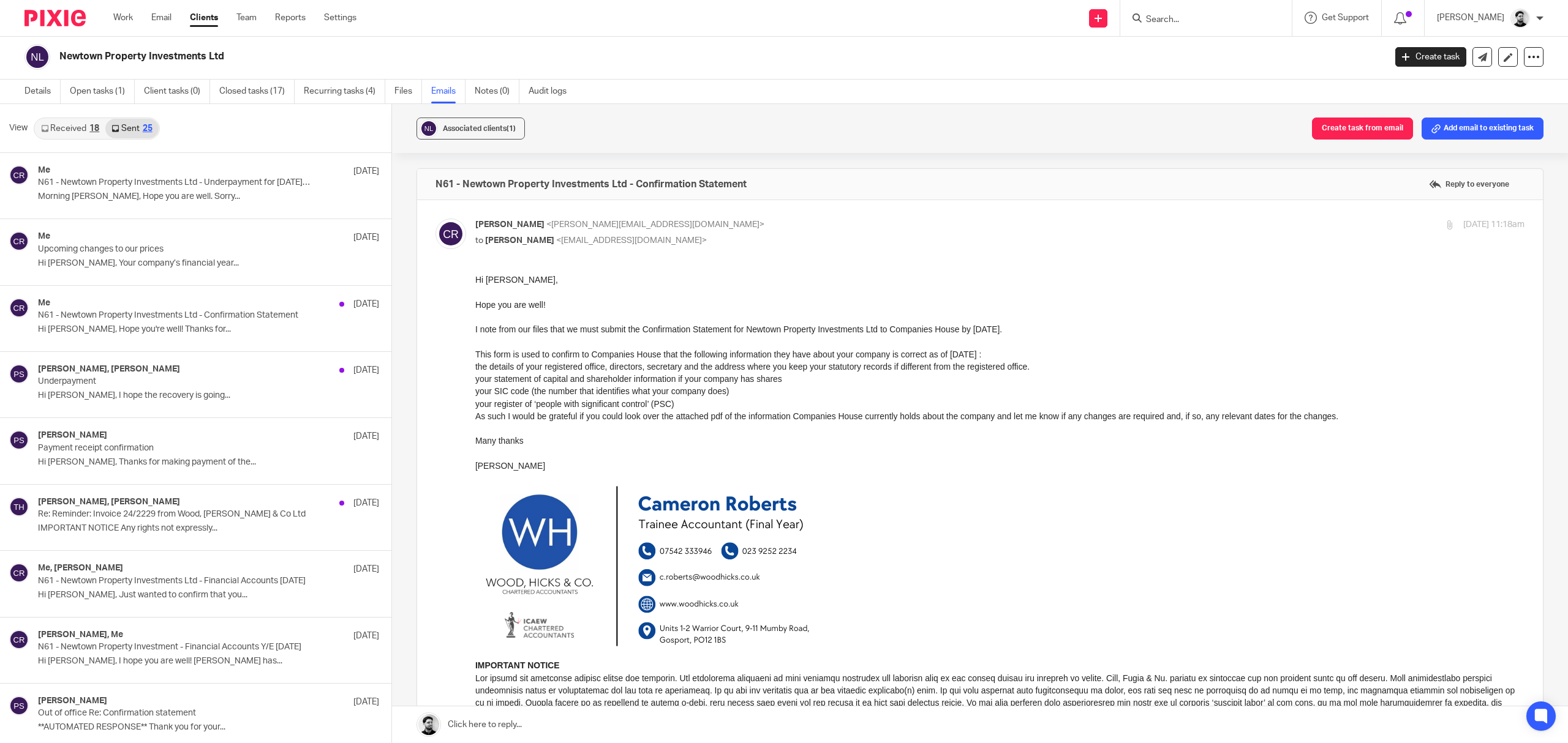
scroll to position [0, 0]
click at [718, 222] on p "Cameron Roberts <c.roberts@woodhicks.co.uk>" at bounding box center [825, 225] width 700 height 13
checkbox input "false"
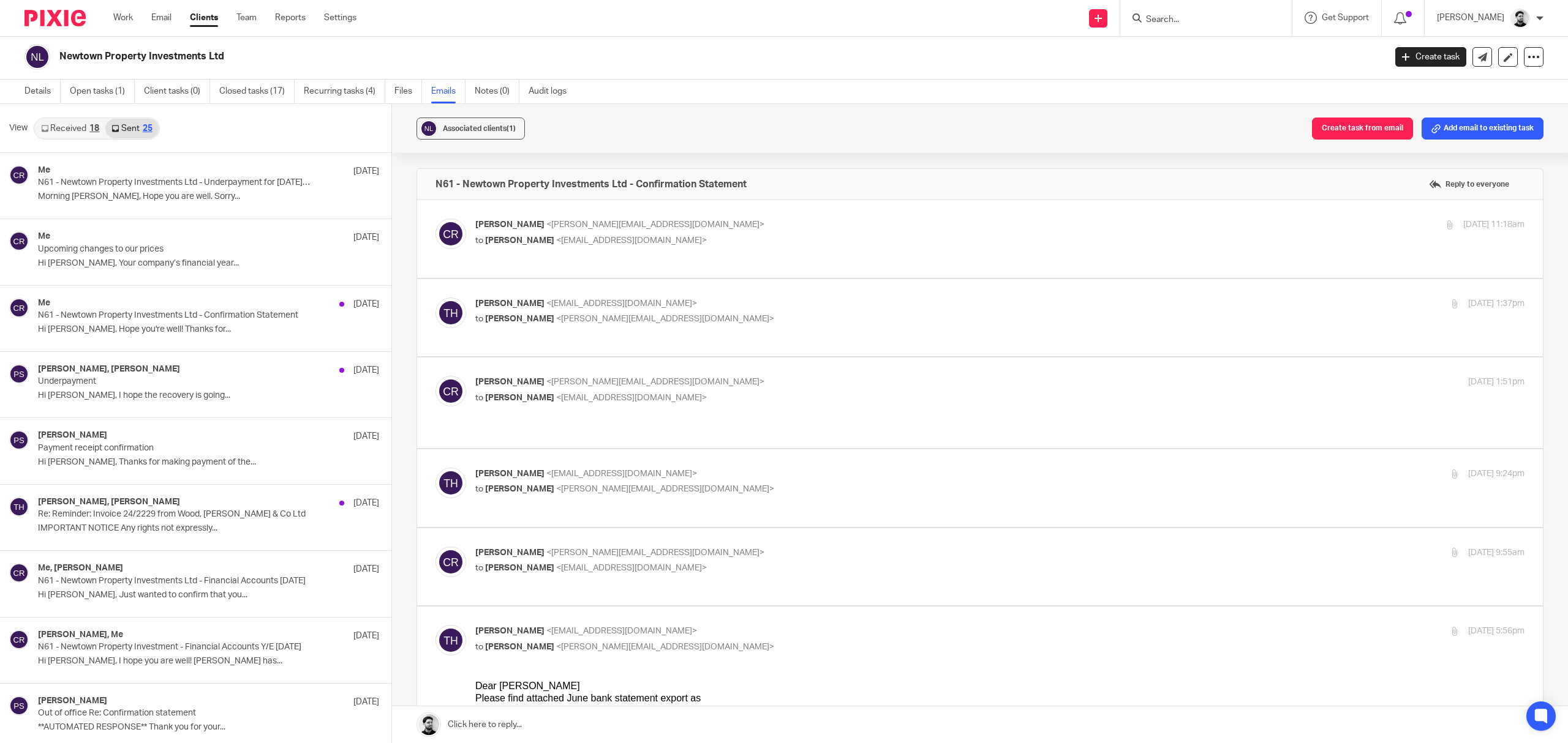
click at [700, 297] on p "Terry Horne <terryhorne@hotmail.com>" at bounding box center [825, 304] width 700 height 13
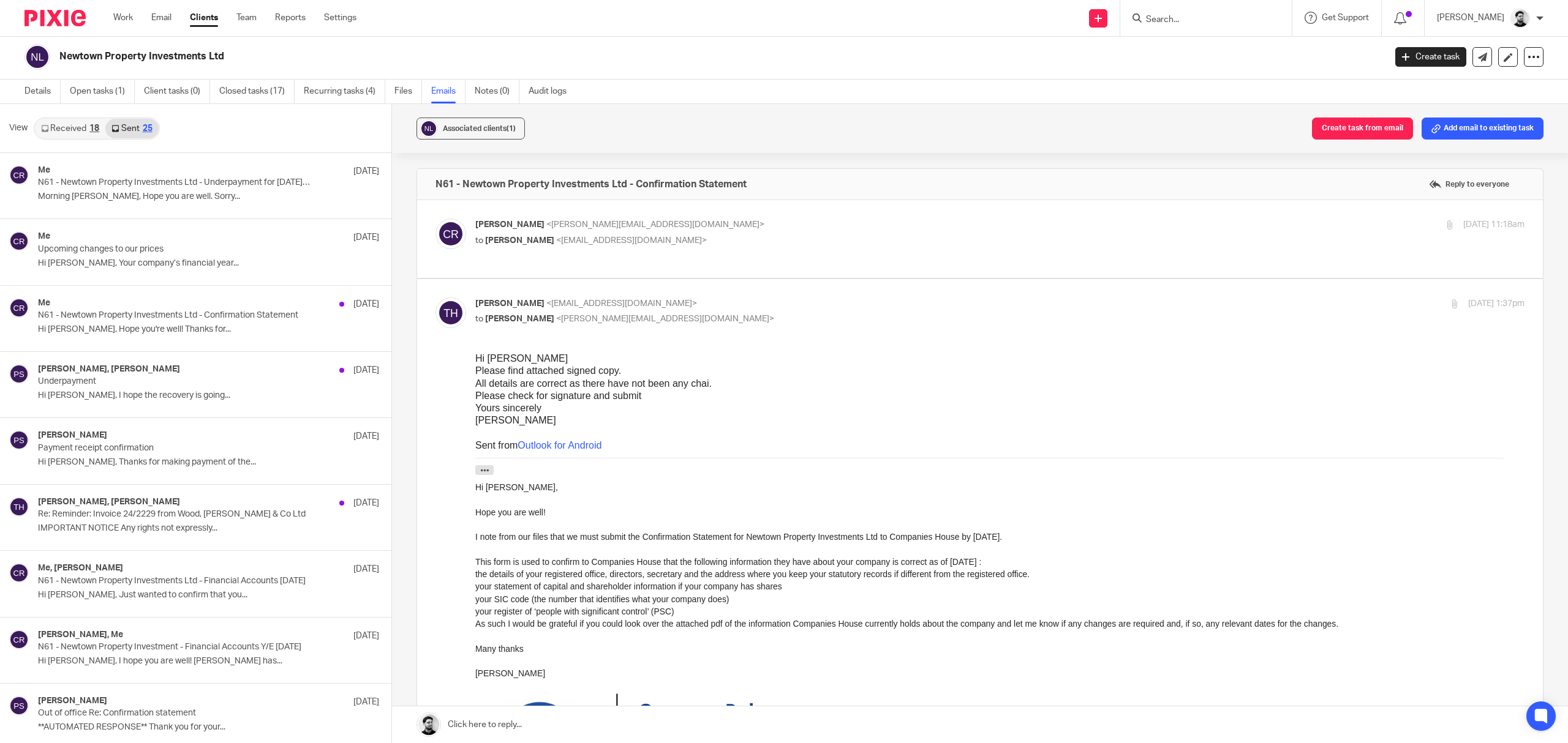
click at [700, 297] on p "Terry Horne <terryhorne@hotmail.com>" at bounding box center [825, 304] width 700 height 13
checkbox input "false"
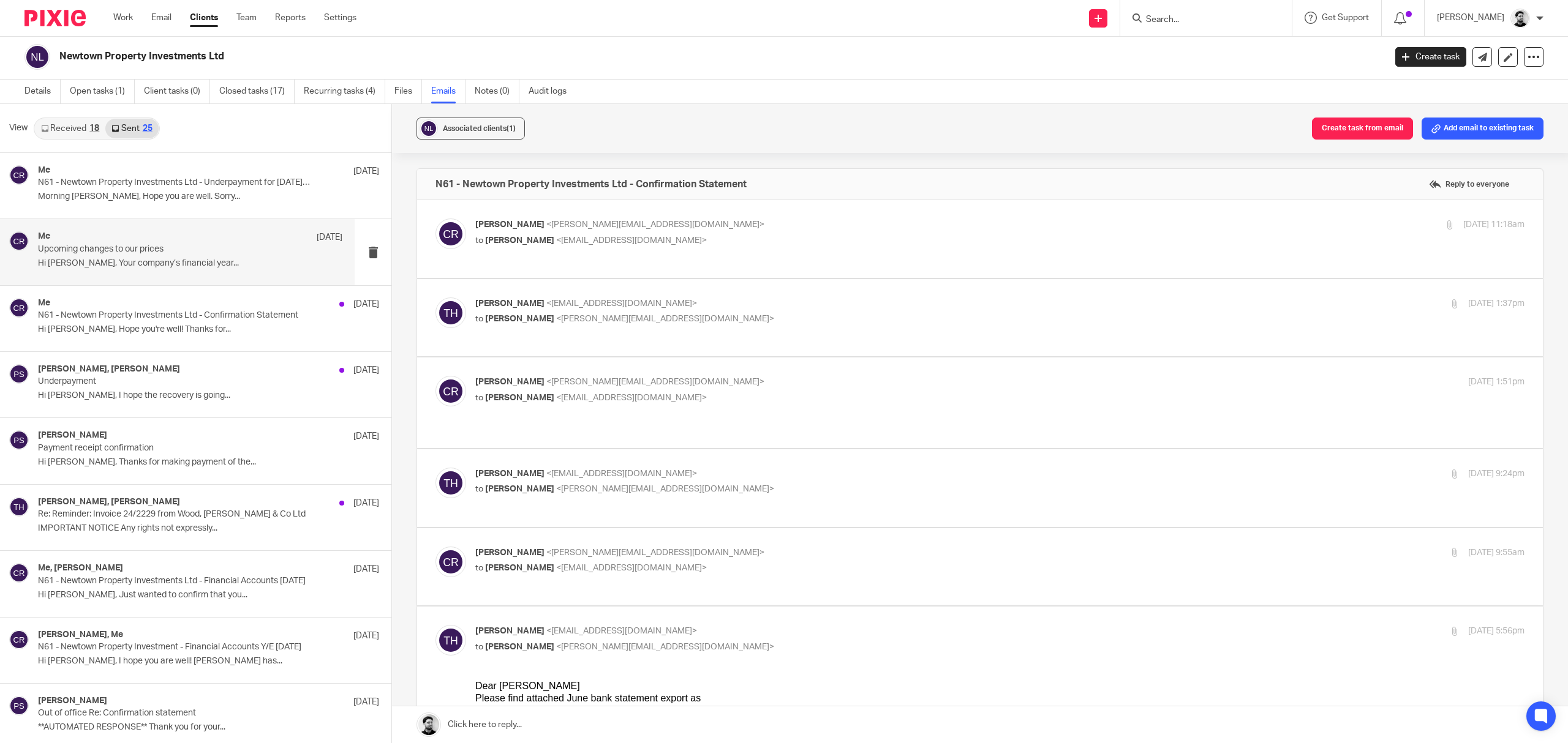
click at [194, 257] on div "Me 1 Jul Upcoming changes to our prices Hi Terry, Your company’s financial year…" at bounding box center [190, 252] width 304 height 41
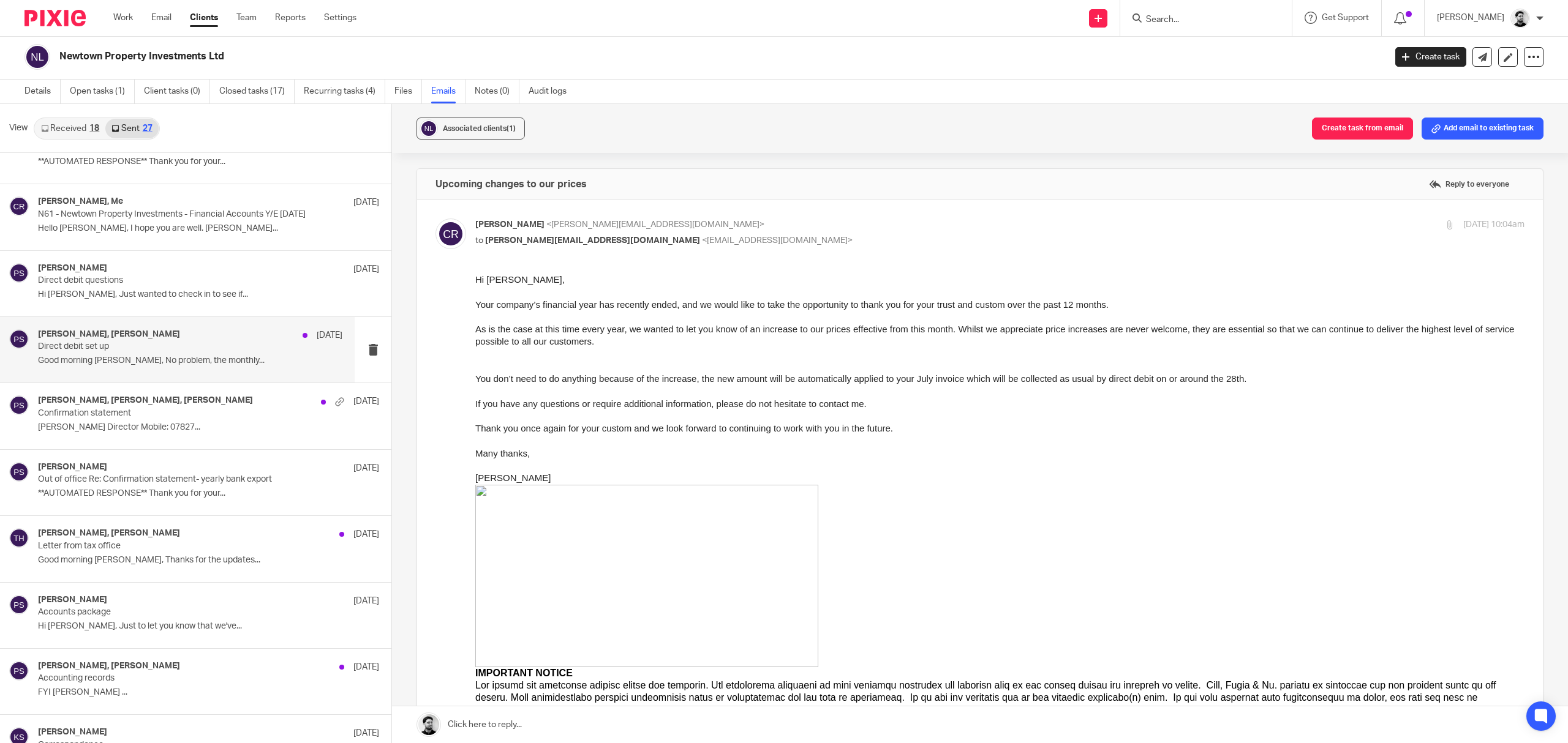
scroll to position [979, 0]
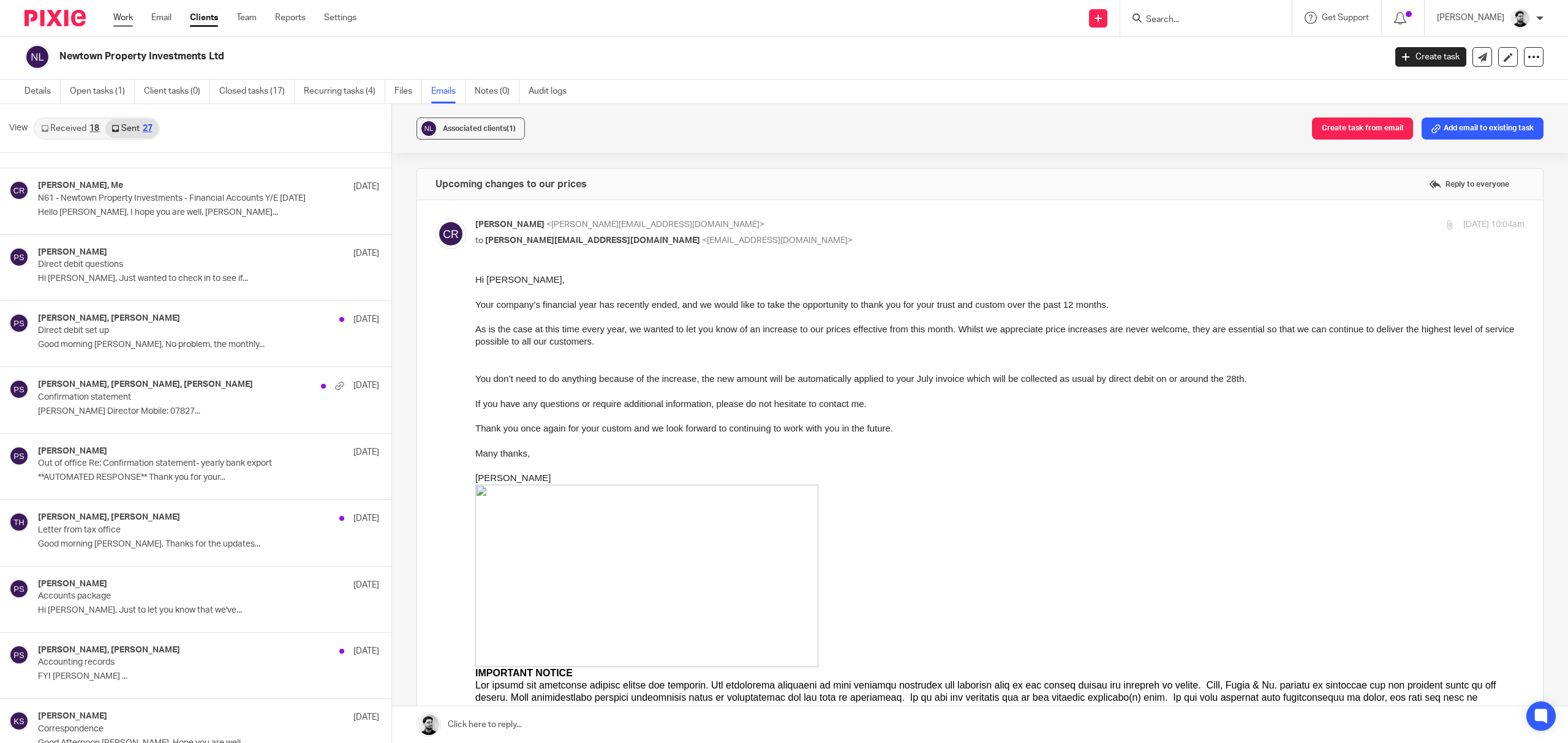
click at [118, 18] on link "Work" at bounding box center [123, 17] width 20 height 12
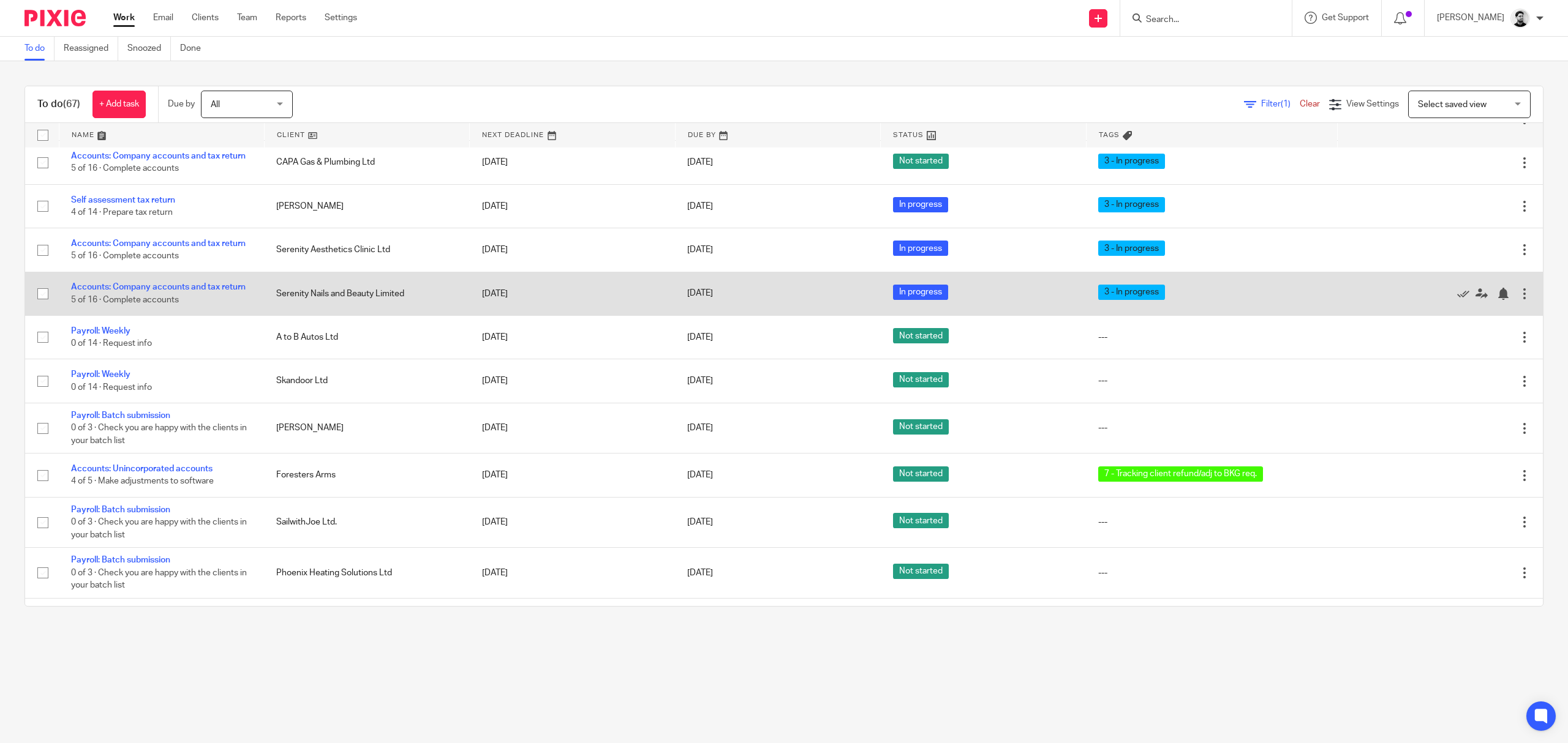
scroll to position [816, 0]
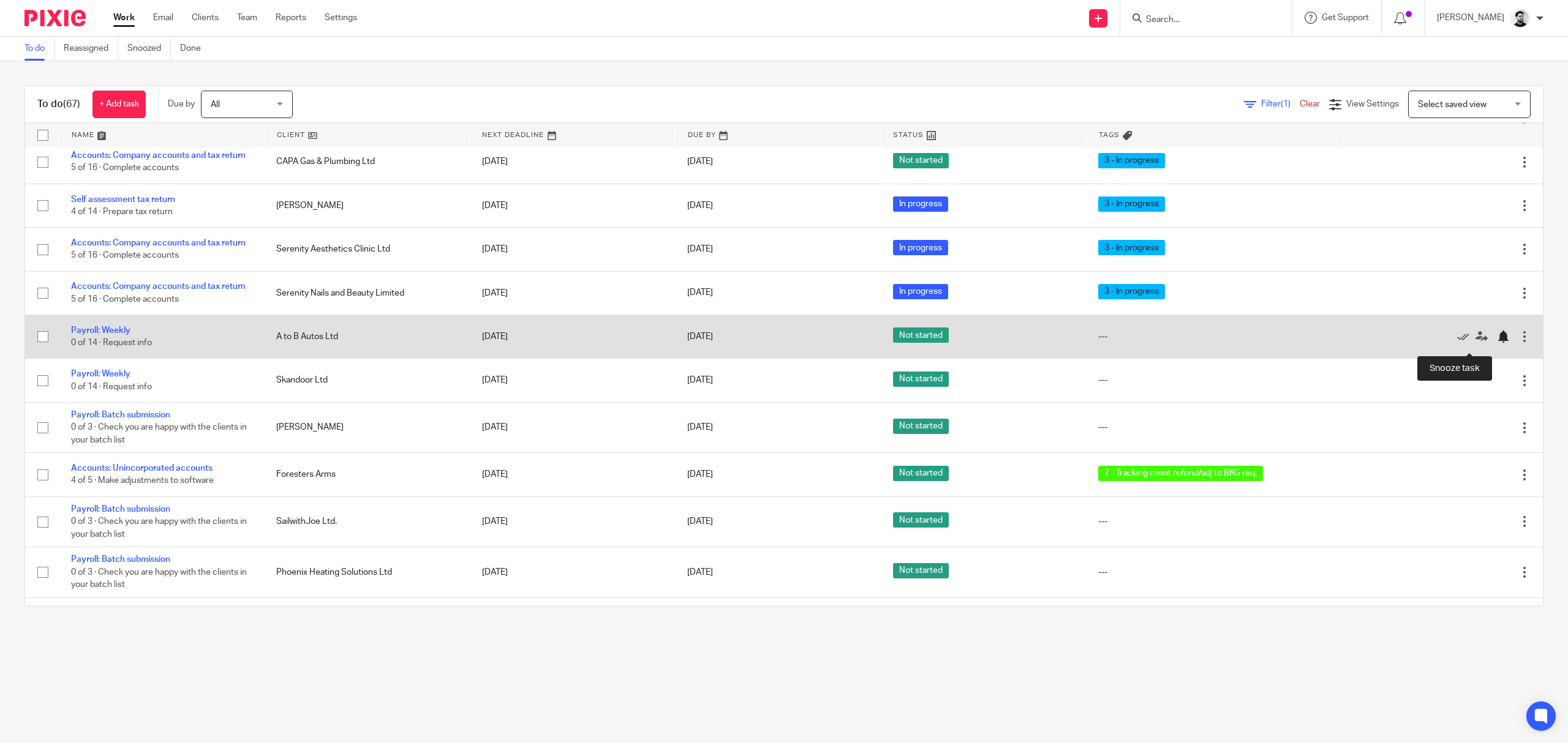
click at [1496, 343] on div at bounding box center [1502, 336] width 12 height 12
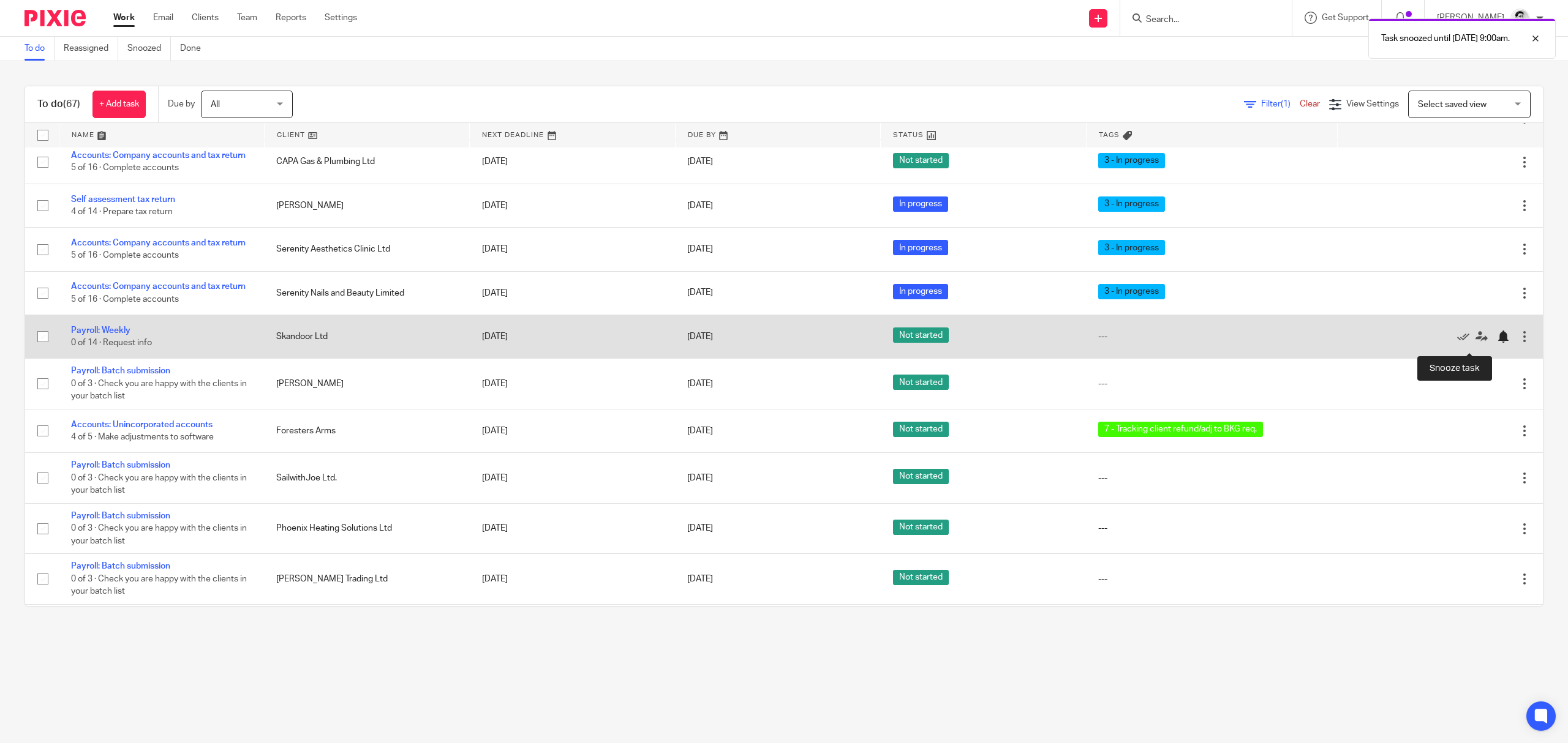
click at [1496, 343] on div at bounding box center [1502, 336] width 12 height 12
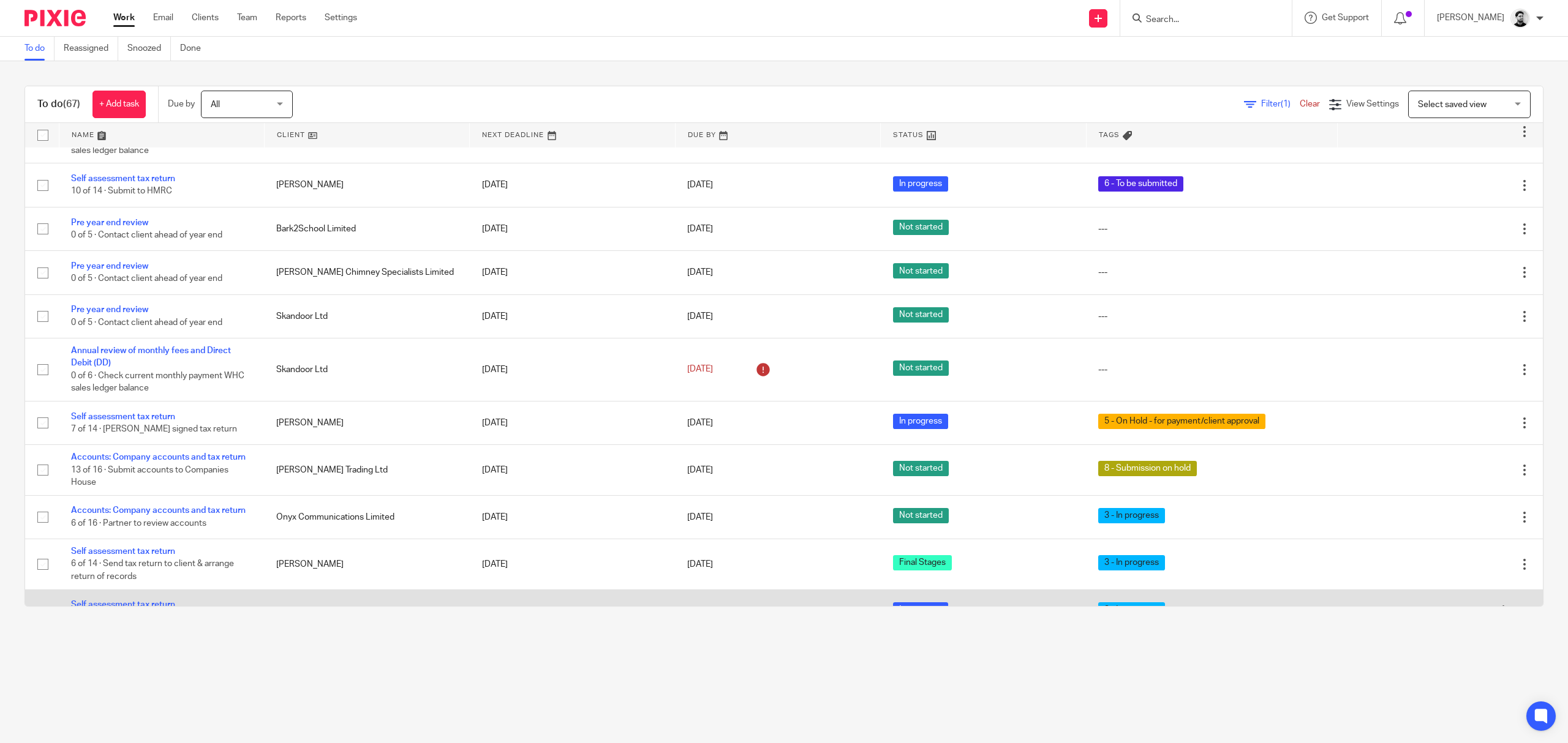
scroll to position [0, 0]
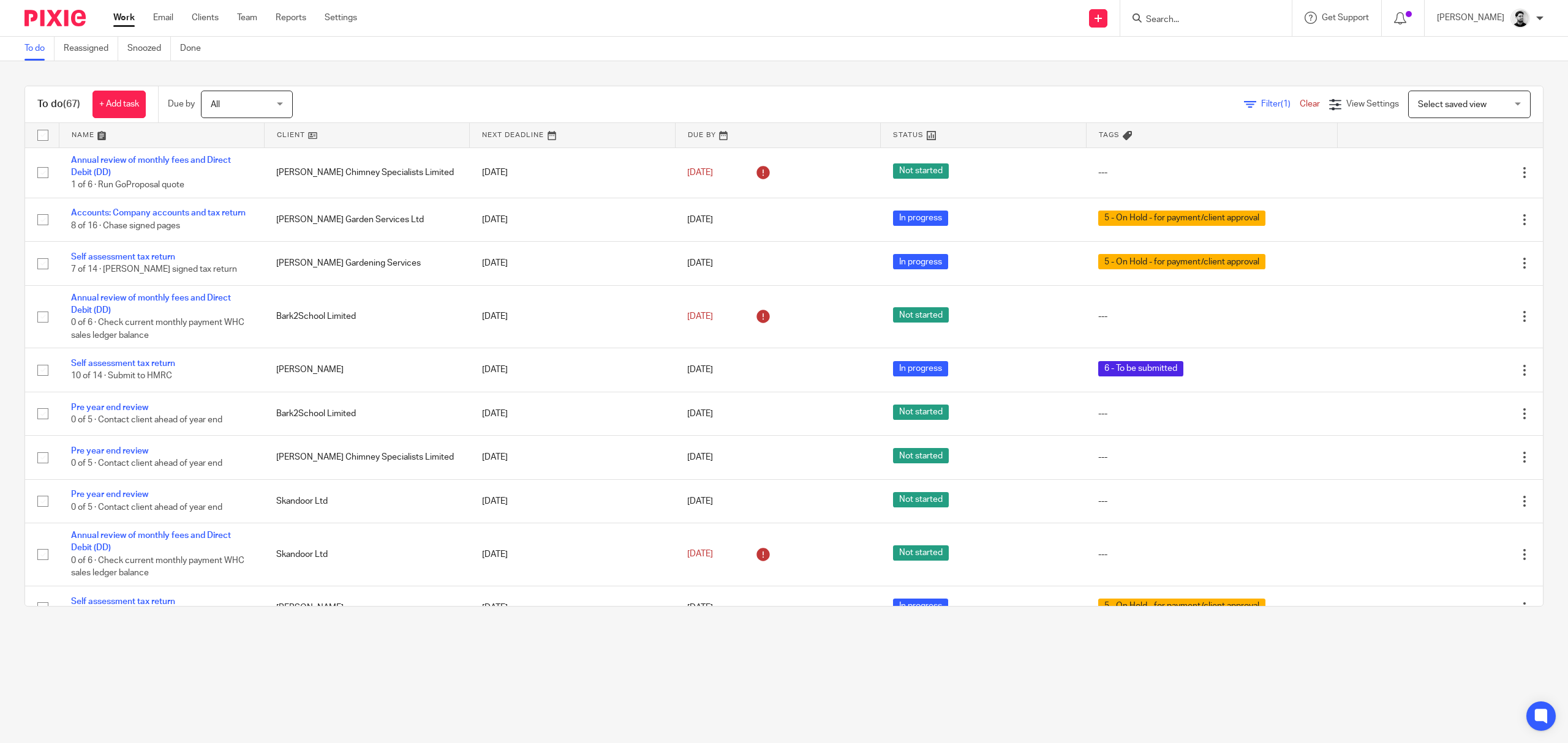
click at [128, 13] on link "Work" at bounding box center [124, 17] width 21 height 12
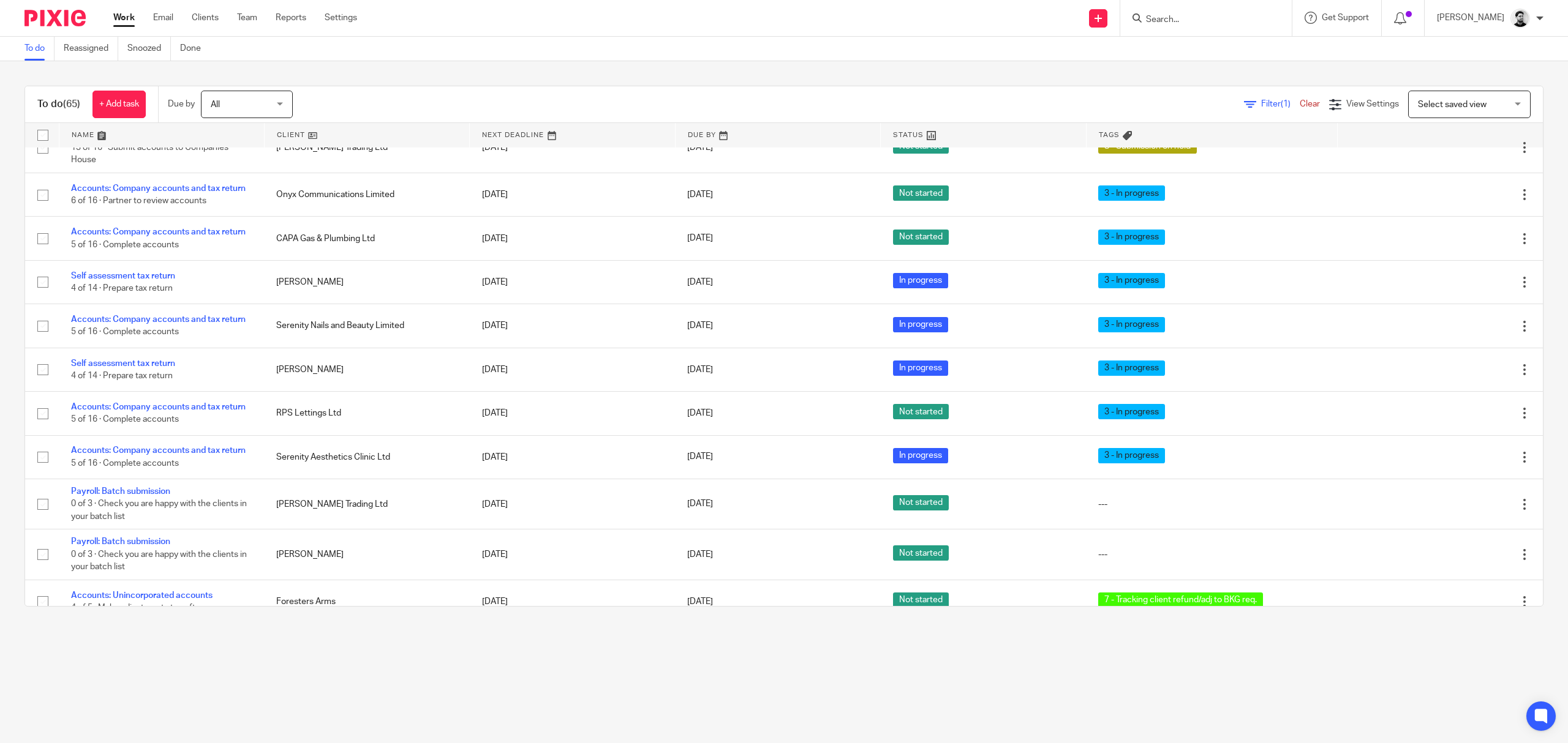
scroll to position [652, 0]
click at [1166, 21] on input "Search" at bounding box center [1200, 20] width 110 height 11
type input "Panell"
click at [1226, 44] on link at bounding box center [1257, 58] width 229 height 38
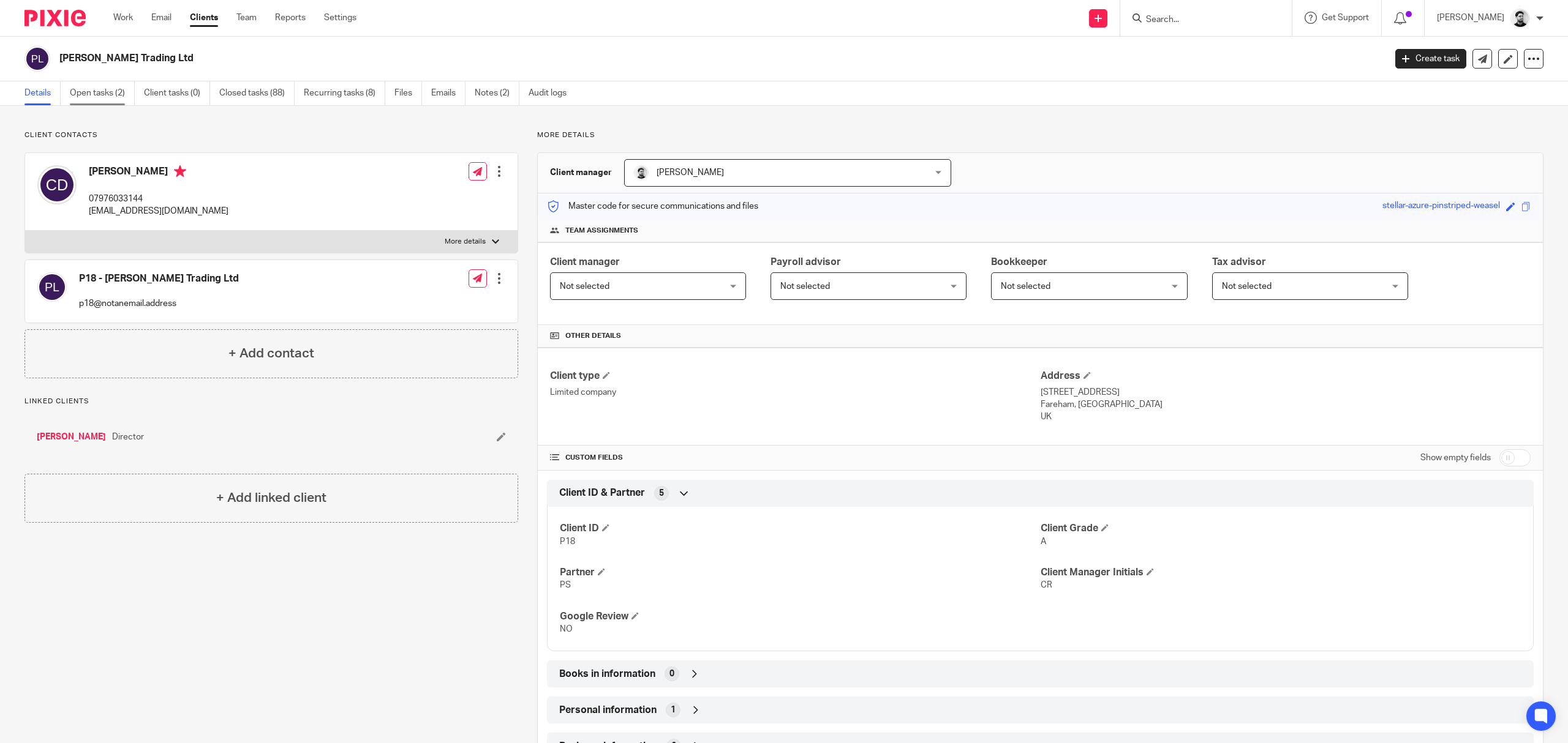
click at [115, 96] on link "Open tasks (2)" at bounding box center [102, 93] width 65 height 24
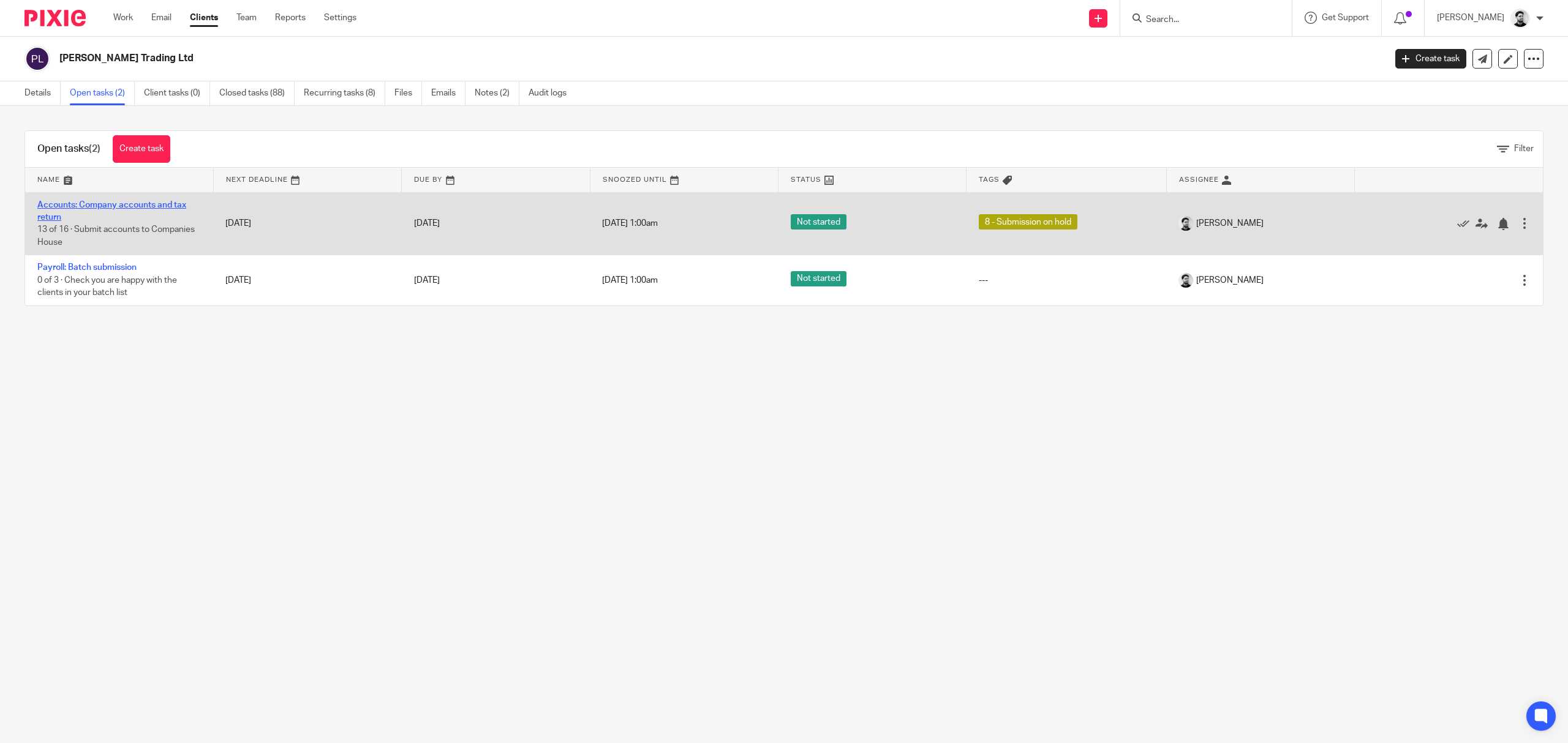
click at [138, 207] on link "Accounts: Company accounts and tax return" at bounding box center [111, 211] width 149 height 21
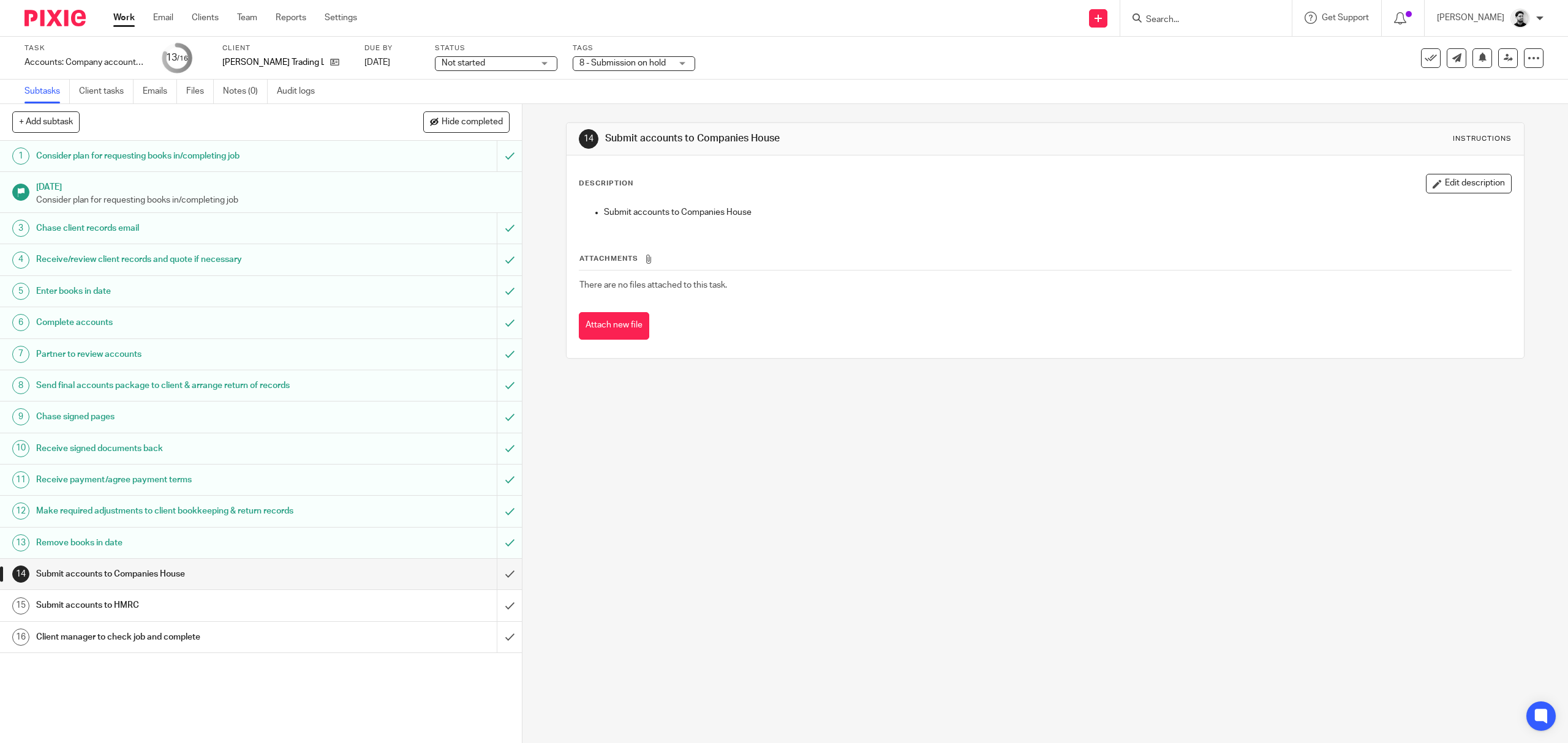
click at [131, 21] on link "Work" at bounding box center [124, 17] width 21 height 12
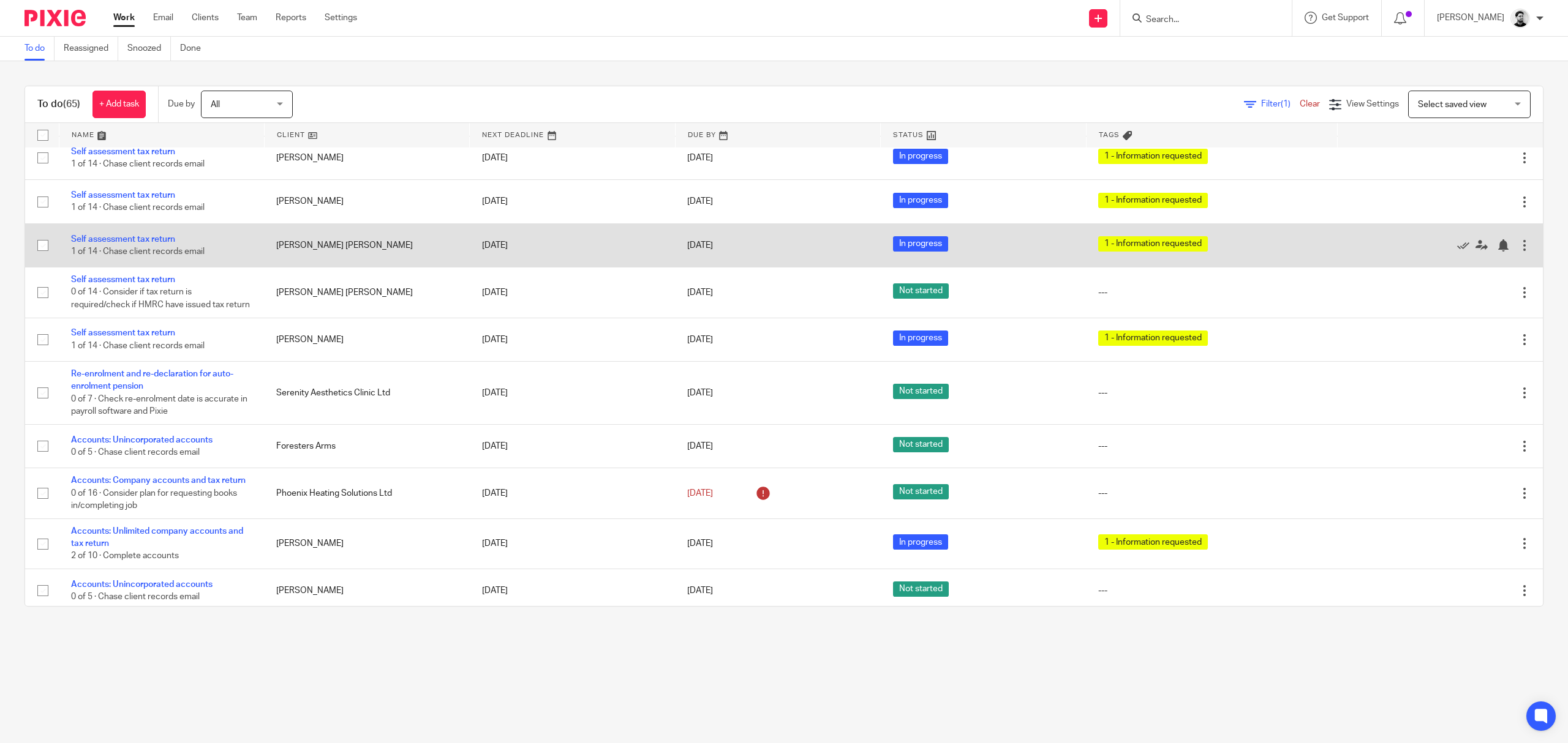
scroll to position [2704, 0]
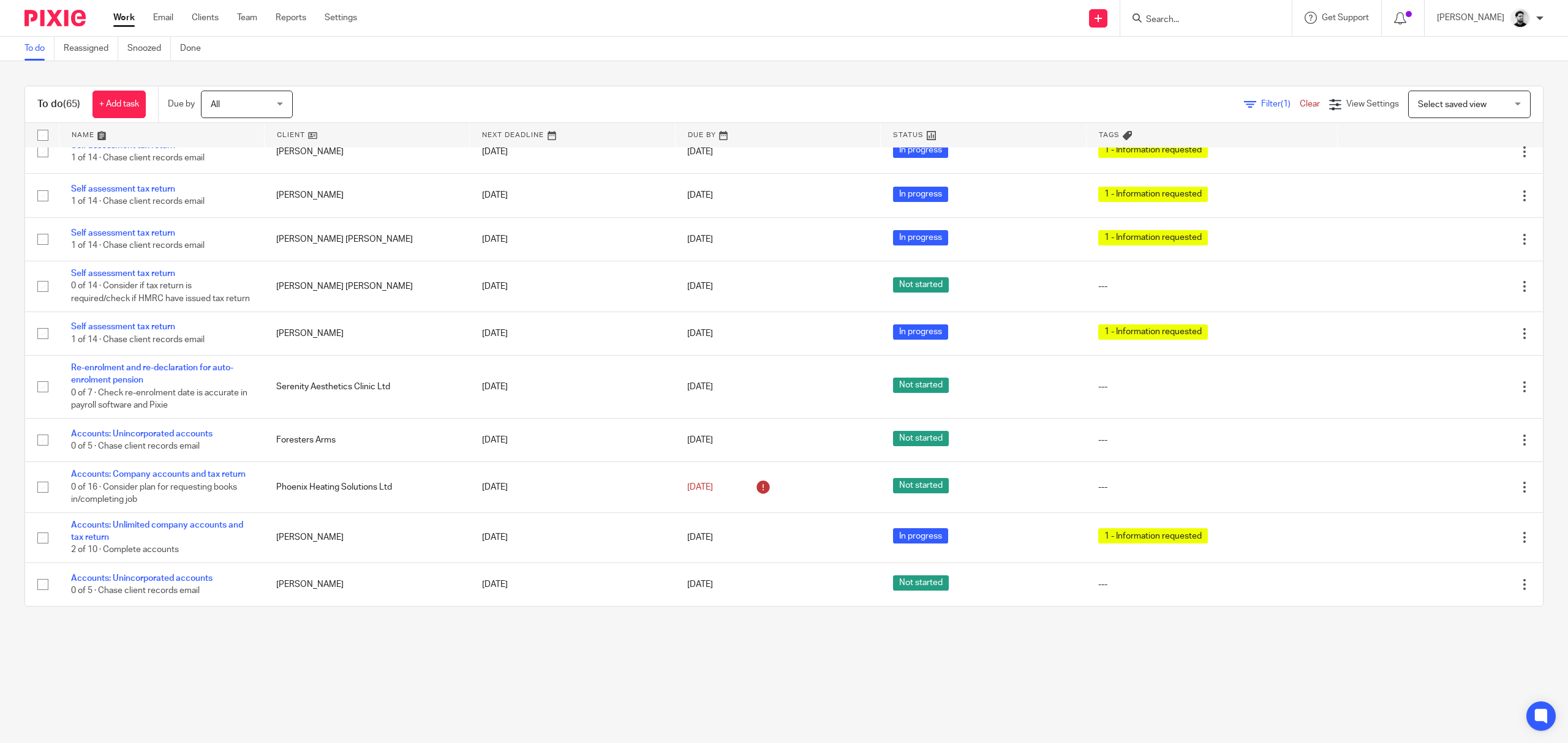
click at [268, 99] on span "All" at bounding box center [243, 104] width 65 height 26
click at [375, 70] on div "To do (65) + Add task Due by All All [DATE] [DATE] This week Next week This mon…" at bounding box center [784, 346] width 1568 height 570
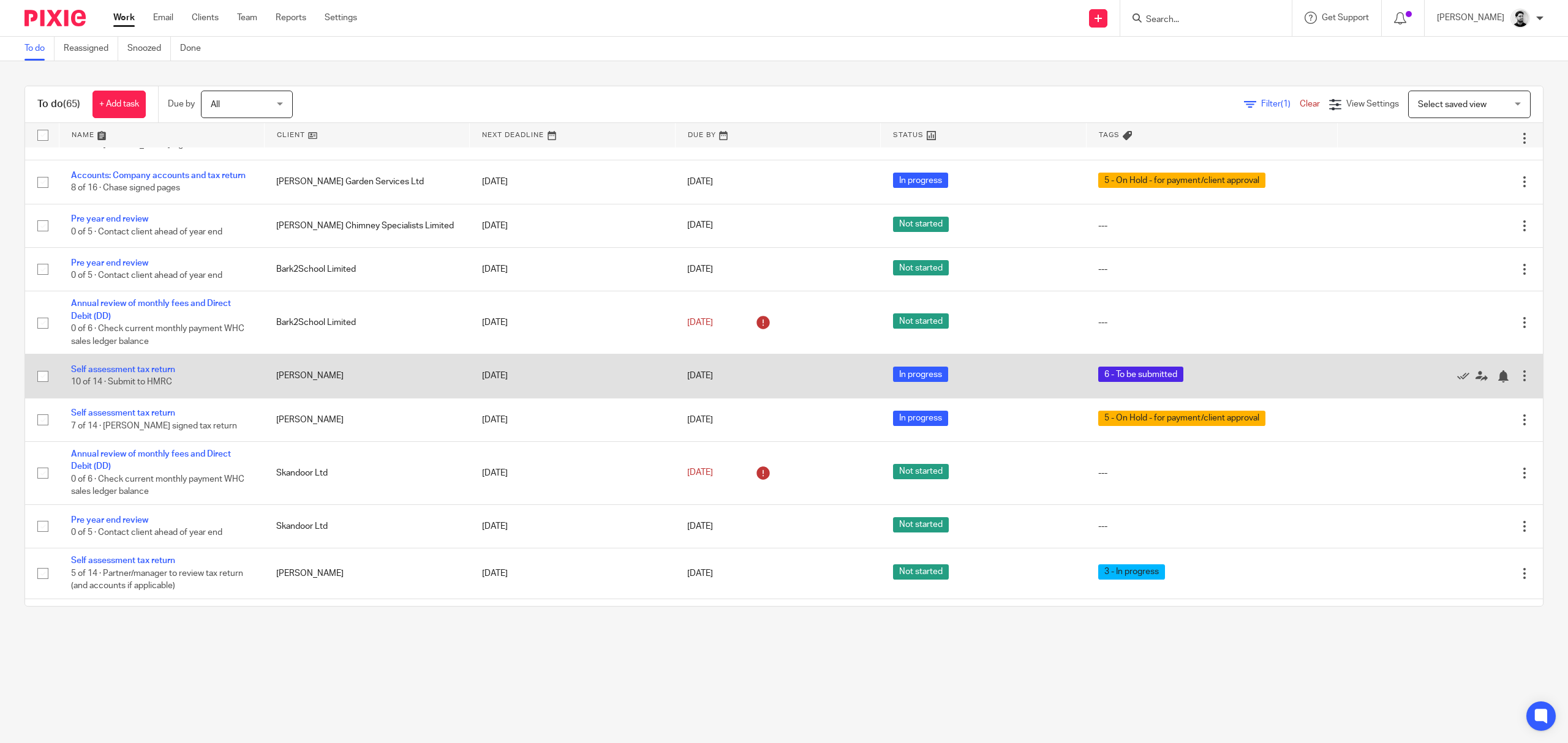
scroll to position [0, 0]
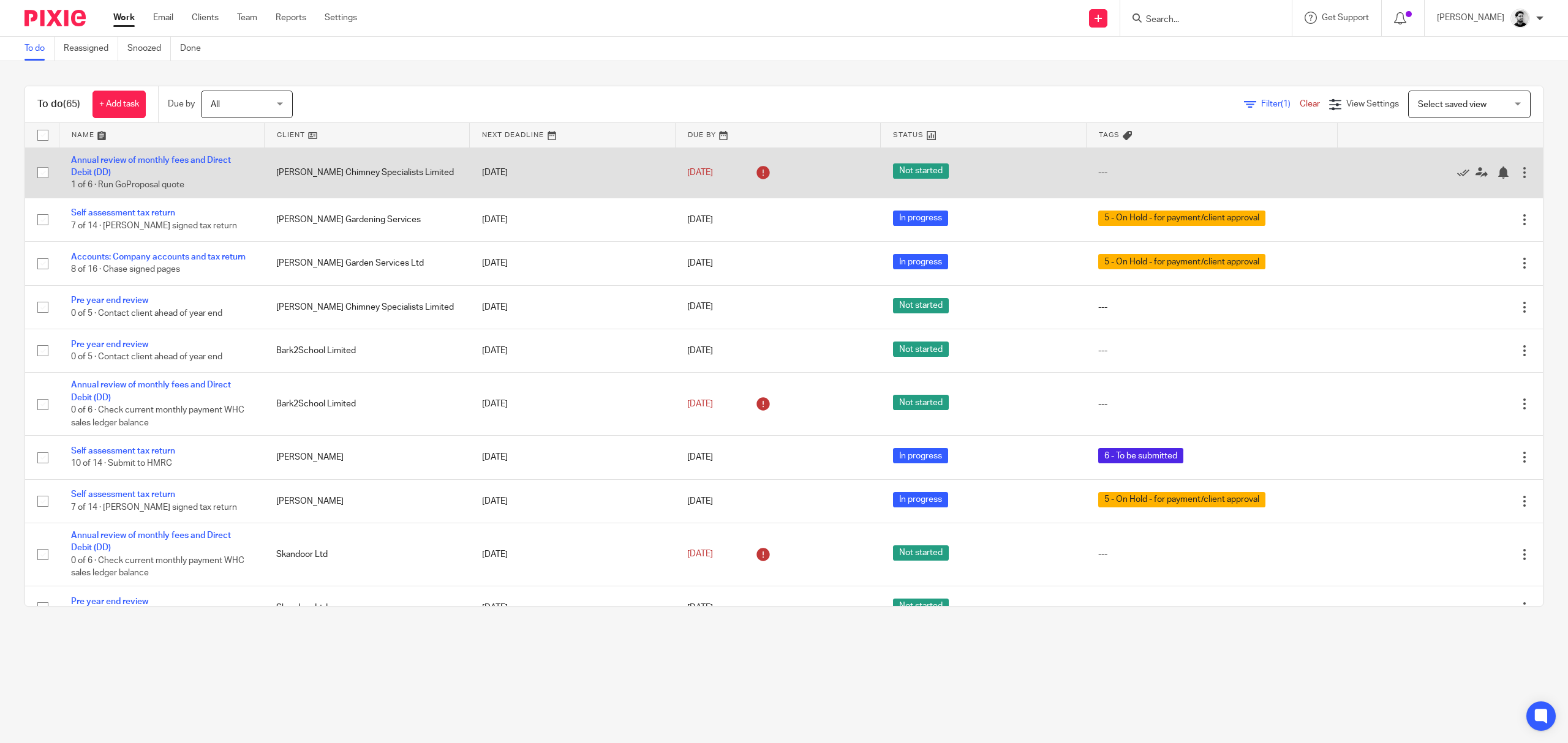
click at [143, 164] on td "Annual review of monthly fees and Direct Debit (DD) 1 of 6 · Run GoProposal quo…" at bounding box center [161, 172] width 205 height 50
click at [143, 160] on link "Annual review of monthly fees and Direct Debit (DD)" at bounding box center [151, 166] width 160 height 21
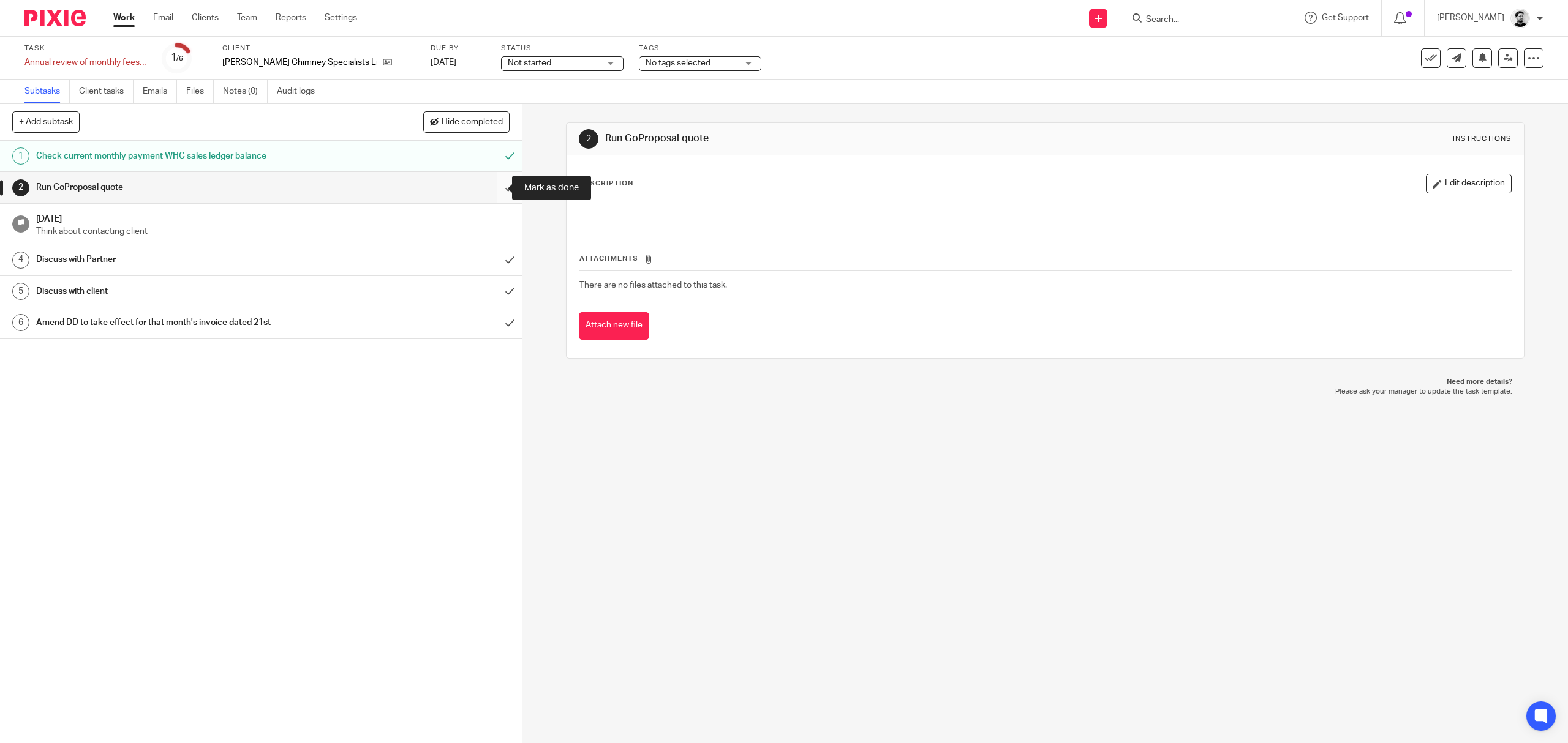
click at [488, 185] on input "submit" at bounding box center [260, 187] width 522 height 30
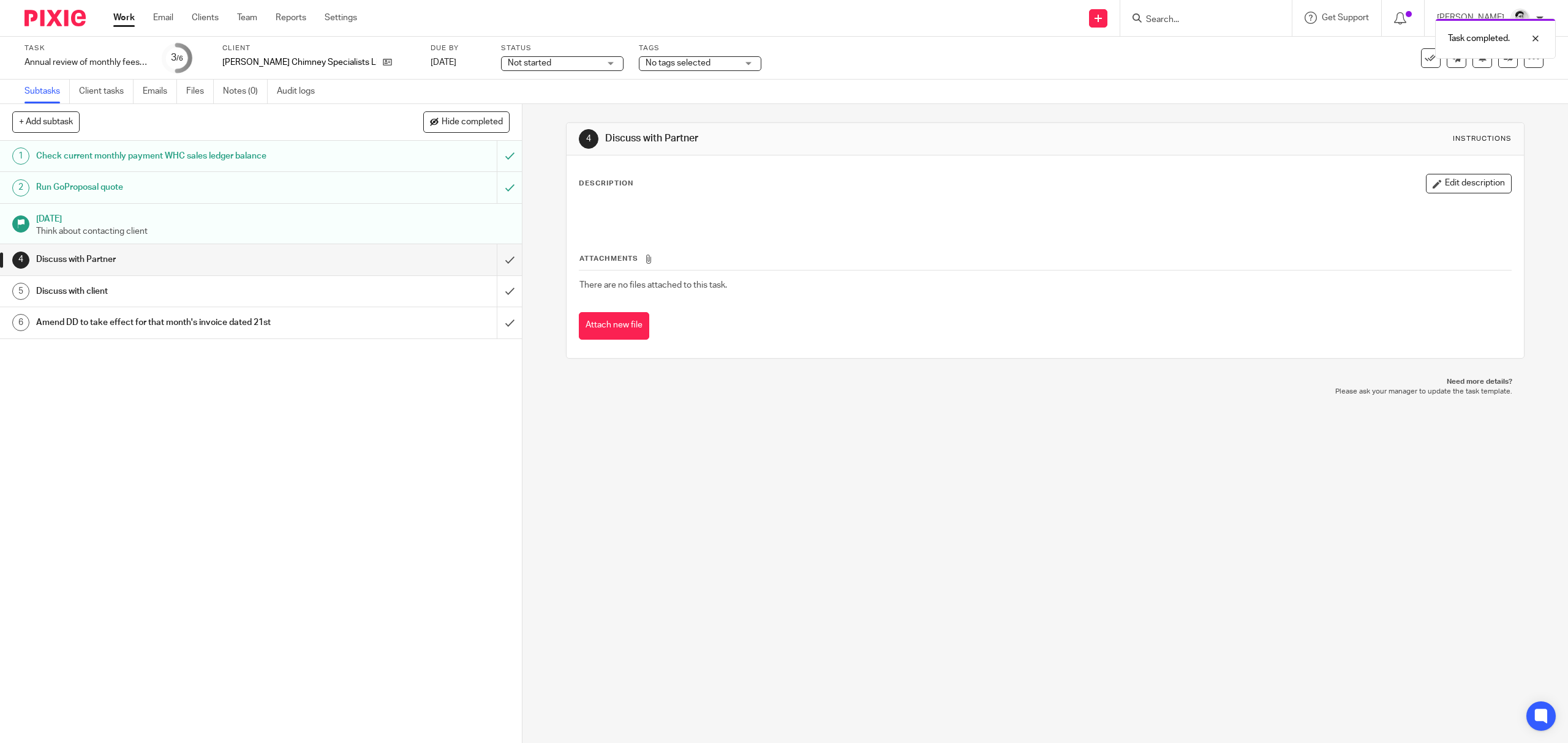
click at [645, 69] on span "No tags selected" at bounding box center [690, 63] width 91 height 13
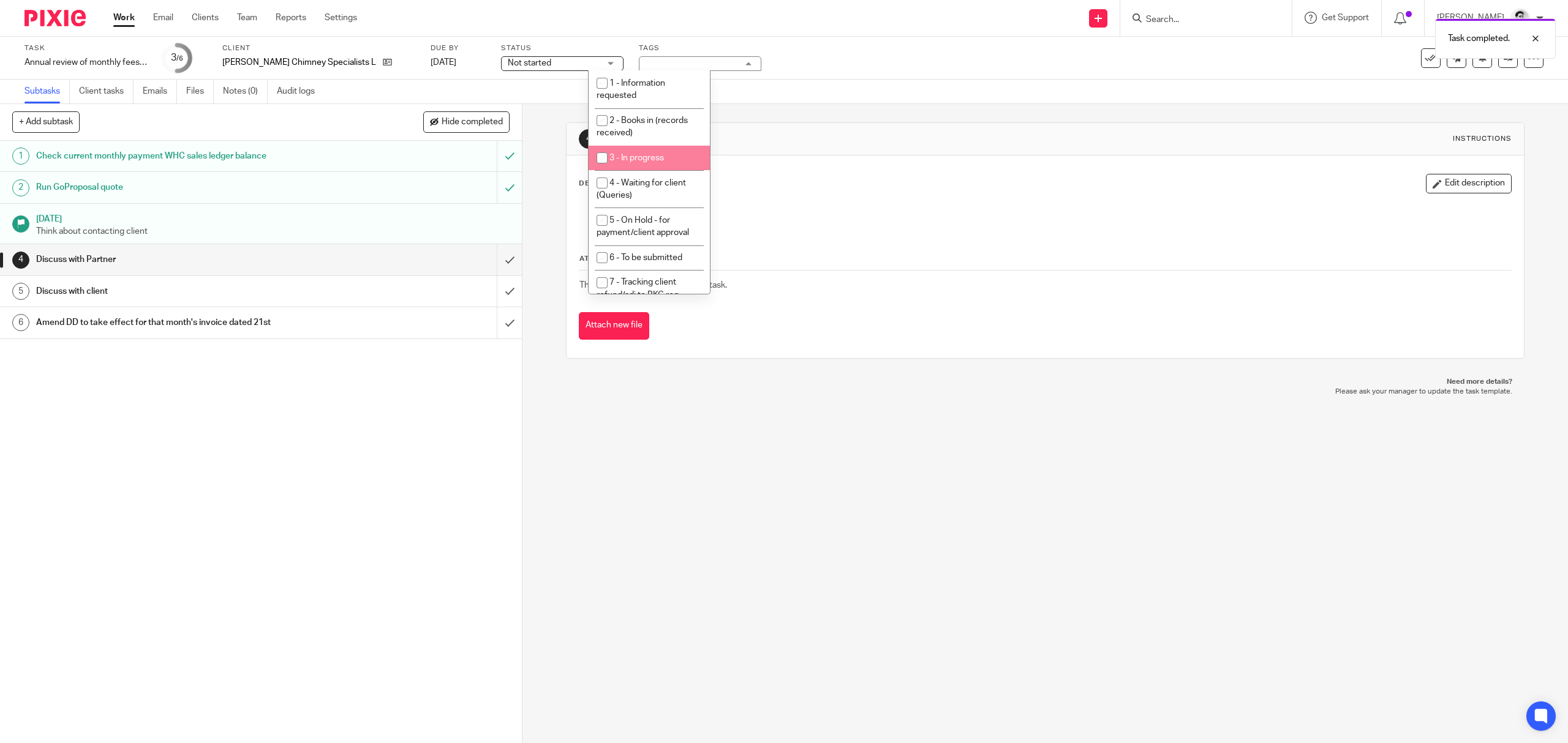
click at [630, 170] on li "3 - In progress" at bounding box center [648, 158] width 121 height 25
checkbox input "true"
click at [790, 94] on div "Subtasks Client tasks Emails Files Notes (0) Audit logs" at bounding box center [784, 92] width 1568 height 25
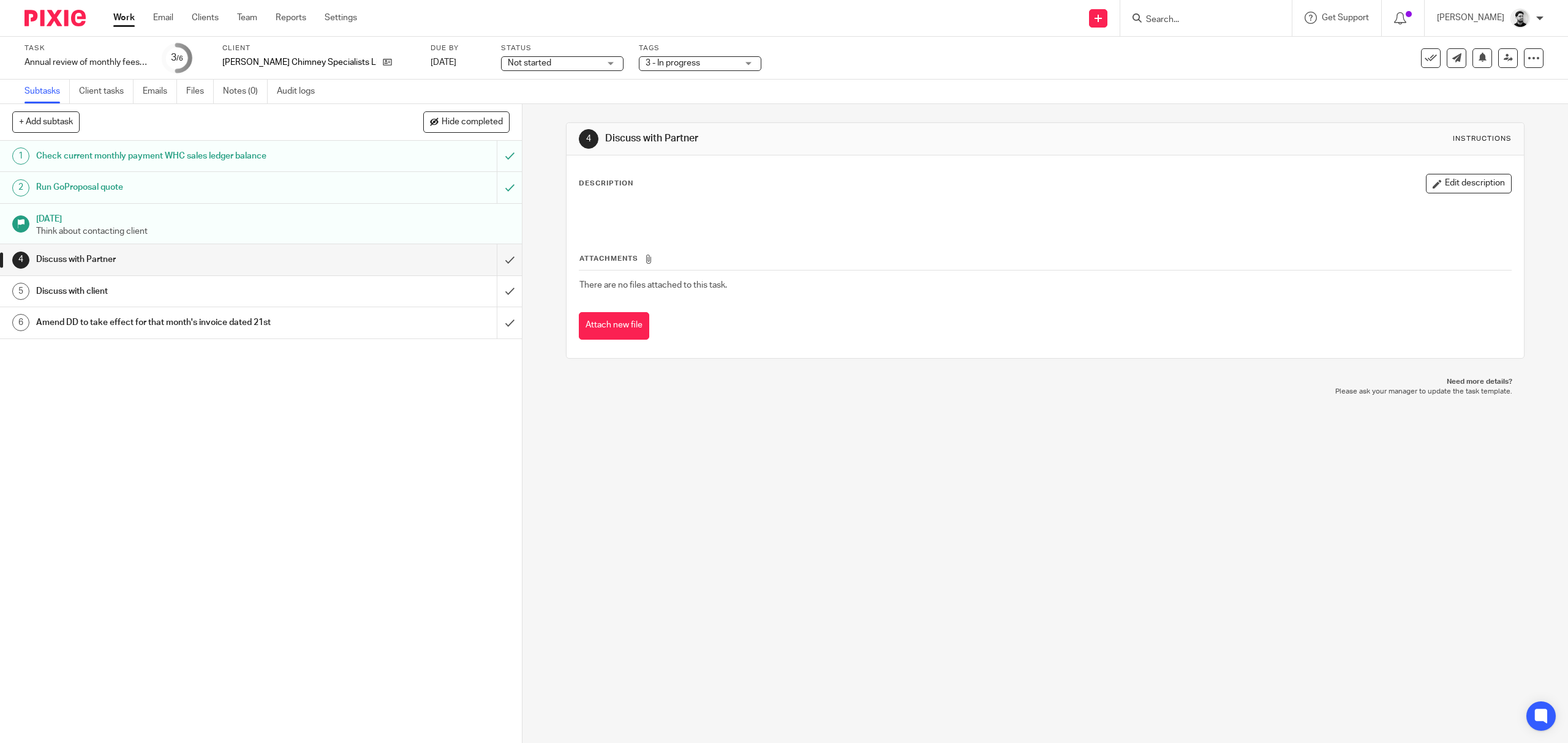
click at [528, 65] on span "Not started" at bounding box center [553, 63] width 91 height 13
click at [504, 119] on li "In progress" at bounding box center [511, 108] width 121 height 25
drag, startPoint x: 742, startPoint y: 72, endPoint x: 694, endPoint y: 71, distance: 48.0
click at [742, 70] on div "Task Annual review of monthly fees and Direct Debit (DD) Save Annual review of …" at bounding box center [658, 58] width 1266 height 30
click at [121, 21] on link "Work" at bounding box center [124, 17] width 21 height 12
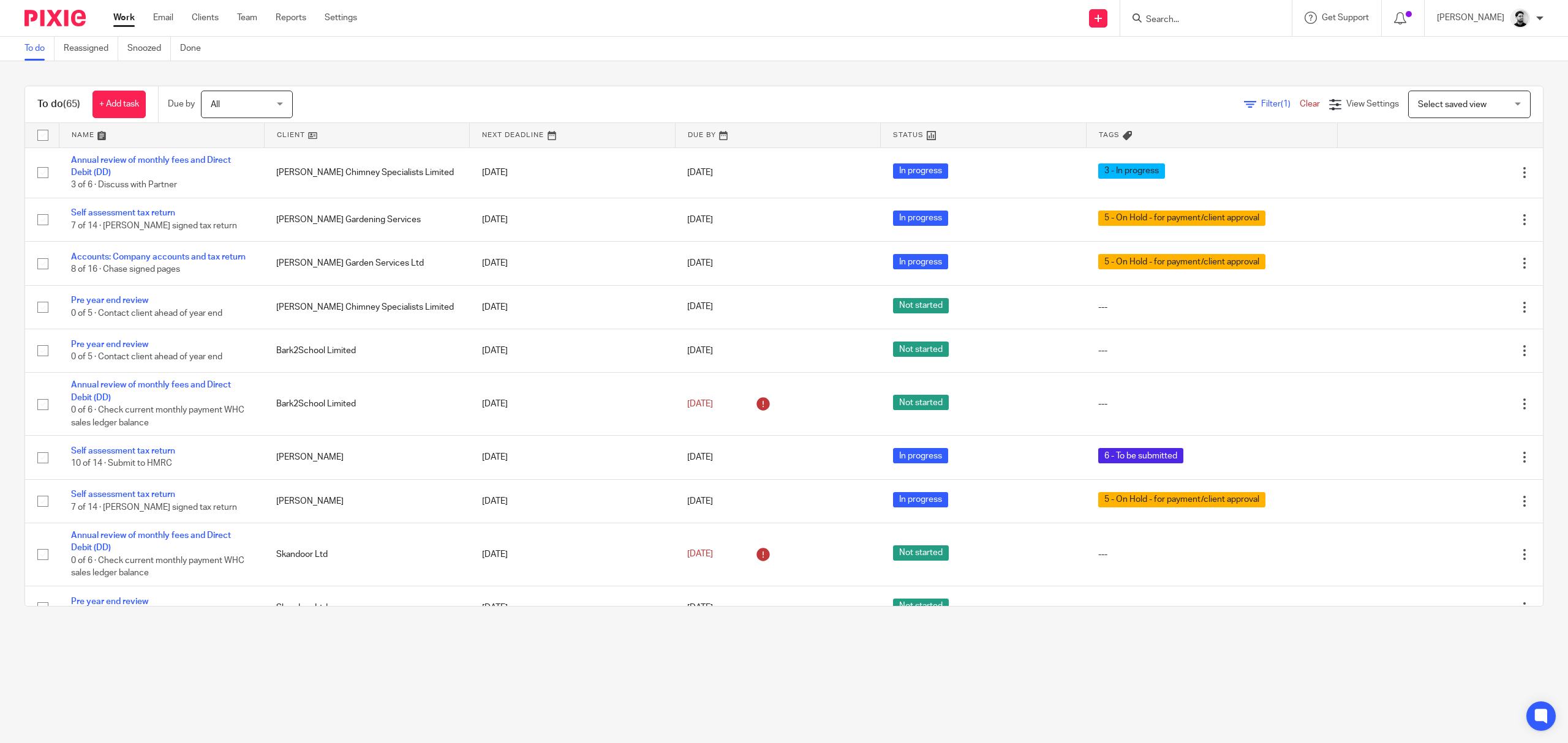
click at [1163, 18] on input "Search" at bounding box center [1200, 20] width 110 height 11
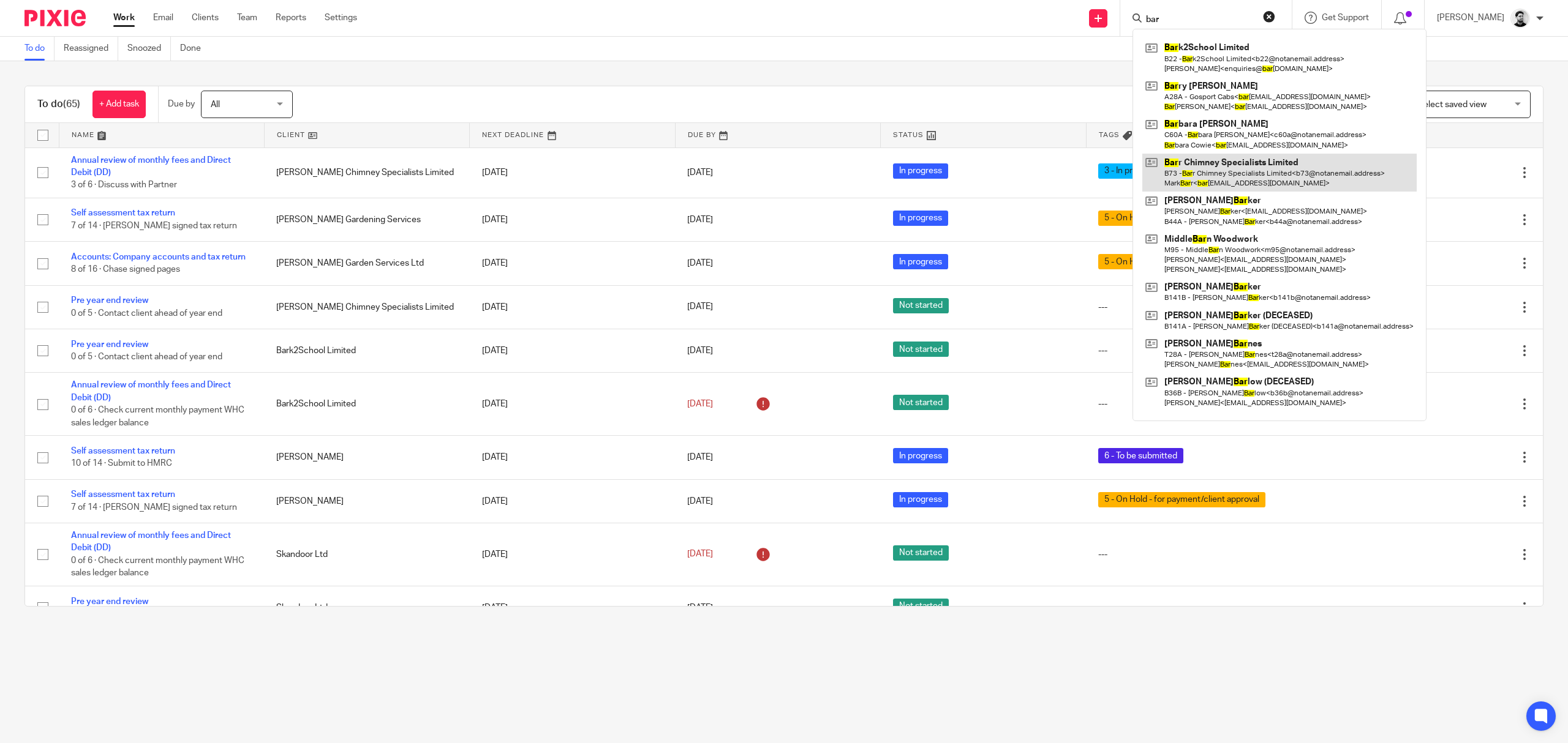
type input "bar"
click at [1229, 166] on link at bounding box center [1279, 173] width 274 height 38
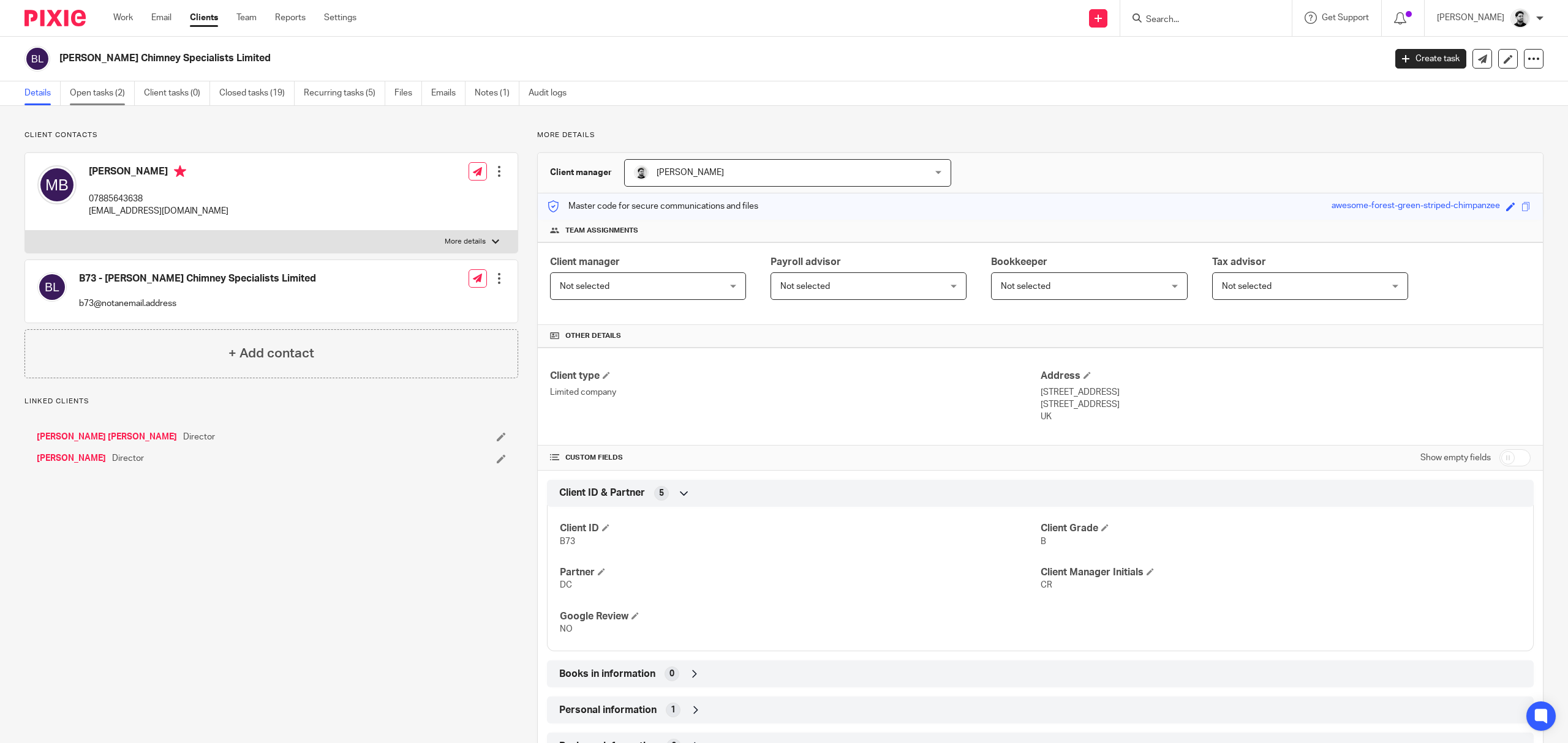
click at [108, 86] on link "Open tasks (2)" at bounding box center [102, 93] width 65 height 24
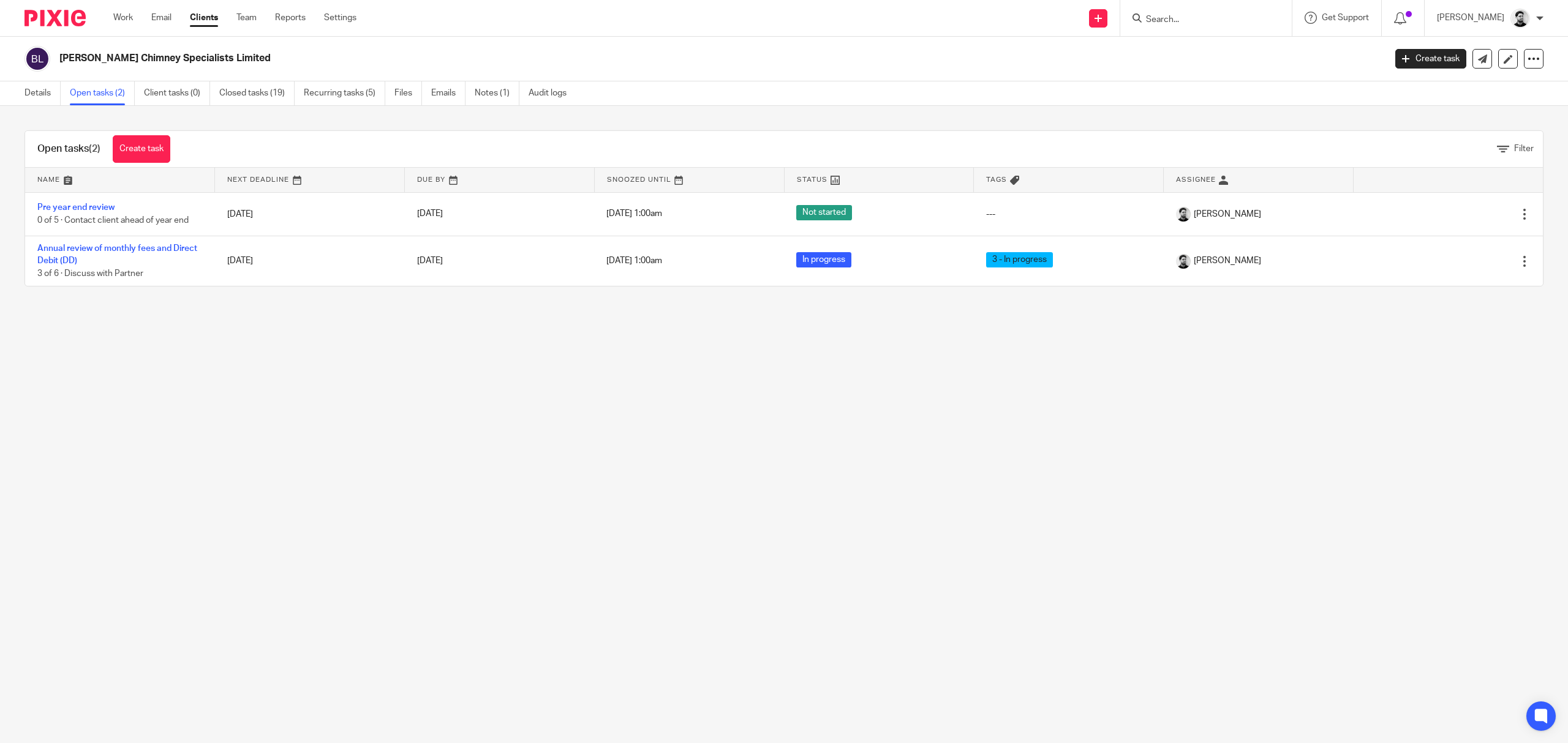
click at [1208, 18] on input "Search" at bounding box center [1200, 20] width 110 height 11
click at [111, 13] on div "Work Email Clients Team Reports Settings Work Email Clients Team Reports Settin…" at bounding box center [238, 18] width 274 height 36
click at [116, 15] on link "Work" at bounding box center [123, 17] width 20 height 12
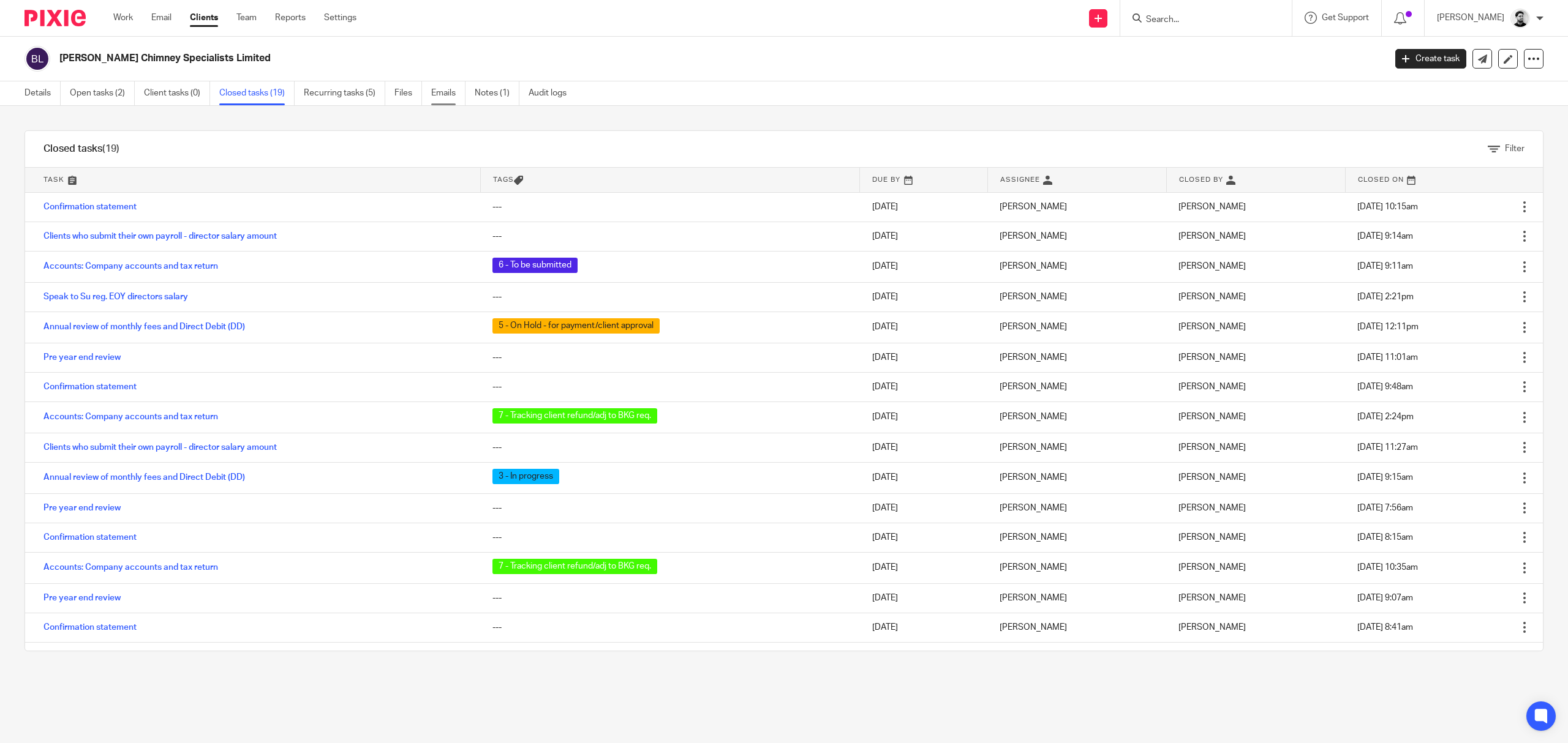
click at [440, 94] on link "Emails" at bounding box center [448, 93] width 35 height 24
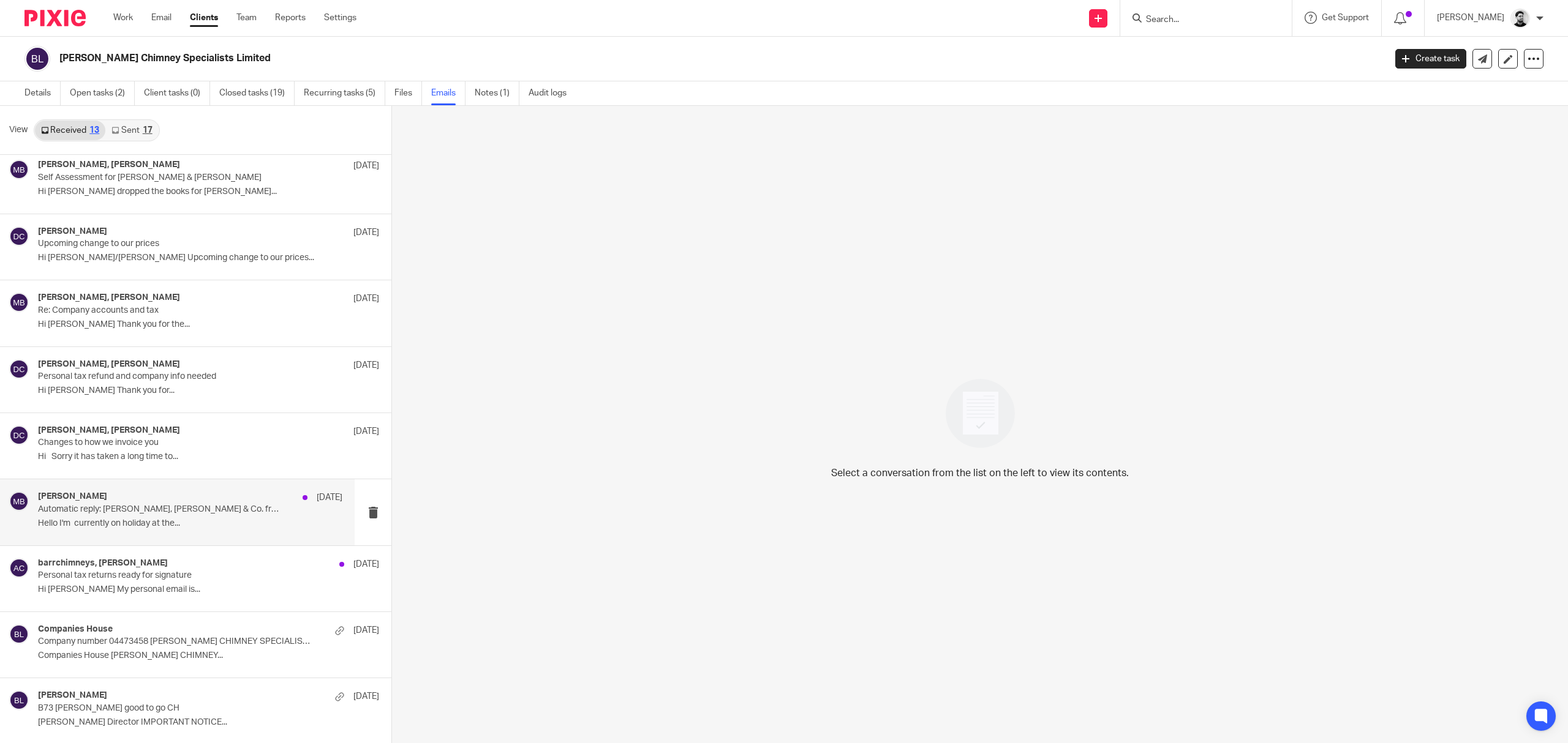
scroll to position [2, 0]
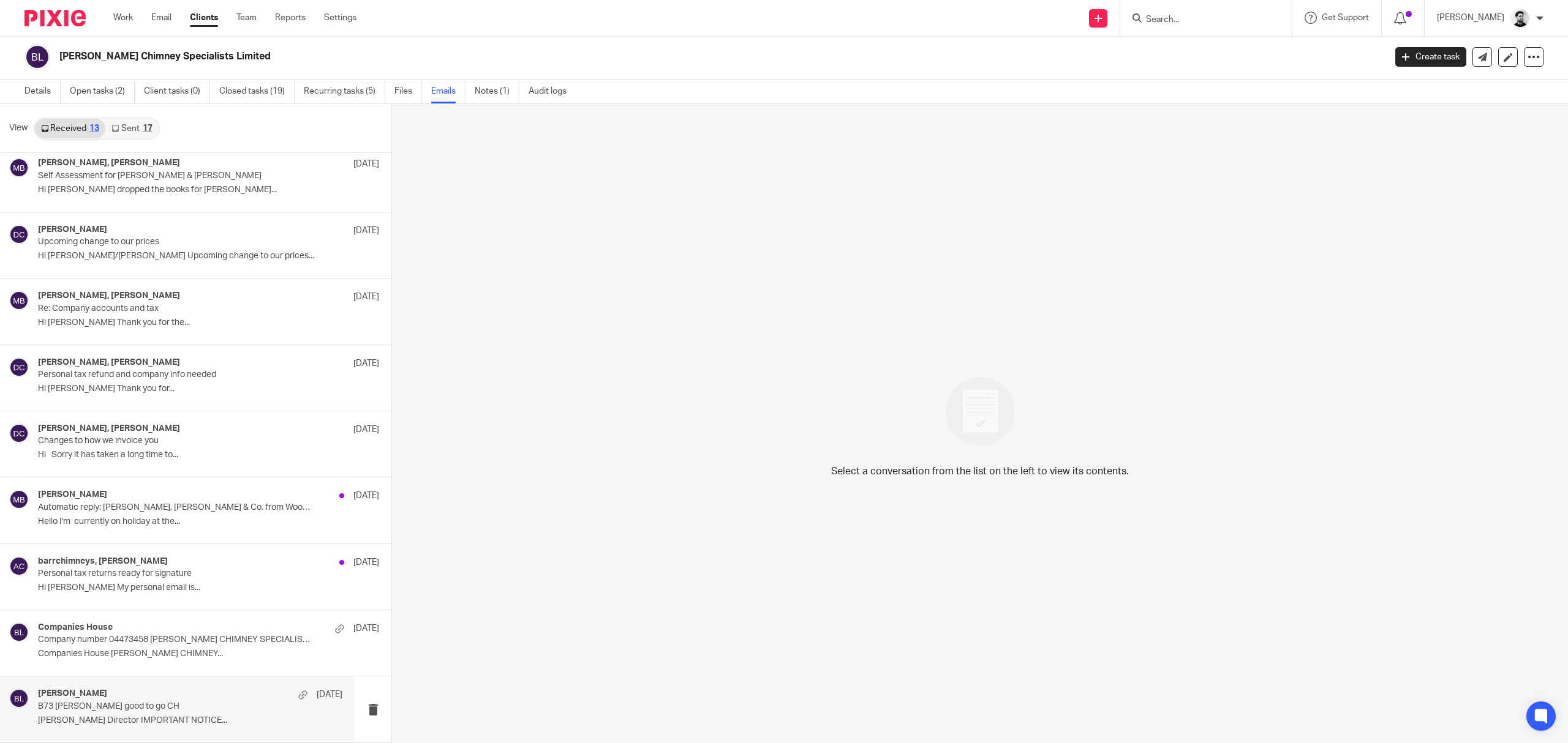
click at [204, 710] on p "B73 [PERSON_NAME] good to go CH" at bounding box center [160, 707] width 244 height 11
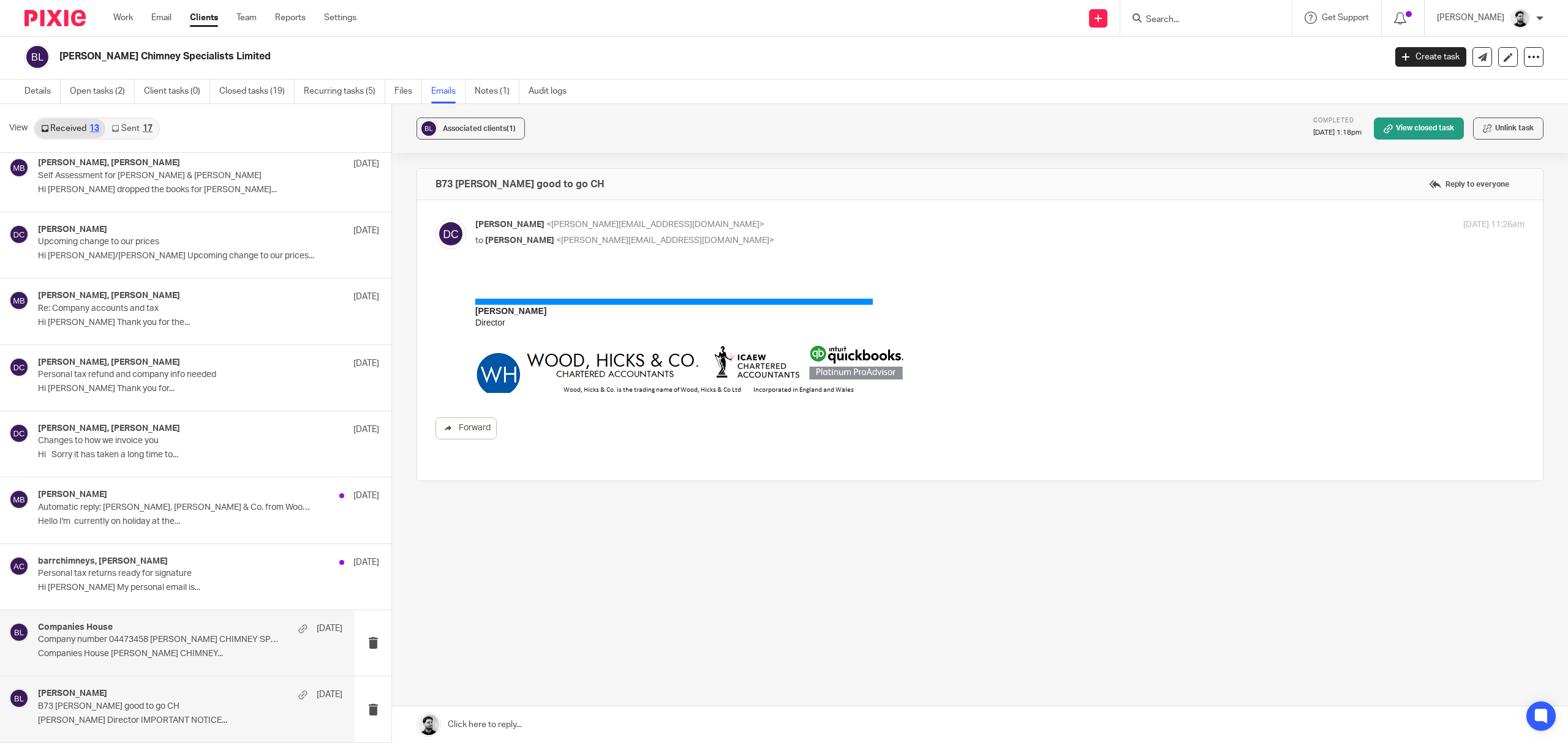
scroll to position [0, 0]
click at [129, 133] on link "Sent 17" at bounding box center [132, 129] width 53 height 20
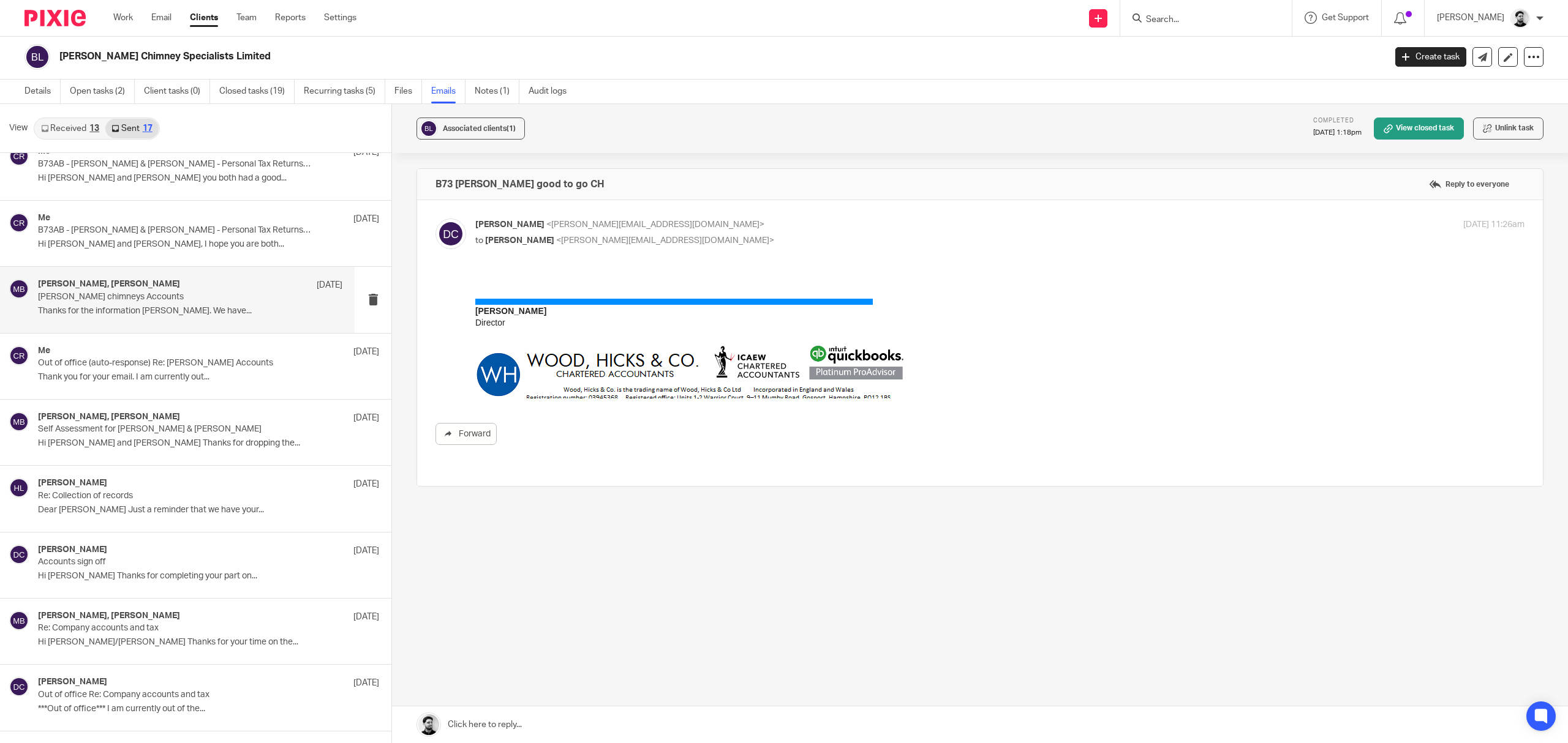
scroll to position [540, 0]
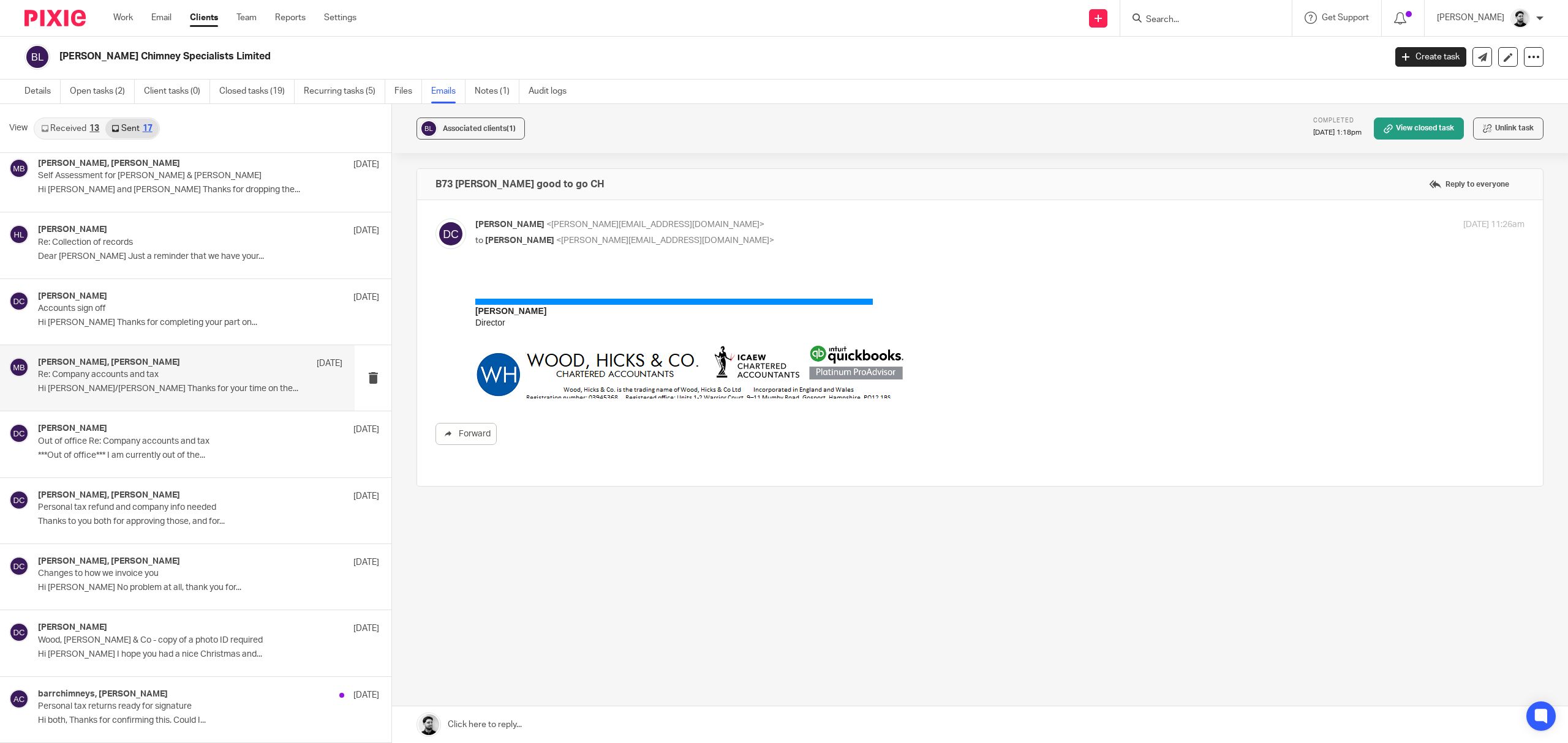
click at [199, 373] on p "Re: Company accounts and tax" at bounding box center [160, 375] width 244 height 11
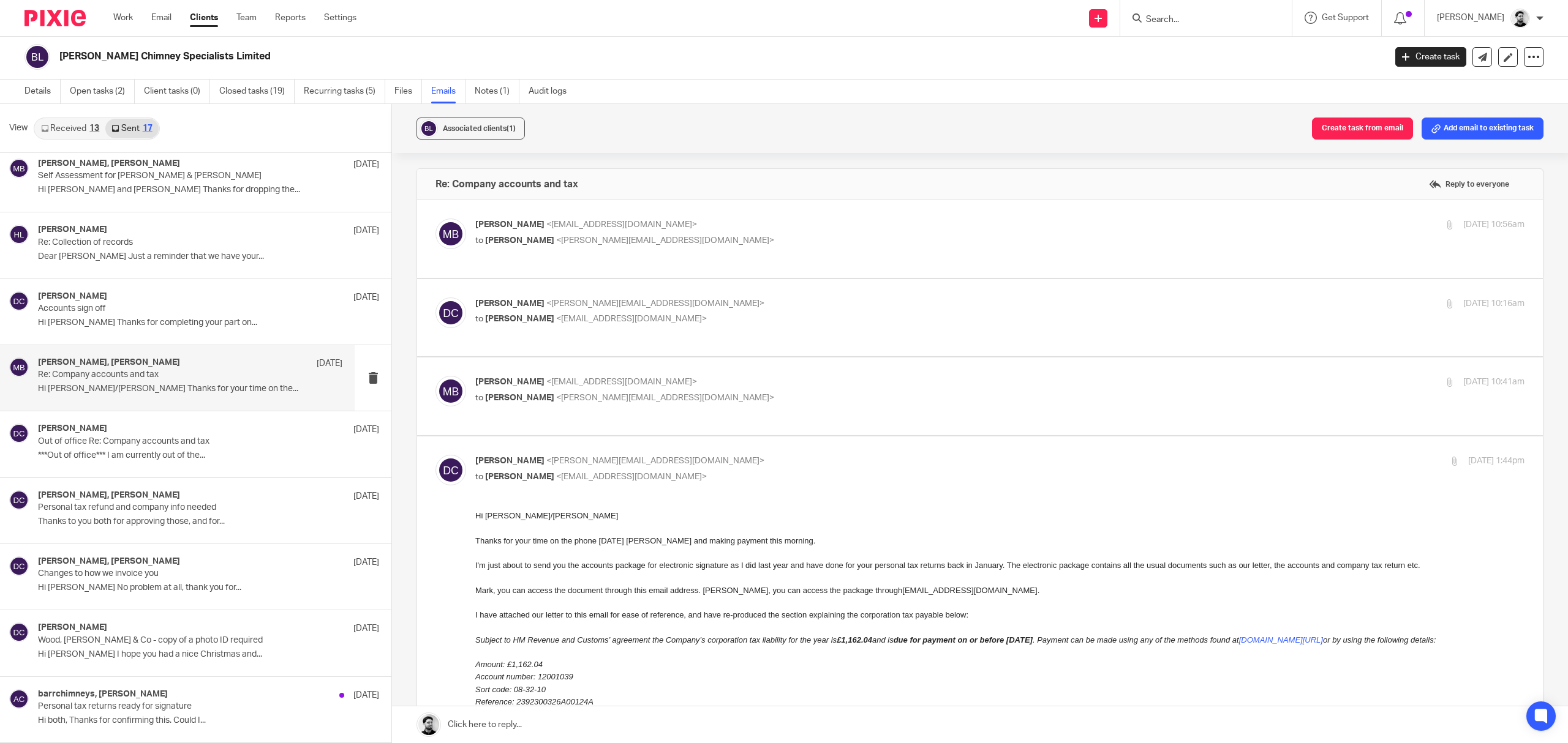
scroll to position [0, 0]
click at [683, 236] on p "to David Clarke <d.clarke@woodhicks.co.uk>" at bounding box center [825, 241] width 700 height 13
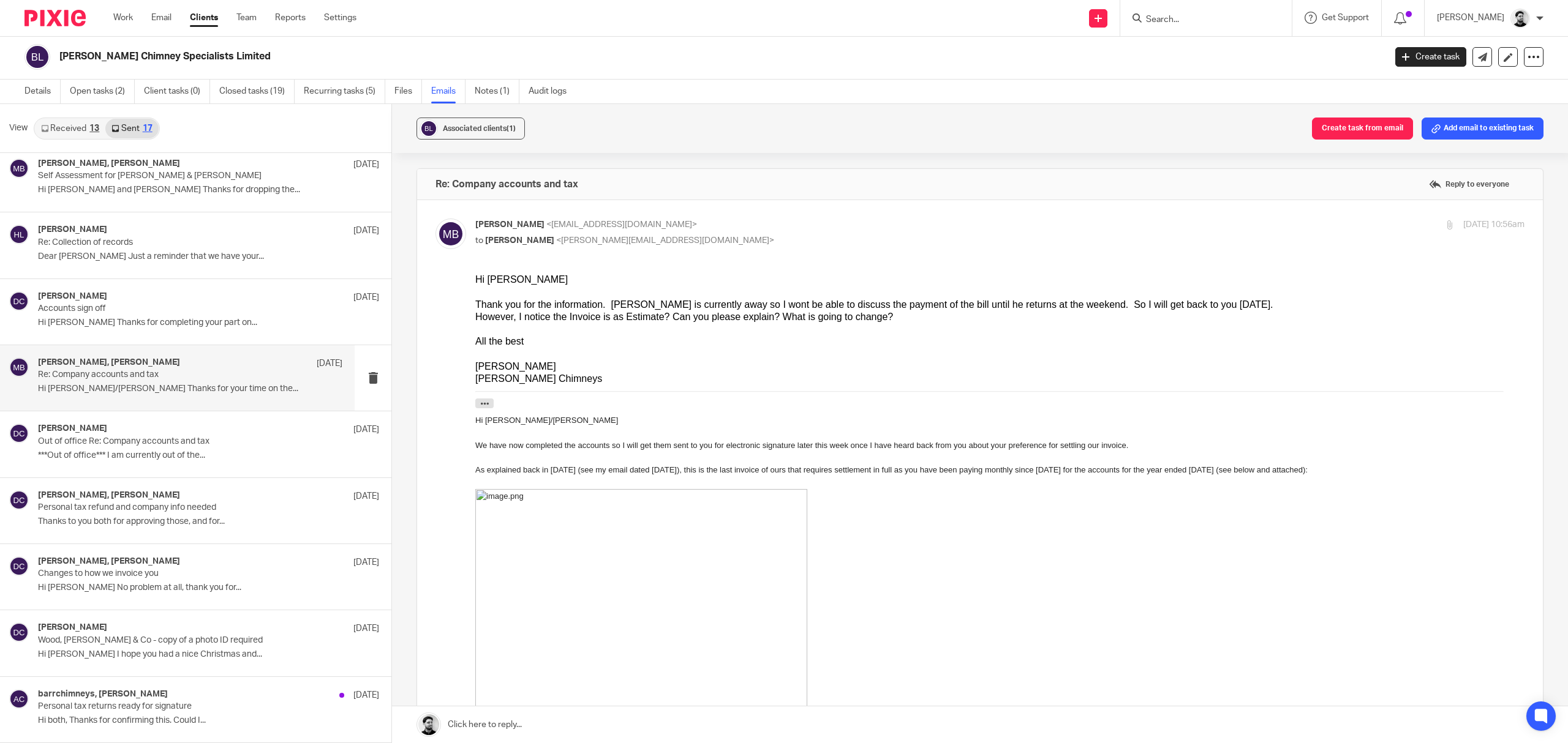
click at [683, 223] on p "mark barr <barrchimneys@hotmail.co.uk>" at bounding box center [825, 225] width 700 height 13
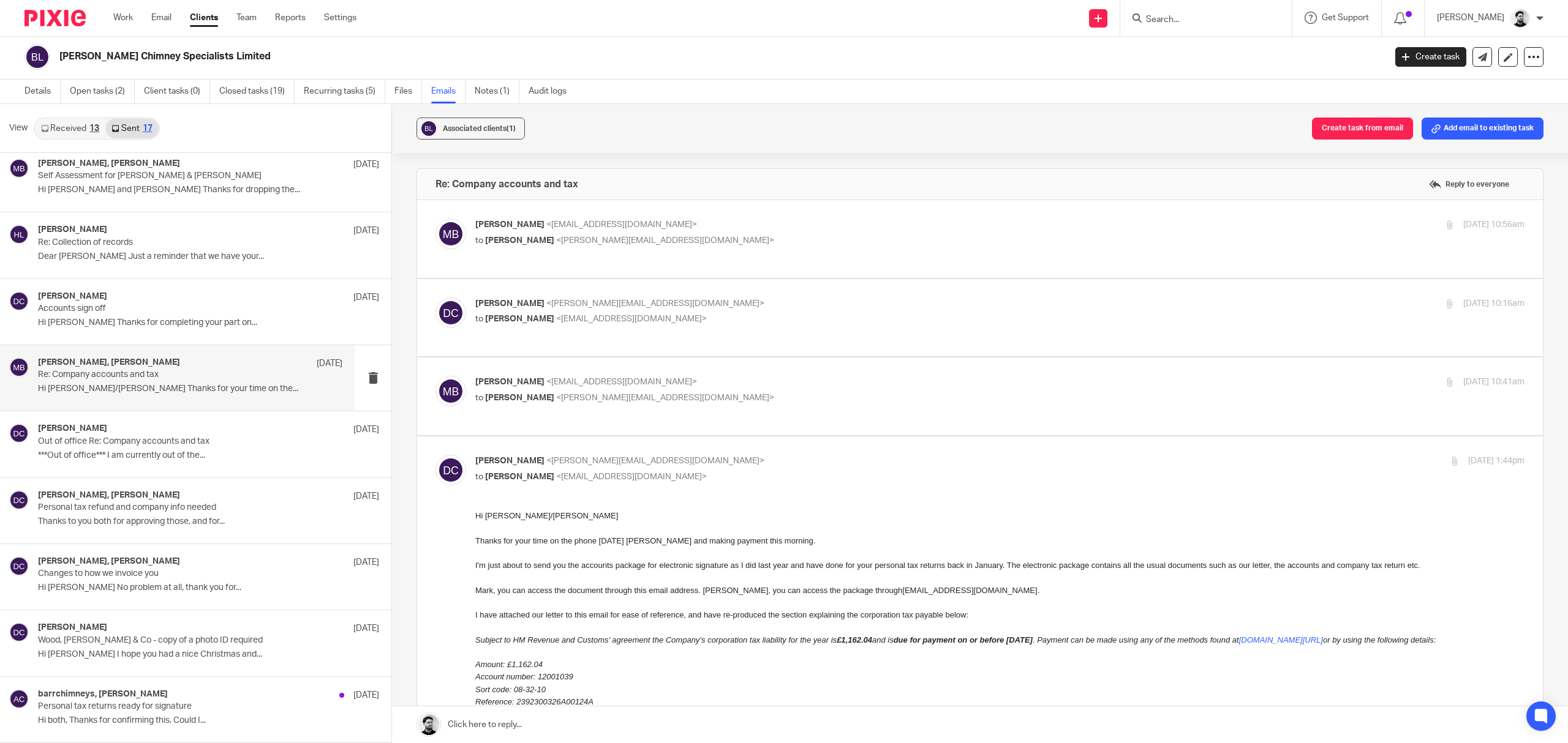
click at [658, 222] on p "mark barr <barrchimneys@hotmail.co.uk>" at bounding box center [825, 225] width 700 height 13
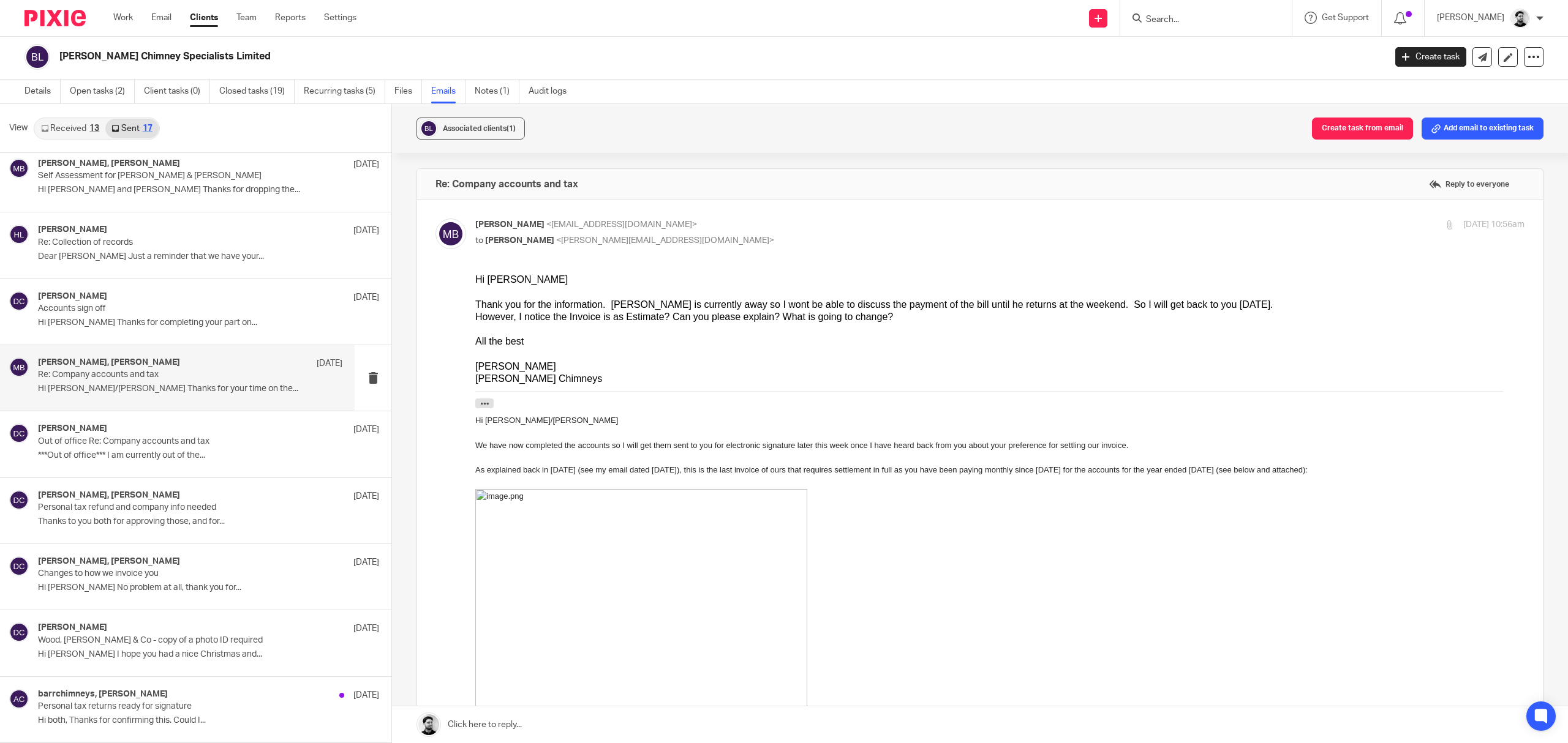
click at [658, 224] on p "mark barr <barrchimneys@hotmail.co.uk>" at bounding box center [825, 225] width 700 height 13
checkbox input "false"
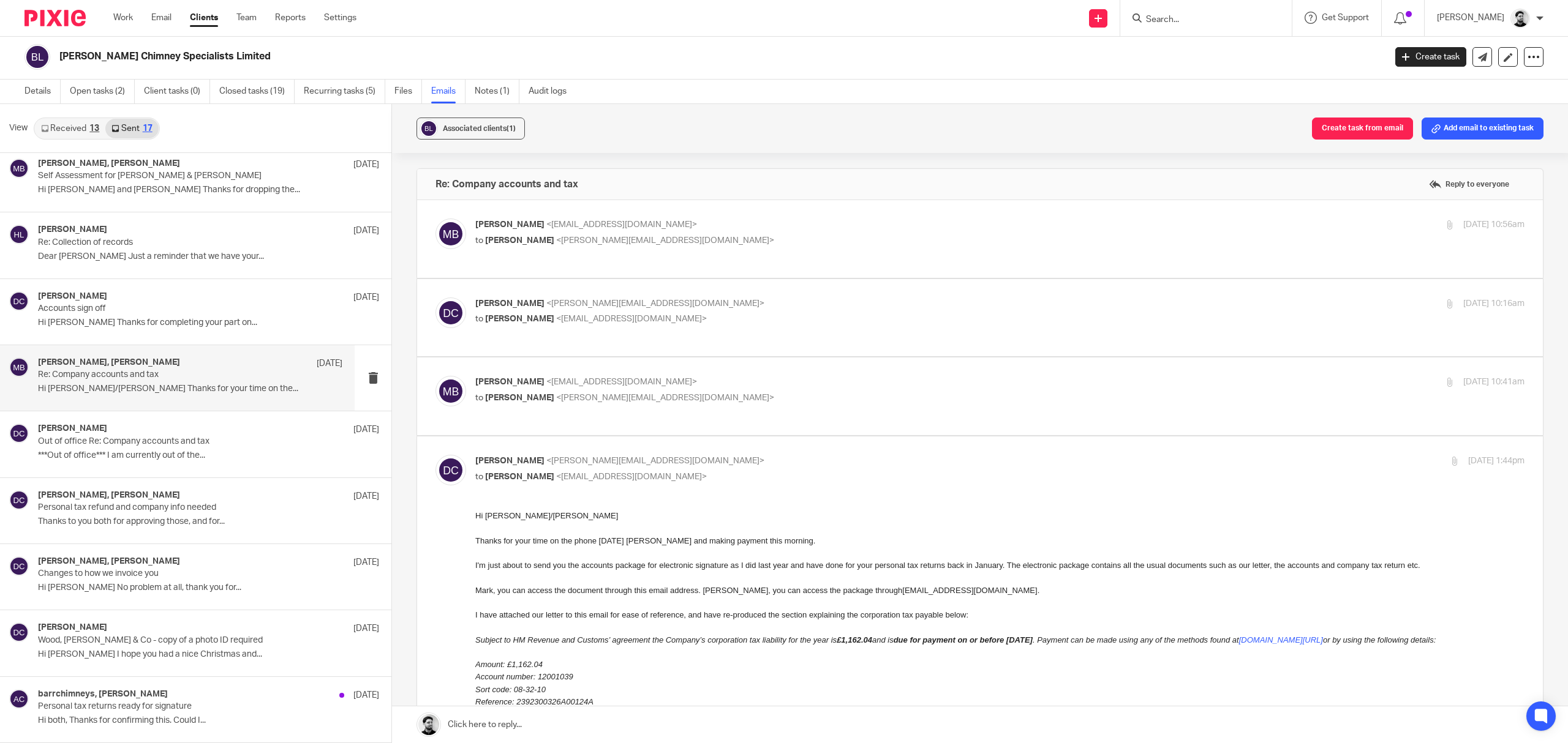
click at [660, 313] on p "to mark barr <barrchimneys@hotmail.co.uk>" at bounding box center [825, 320] width 700 height 13
checkbox input "true"
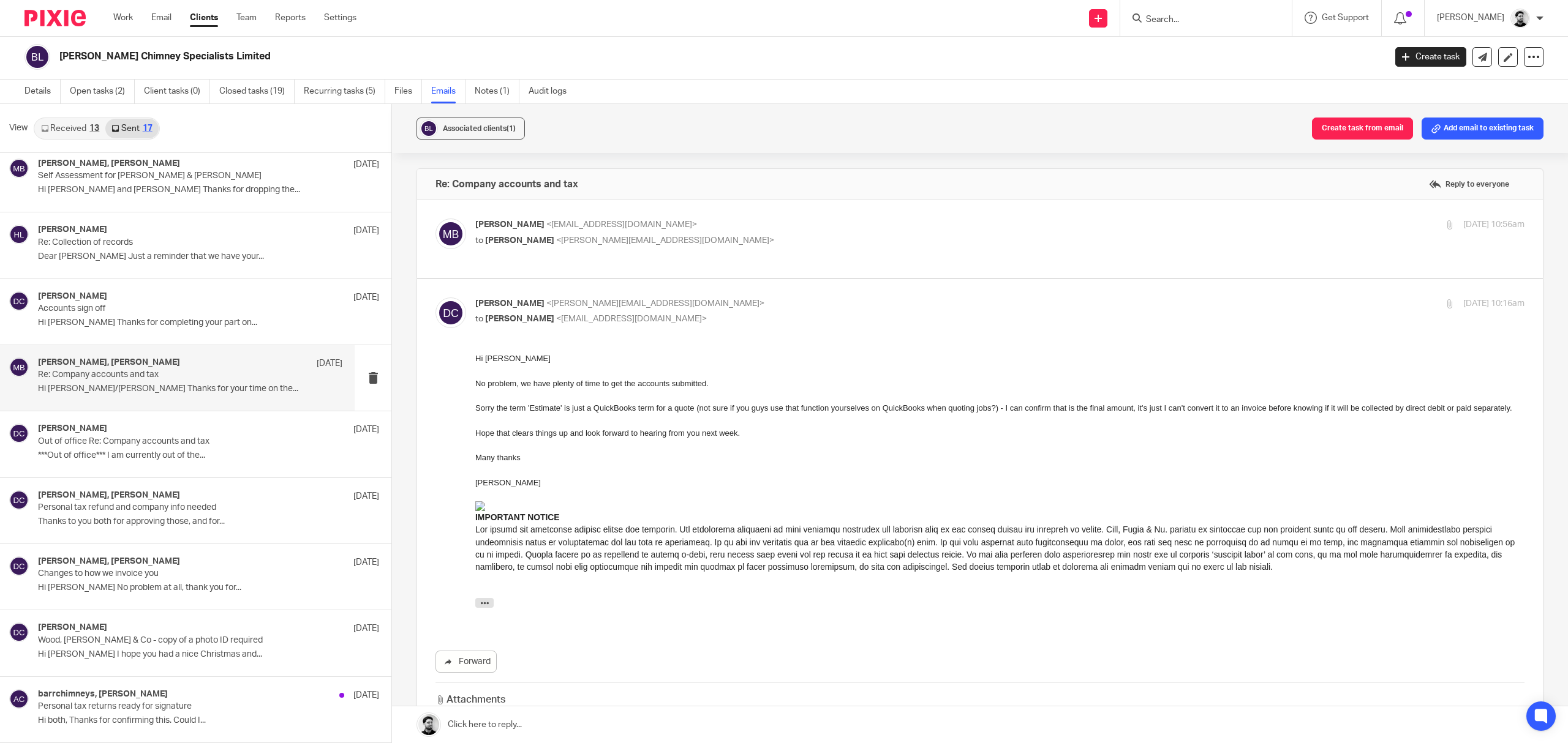
click at [630, 223] on span "<barrchimneys@hotmail.co.uk>" at bounding box center [621, 225] width 151 height 8
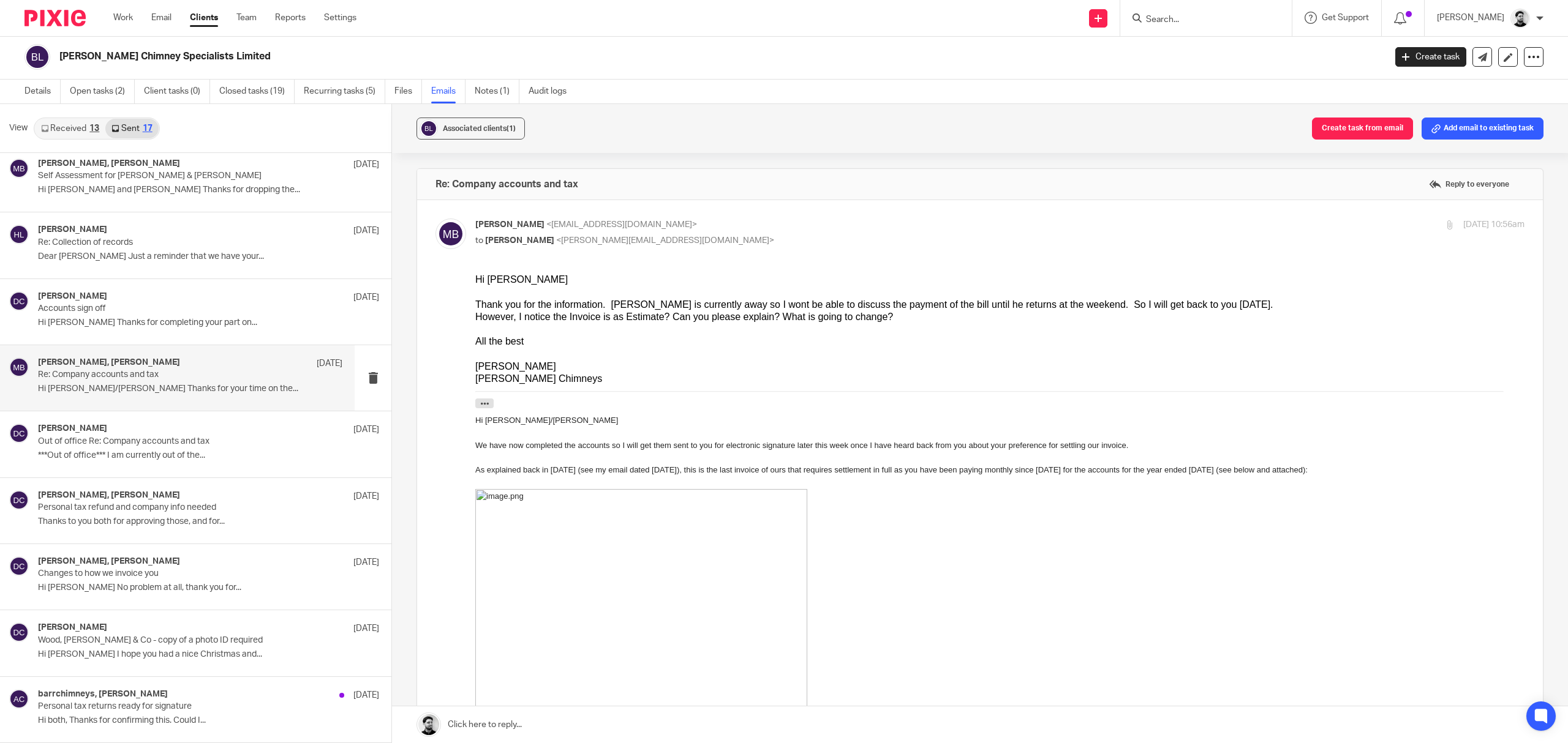
click at [640, 224] on p "mark barr <barrchimneys@hotmail.co.uk>" at bounding box center [825, 225] width 700 height 13
checkbox input "false"
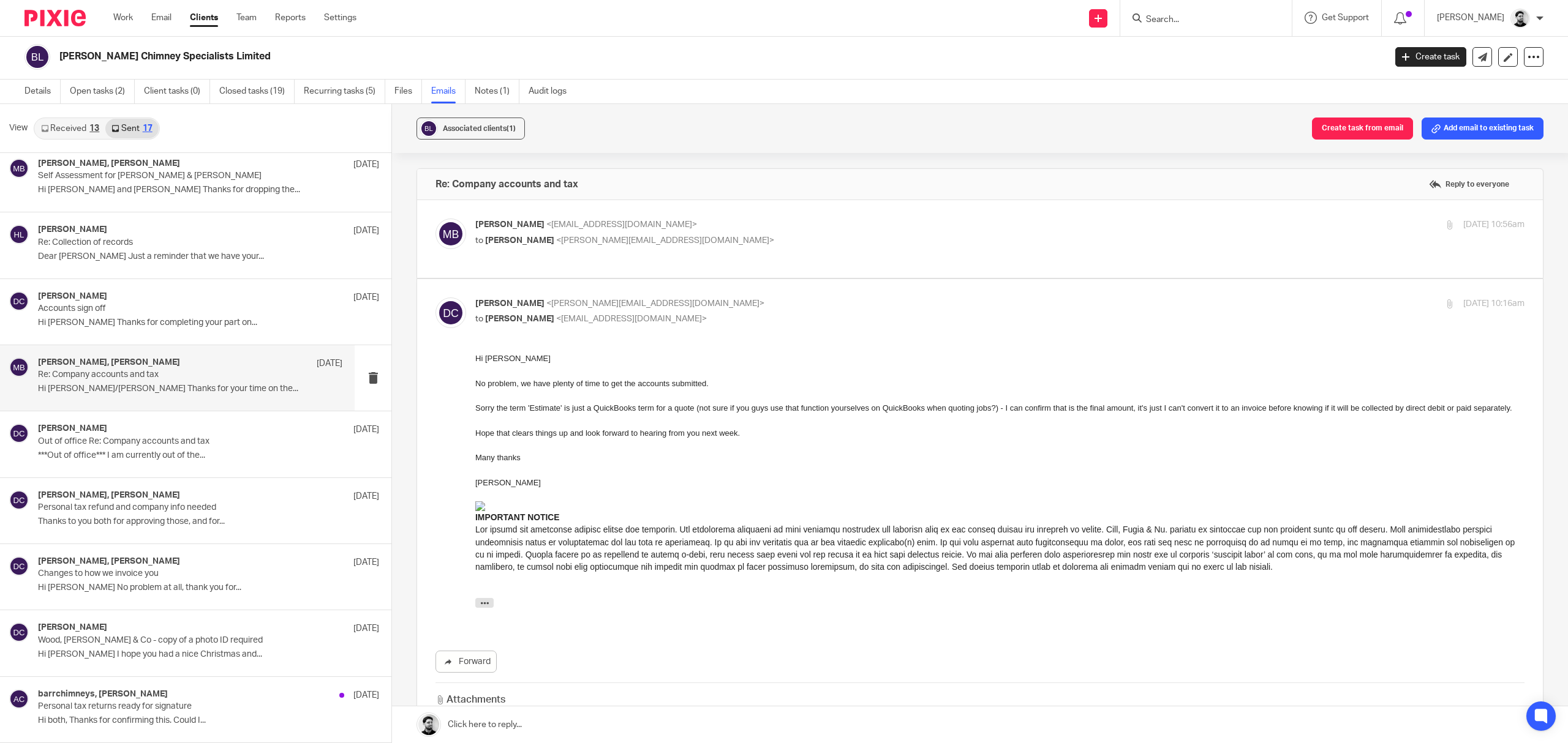
click at [634, 297] on p "David Clarke <d.clarke@woodhicks.co.uk>" at bounding box center [825, 304] width 700 height 13
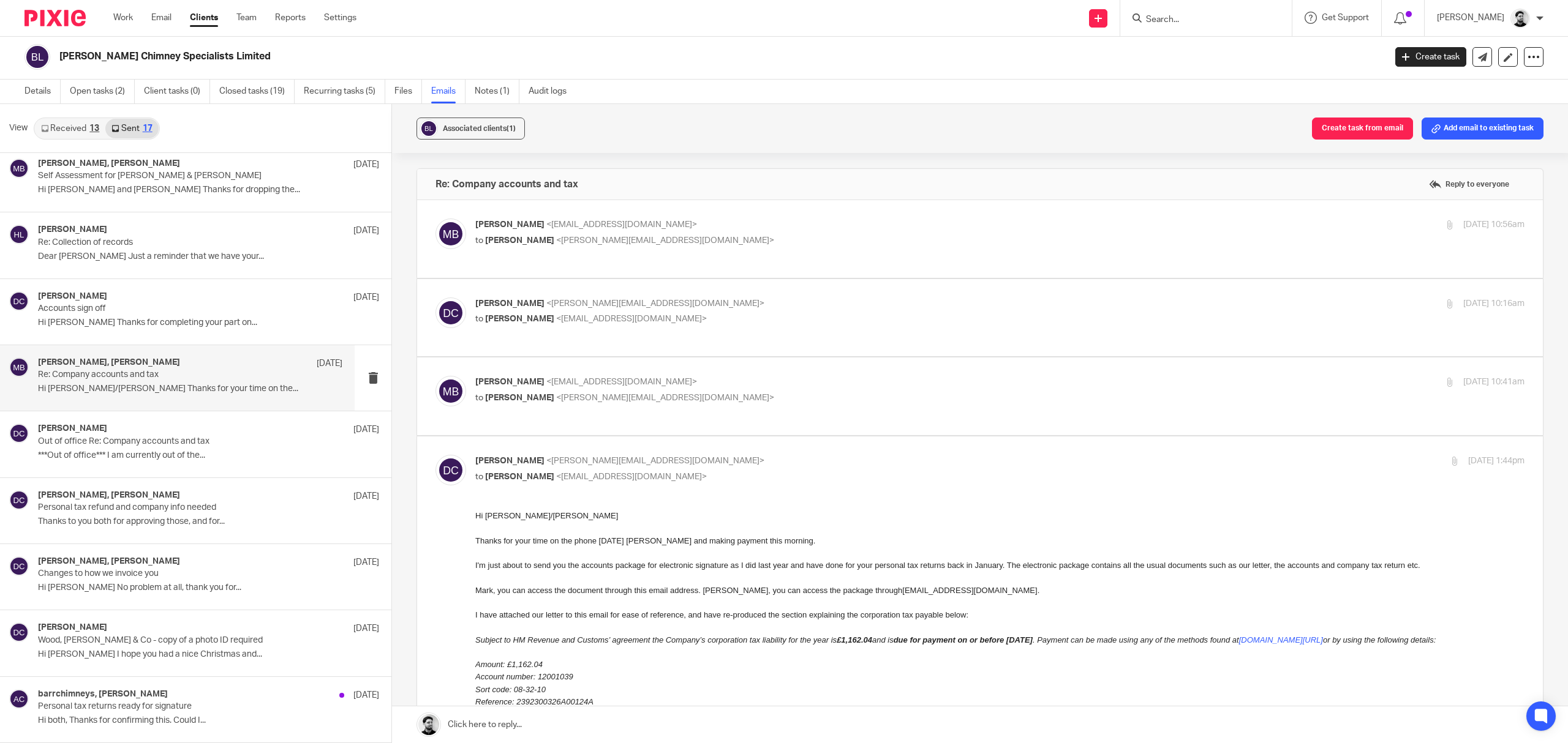
click at [643, 297] on p "David Clarke <d.clarke@woodhicks.co.uk>" at bounding box center [825, 304] width 700 height 13
checkbox input "true"
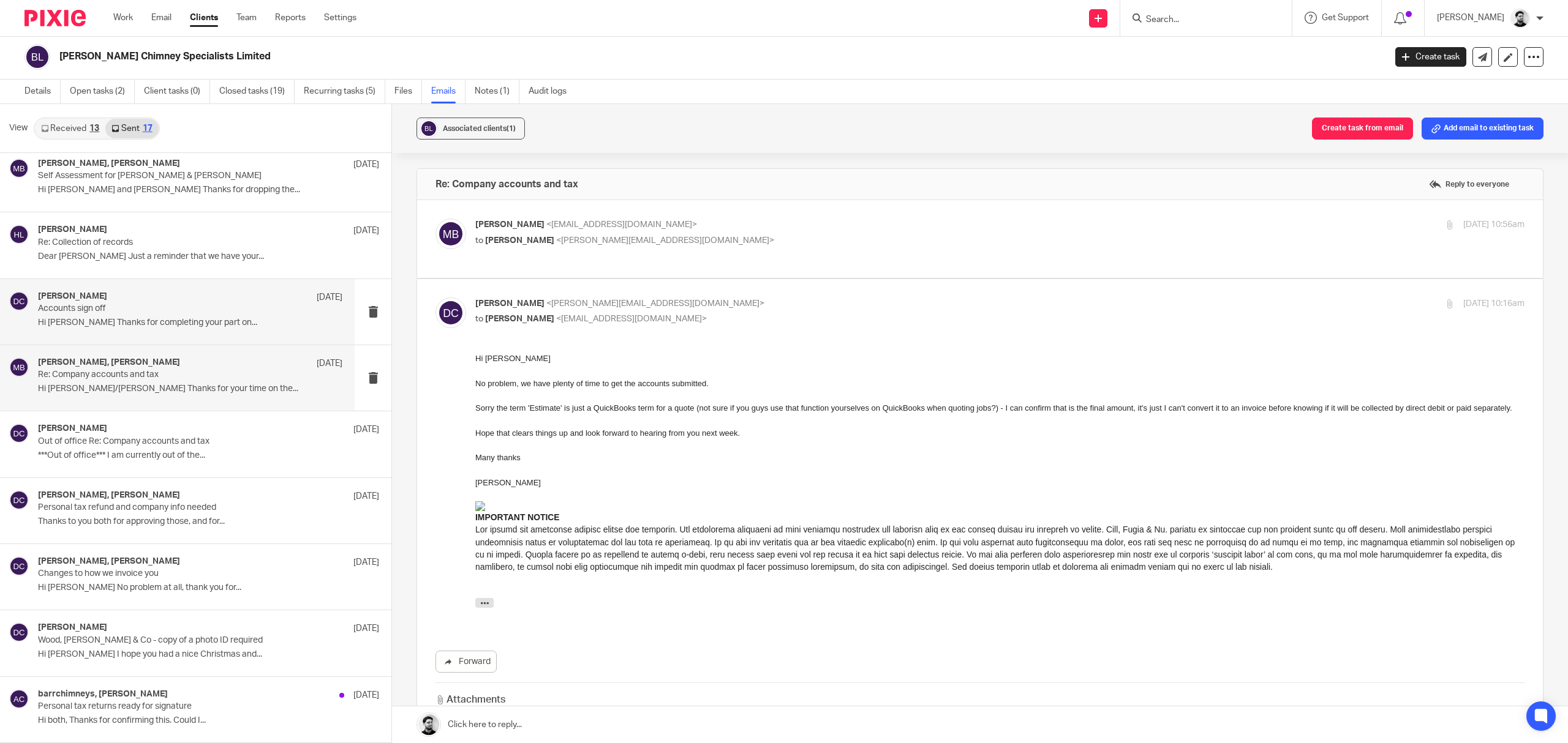
click at [186, 292] on div "David Clarke 28 May 2024" at bounding box center [190, 297] width 304 height 12
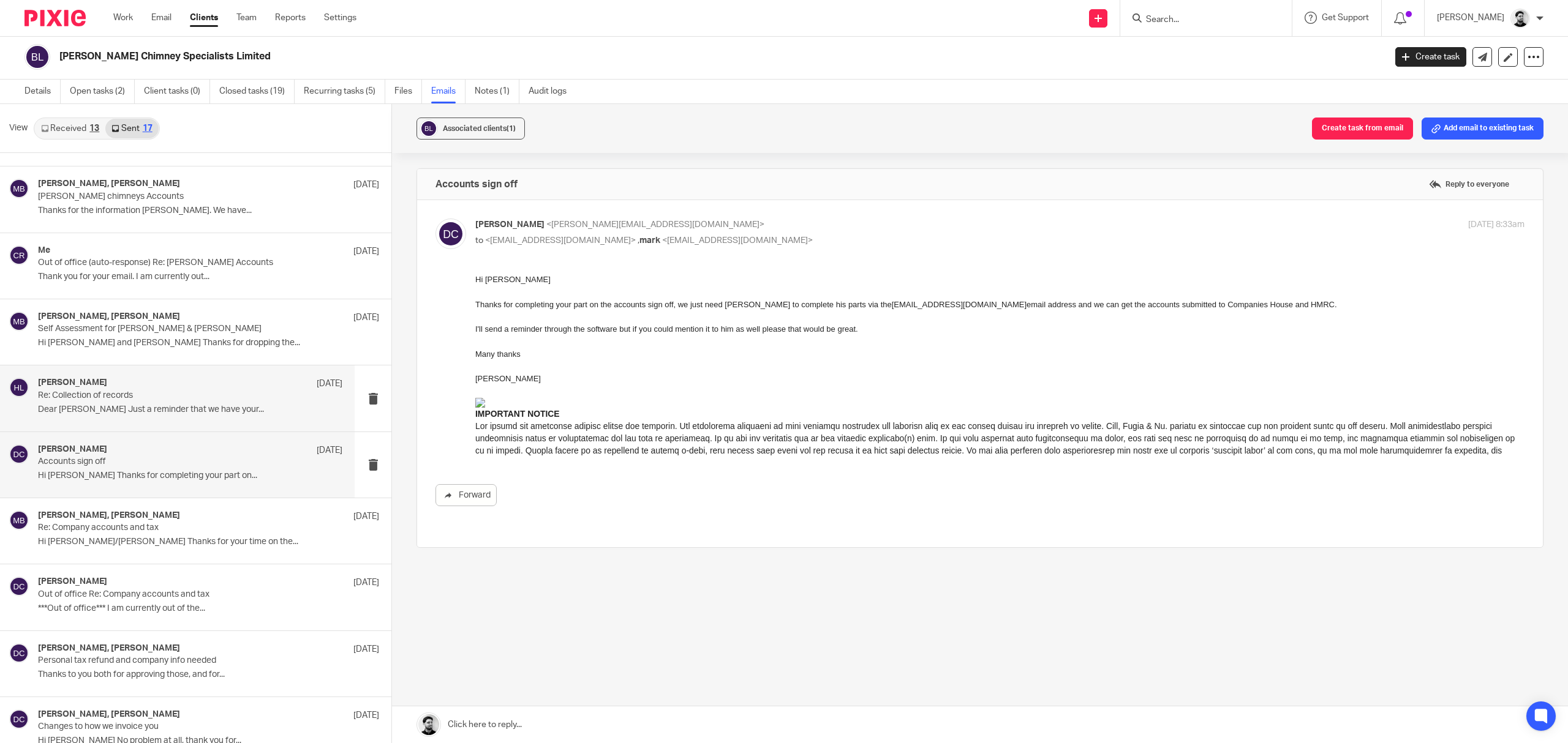
scroll to position [377, 0]
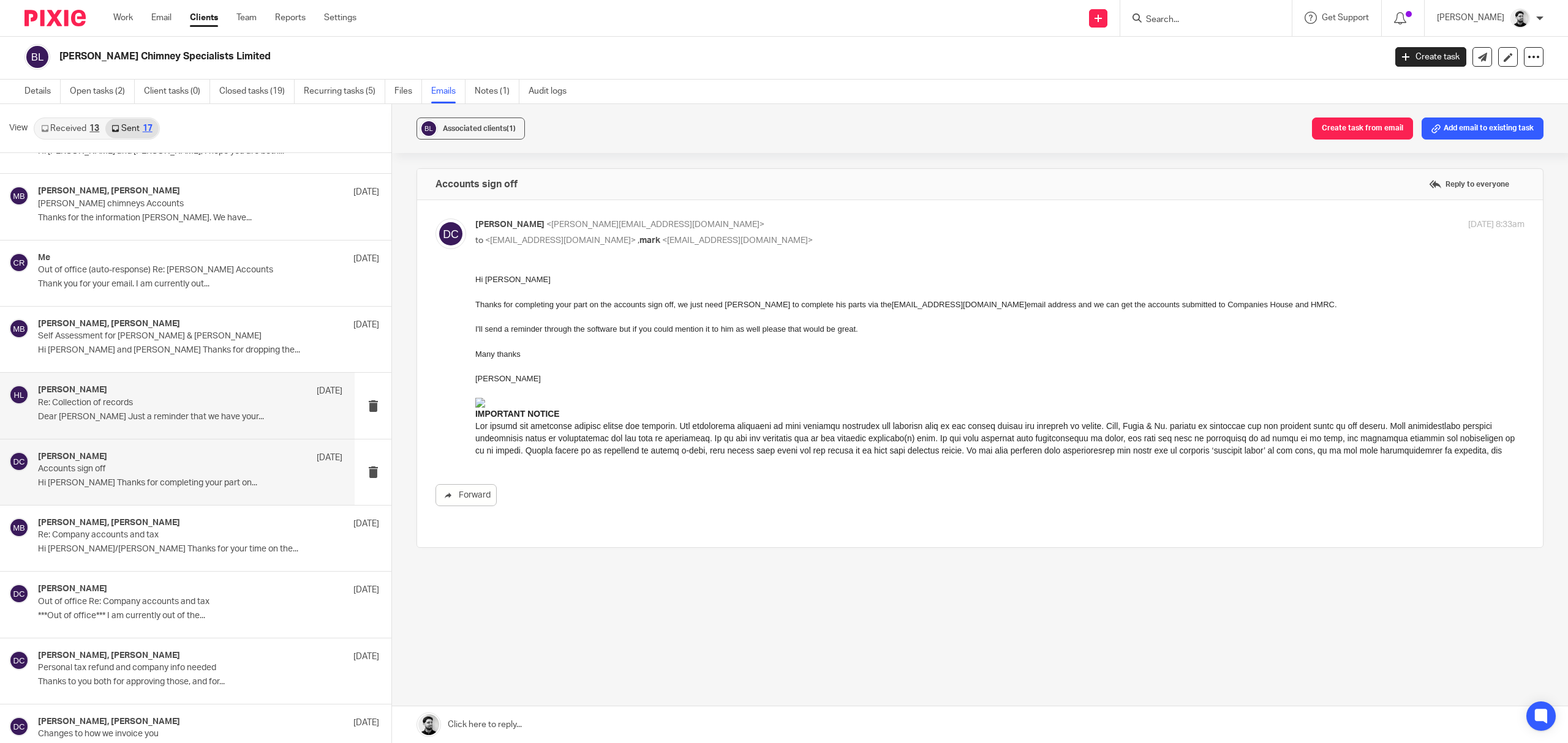
click at [176, 428] on div "Helen Lee 19 Jun 2024 Re: Collection of records Dear Mark Just a reminder that …" at bounding box center [177, 406] width 354 height 66
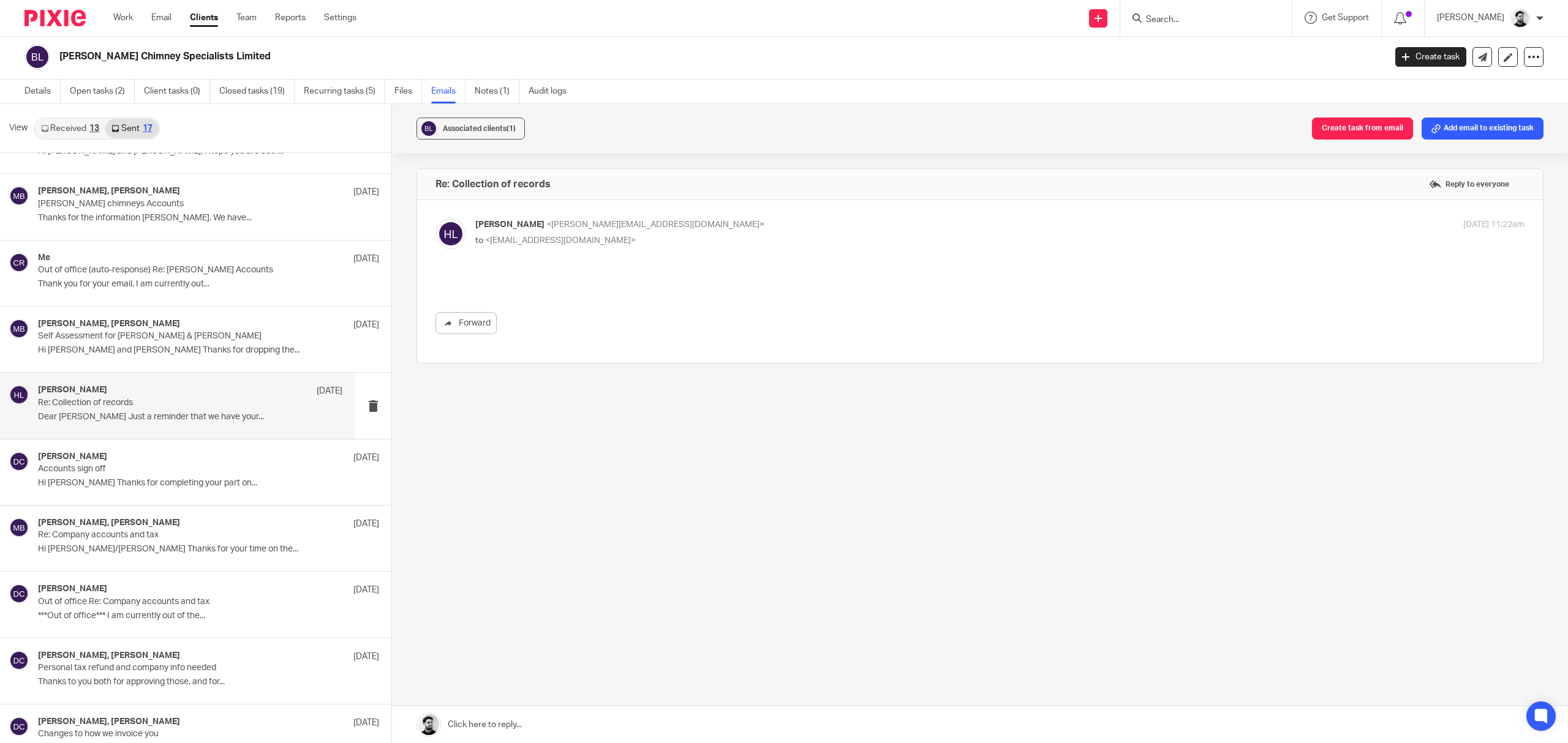
scroll to position [0, 0]
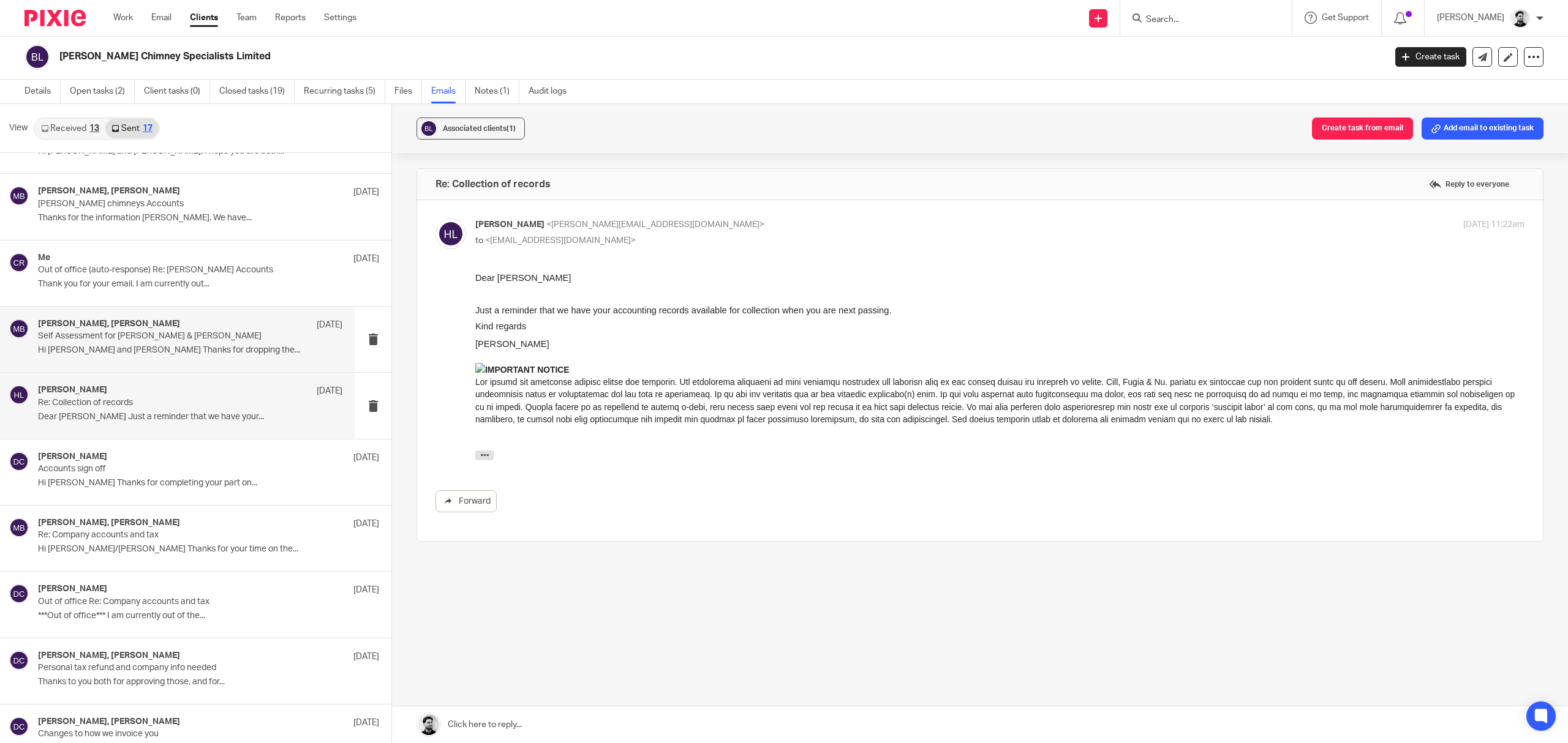
click at [106, 335] on p "Self Assessment for Mark & Susan Barr" at bounding box center [160, 336] width 244 height 11
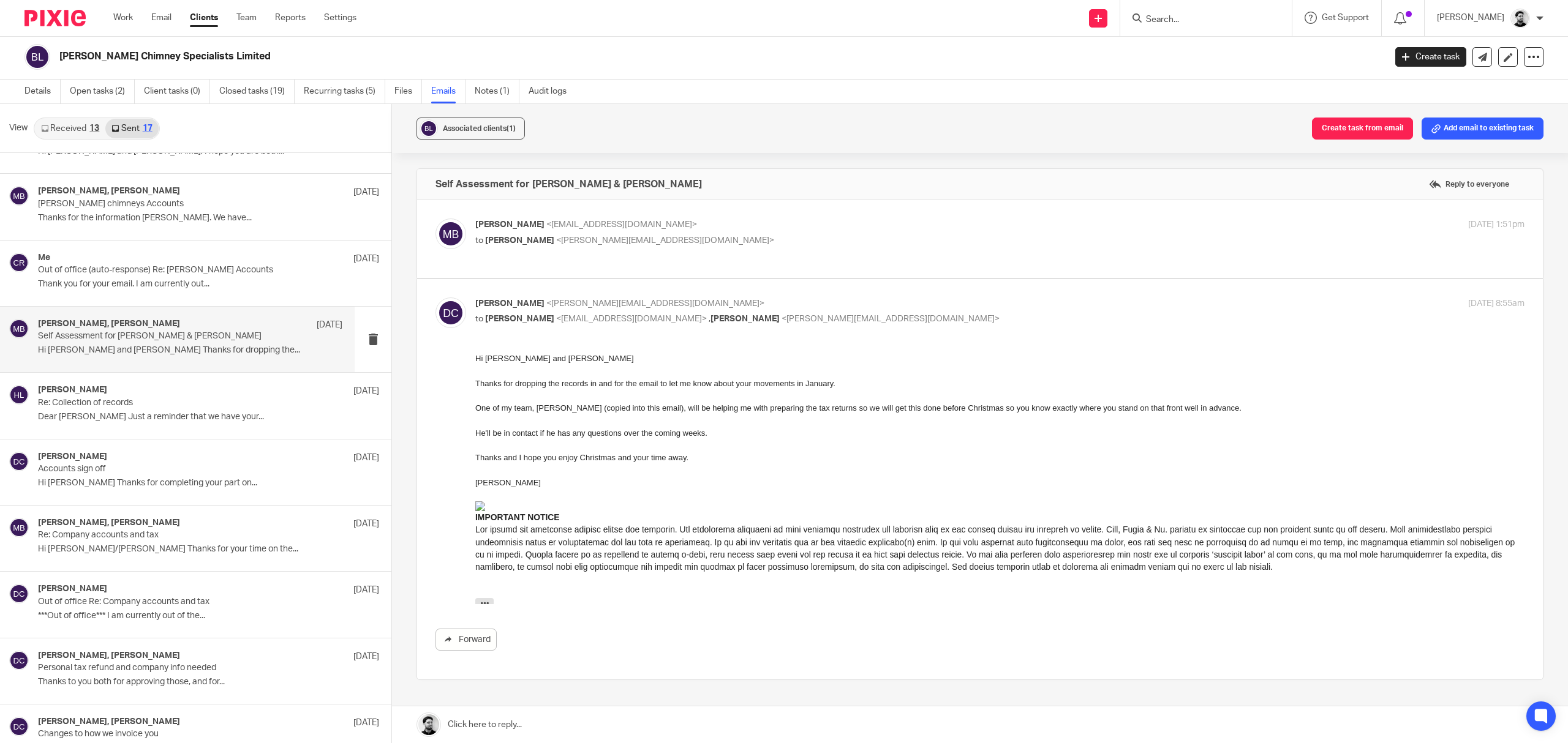
click at [674, 231] on p "mark barr <barrchimneys@hotmail.co.uk>" at bounding box center [825, 225] width 700 height 13
checkbox input "true"
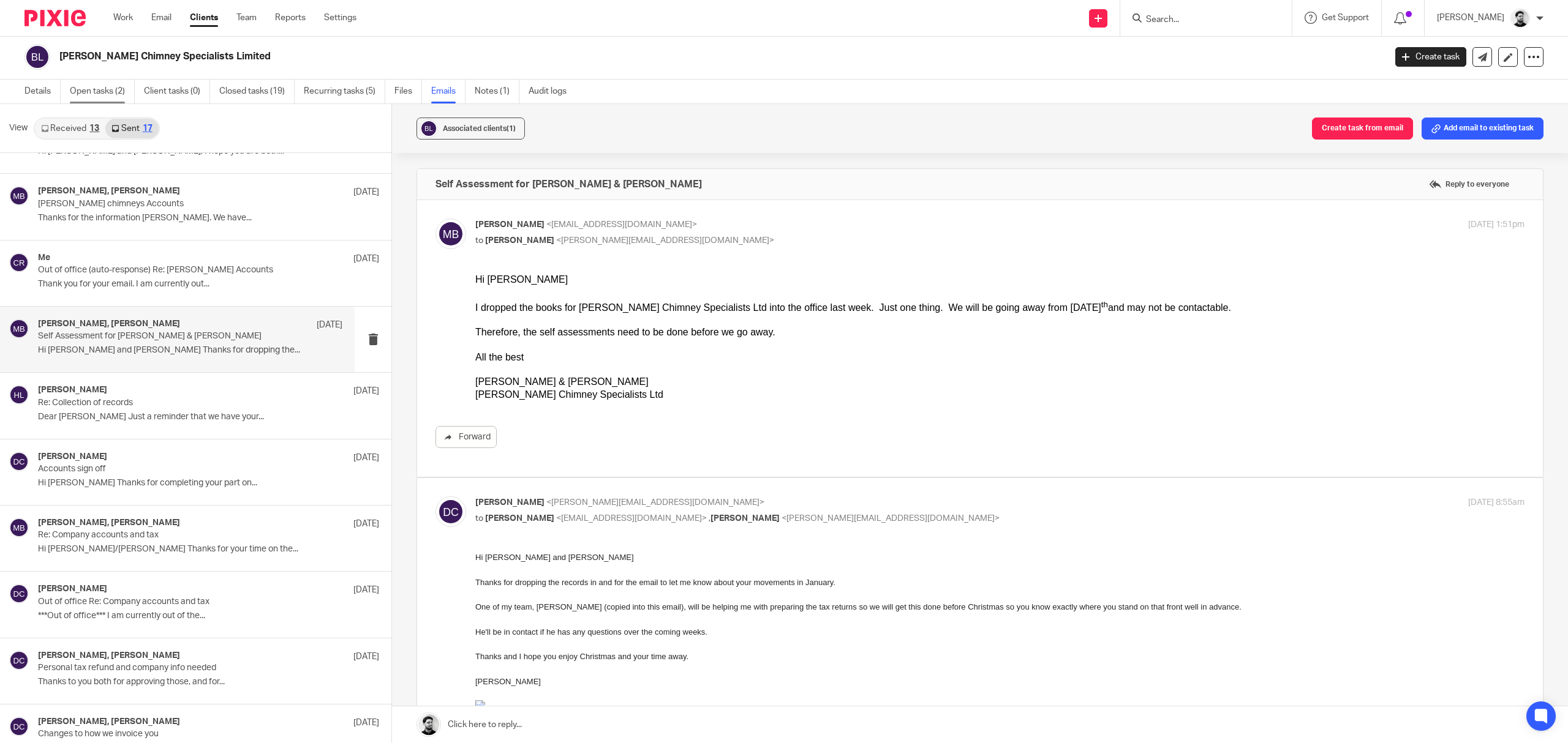
click at [105, 91] on link "Open tasks (2)" at bounding box center [102, 91] width 65 height 24
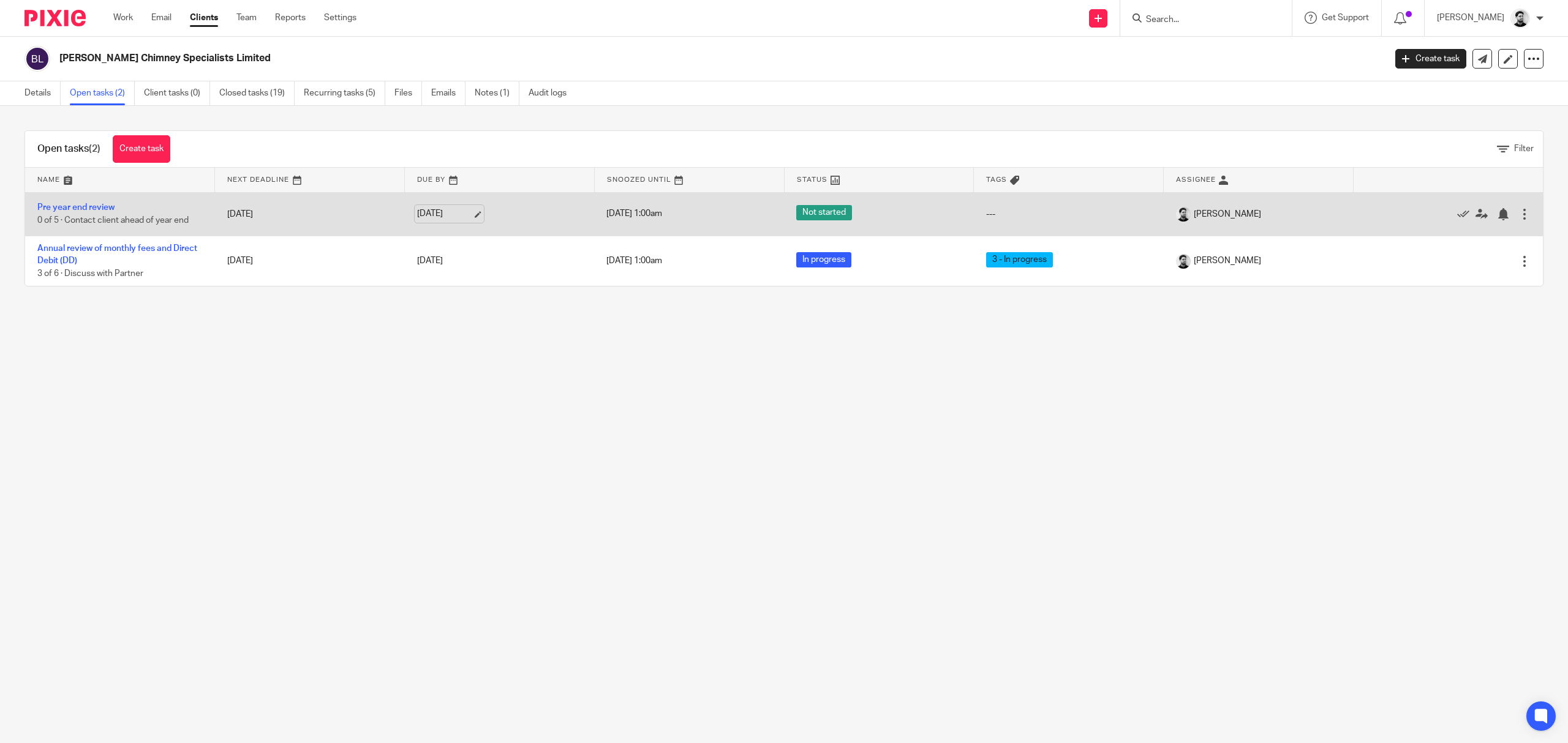
click at [441, 213] on link "[DATE]" at bounding box center [444, 214] width 55 height 13
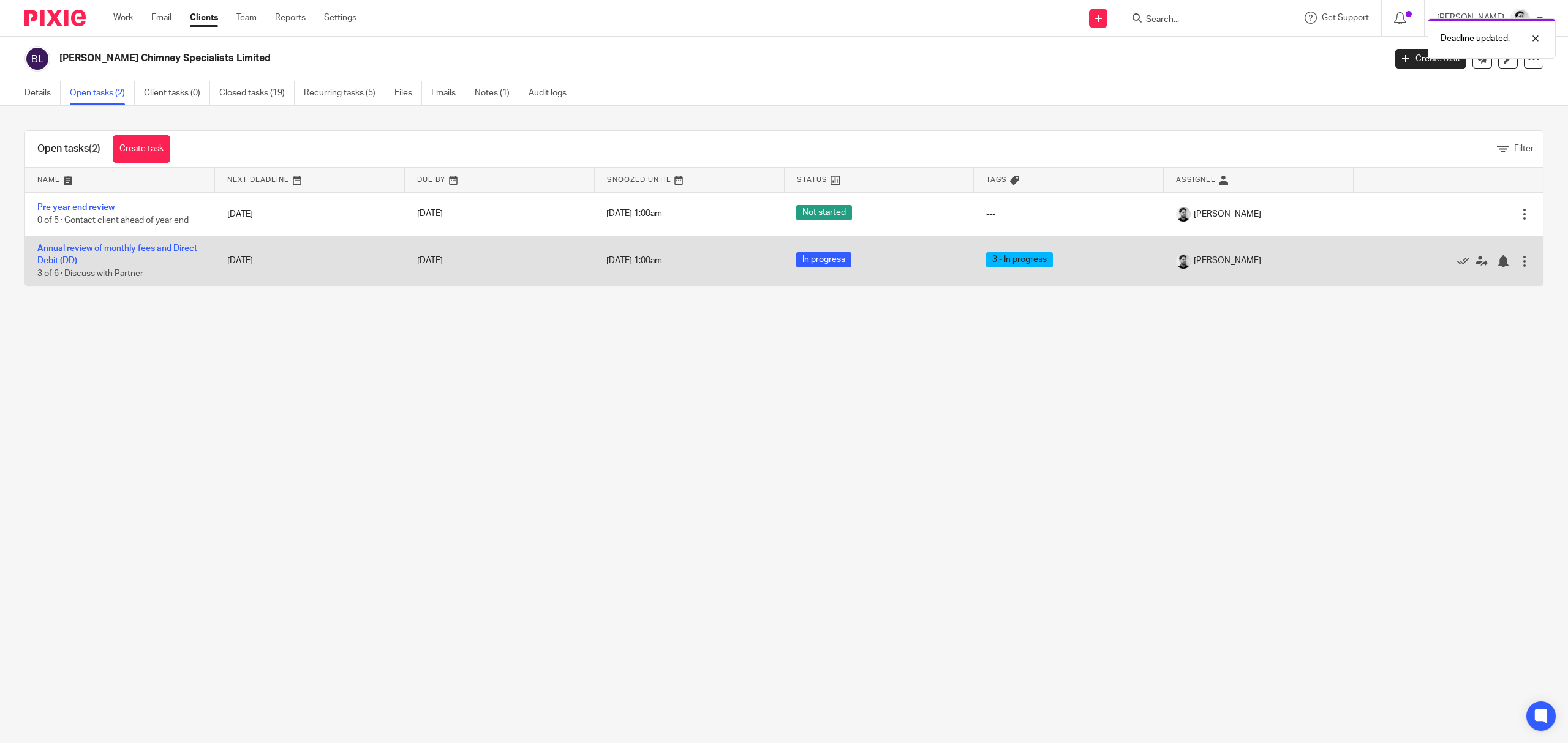
click at [435, 270] on td "[DATE]" at bounding box center [499, 260] width 190 height 50
click at [437, 255] on link "[DATE]" at bounding box center [444, 261] width 55 height 13
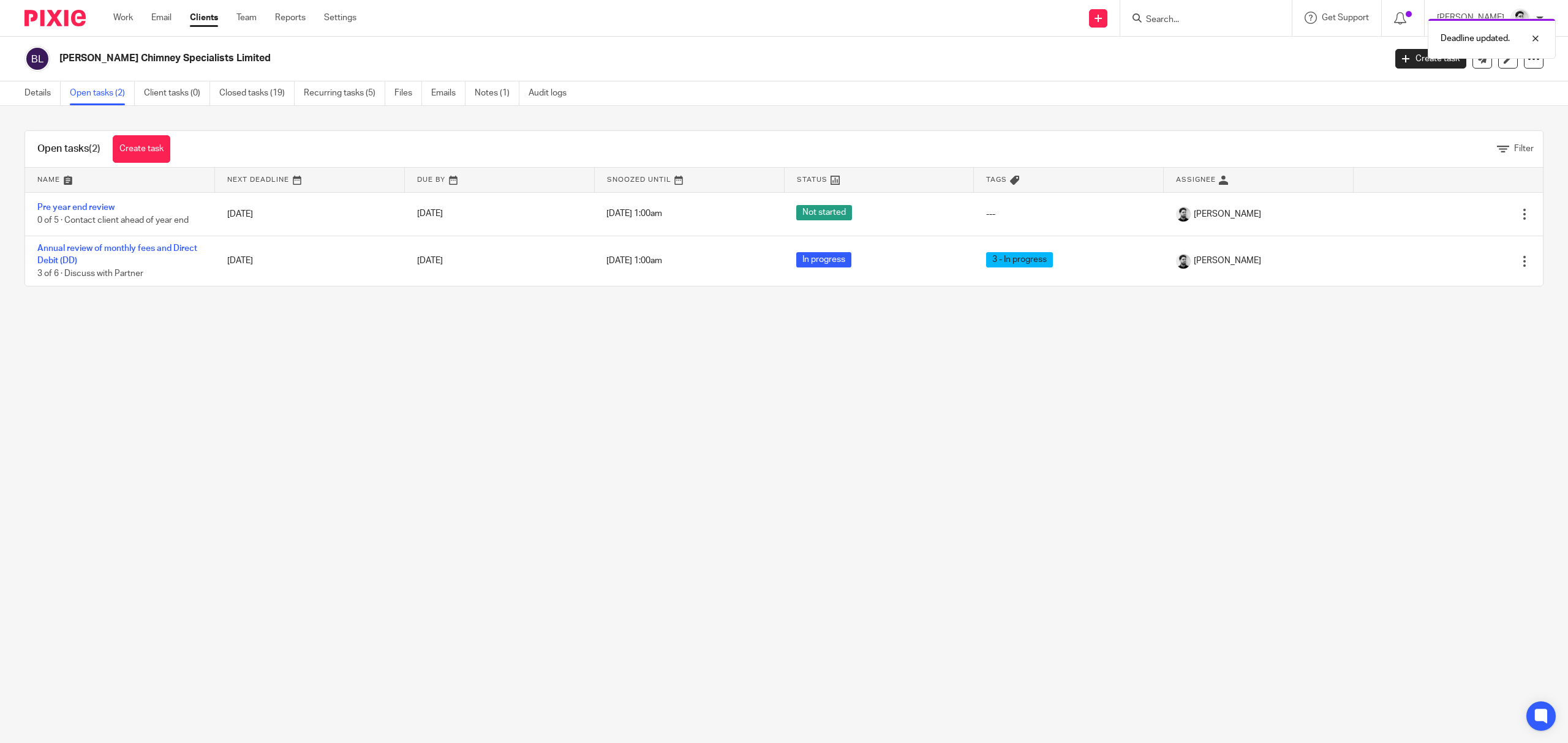
click at [672, 404] on main "Barr Chimney Specialists Limited Create task Update from Companies House Export…" at bounding box center [784, 372] width 1568 height 743
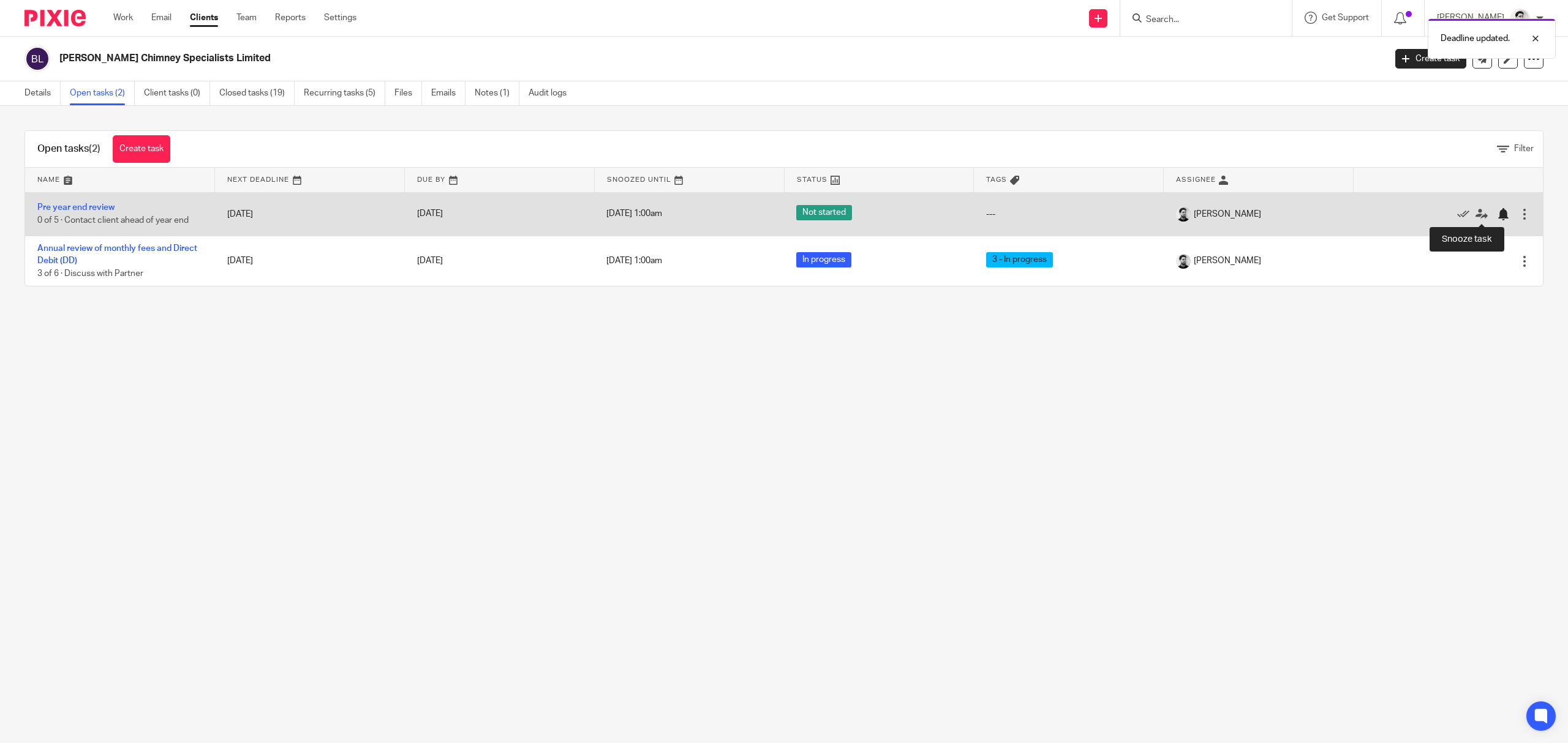
click at [1496, 216] on div at bounding box center [1502, 214] width 12 height 12
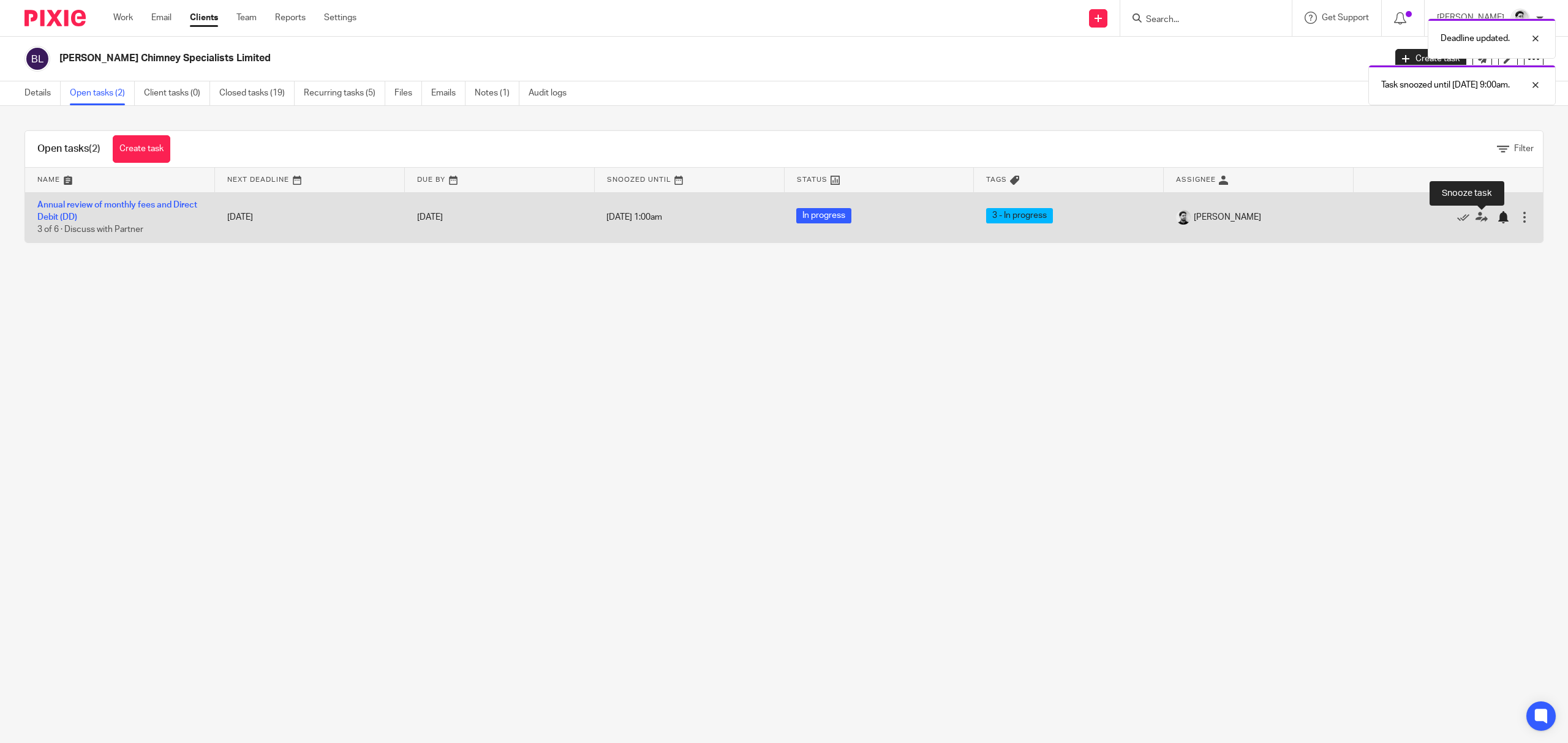
click at [1496, 213] on div at bounding box center [1502, 217] width 12 height 12
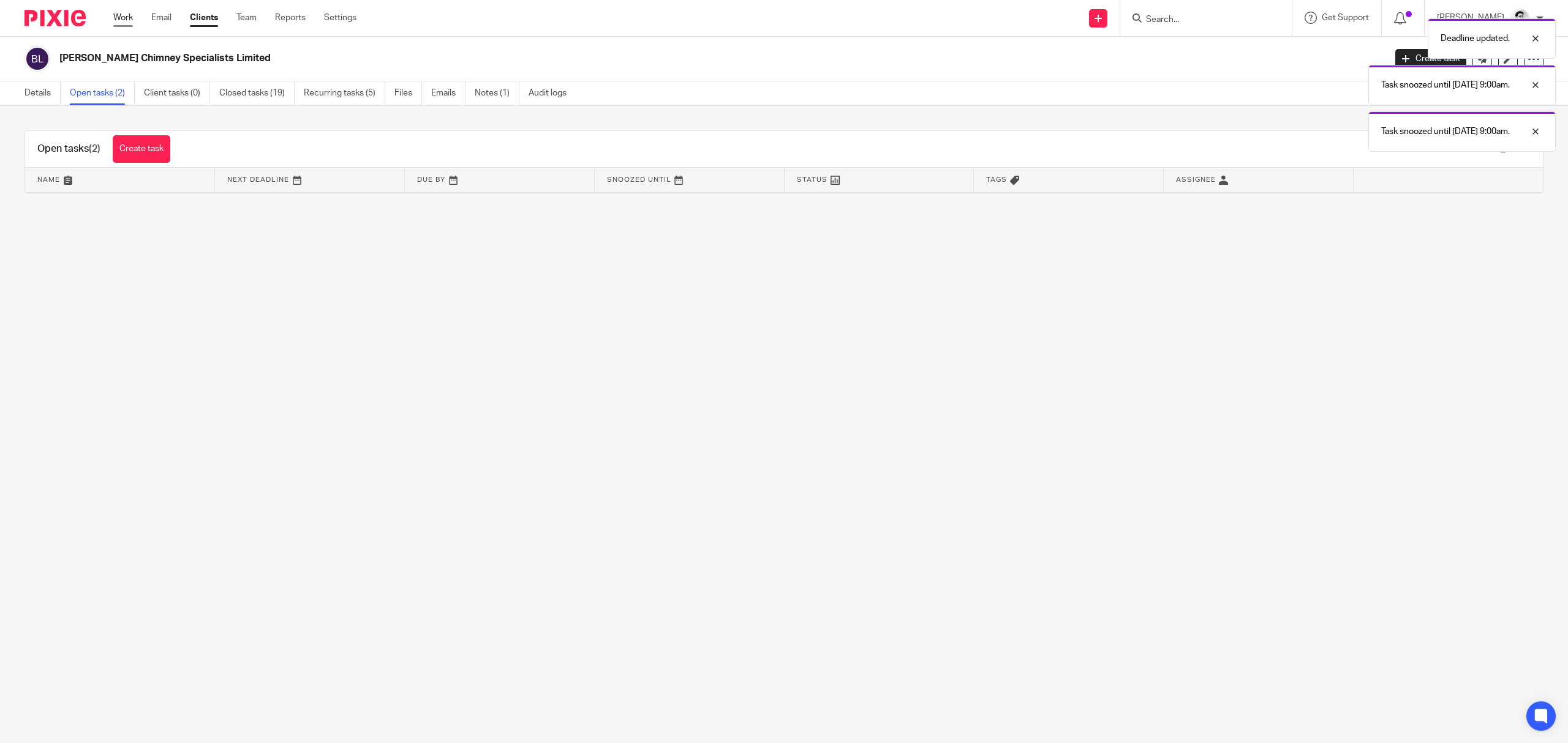
click at [124, 15] on link "Work" at bounding box center [123, 17] width 20 height 12
